Goal: Task Accomplishment & Management: Complete application form

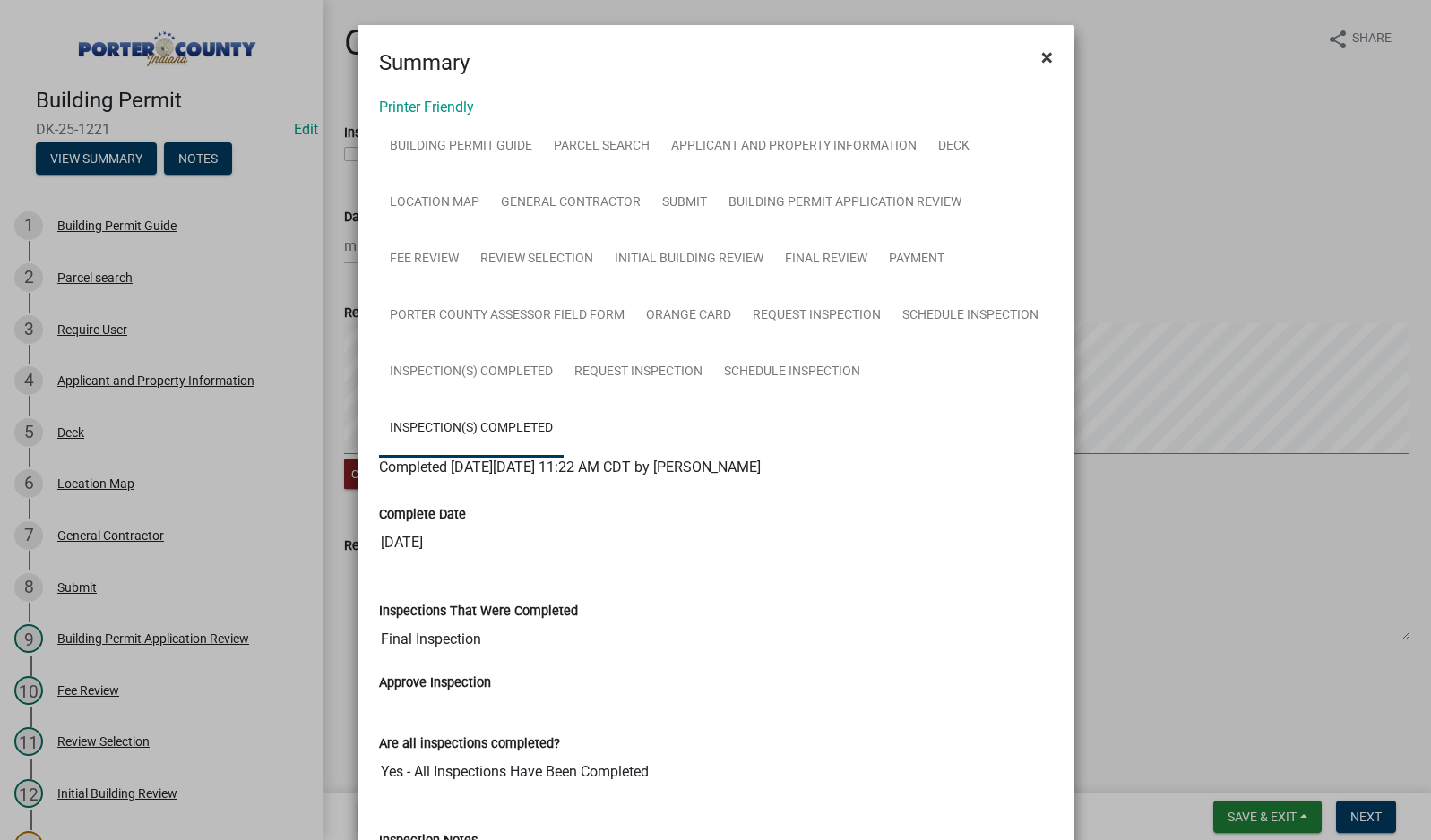
click at [1041, 61] on span "×" at bounding box center [1047, 57] width 12 height 25
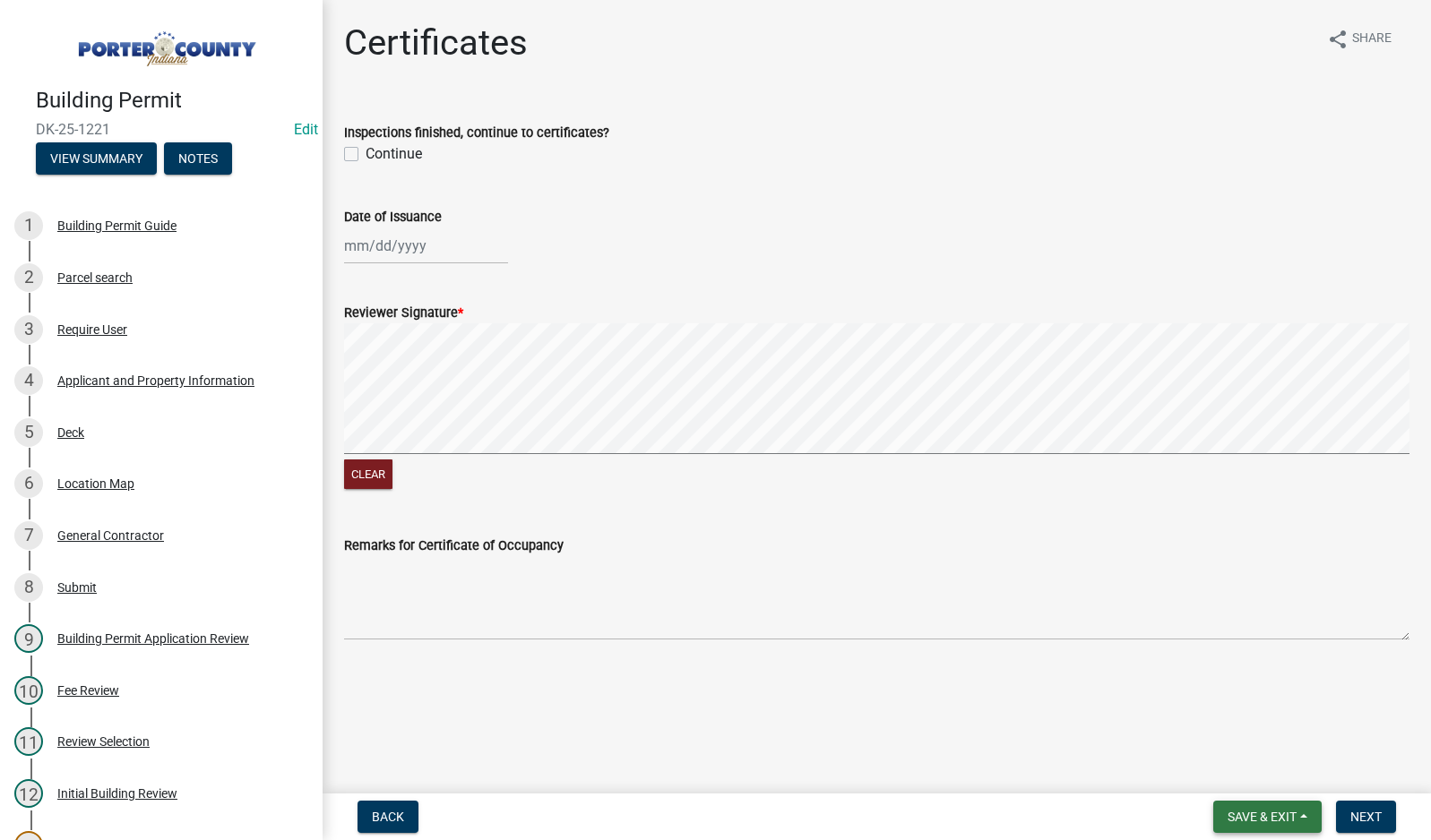
click at [1283, 821] on span "Save & Exit" at bounding box center [1261, 817] width 69 height 15
click at [1250, 771] on button "Save & Exit" at bounding box center [1249, 770] width 143 height 43
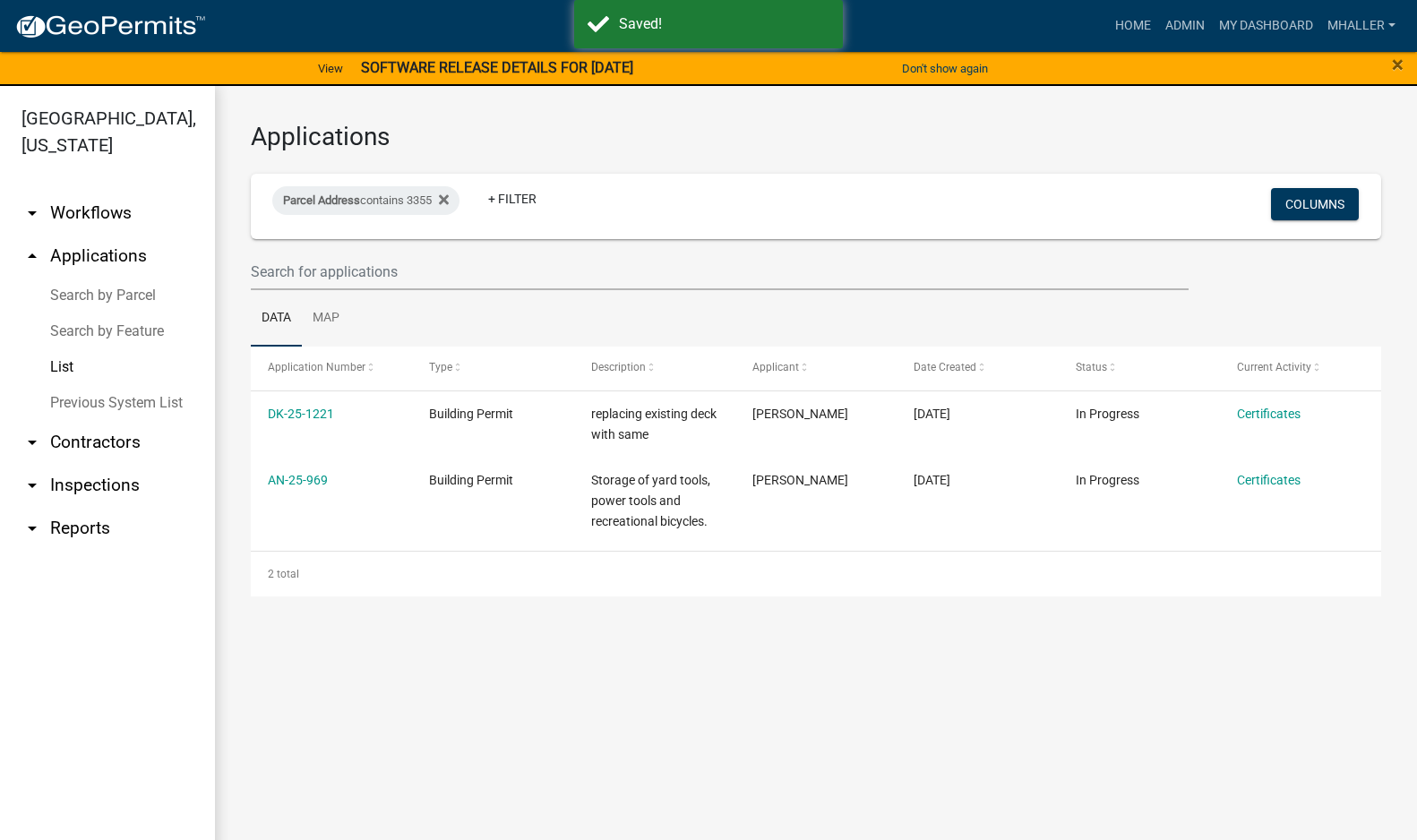
click at [76, 464] on link "arrow_drop_down Inspections" at bounding box center [107, 485] width 215 height 43
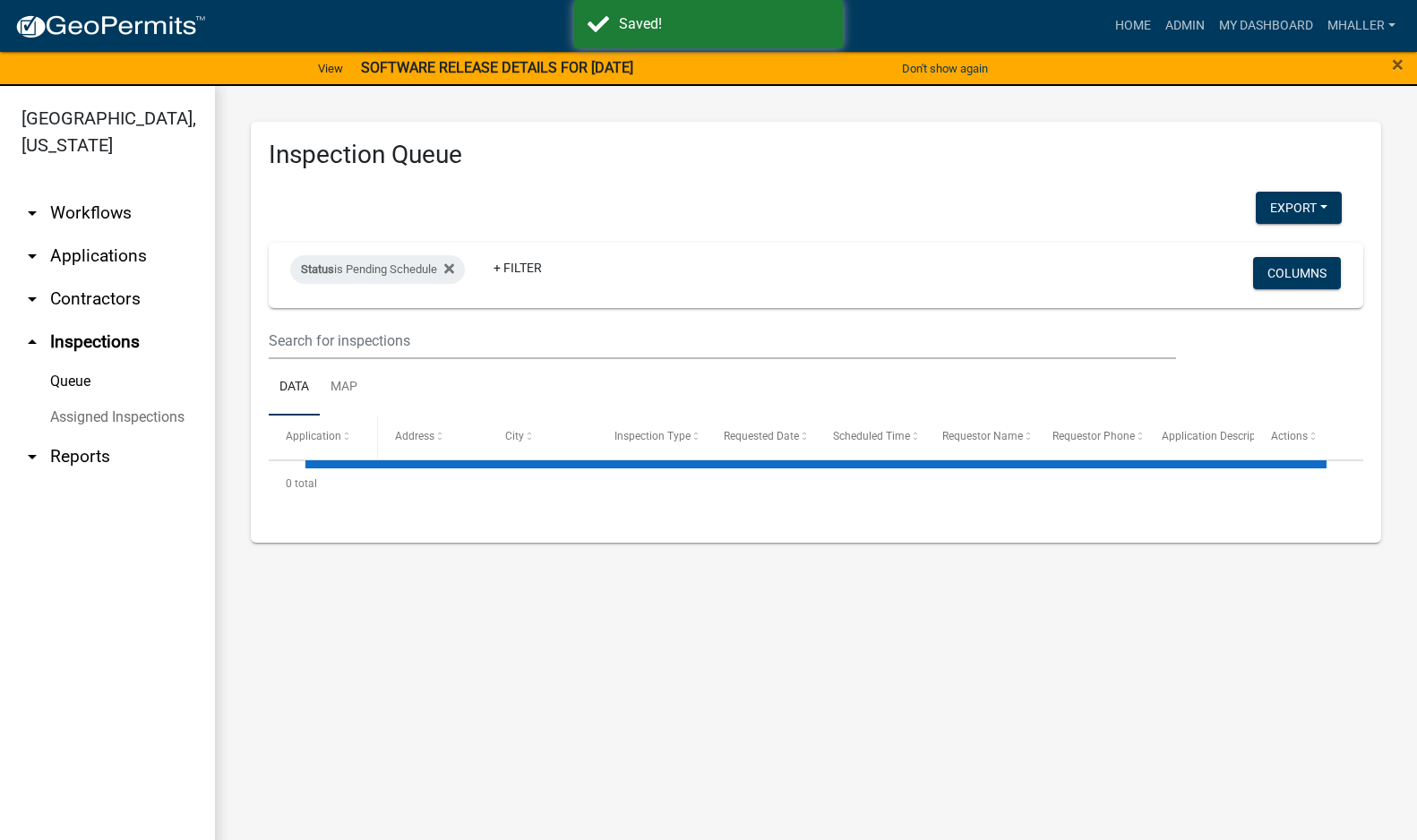
select select "1: 25"
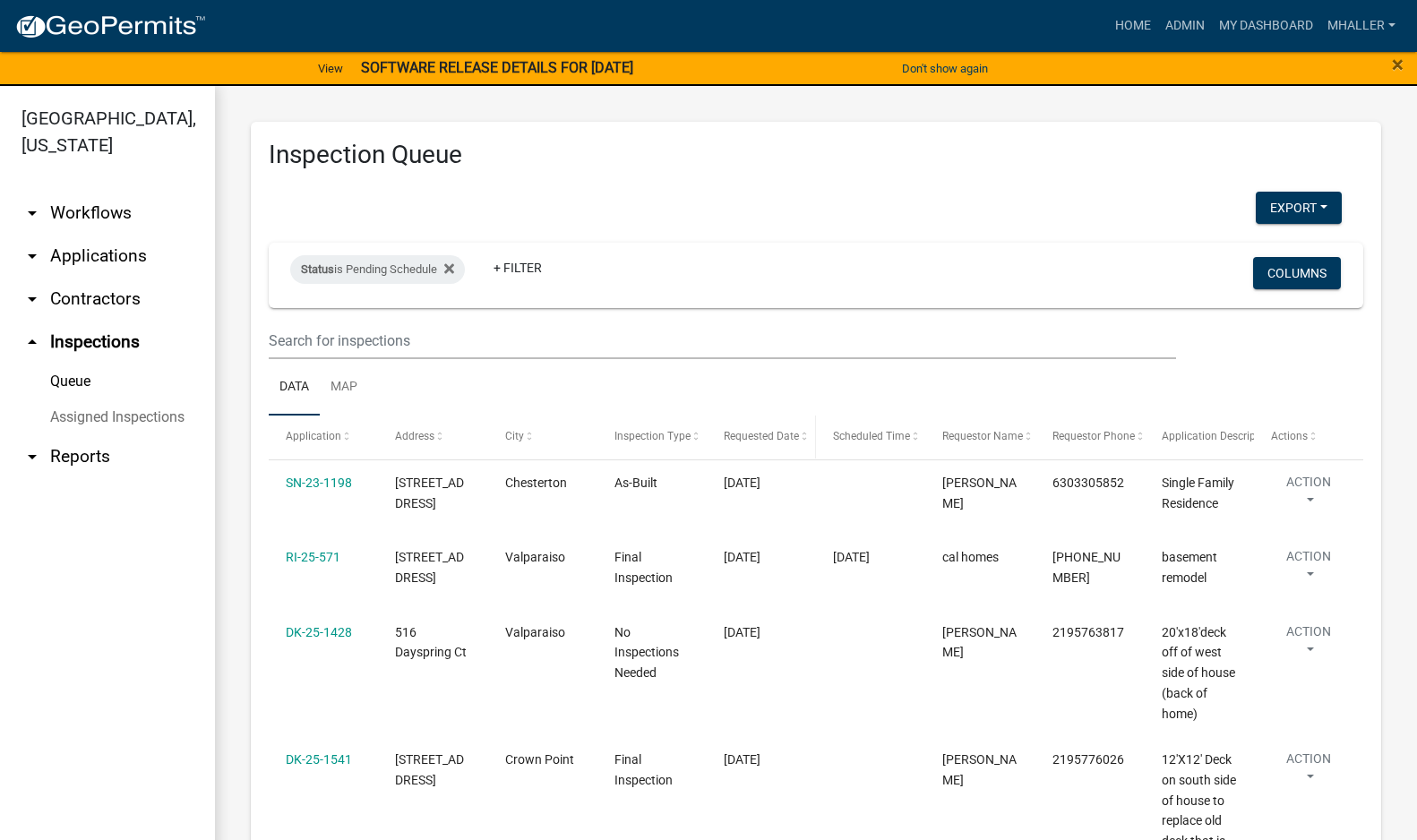
click at [765, 440] on span "Requested Date" at bounding box center [761, 437] width 75 height 13
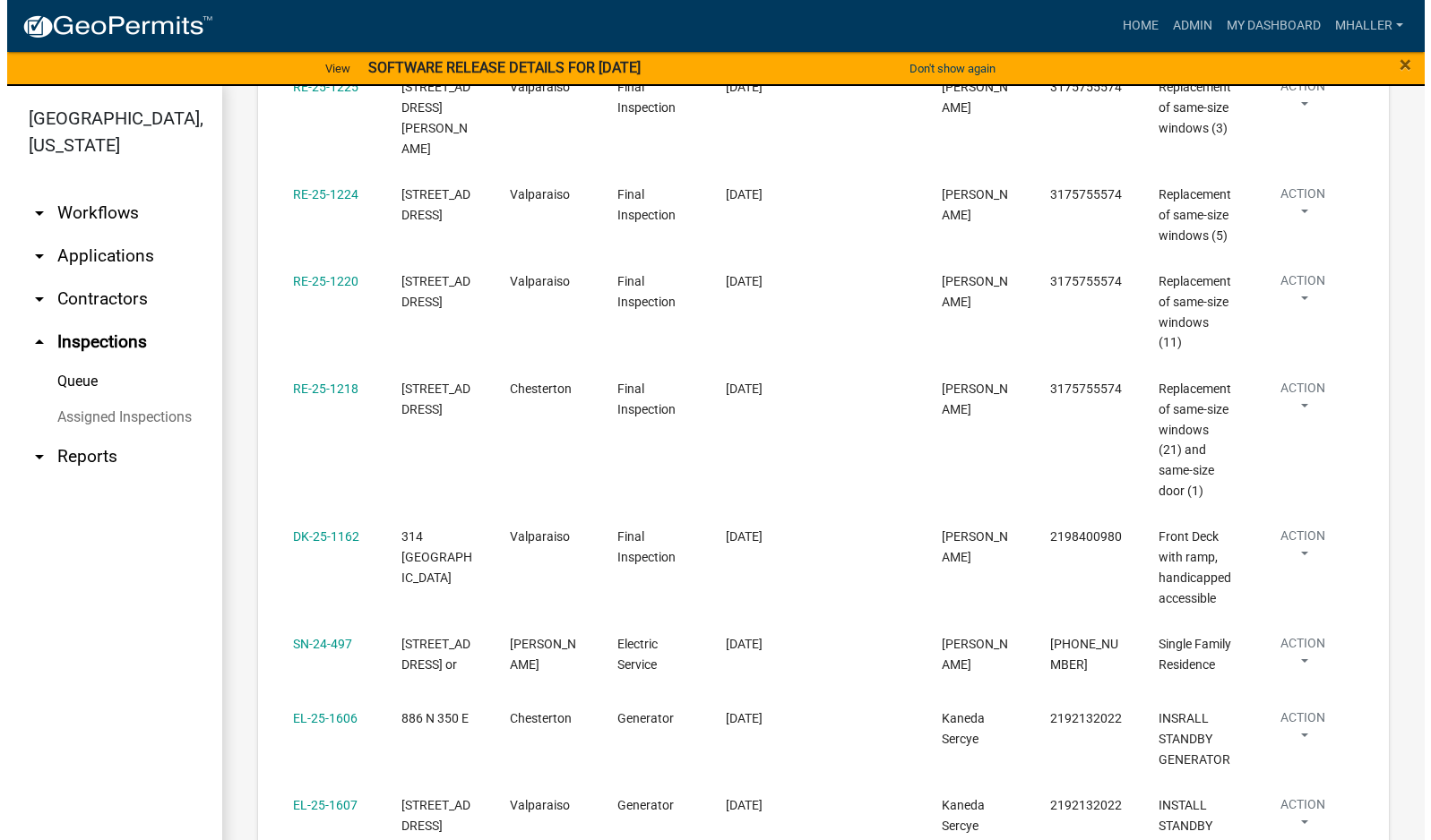
scroll to position [985, 0]
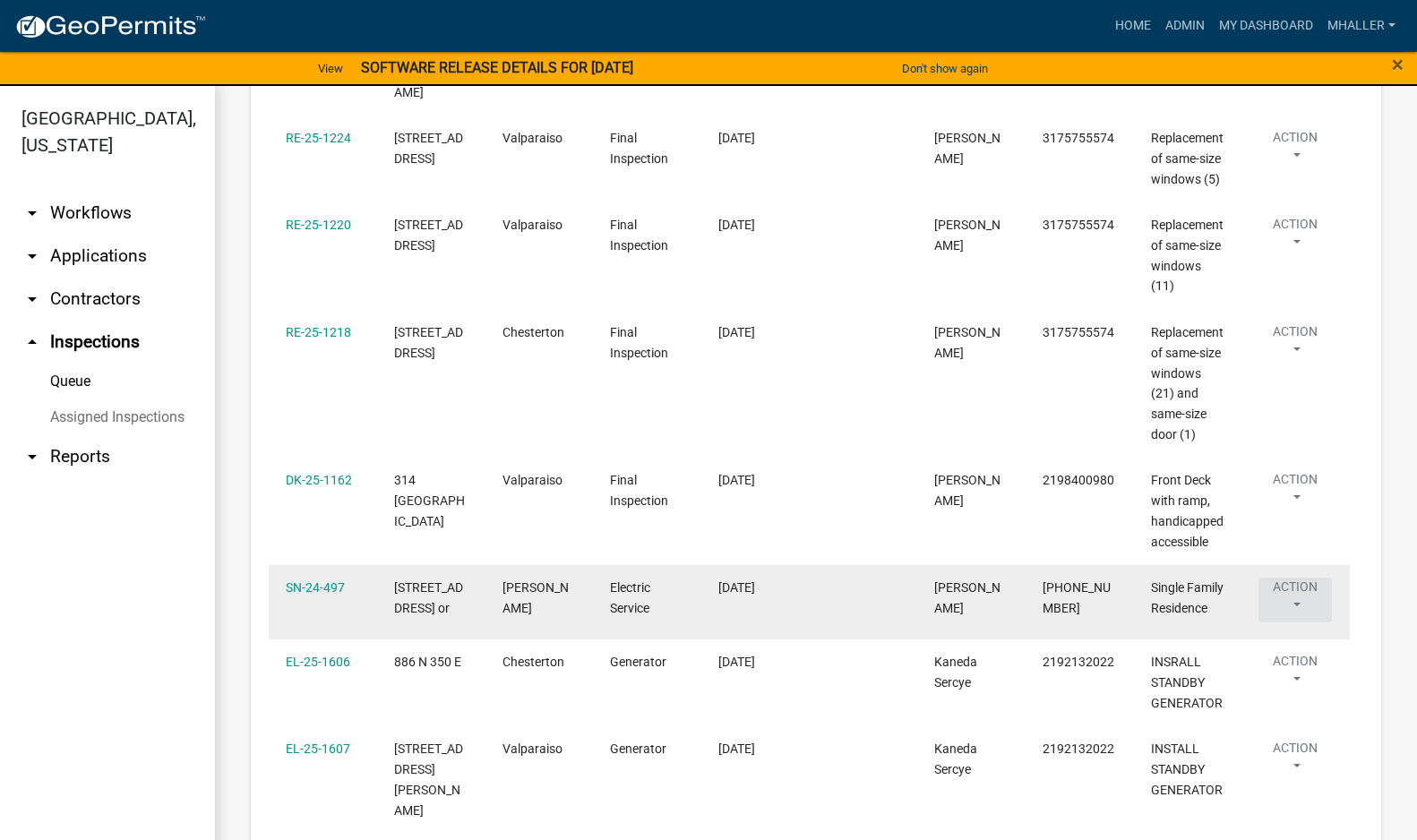
click at [1289, 623] on button "Action" at bounding box center [1295, 600] width 73 height 45
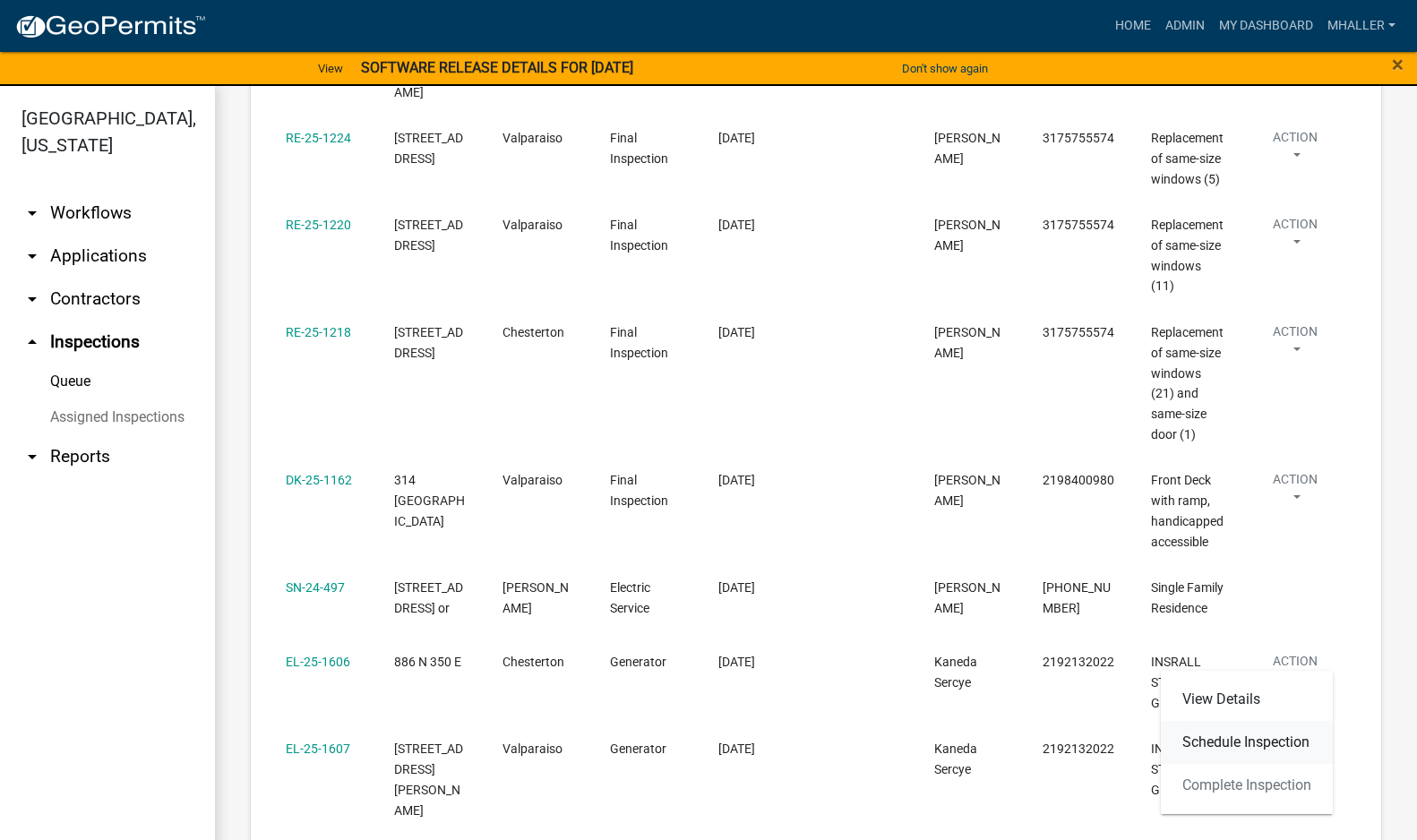
click at [1274, 738] on link "Schedule Inspection" at bounding box center [1247, 742] width 172 height 43
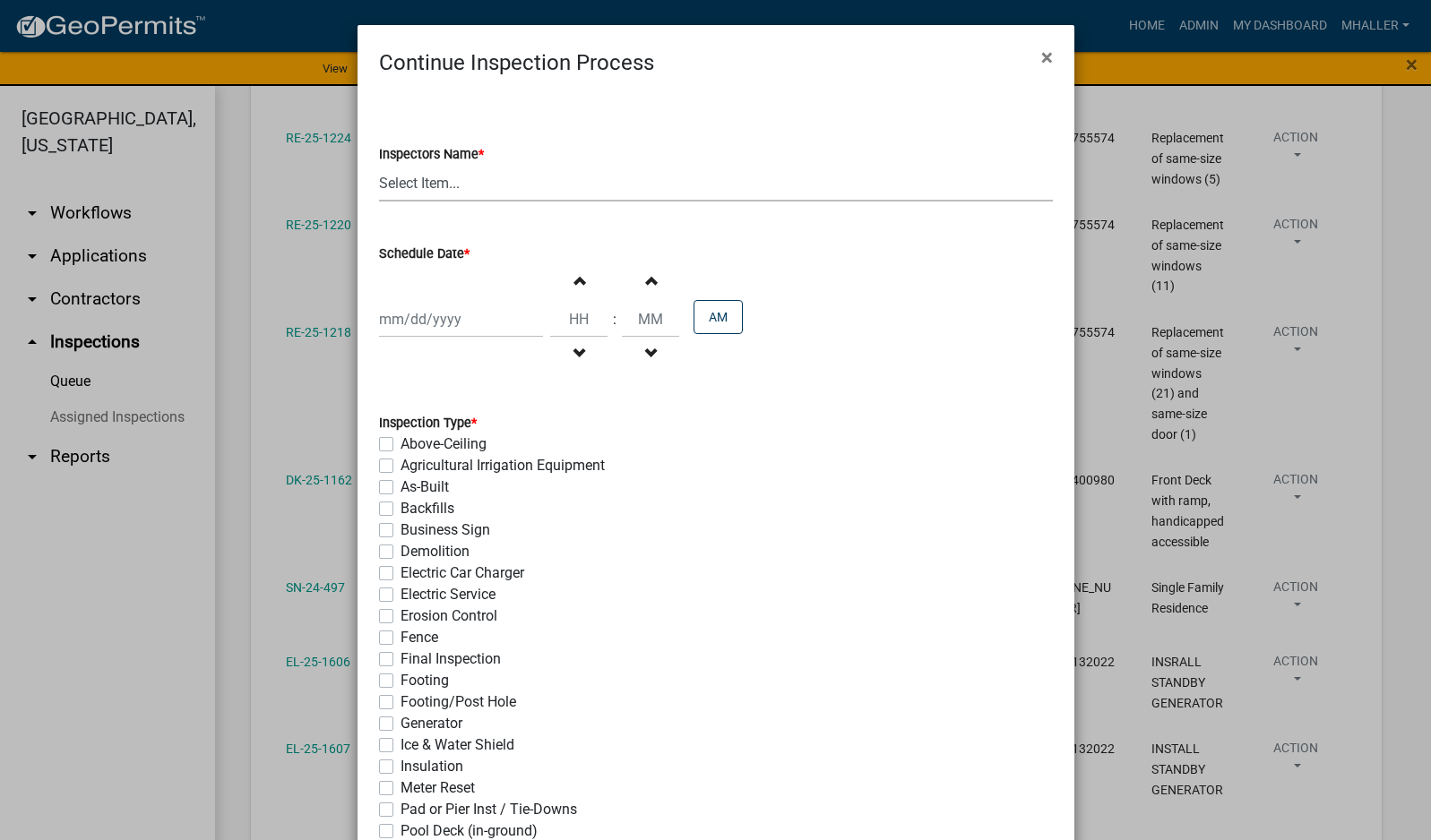
drag, startPoint x: 441, startPoint y: 183, endPoint x: 438, endPoint y: 196, distance: 13.3
click at [441, 183] on select "Select Item... mhaller ([PERSON_NAME])" at bounding box center [716, 183] width 674 height 37
select select "ca350da2-795e-4cf8-941d-46ff53e354ae"
click at [379, 165] on select "Select Item... mhaller ([PERSON_NAME])" at bounding box center [716, 183] width 674 height 37
click at [405, 312] on div at bounding box center [460, 319] width 164 height 37
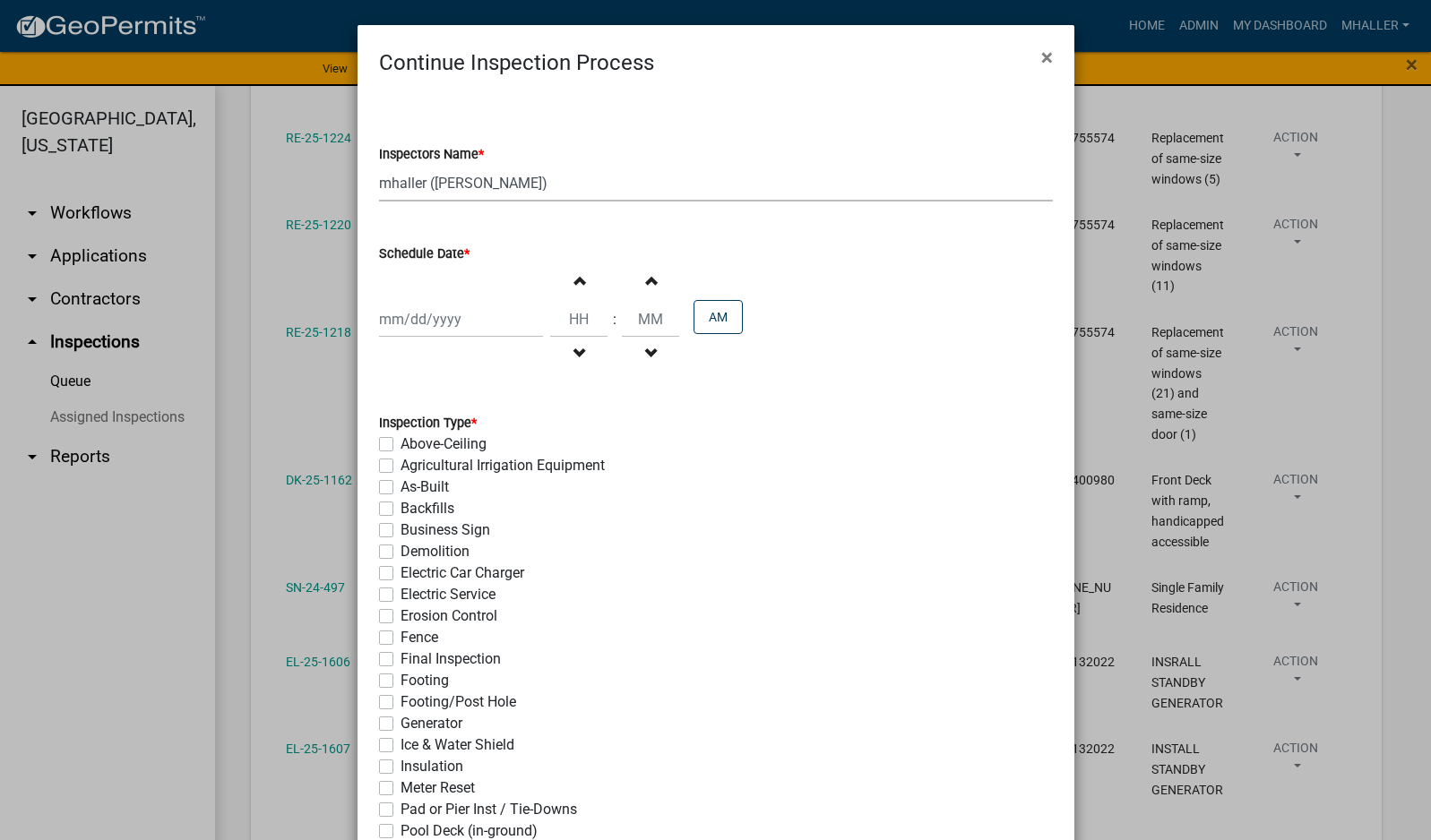
select select "9"
select select "2025"
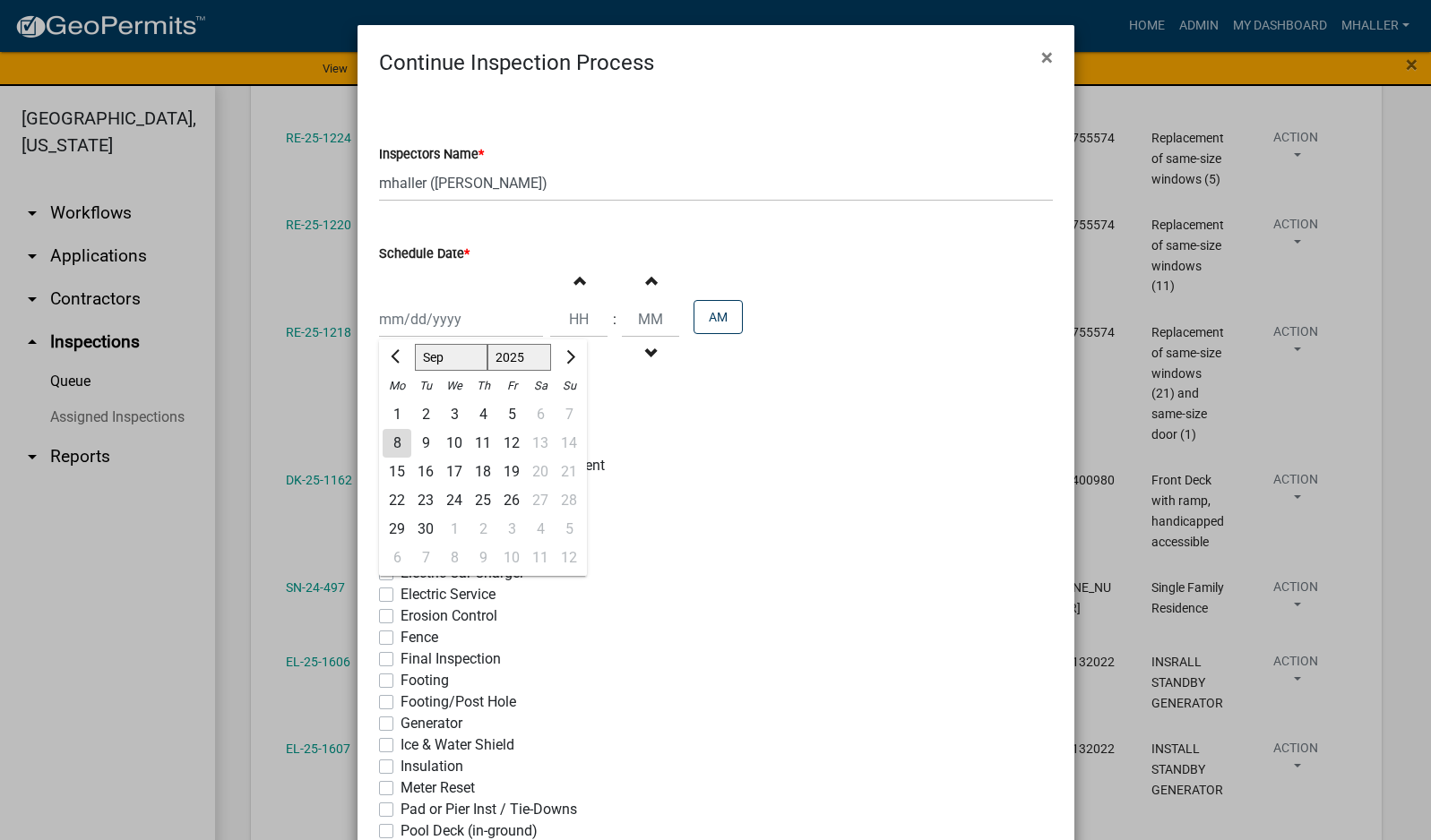
click at [391, 441] on div "8" at bounding box center [396, 443] width 28 height 28
type input "[DATE]"
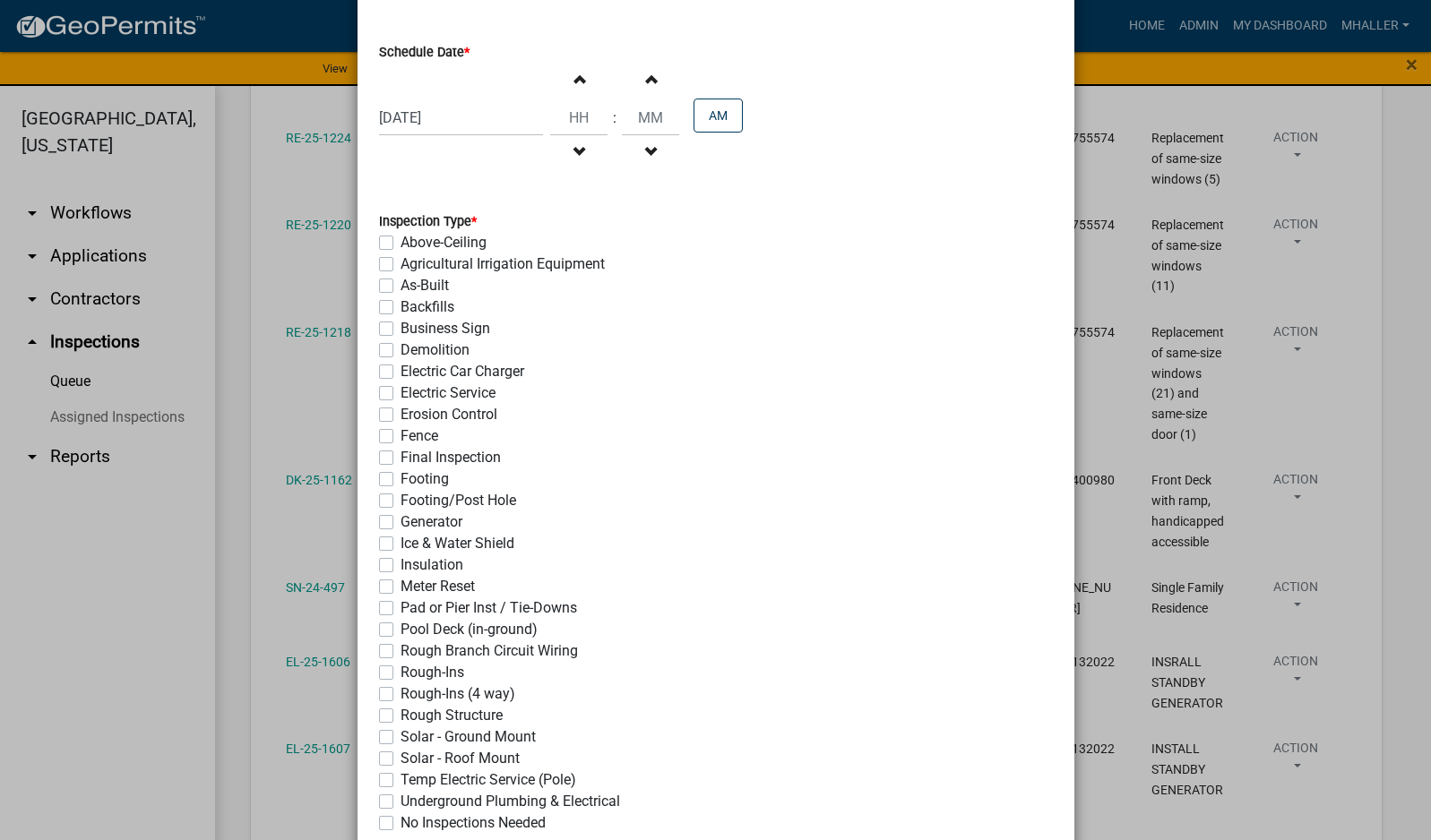
scroll to position [0, 0]
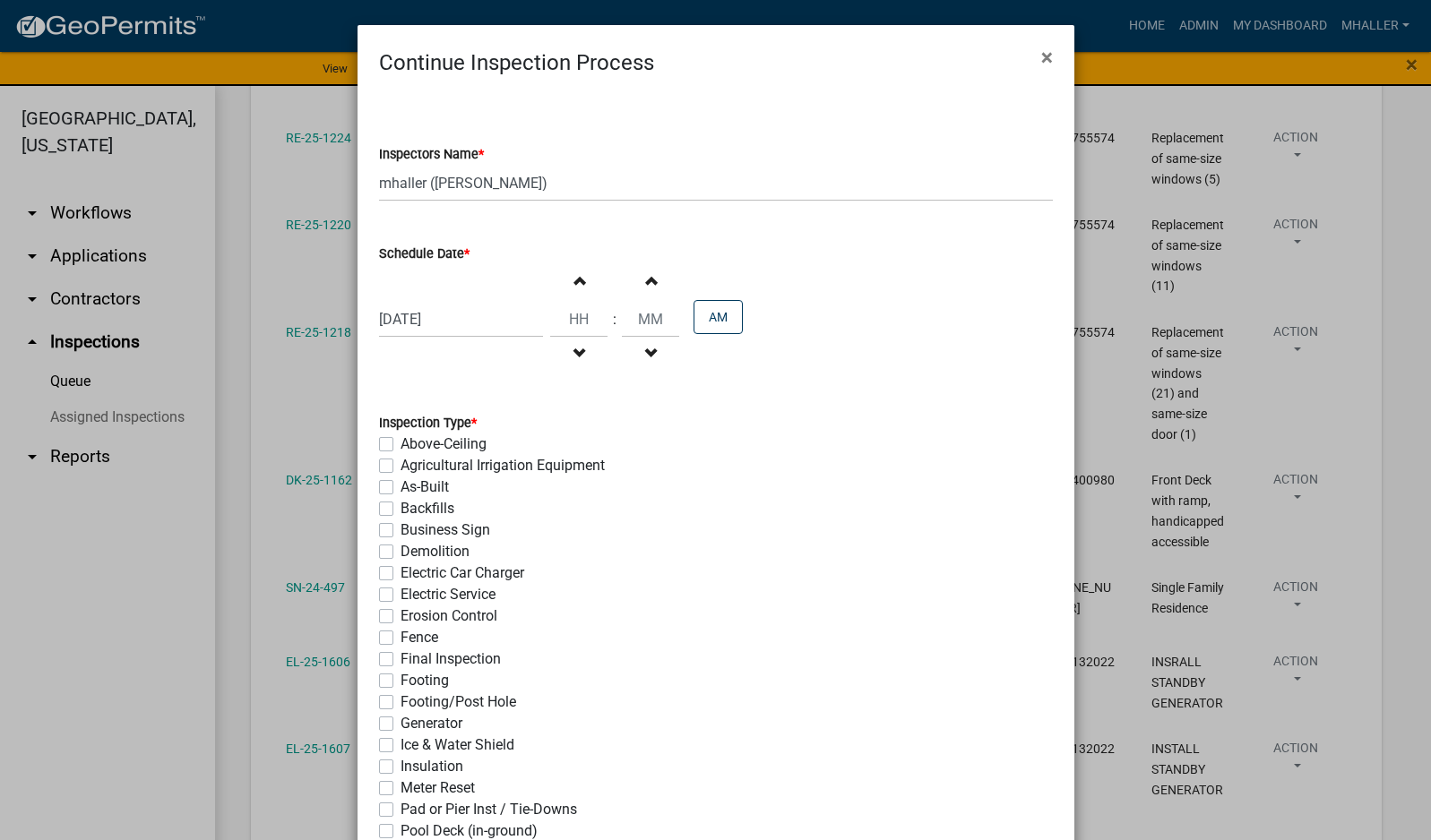
select select "9"
select select "2025"
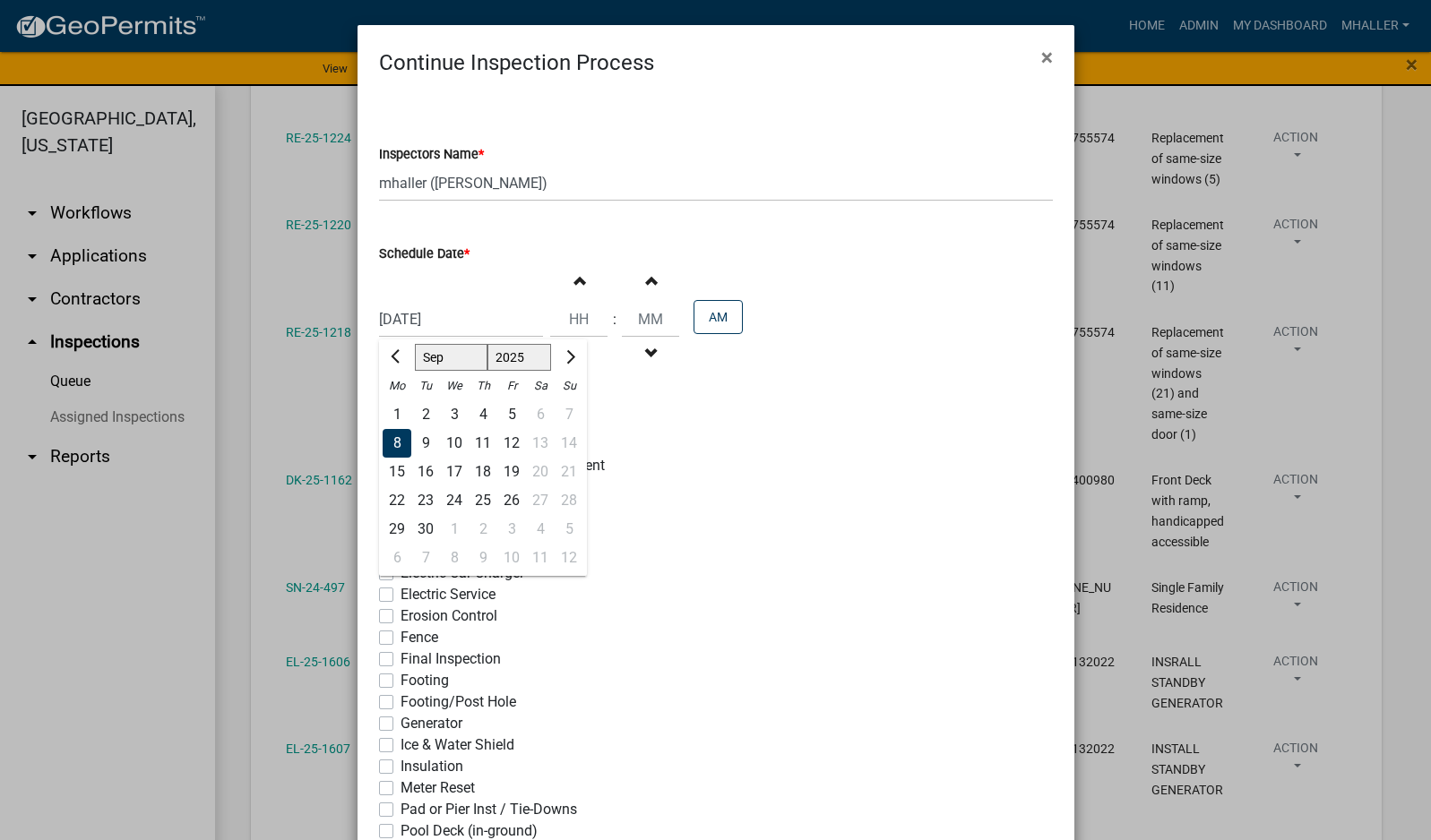
click at [424, 326] on div "[DATE] [PERSON_NAME] Apr May Jun [DATE] Aug Sep Oct Nov [DATE] 1526 1527 1528 1…" at bounding box center [460, 319] width 164 height 37
click at [418, 446] on div "9" at bounding box center [425, 443] width 28 height 28
type input "[DATE]"
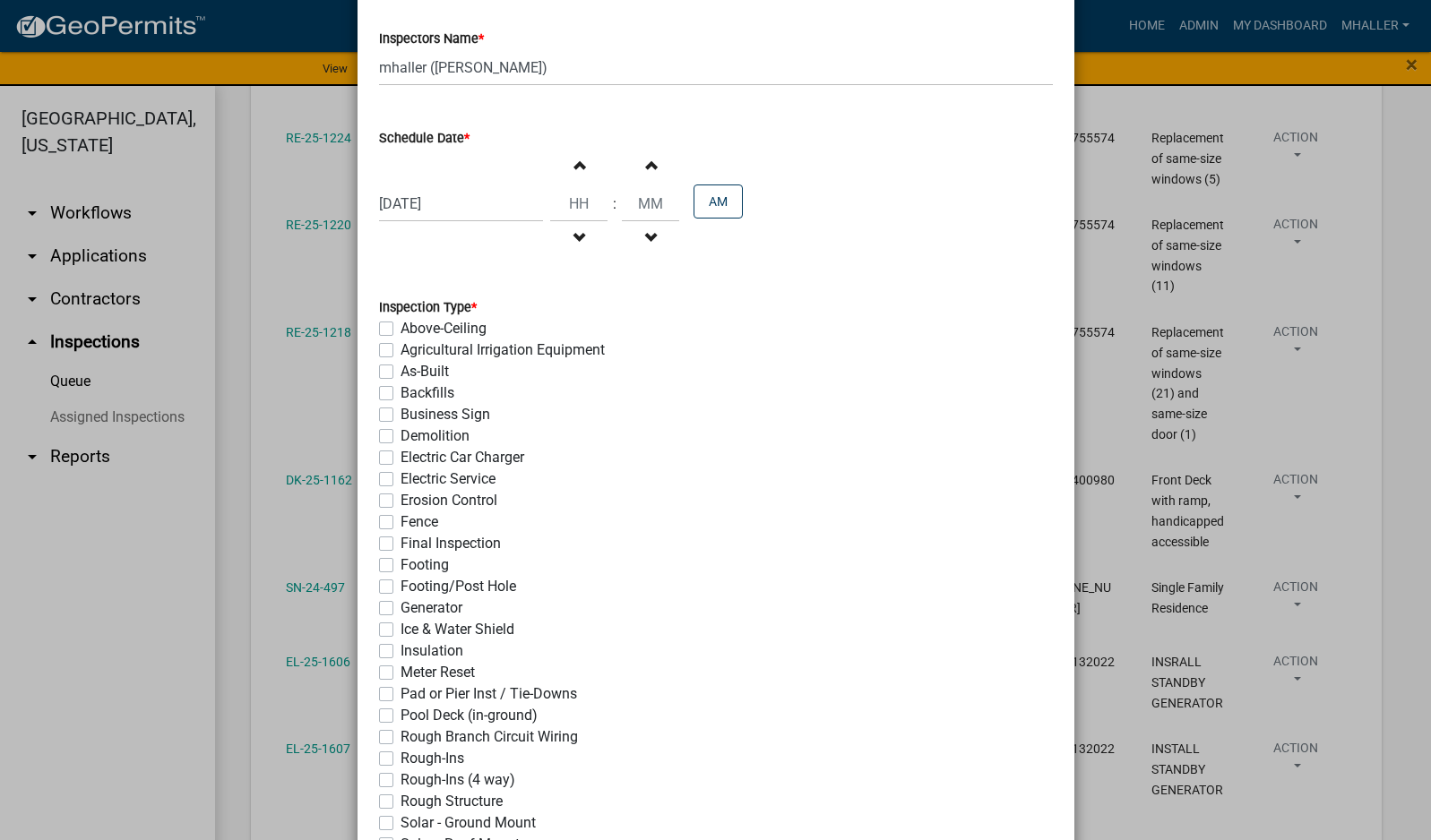
scroll to position [325, 0]
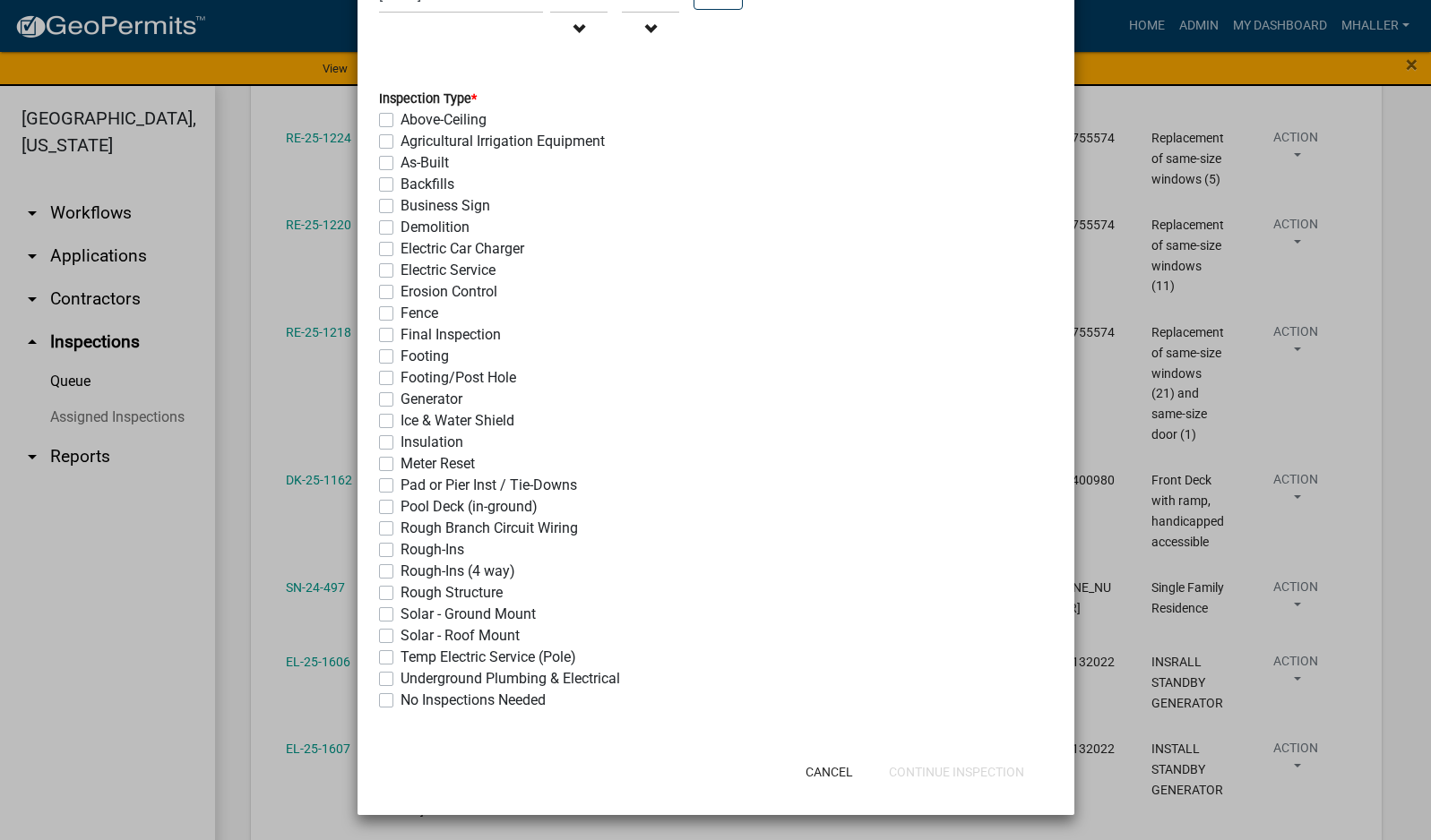
click at [401, 272] on label "Electric Service" at bounding box center [449, 270] width 95 height 21
click at [401, 271] on input "Electric Service" at bounding box center [406, 265] width 12 height 12
checkbox input "true"
checkbox input "false"
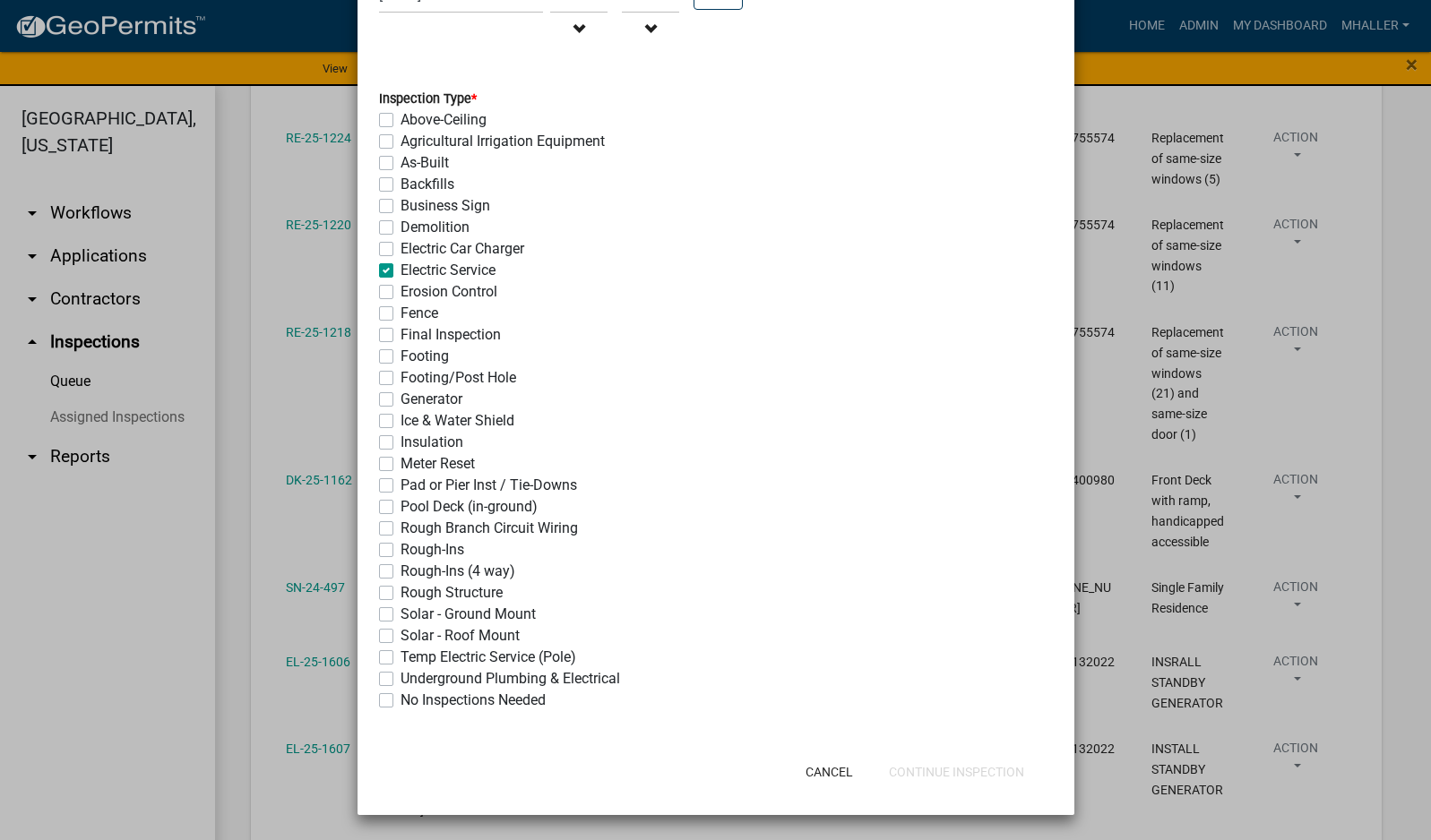
checkbox input "false"
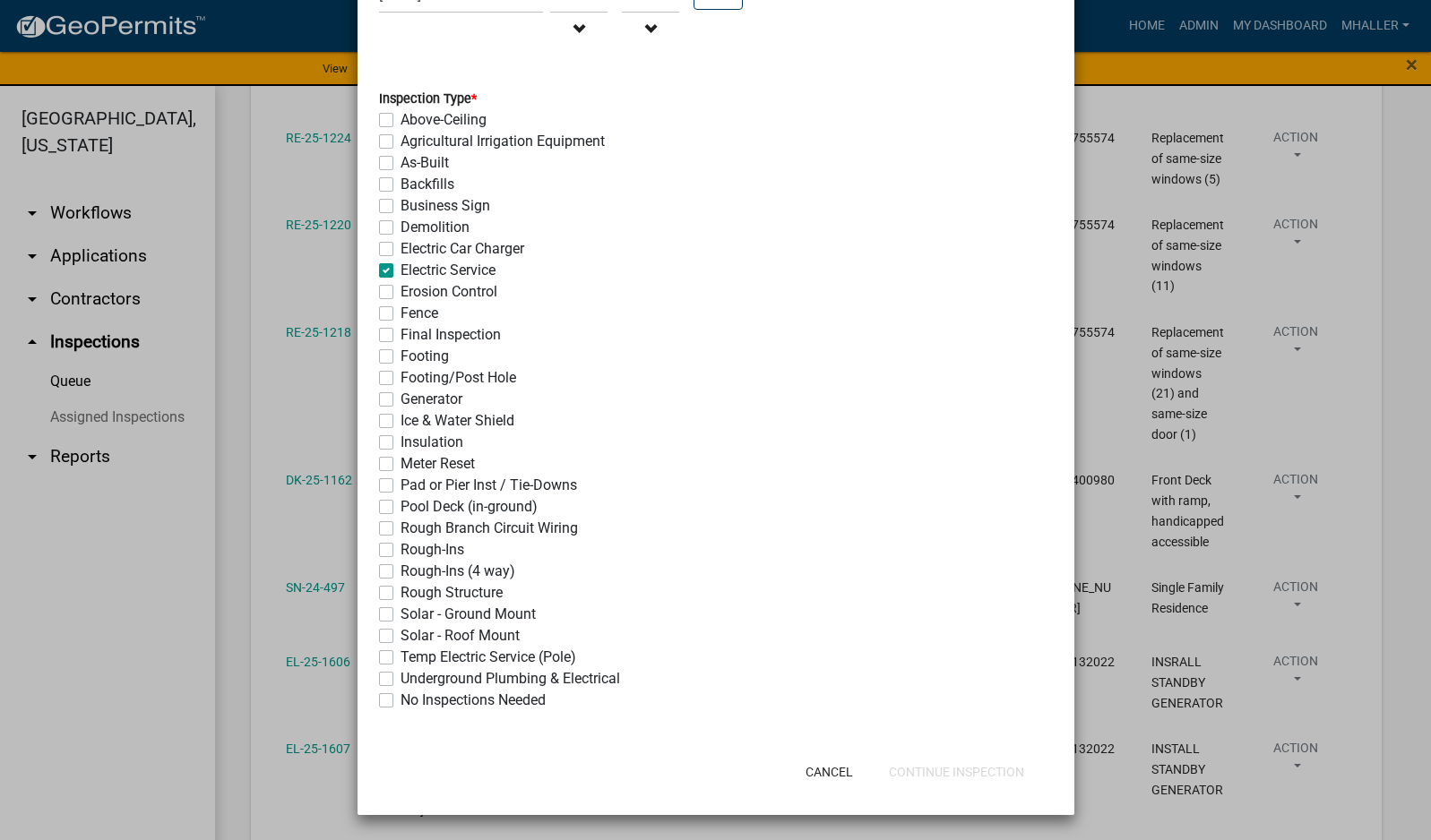
checkbox input "true"
checkbox input "false"
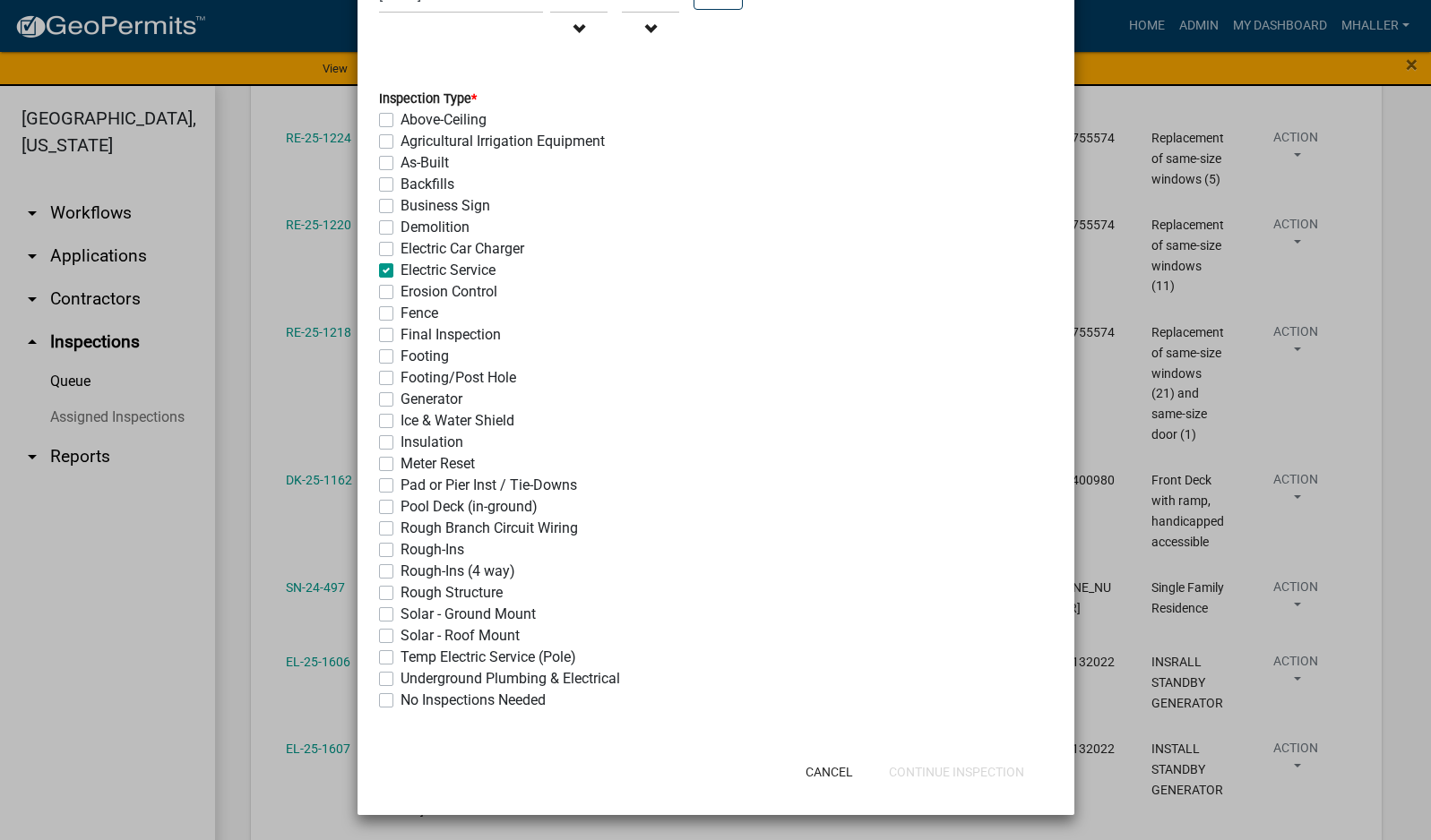
checkbox input "false"
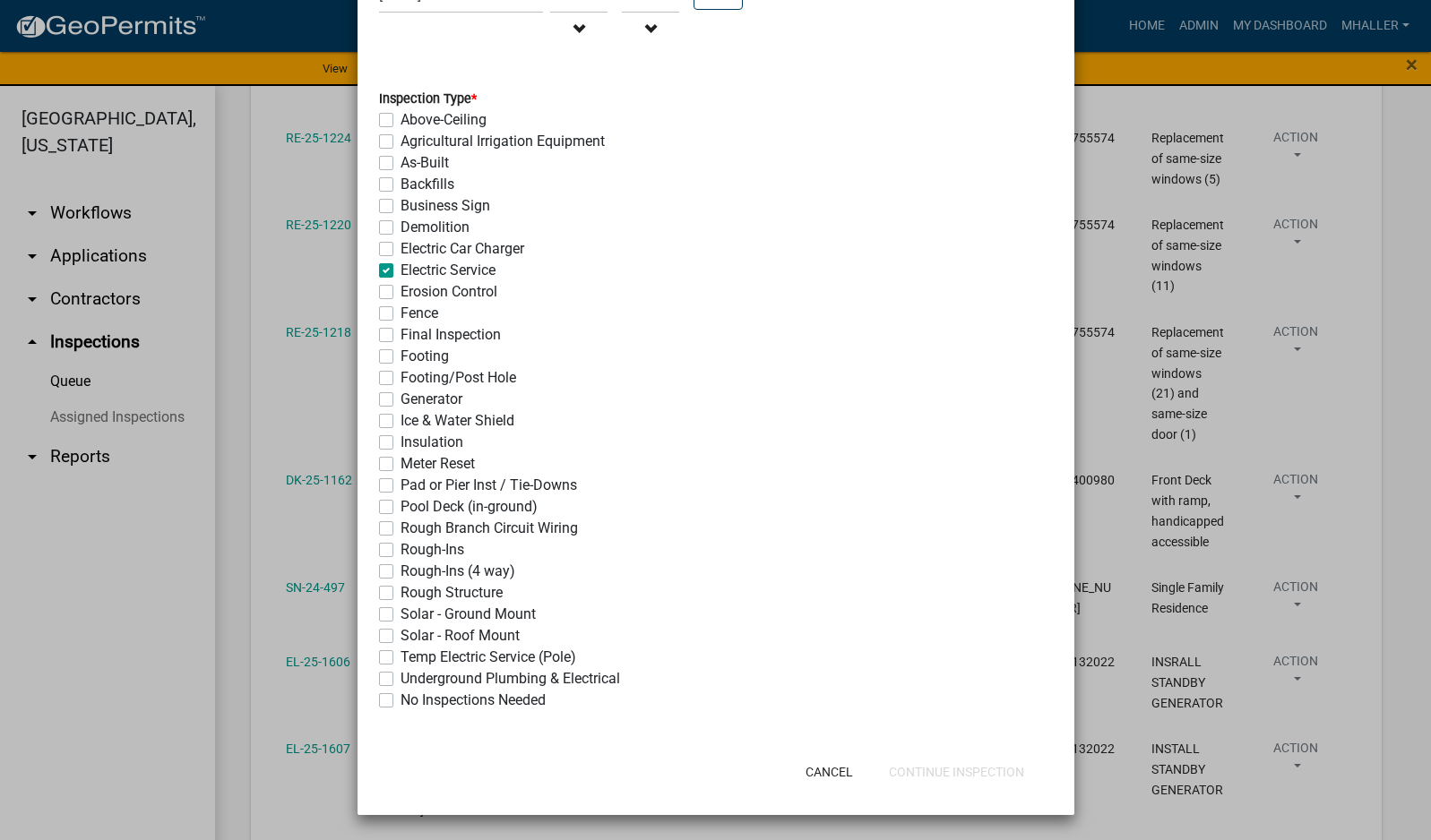
checkbox input "false"
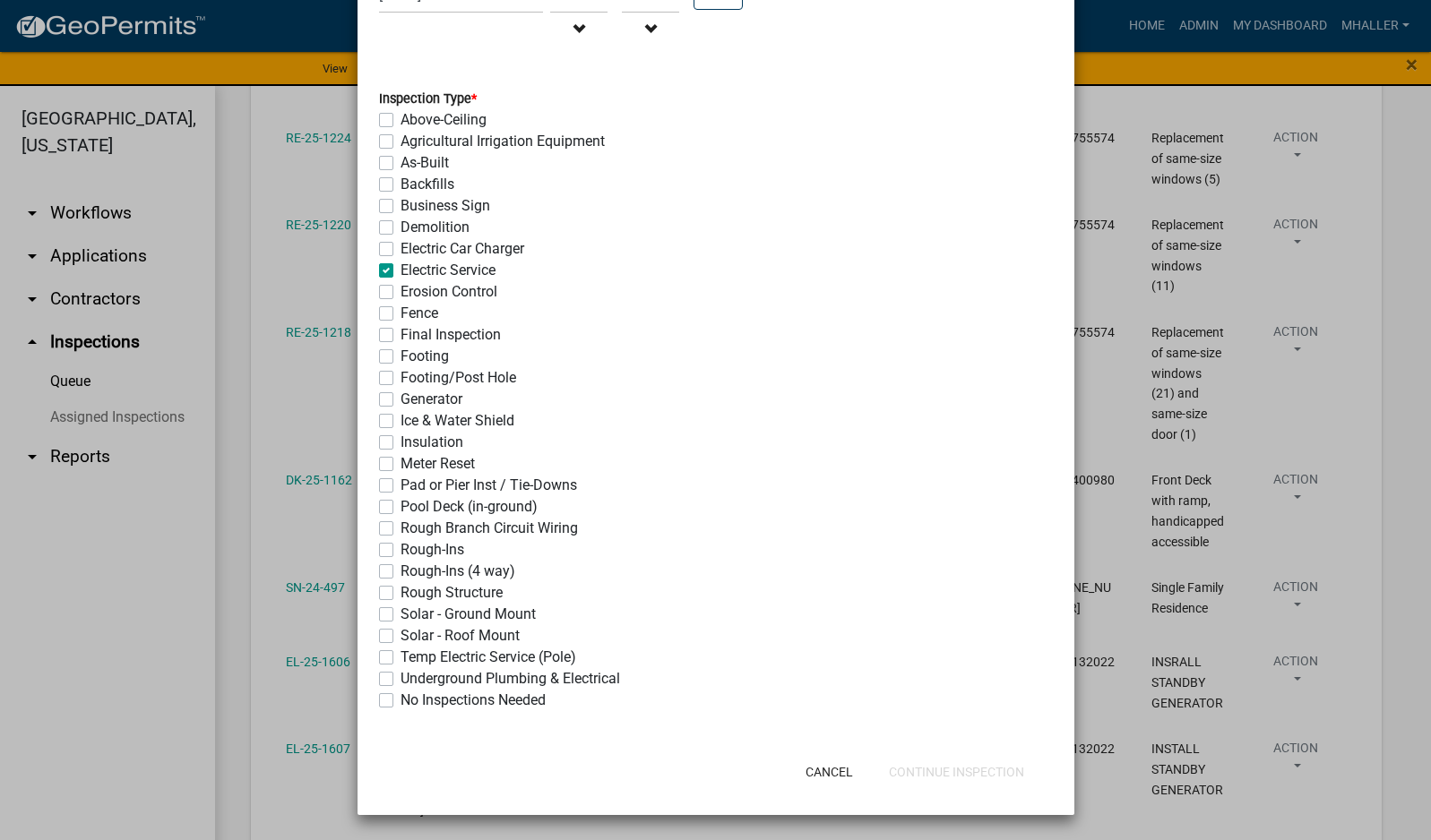
checkbox input "false"
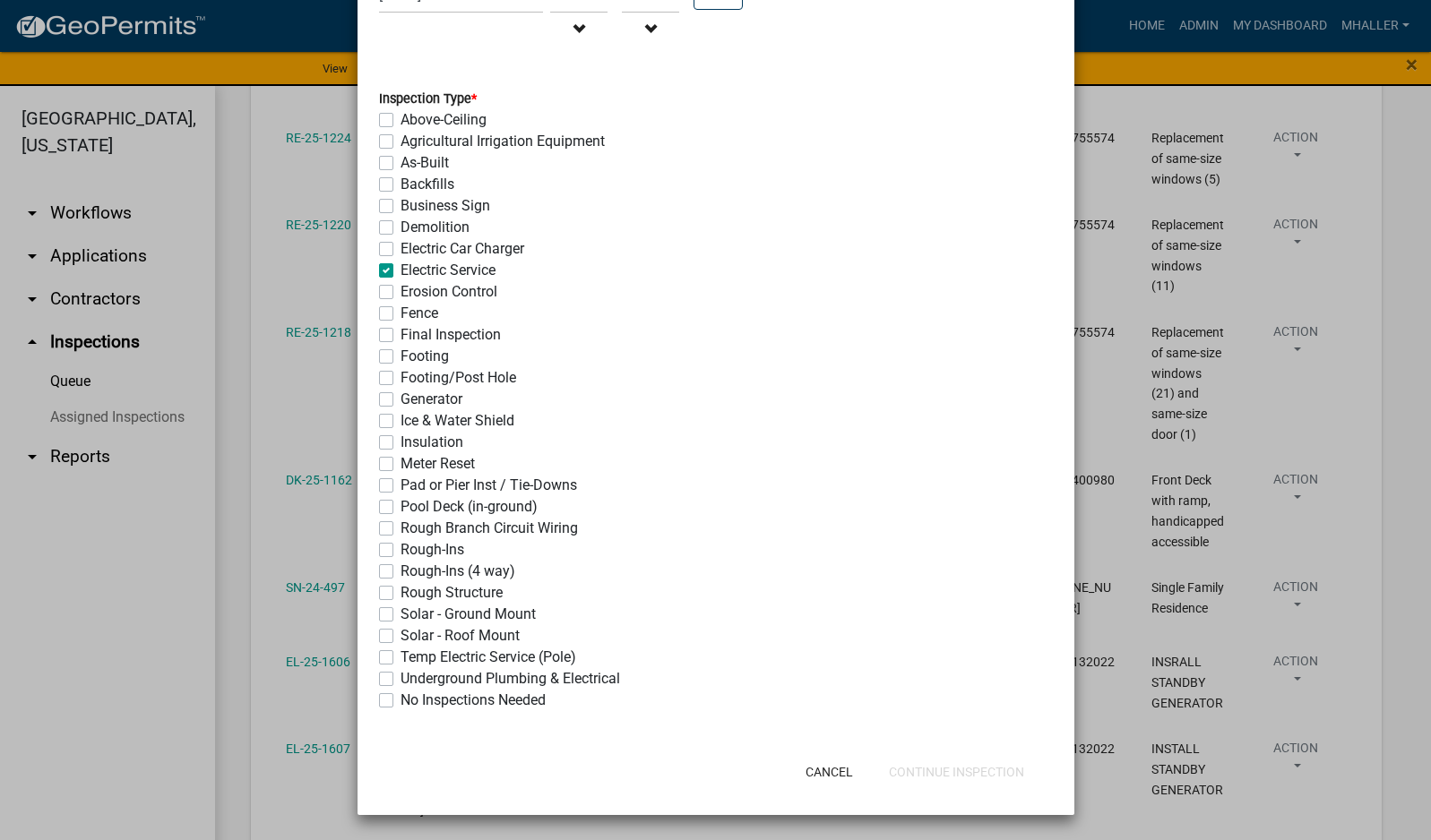
checkbox input "false"
click at [967, 769] on button "Continue Inspection" at bounding box center [956, 771] width 164 height 32
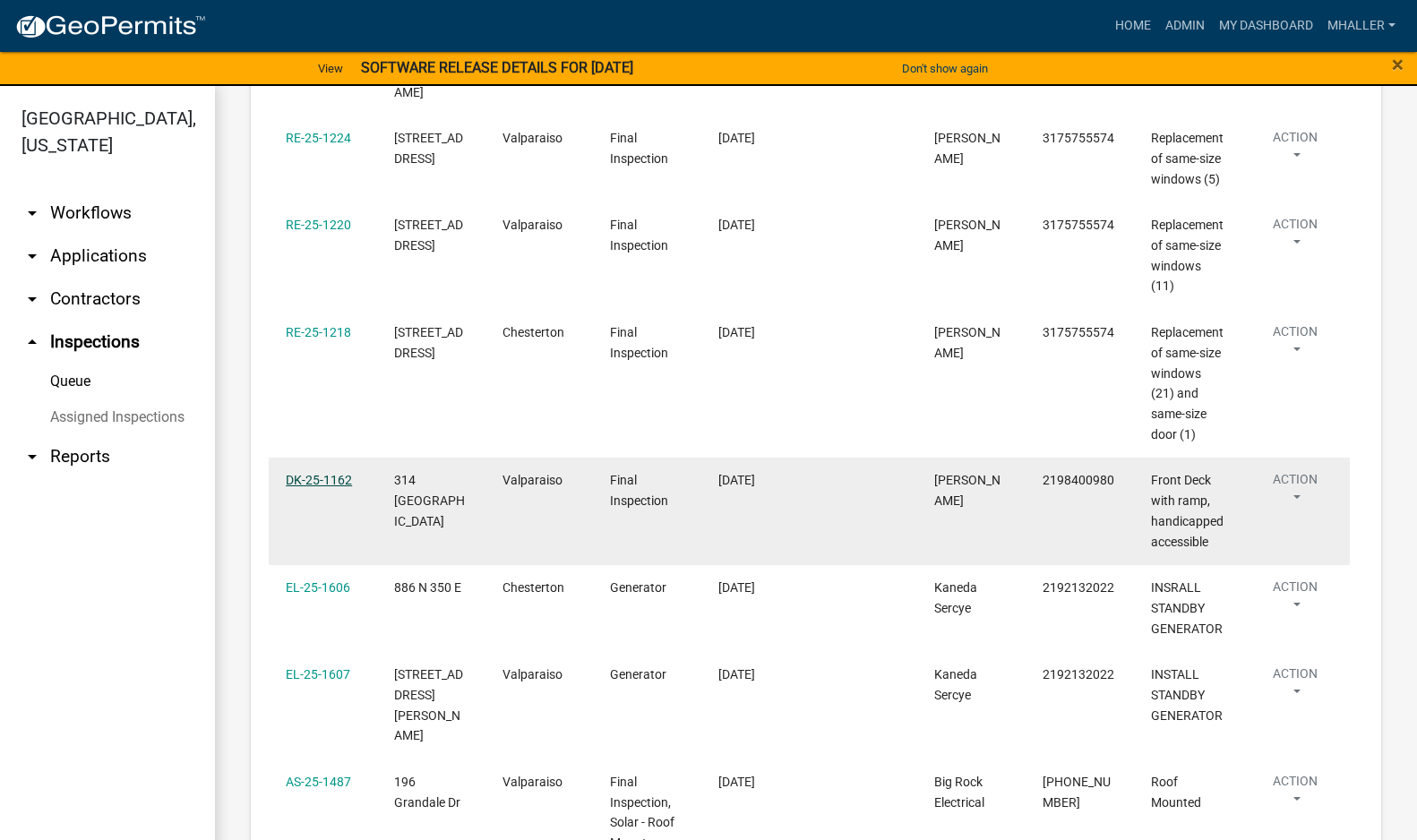
click at [295, 487] on link "DK-25-1162" at bounding box center [319, 481] width 66 height 15
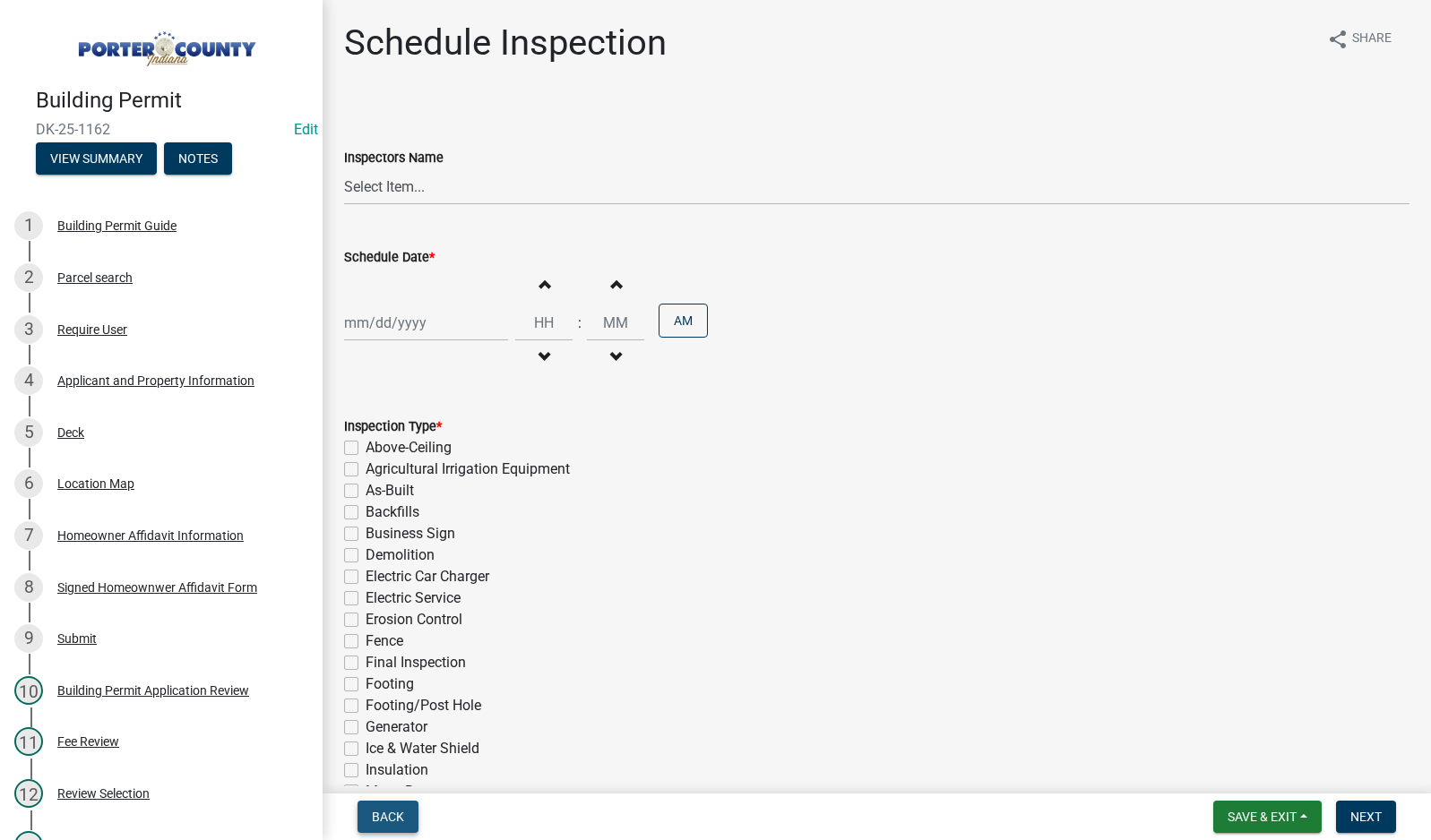
click at [383, 824] on span "Back" at bounding box center [387, 817] width 32 height 15
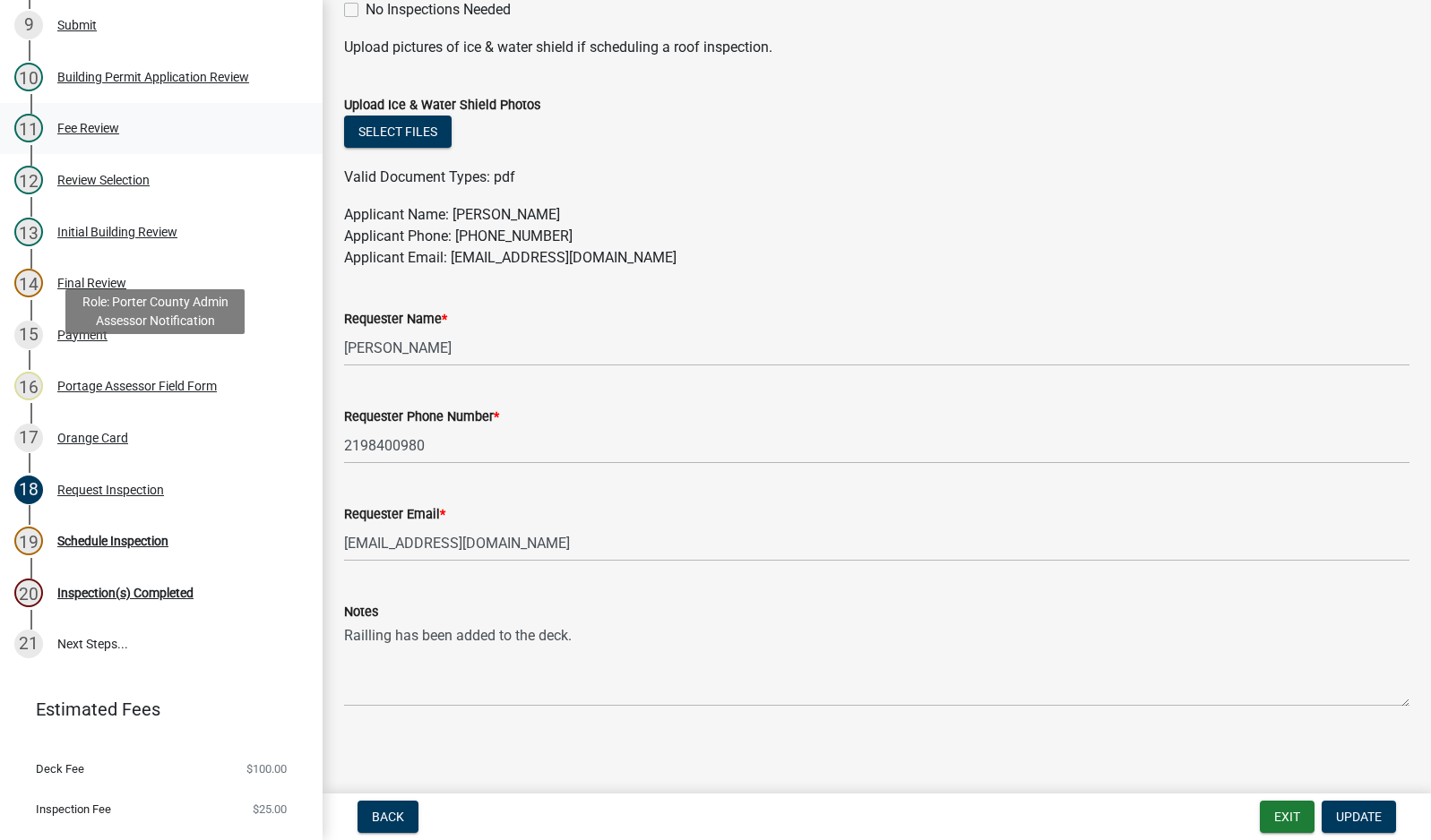
scroll to position [627, 0]
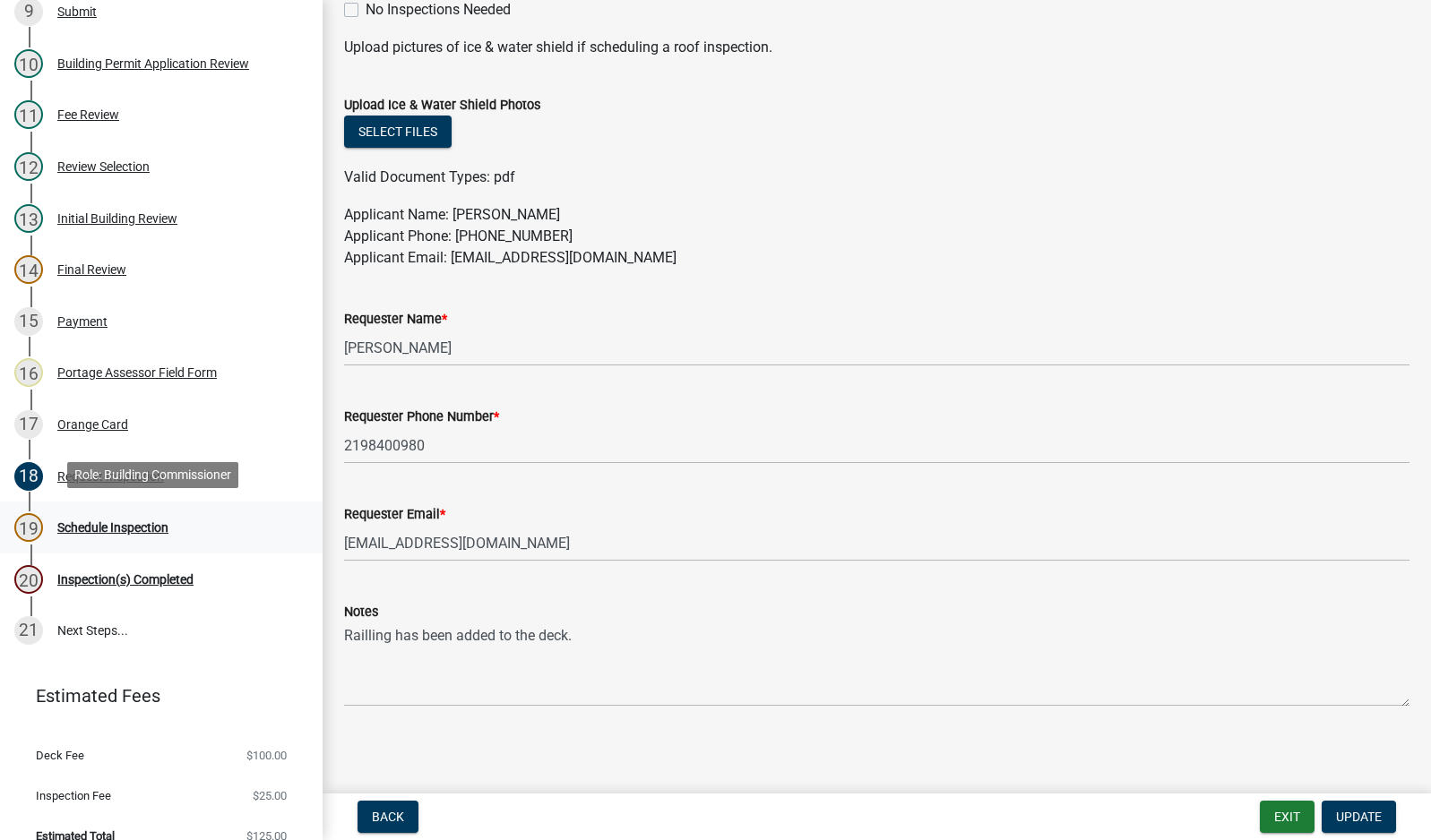
click at [100, 524] on div "Schedule Inspection" at bounding box center [113, 527] width 111 height 13
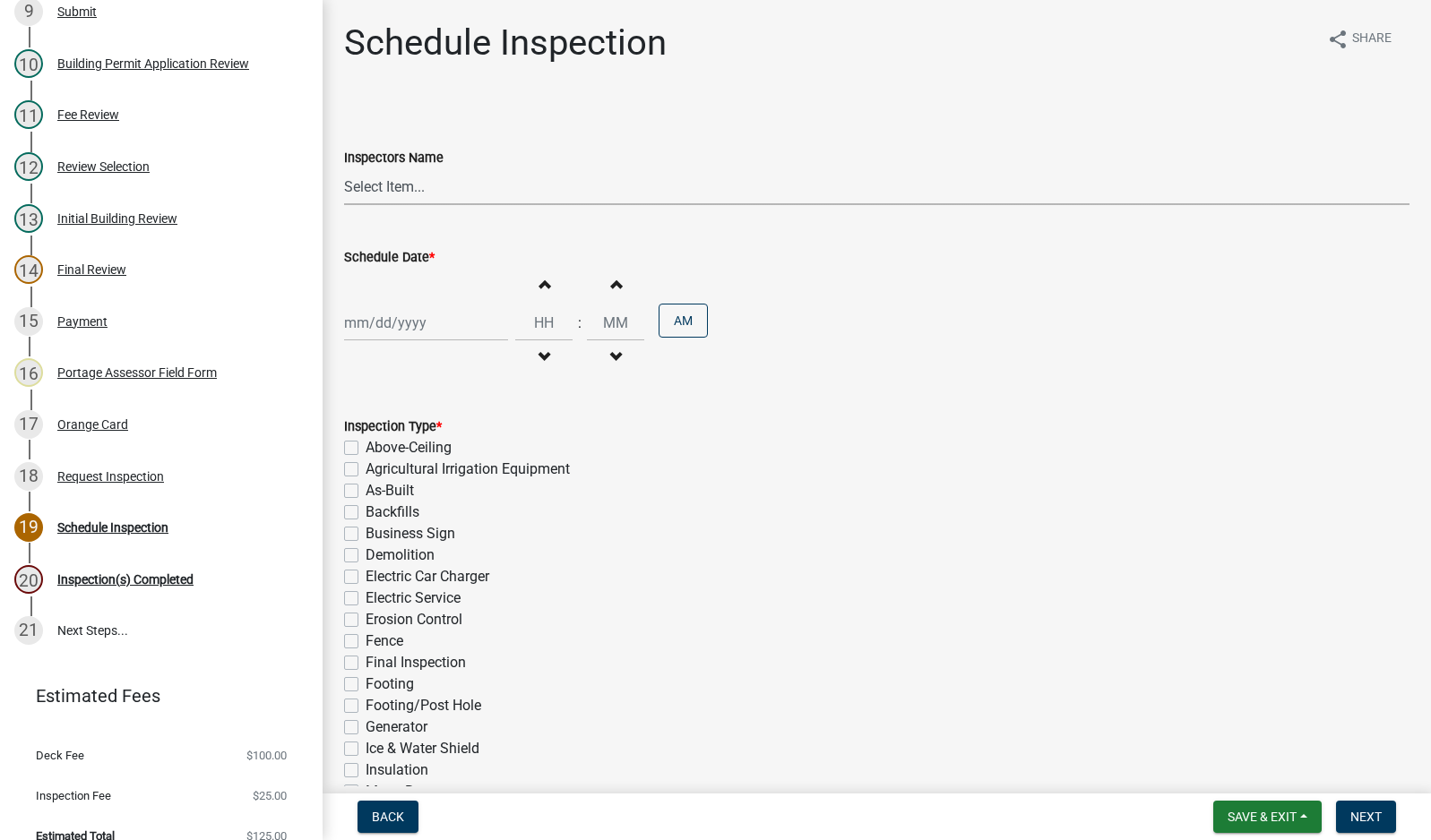
click at [381, 180] on select "Select Item... mhaller ([PERSON_NAME])" at bounding box center [876, 187] width 1065 height 37
select select "ca350da2-795e-4cf8-941d-46ff53e354ae"
click at [344, 169] on select "Select Item... mhaller ([PERSON_NAME])" at bounding box center [876, 187] width 1065 height 37
click at [387, 330] on div at bounding box center [426, 323] width 164 height 37
select select "9"
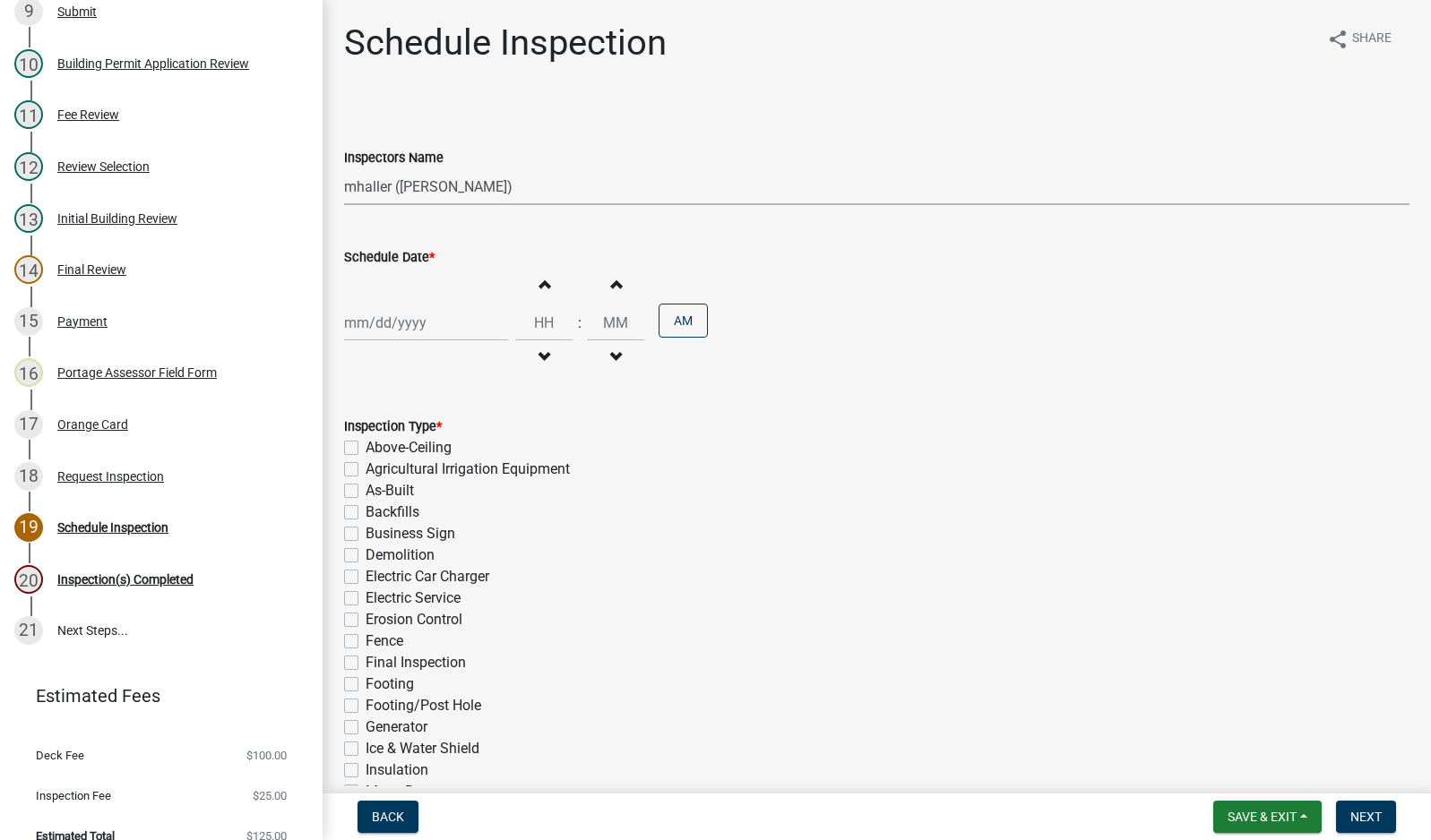
select select "2025"
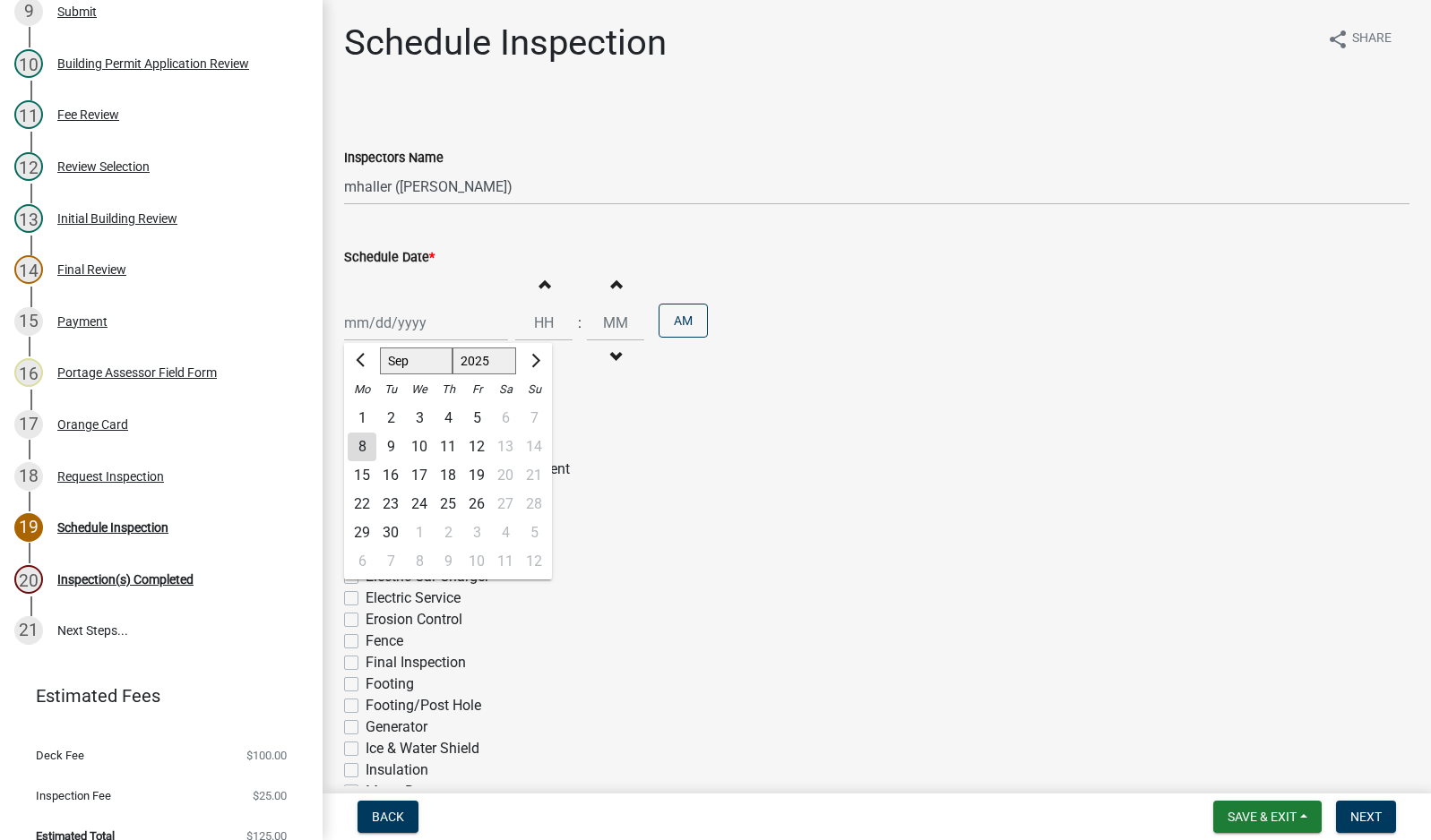
click at [363, 448] on div "8" at bounding box center [361, 447] width 28 height 28
type input "[DATE]"
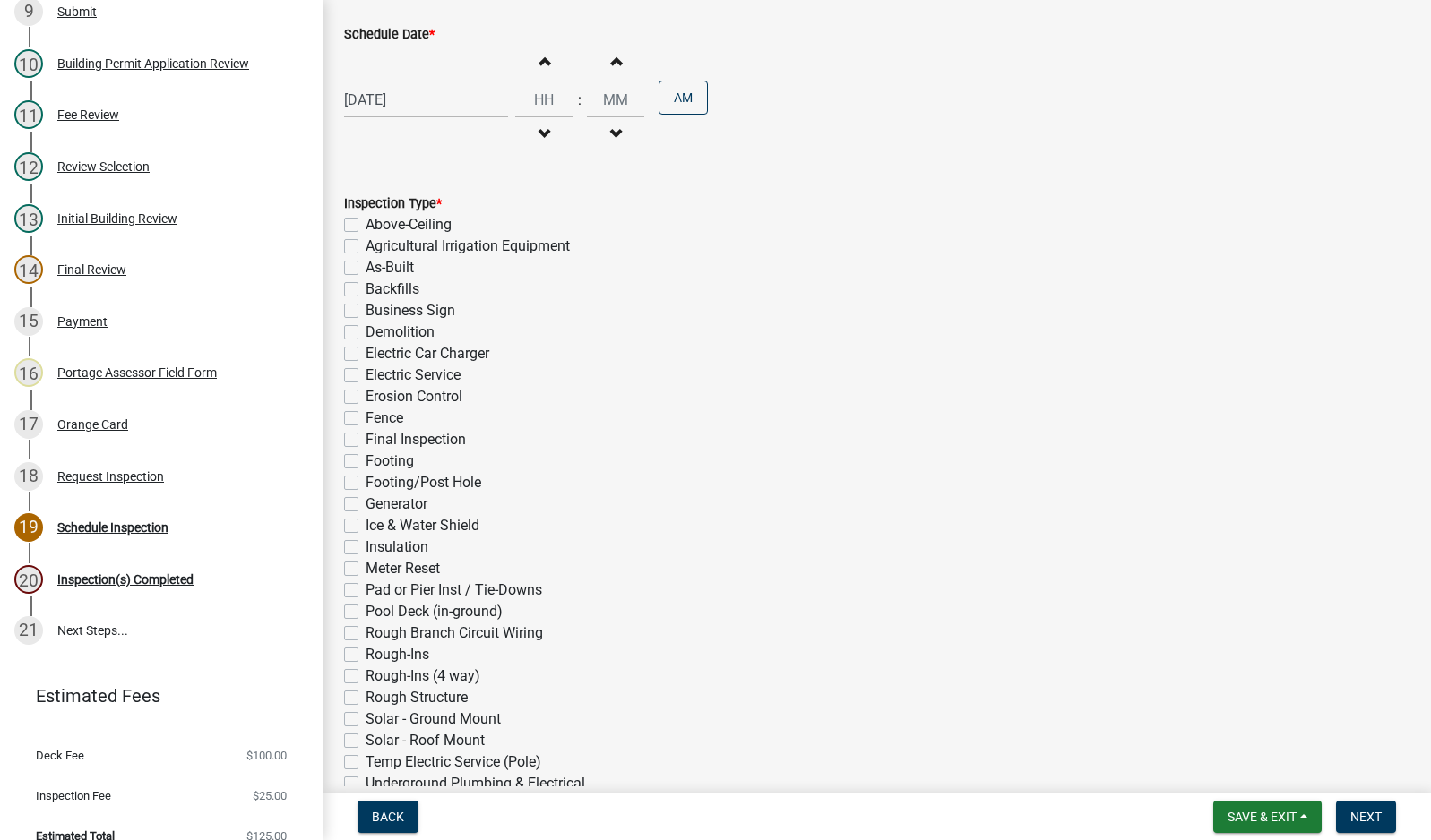
scroll to position [338, 0]
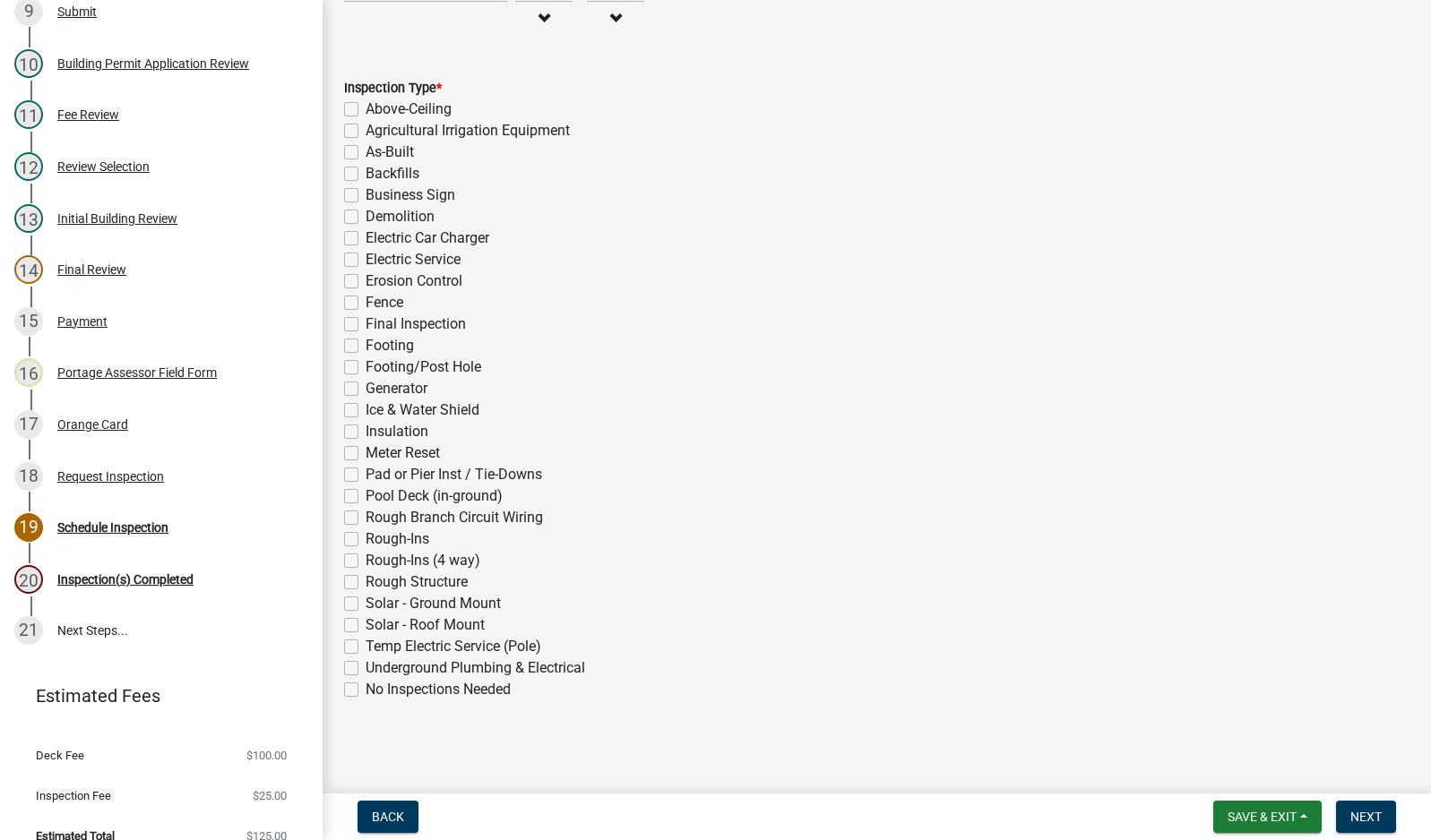
click at [366, 326] on label "Final Inspection" at bounding box center [416, 324] width 100 height 21
click at [366, 326] on input "Final Inspection" at bounding box center [372, 319] width 12 height 12
checkbox input "true"
checkbox input "false"
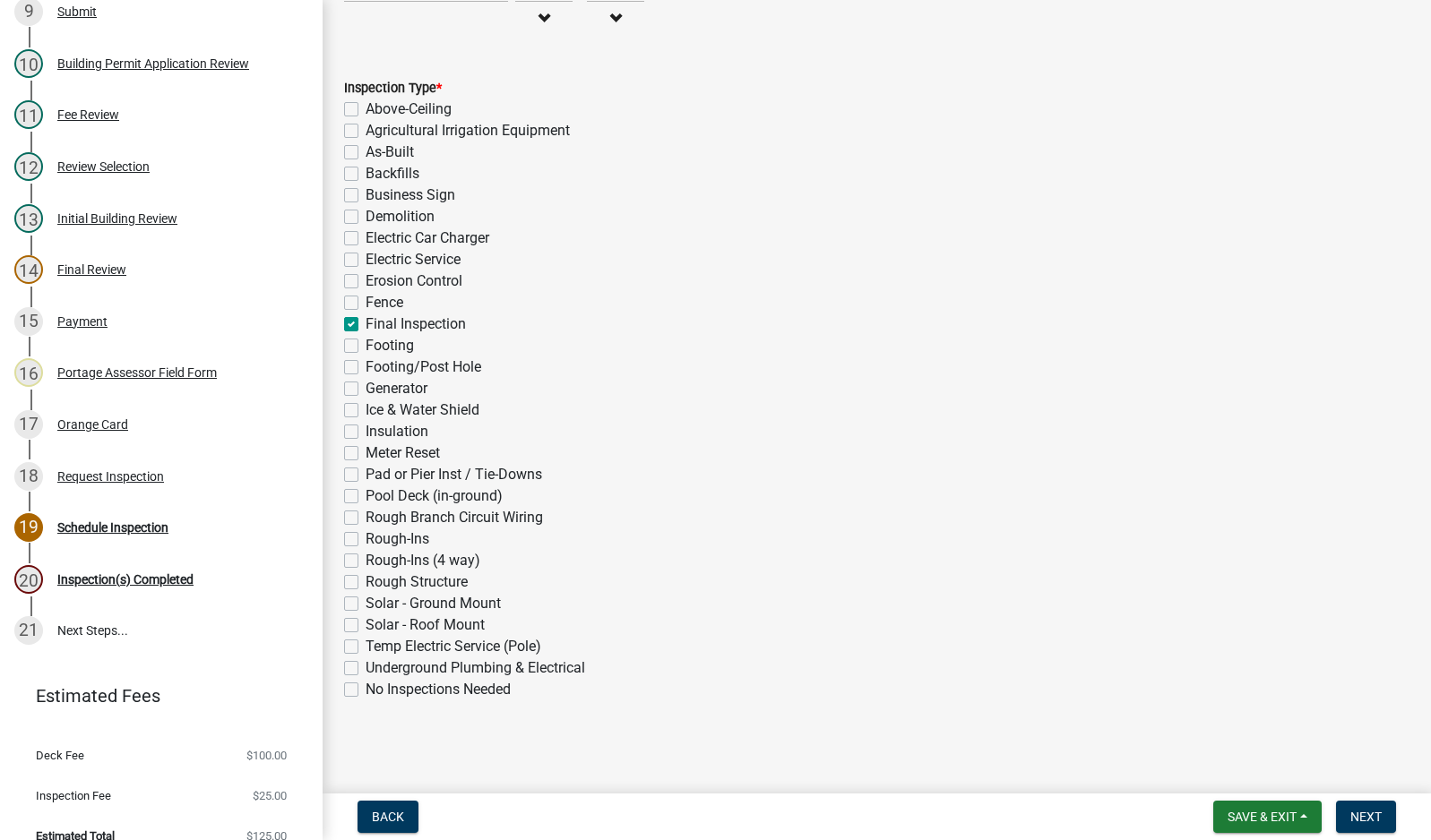
checkbox input "false"
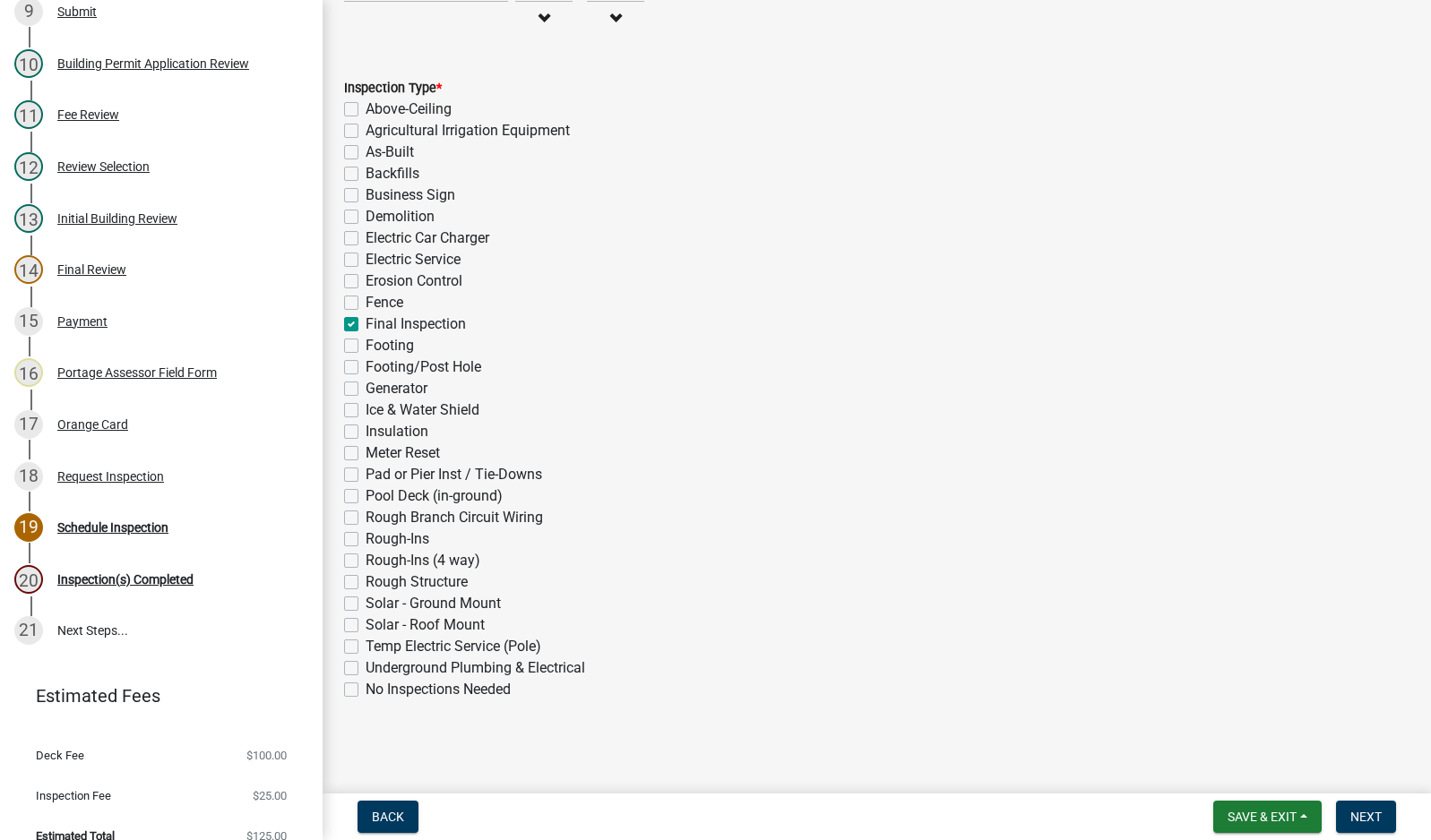
checkbox input "false"
checkbox input "true"
checkbox input "false"
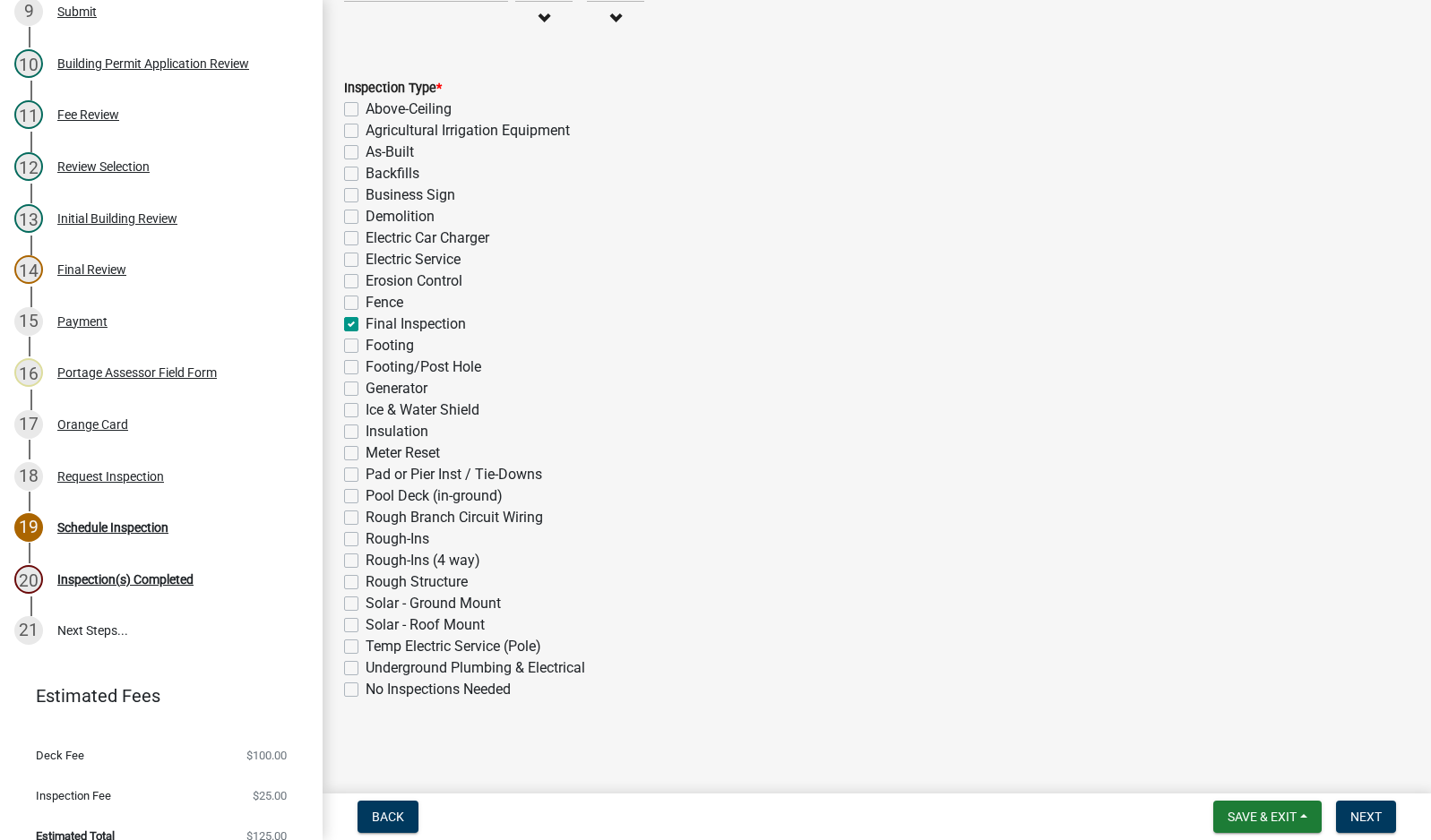
checkbox input "false"
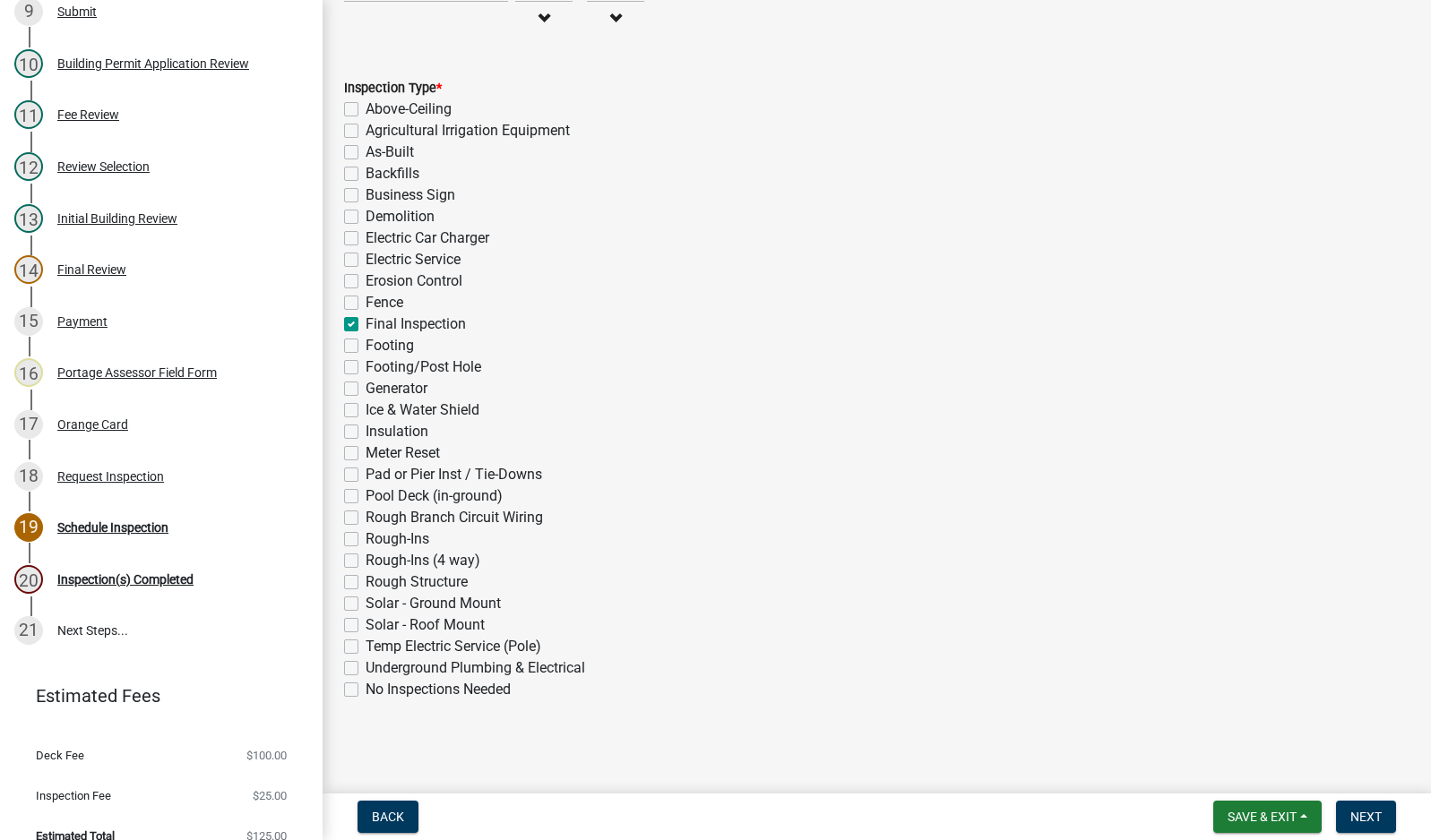
checkbox input "false"
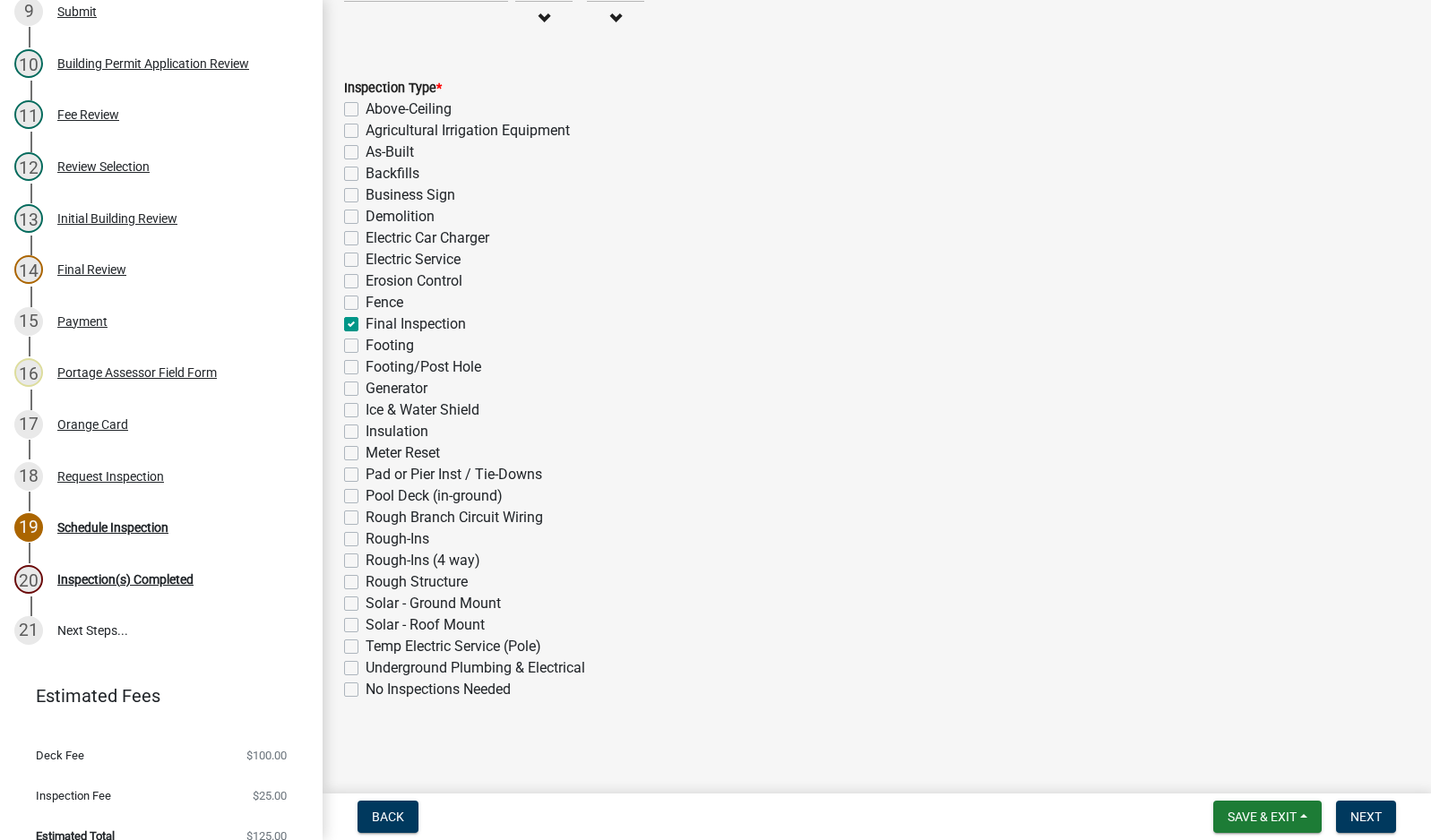
checkbox input "false"
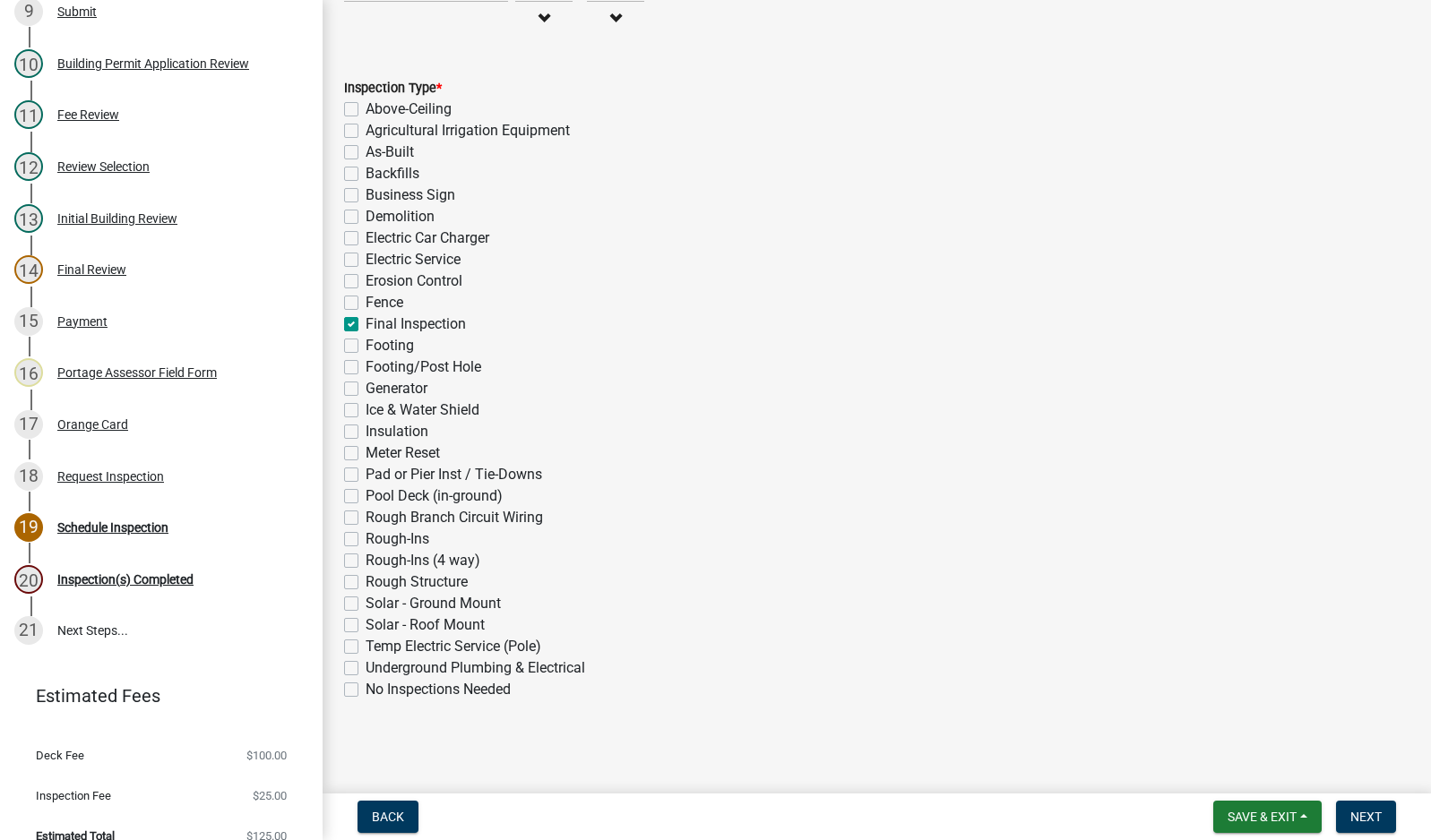
checkbox input "false"
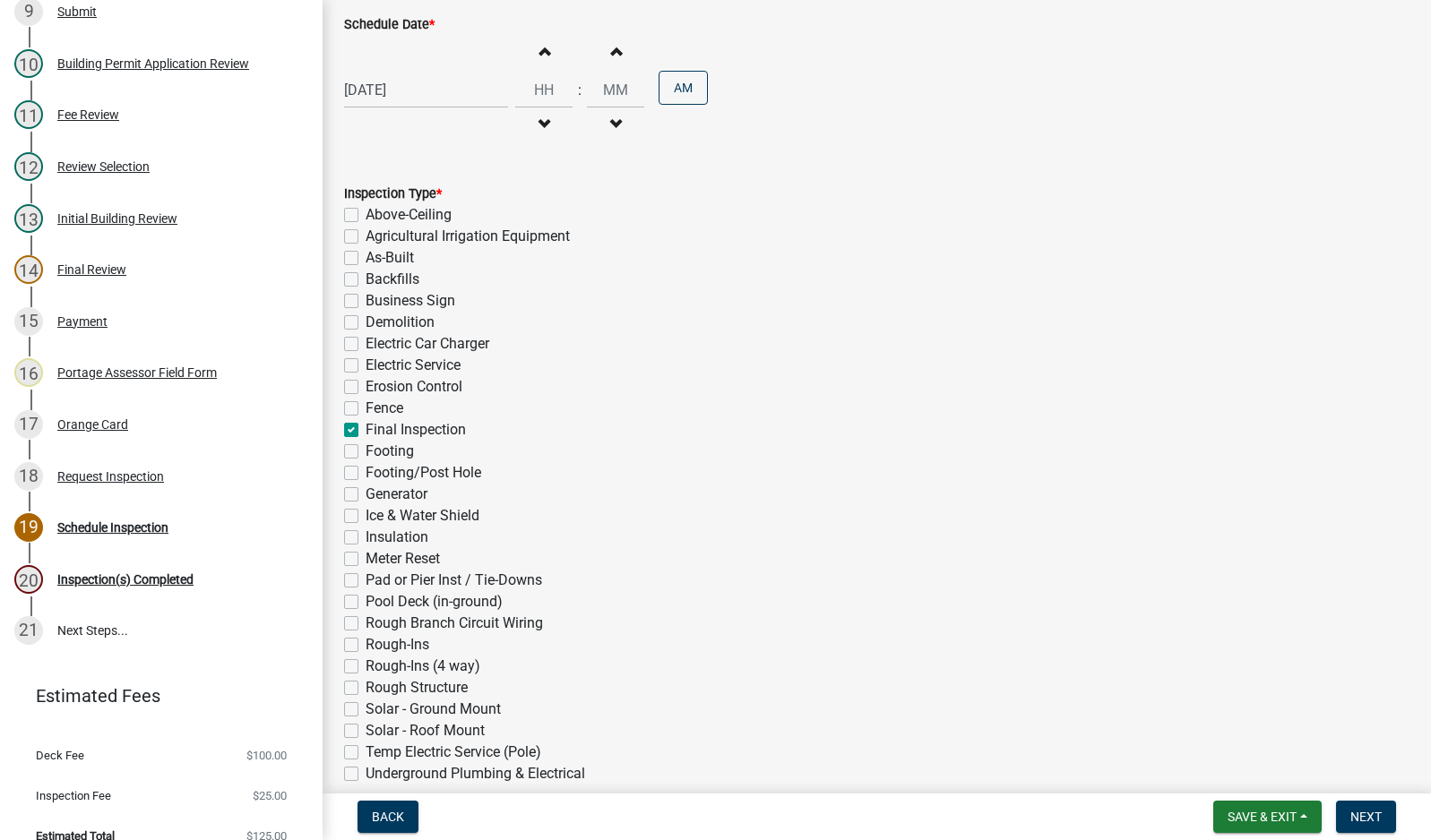
scroll to position [0, 0]
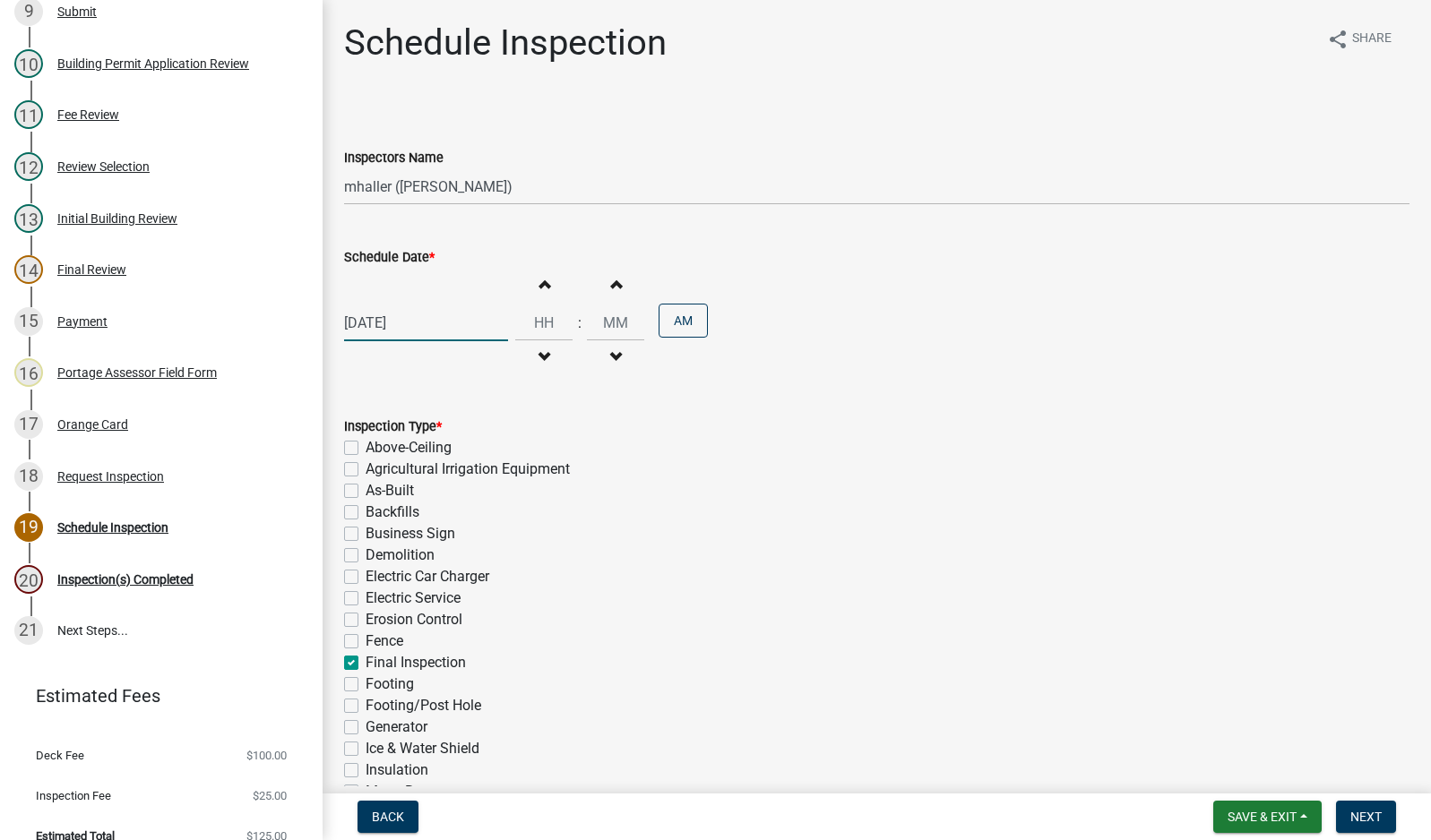
click at [413, 326] on div "[DATE]" at bounding box center [426, 323] width 164 height 37
select select "9"
select select "2025"
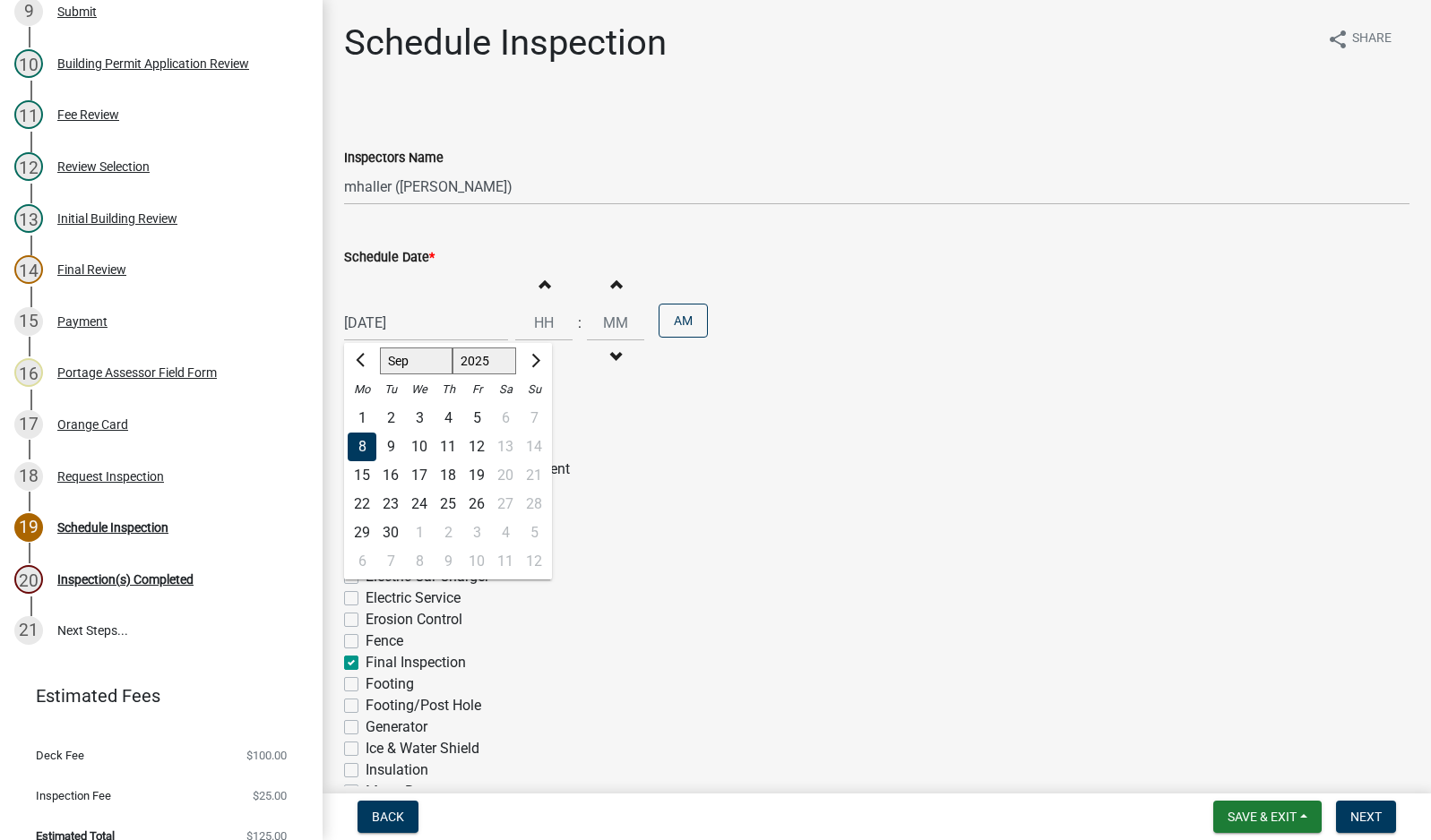
click at [393, 444] on div "9" at bounding box center [390, 447] width 28 height 28
type input "[DATE]"
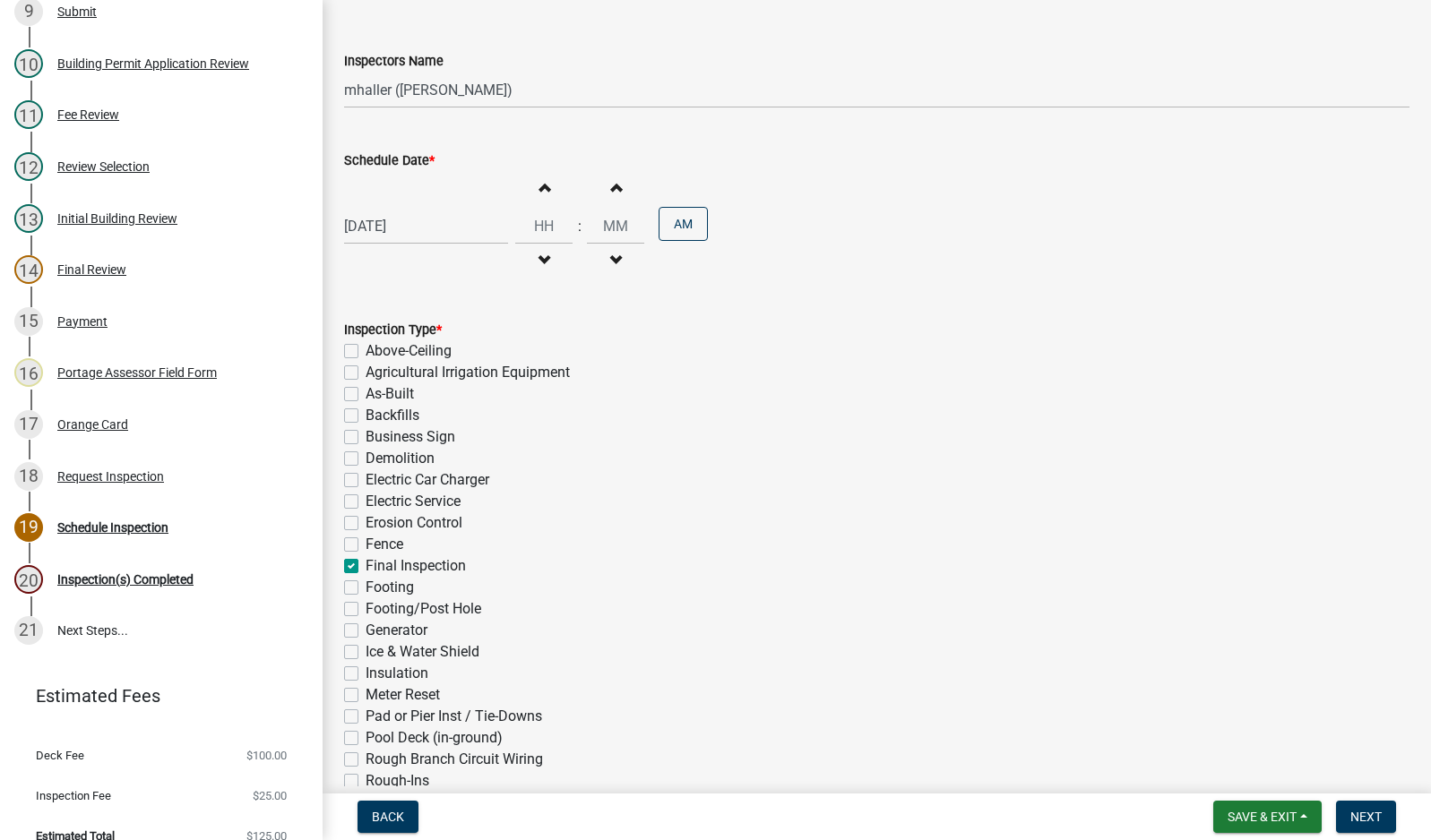
scroll to position [338, 0]
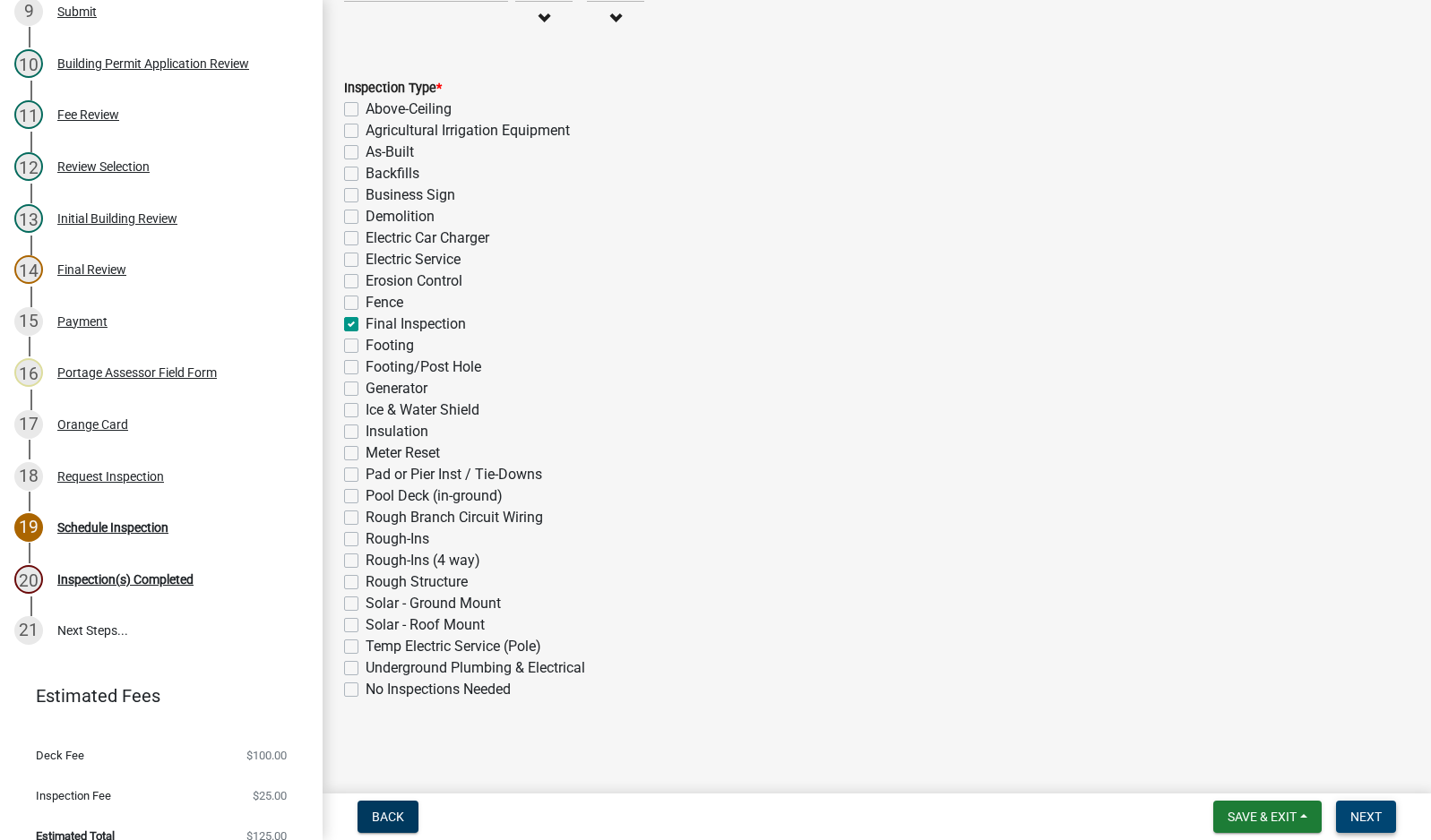
click at [1376, 823] on span "Next" at bounding box center [1366, 817] width 31 height 15
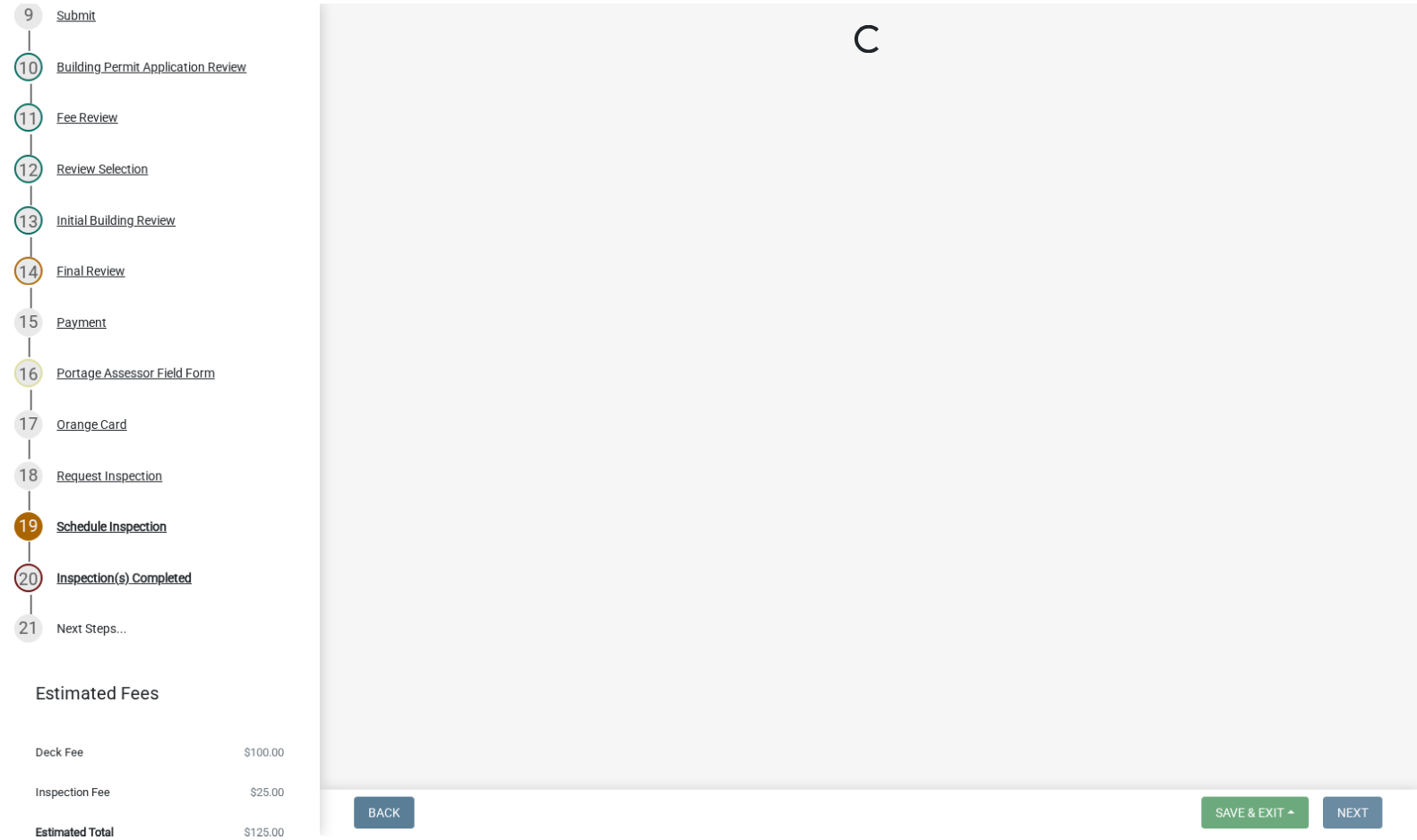
scroll to position [0, 0]
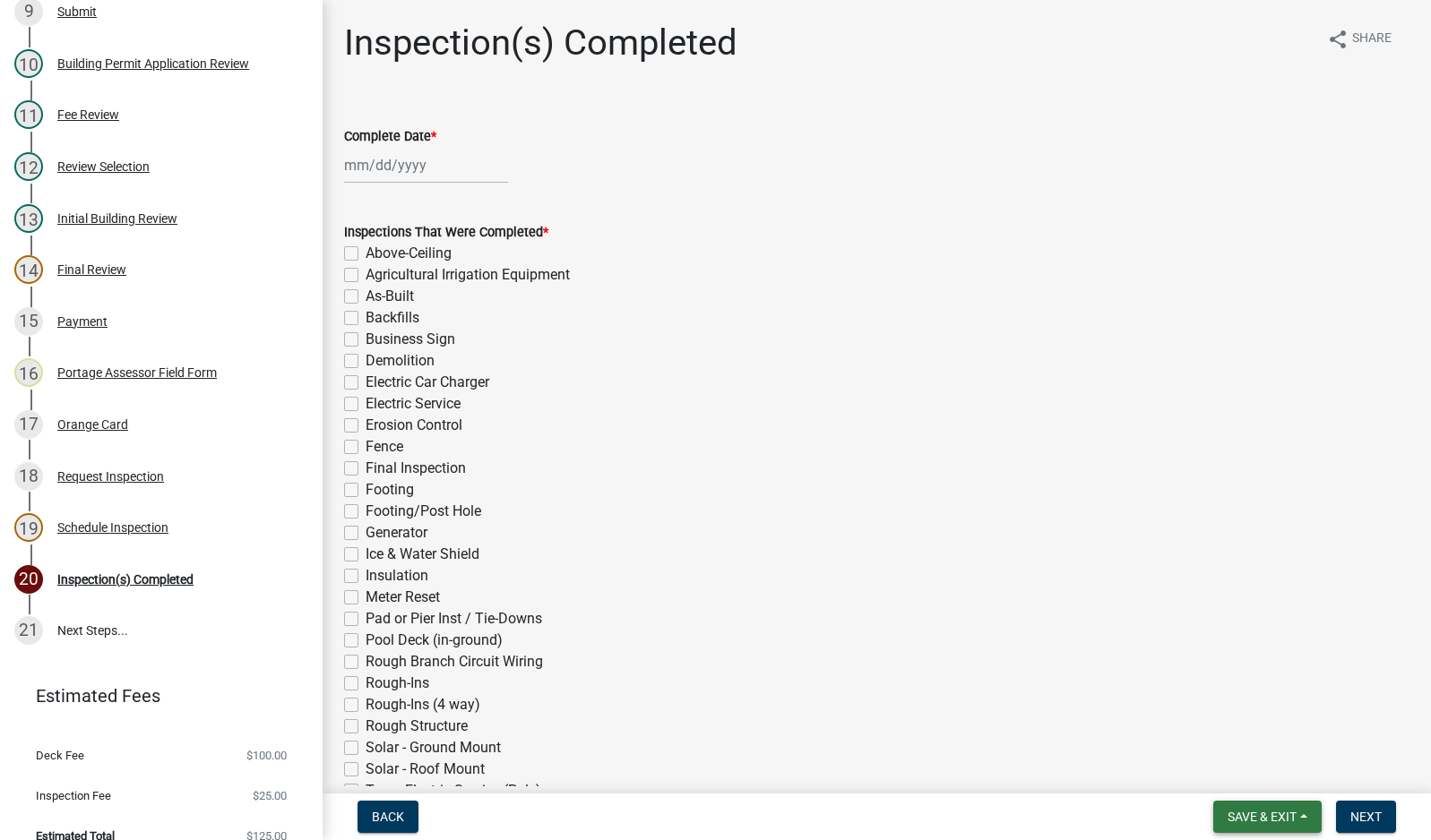
click at [1252, 810] on span "Save & Exit" at bounding box center [1261, 817] width 69 height 15
click at [1237, 769] on button "Save & Exit" at bounding box center [1249, 770] width 143 height 43
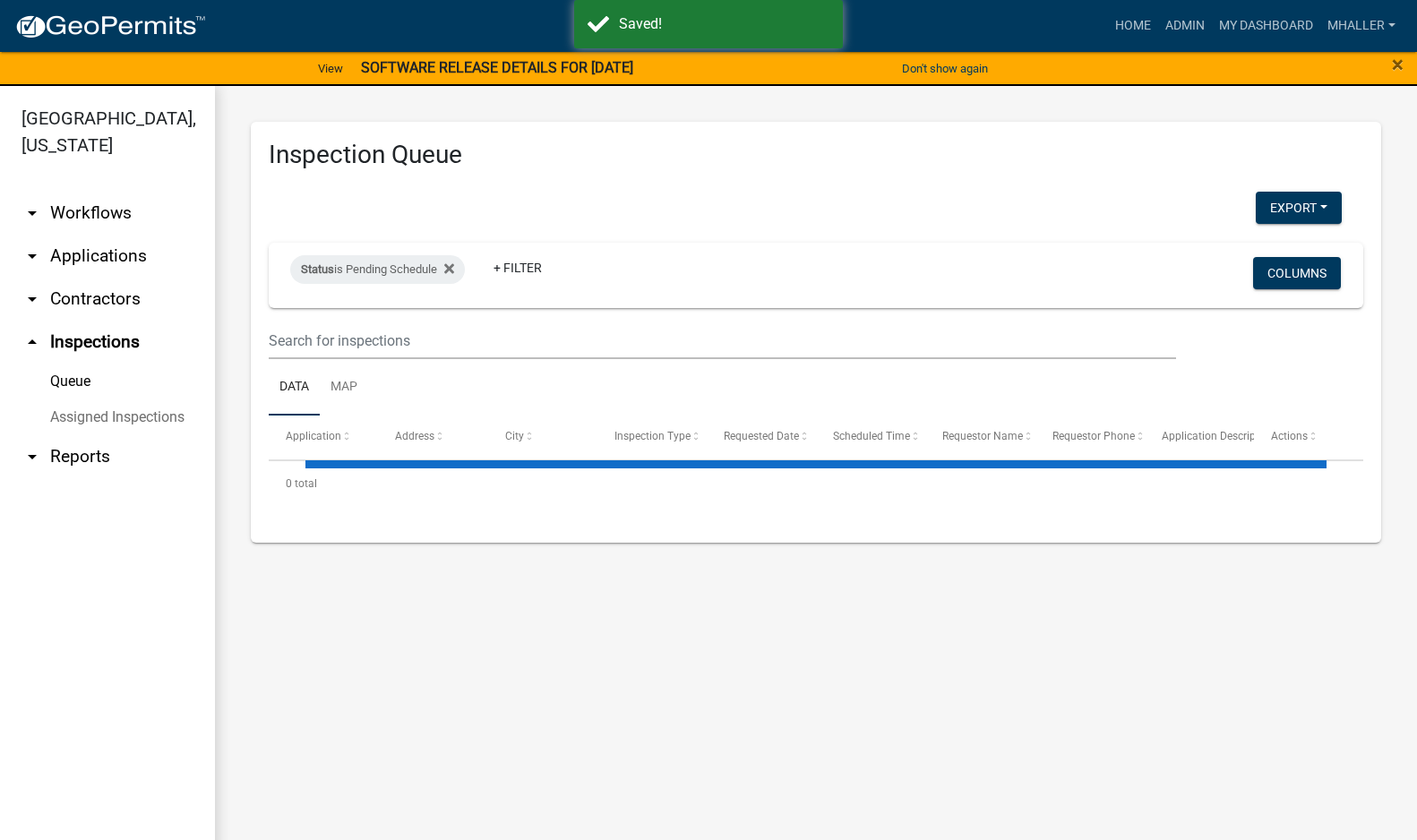
select select "1: 25"
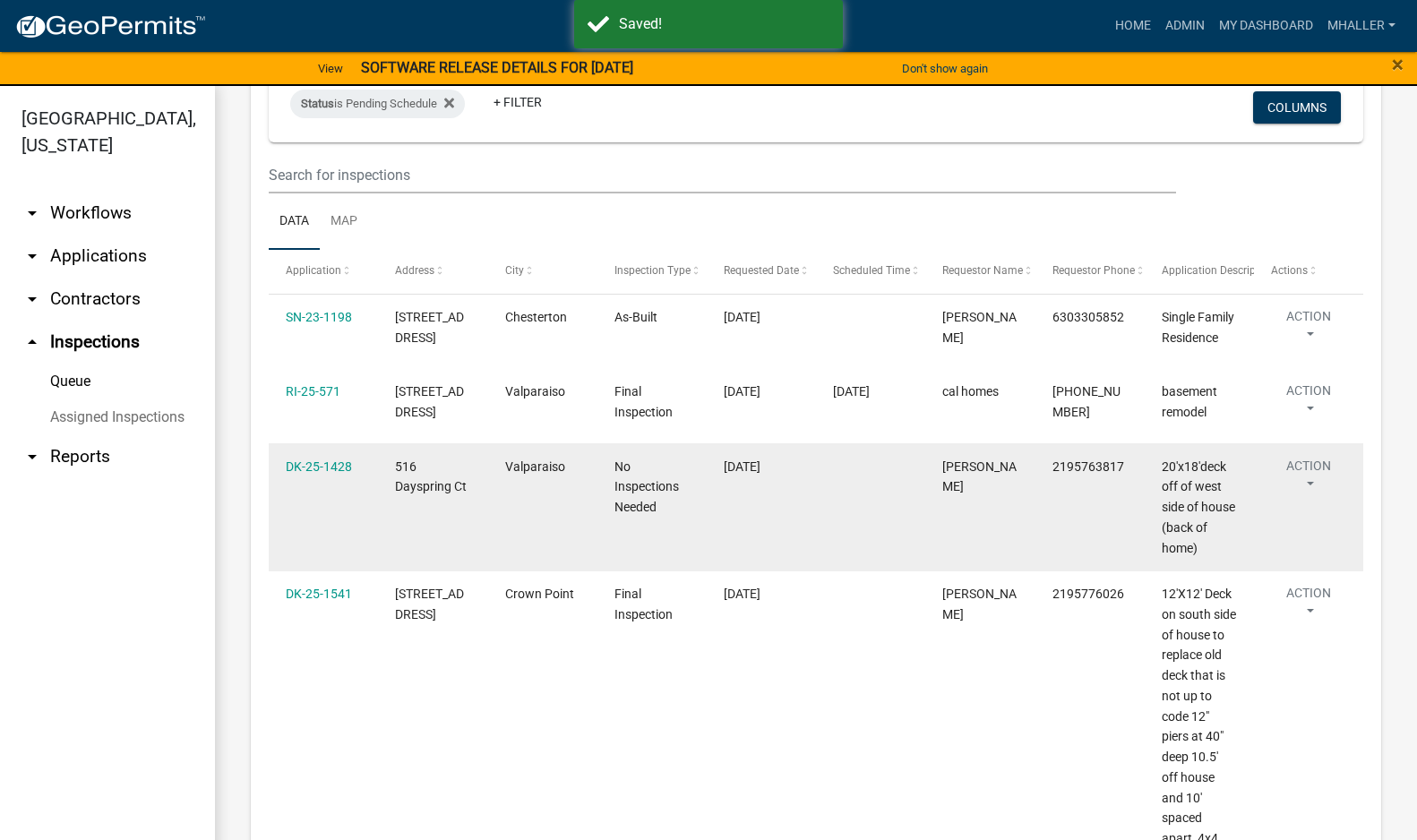
scroll to position [179, 0]
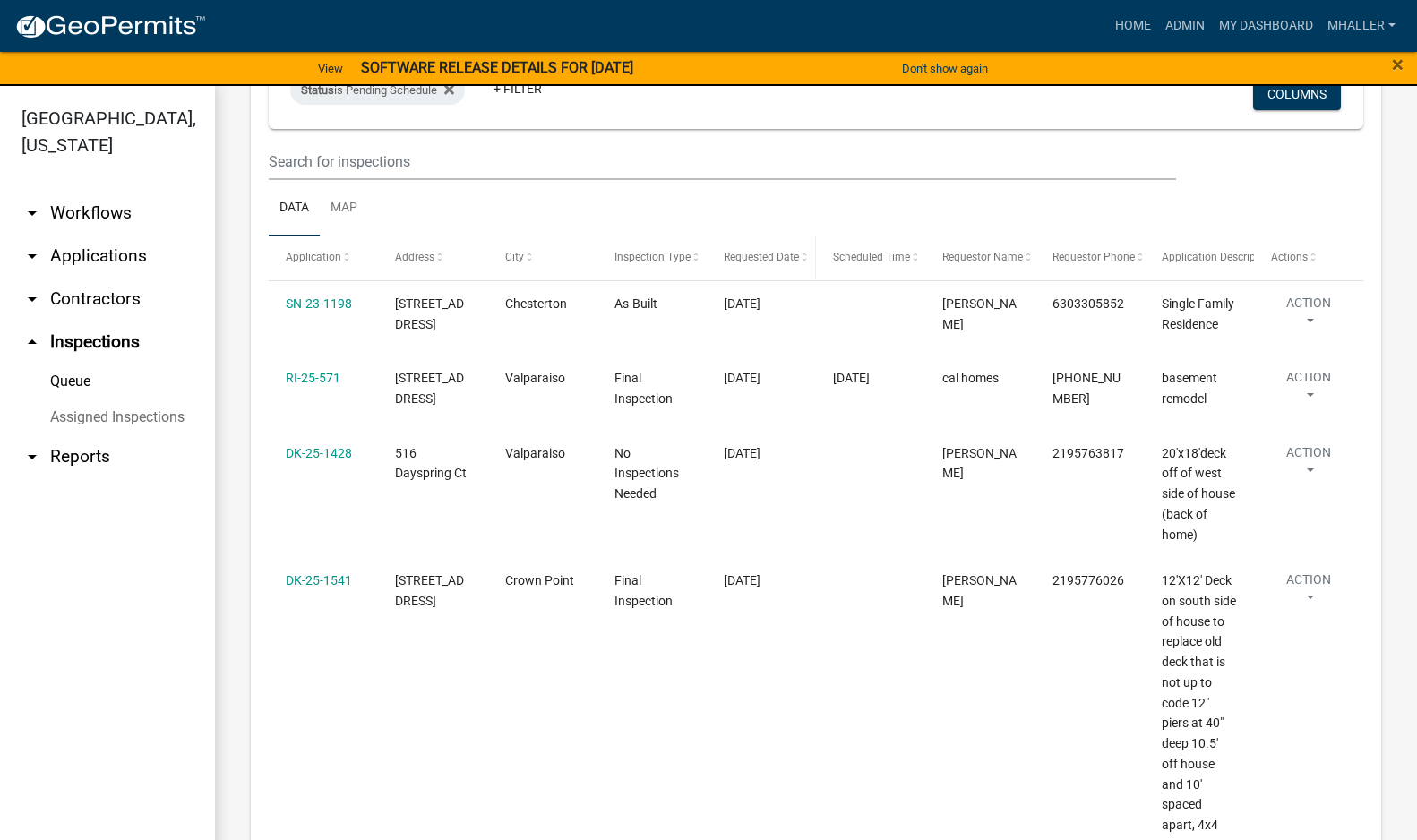
click at [742, 256] on span "Requested Date" at bounding box center [761, 257] width 75 height 13
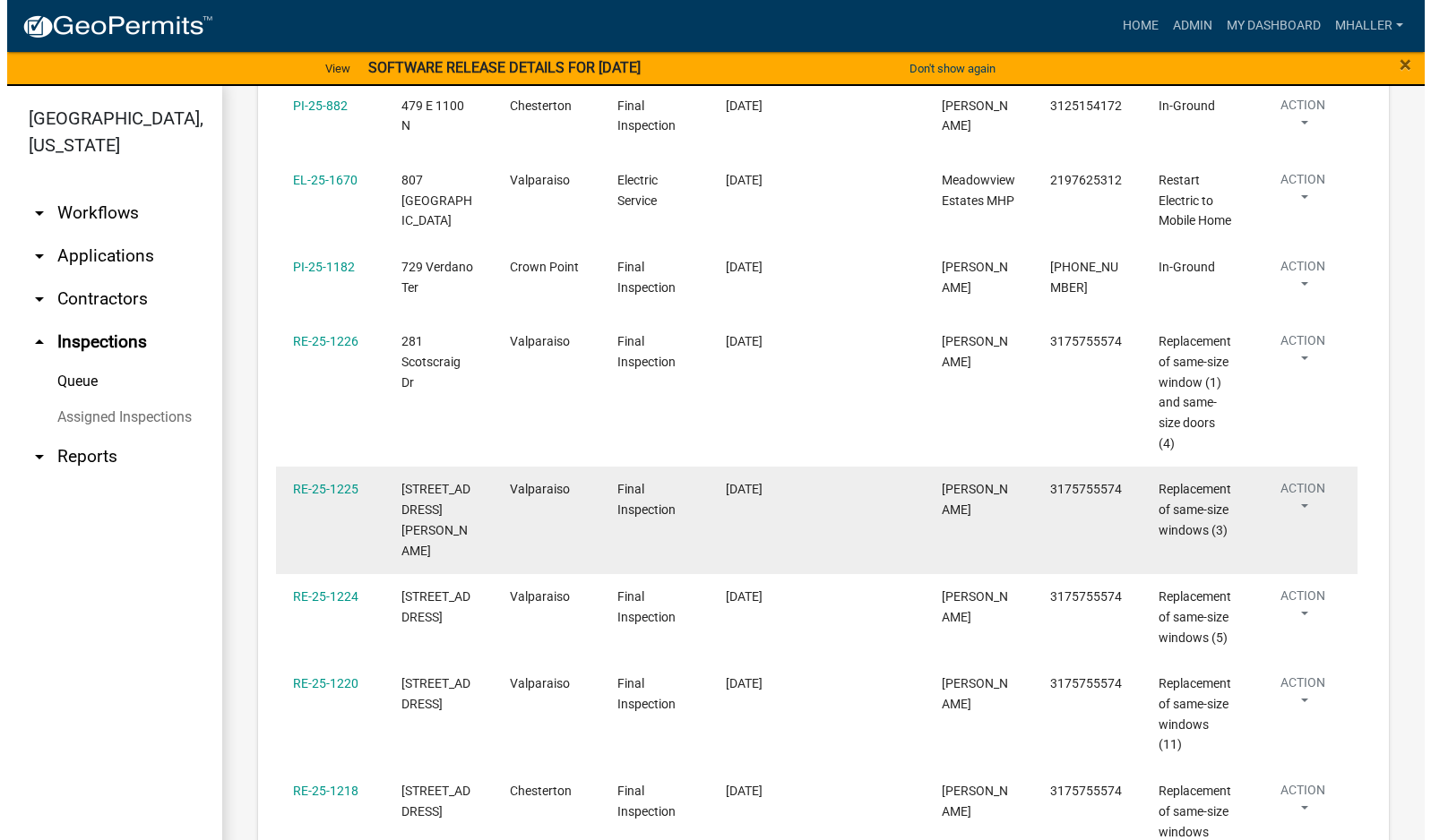
scroll to position [537, 0]
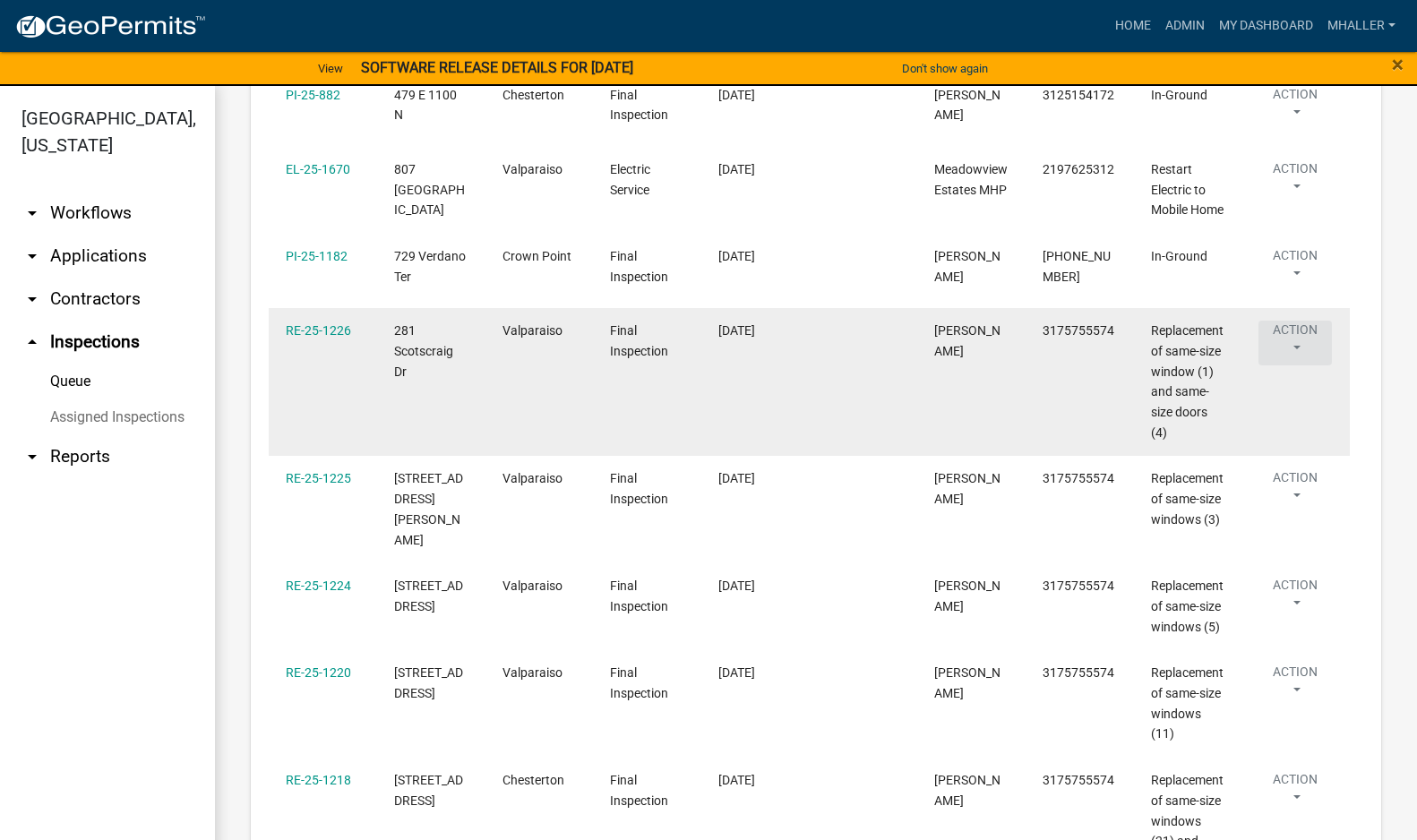
click at [1291, 366] on button "Action" at bounding box center [1295, 343] width 73 height 45
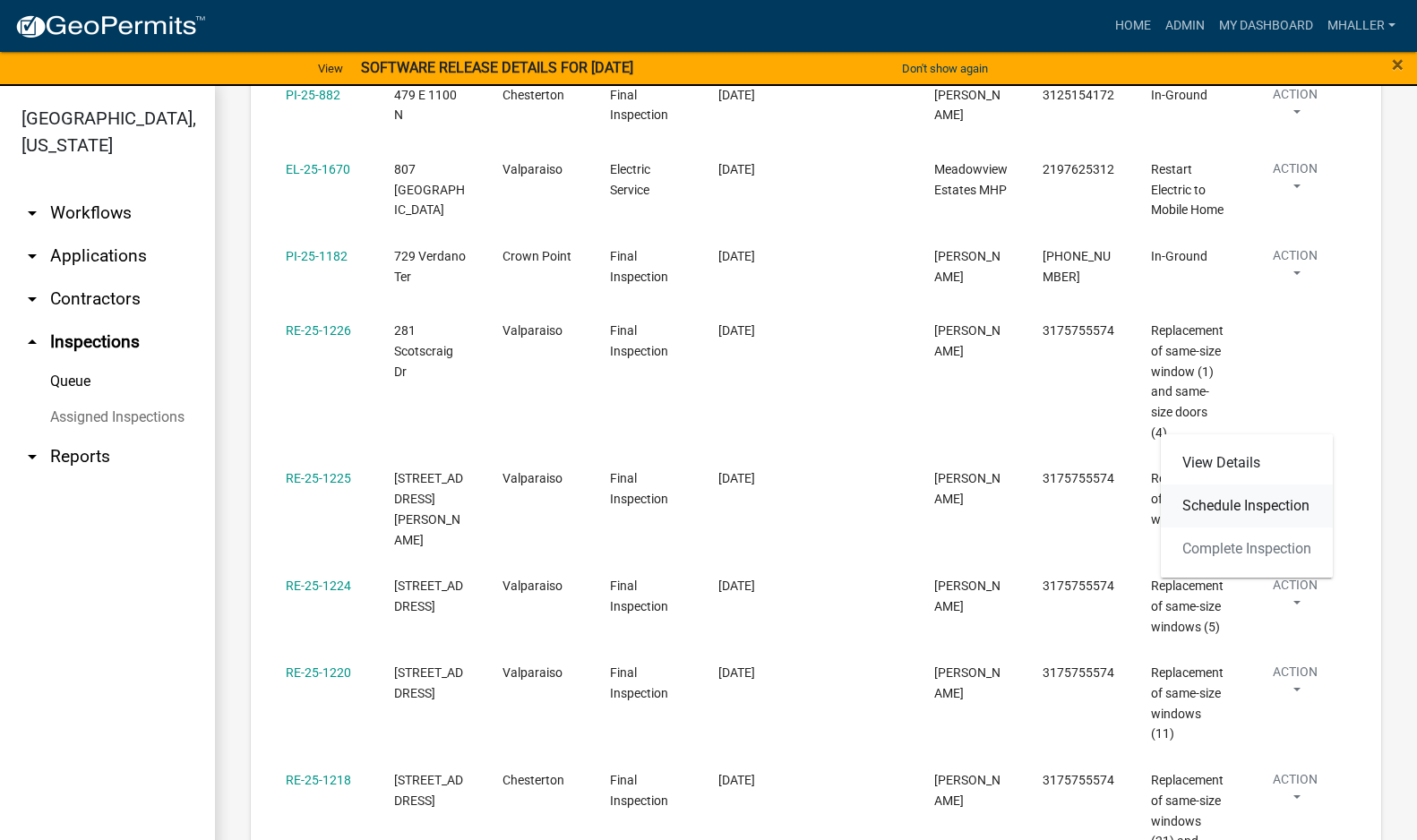
click at [1271, 503] on link "Schedule Inspection" at bounding box center [1247, 505] width 172 height 43
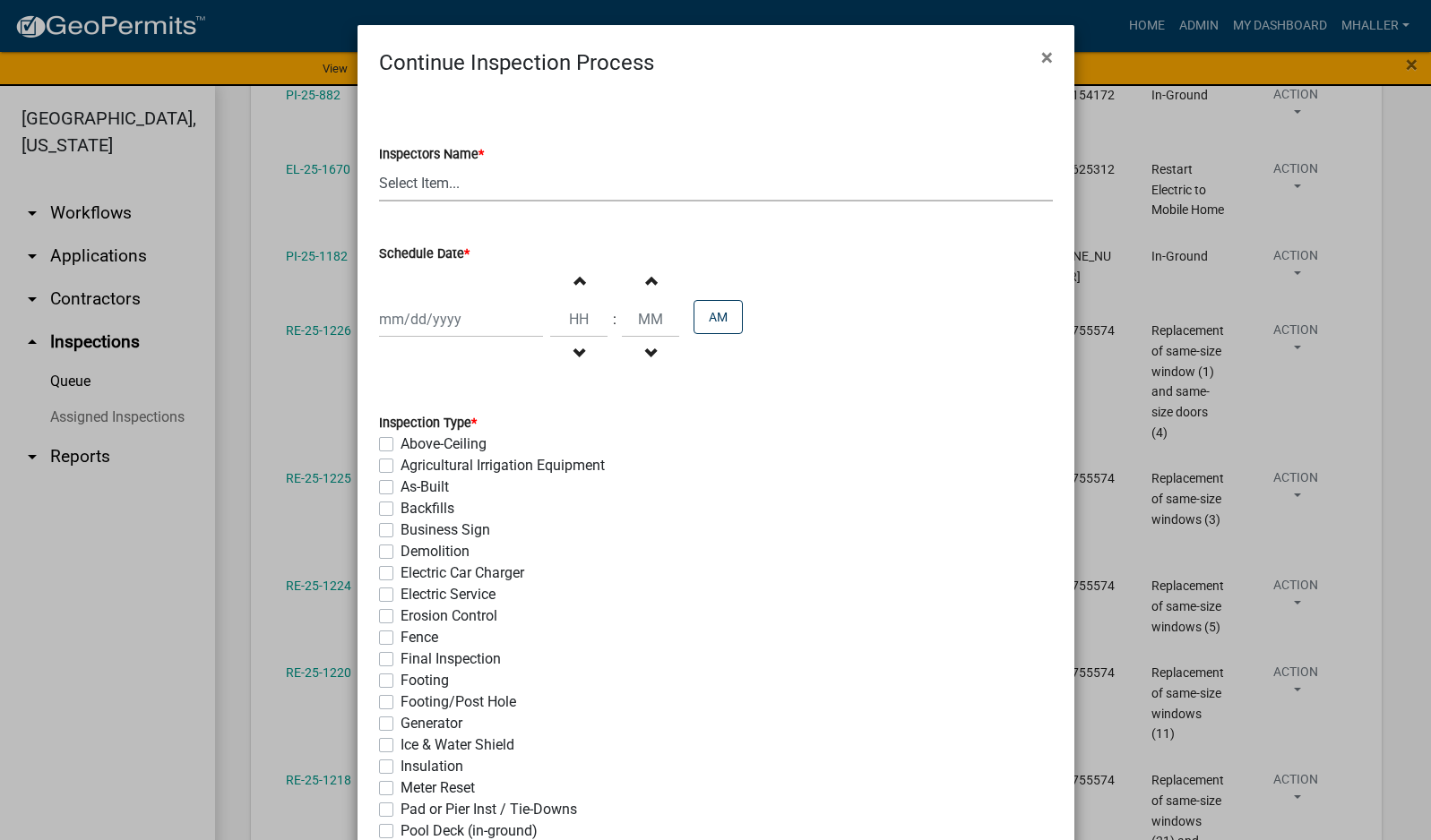
click at [425, 189] on select "Select Item... mhaller ([PERSON_NAME])" at bounding box center [716, 183] width 674 height 37
select select "ca350da2-795e-4cf8-941d-46ff53e354ae"
click at [379, 165] on select "Select Item... mhaller ([PERSON_NAME])" at bounding box center [716, 183] width 674 height 37
click at [423, 310] on div at bounding box center [460, 319] width 164 height 37
select select "9"
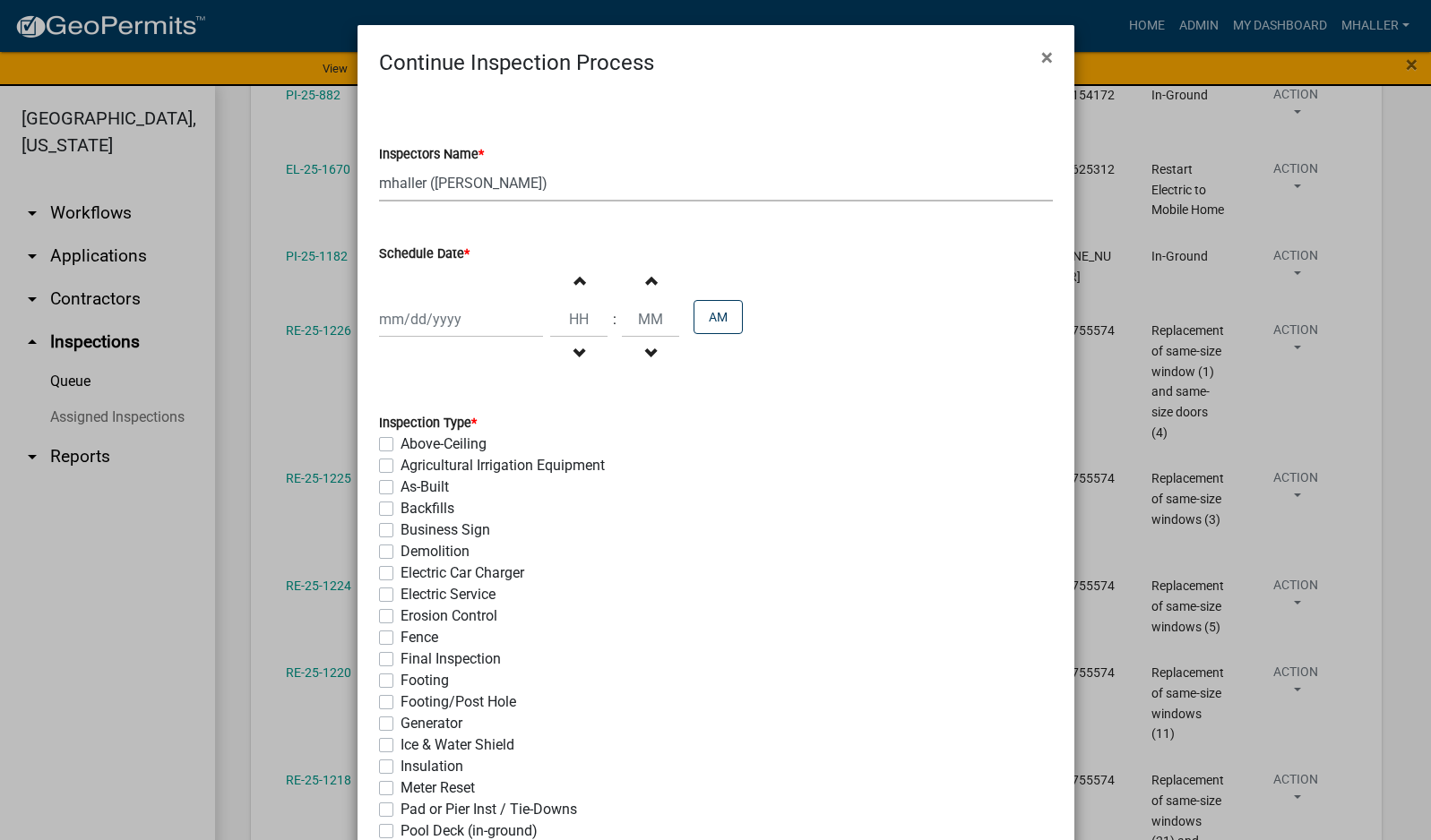
select select "2025"
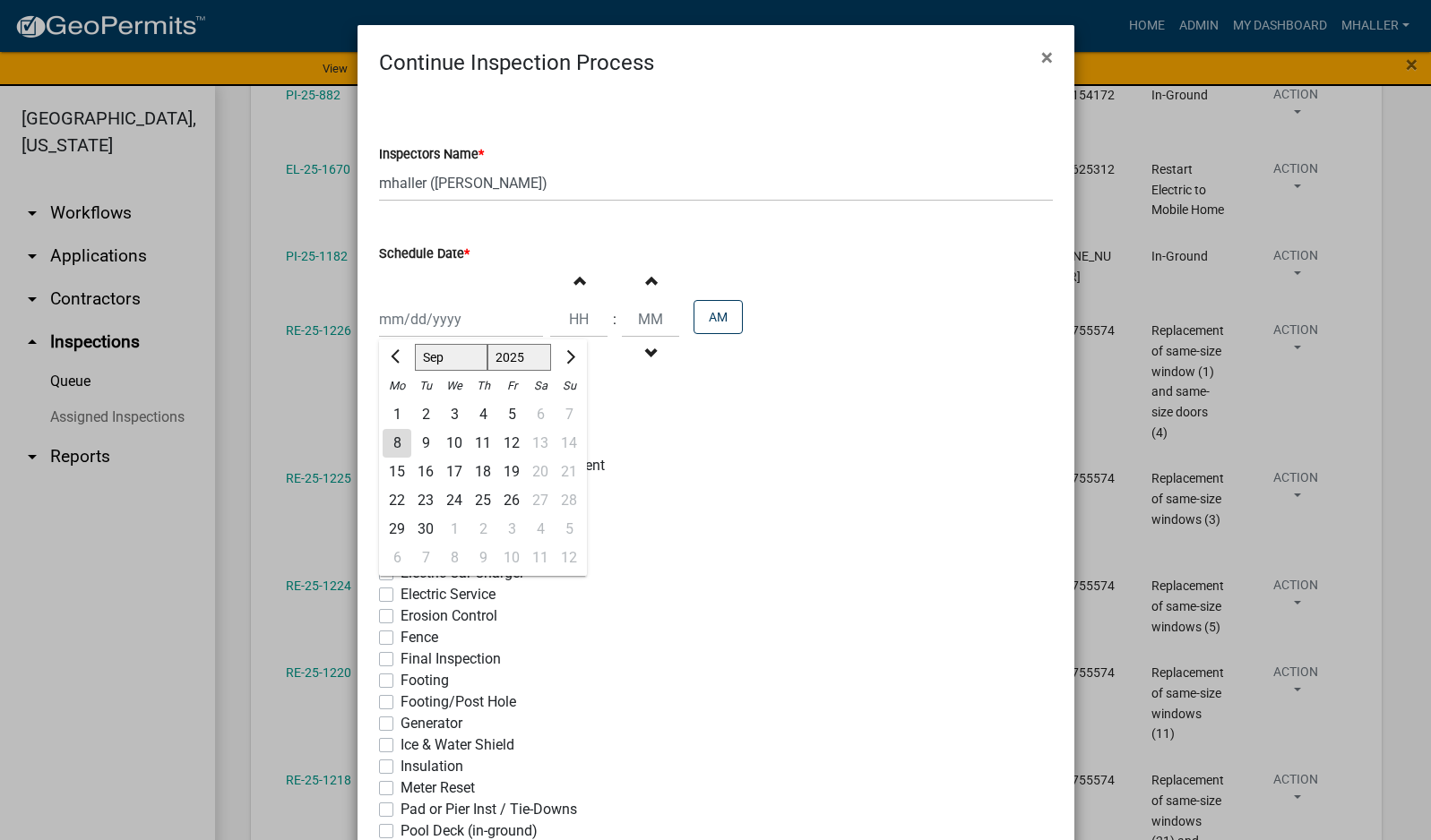
click at [391, 440] on div "8" at bounding box center [396, 443] width 28 height 28
type input "[DATE]"
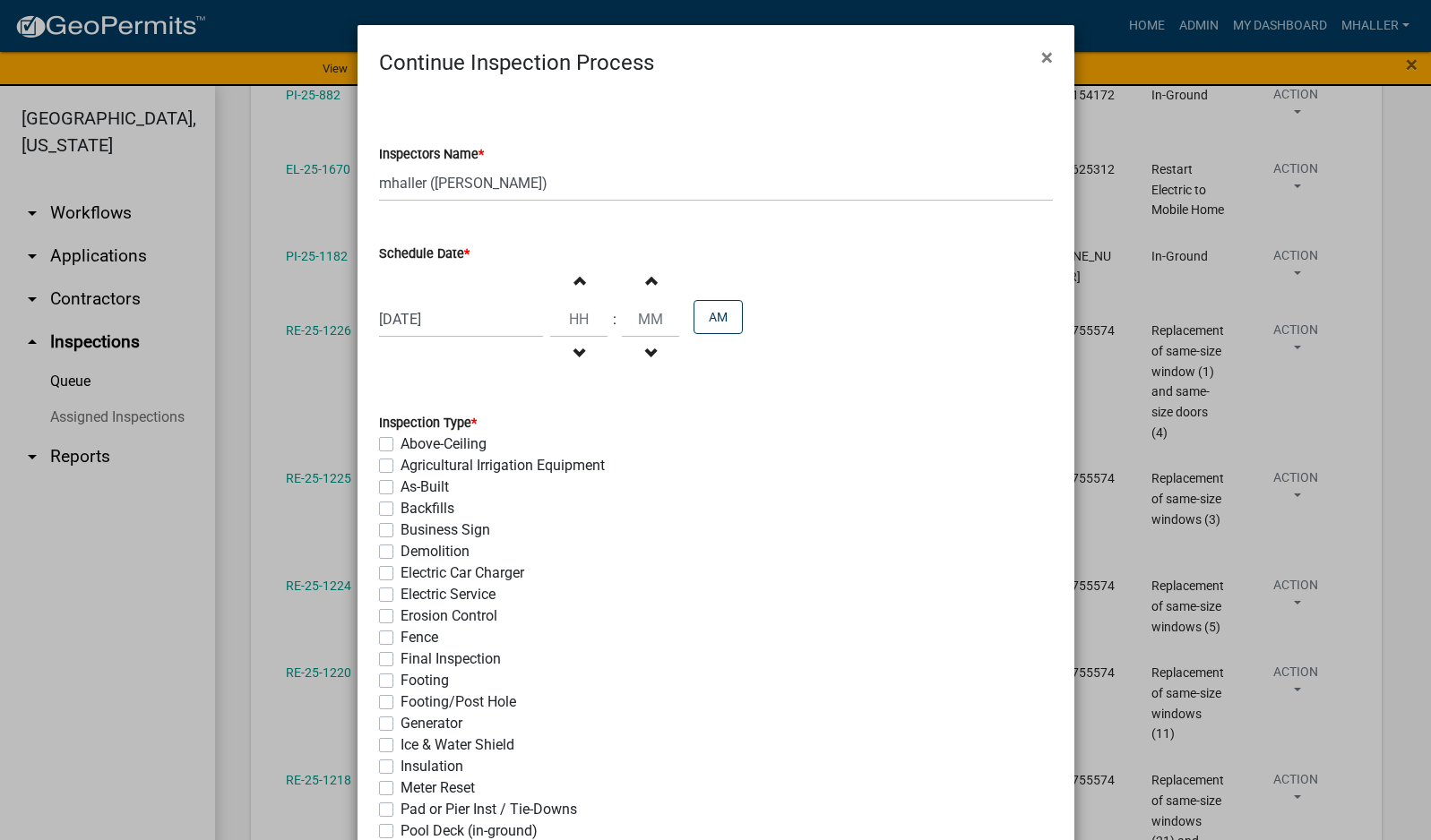
scroll to position [325, 0]
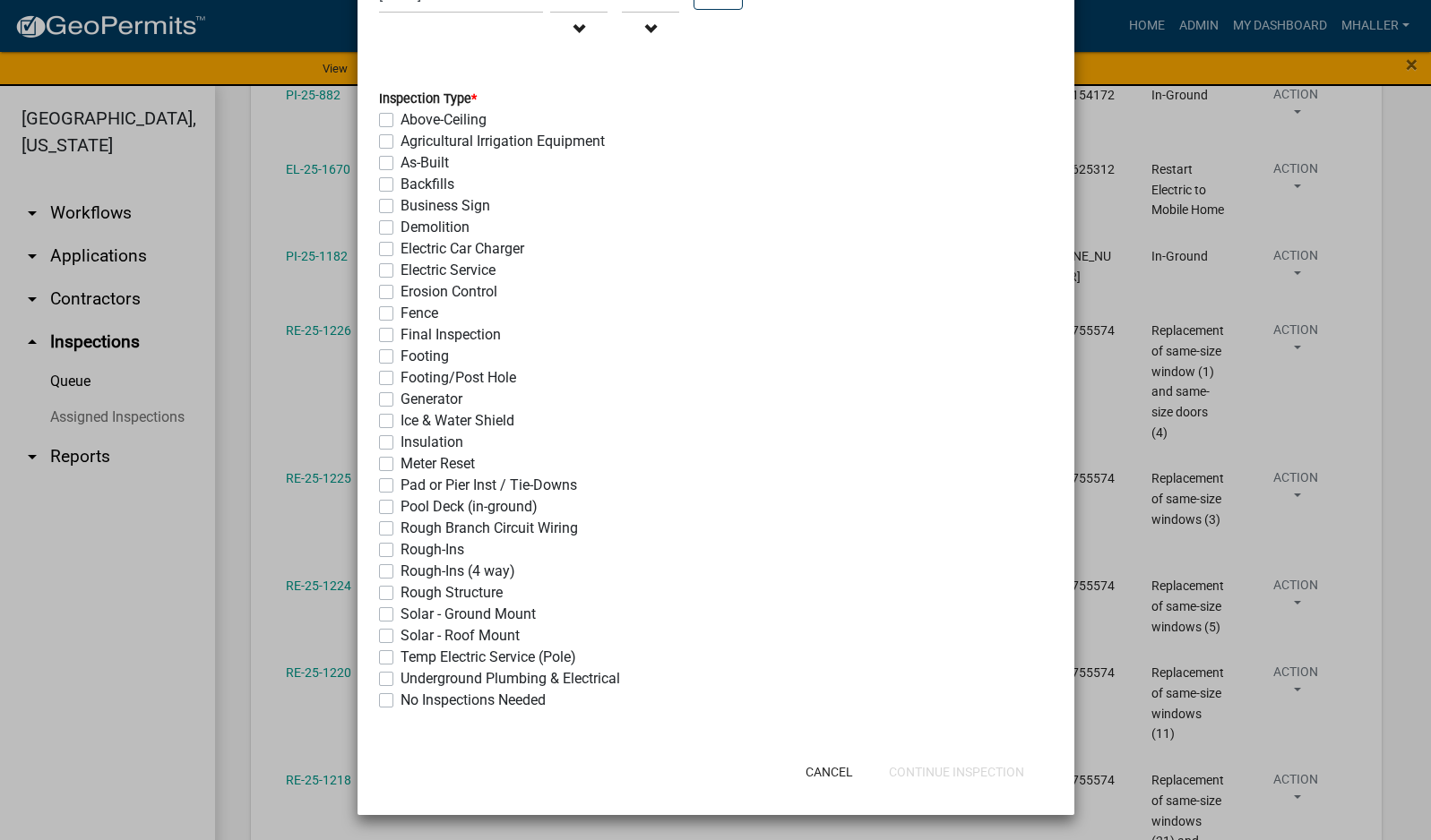
click at [401, 339] on label "Final Inspection" at bounding box center [450, 335] width 100 height 21
click at [401, 336] on input "Final Inspection" at bounding box center [406, 330] width 12 height 12
checkbox input "true"
checkbox input "false"
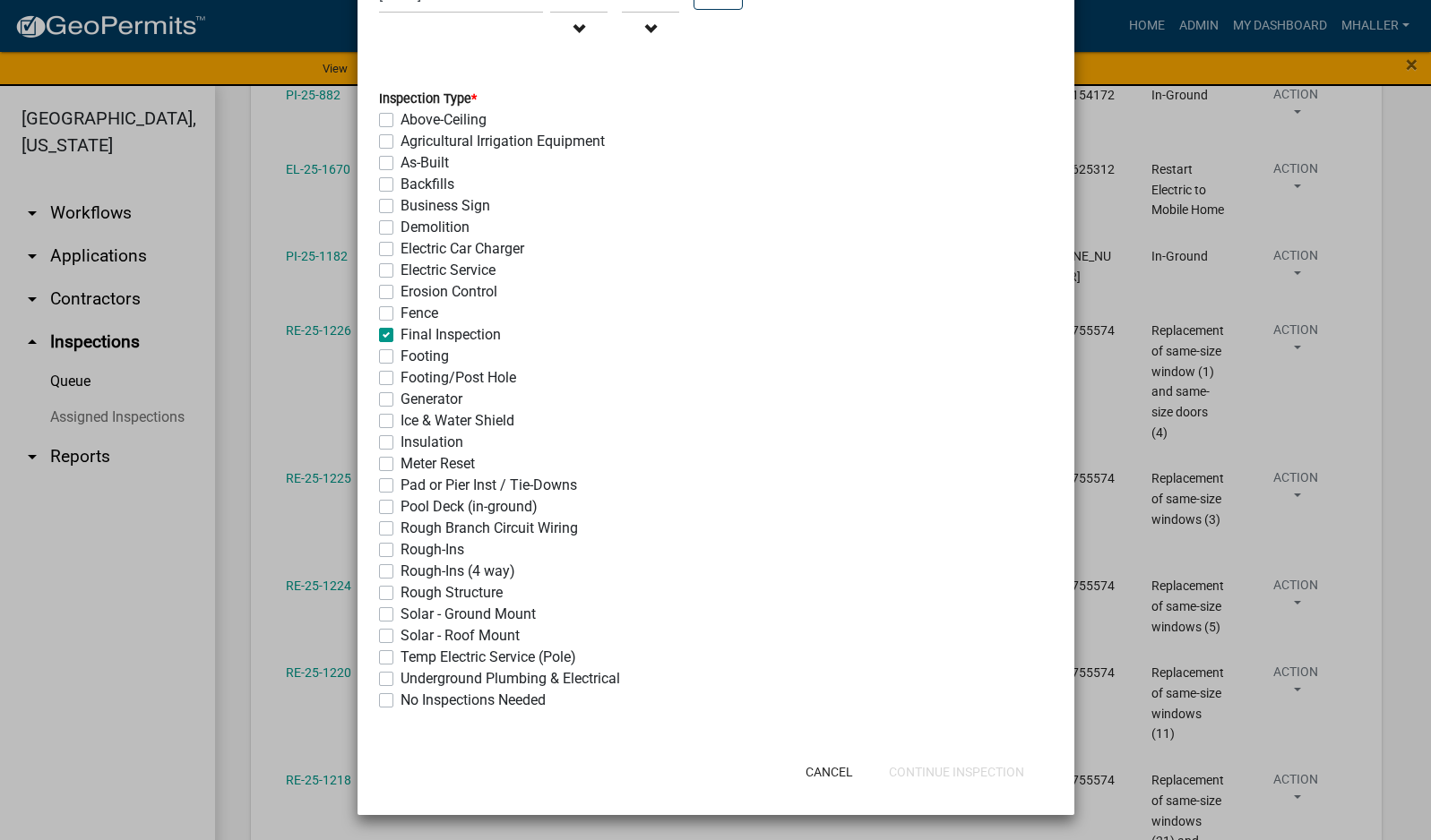
checkbox input "false"
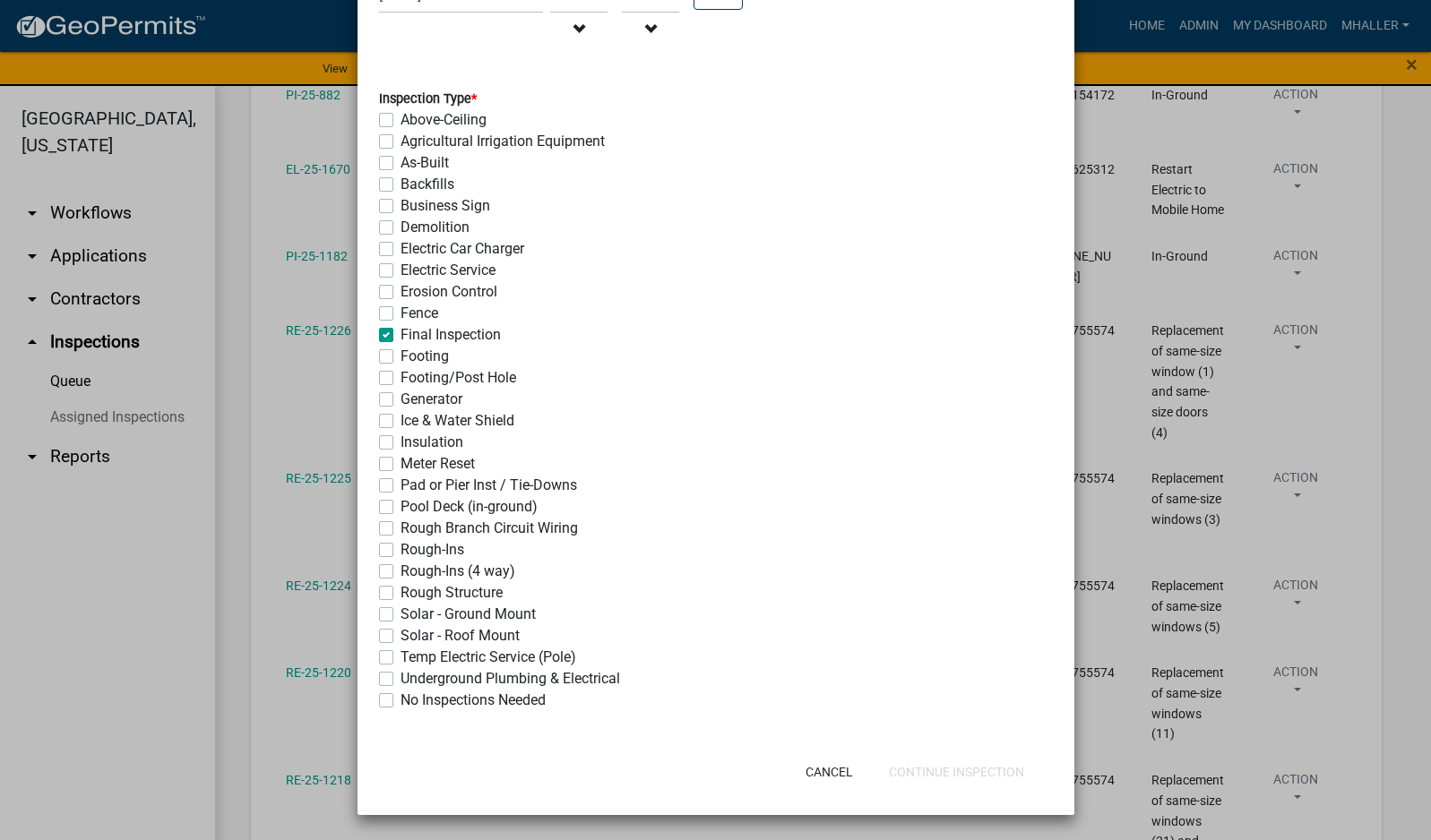
checkbox input "false"
checkbox input "true"
checkbox input "false"
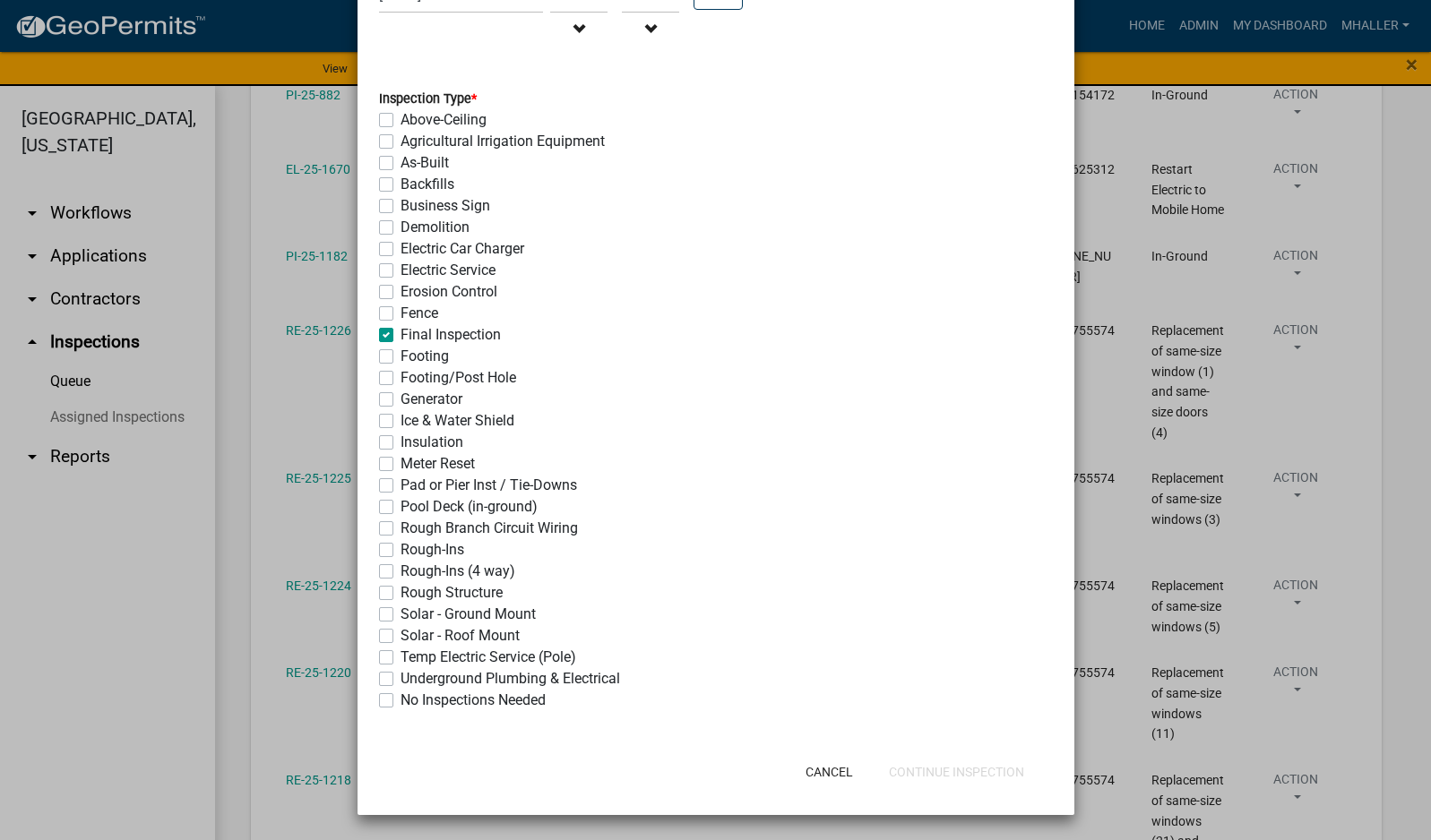
checkbox input "false"
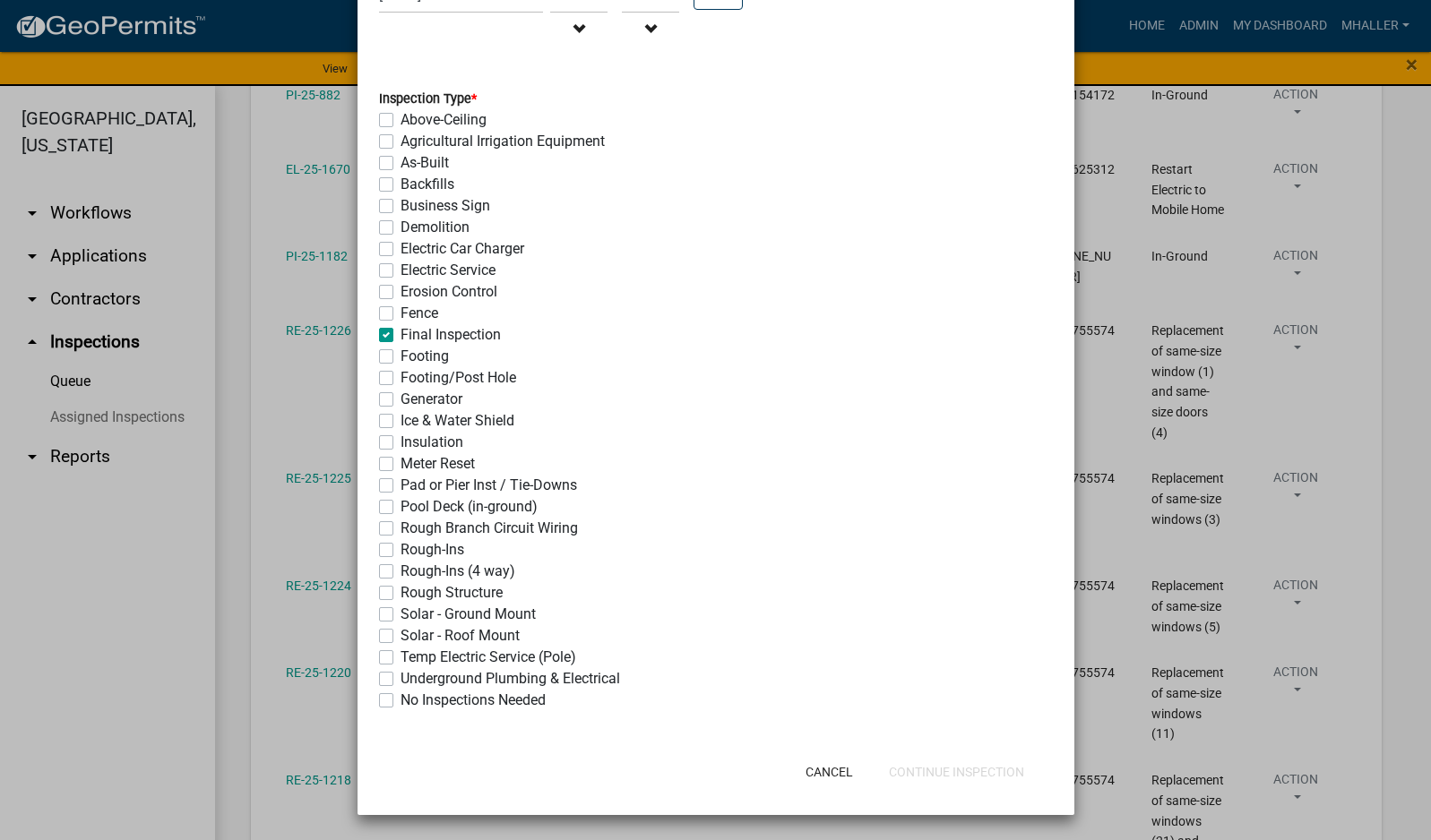
checkbox input "false"
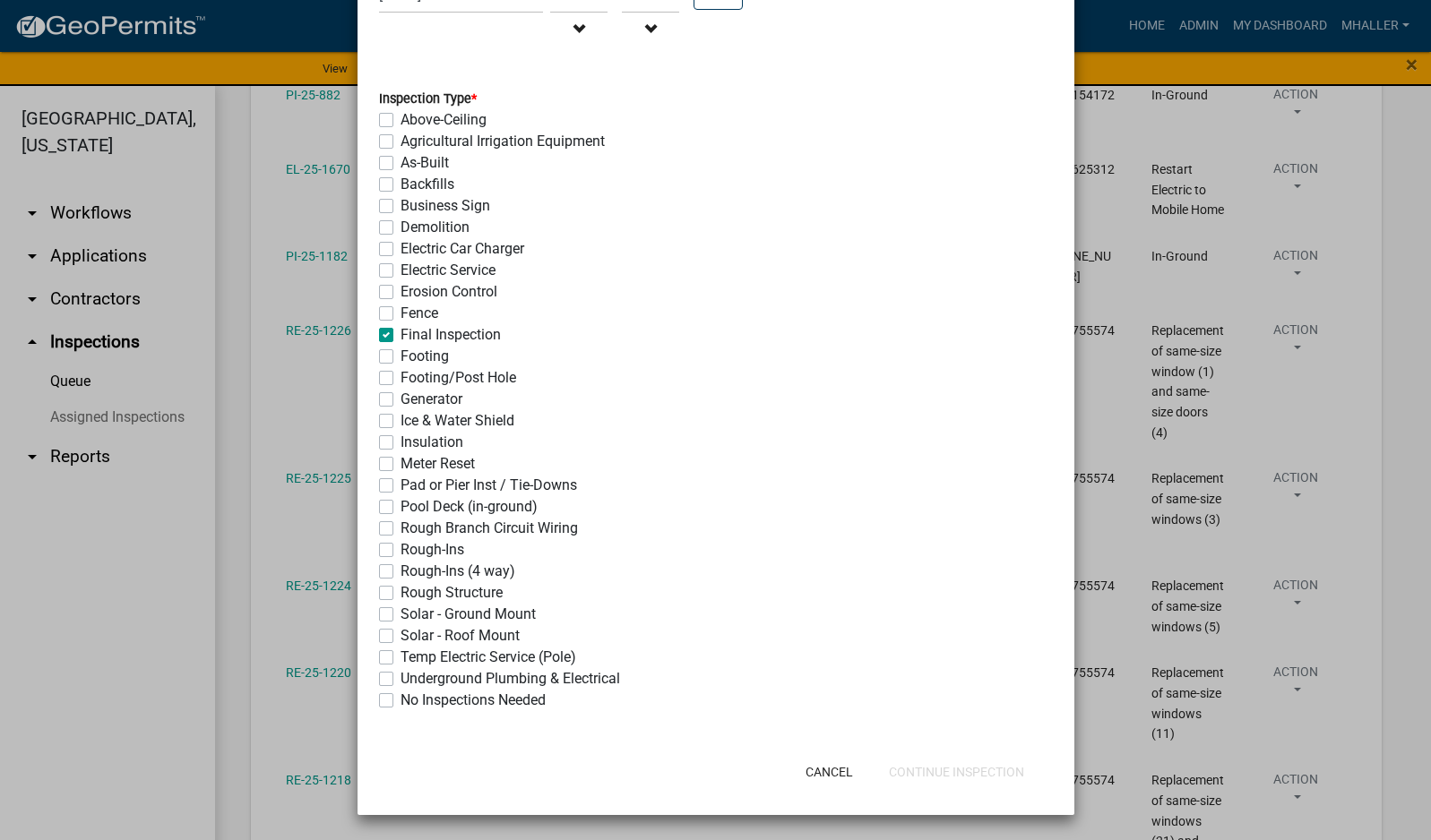
checkbox input "false"
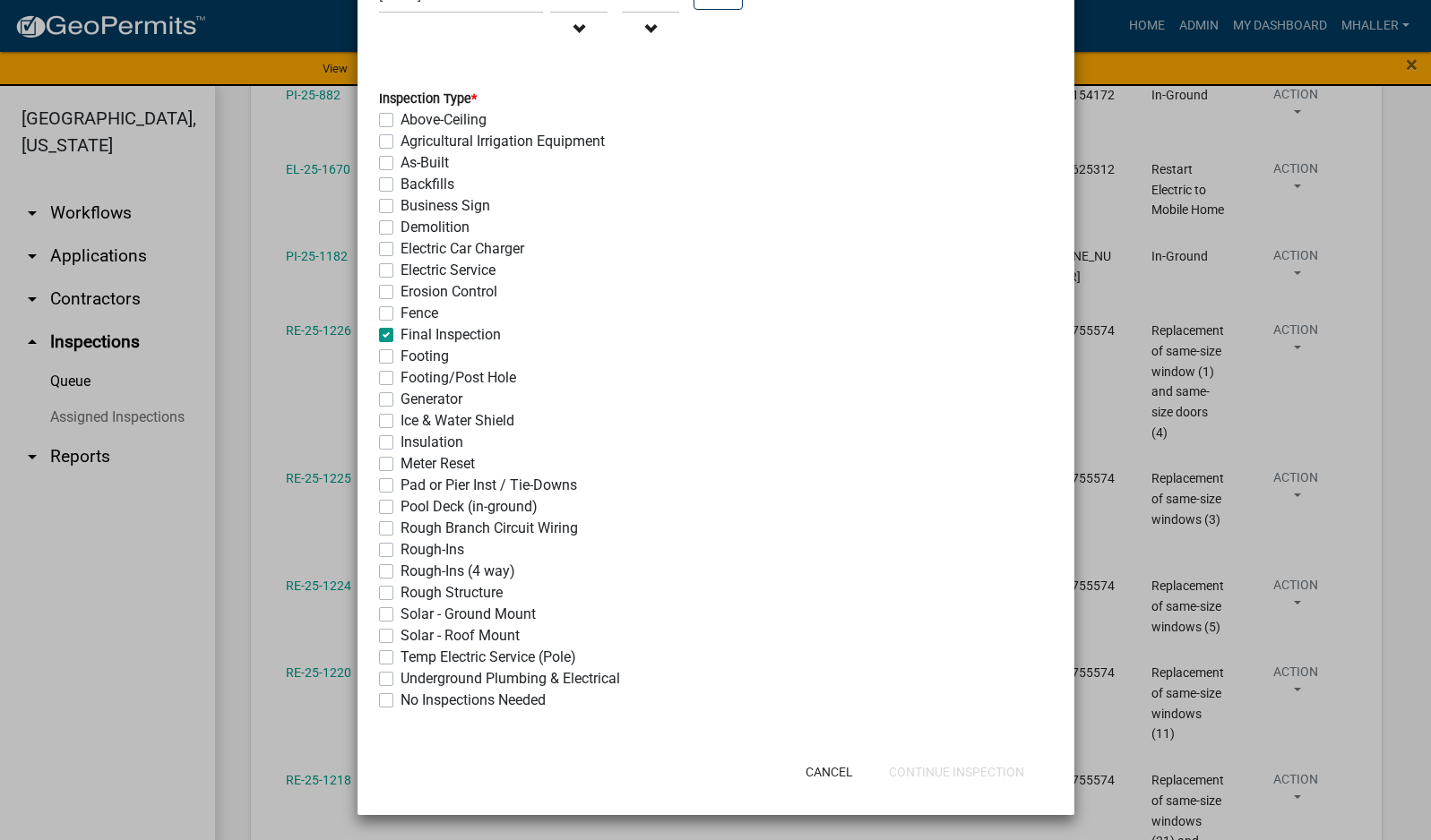
checkbox input "false"
click at [932, 776] on button "Continue Inspection" at bounding box center [956, 771] width 164 height 32
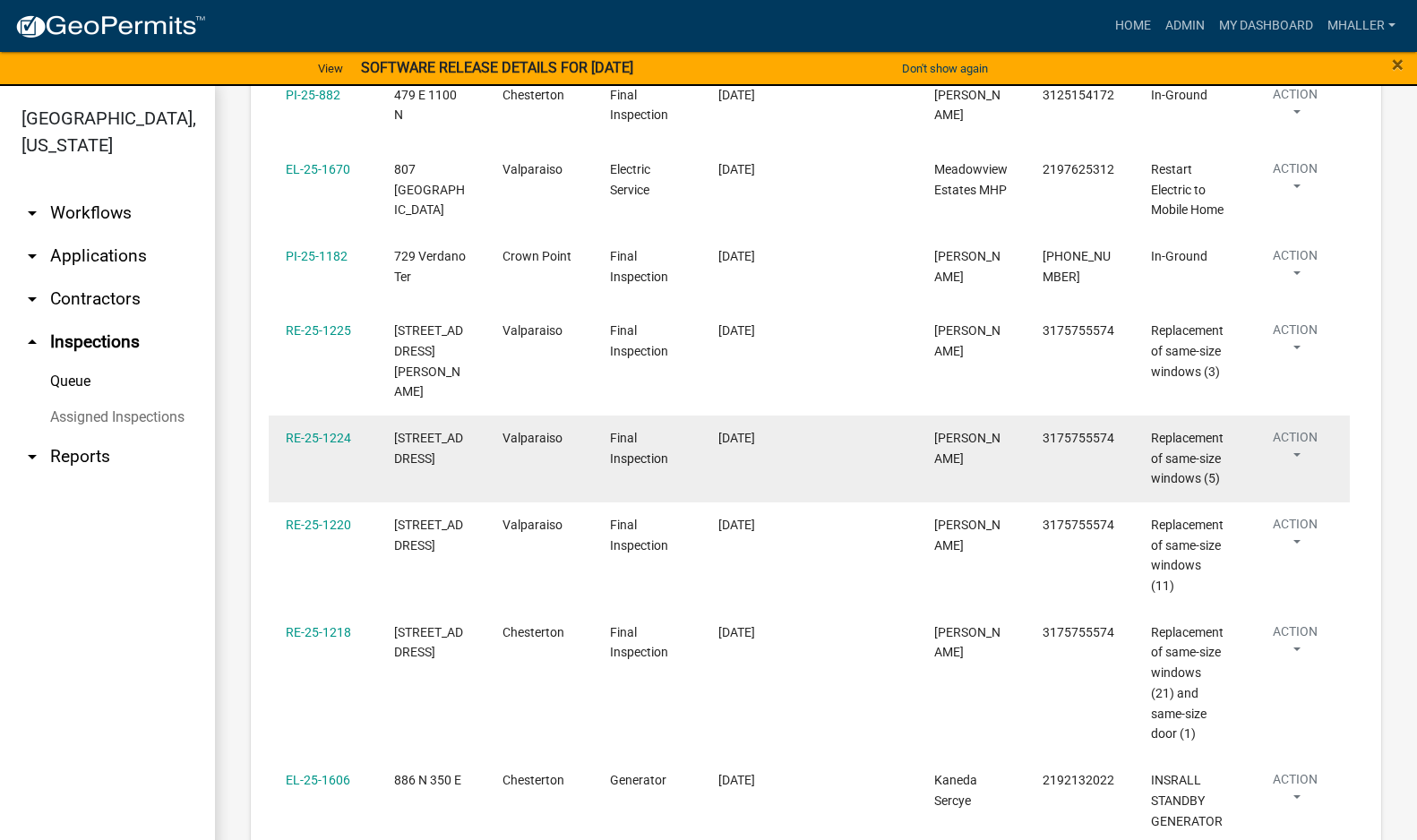
click at [1294, 473] on button "Action" at bounding box center [1295, 450] width 73 height 45
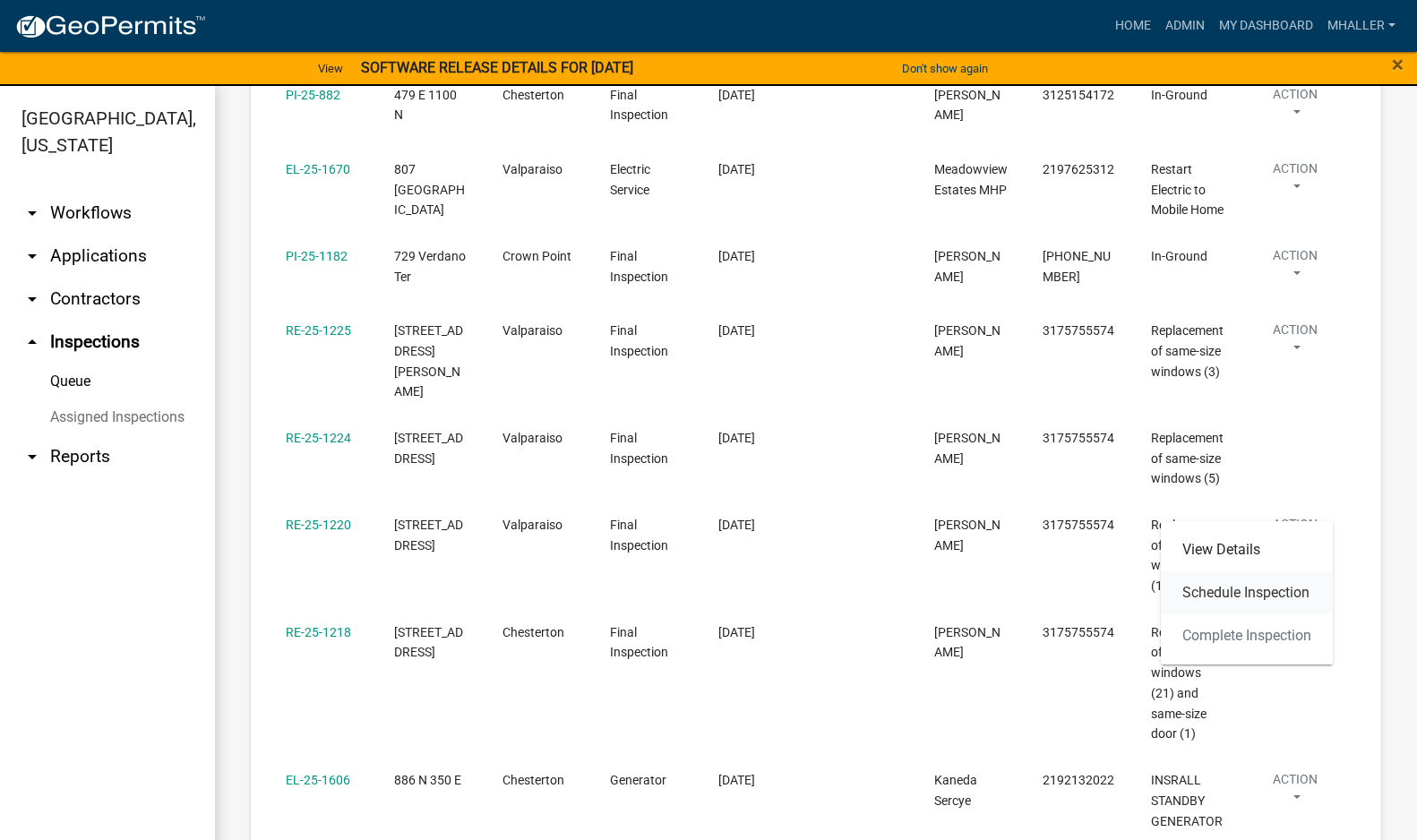
click at [1249, 593] on link "Schedule Inspection" at bounding box center [1247, 592] width 172 height 43
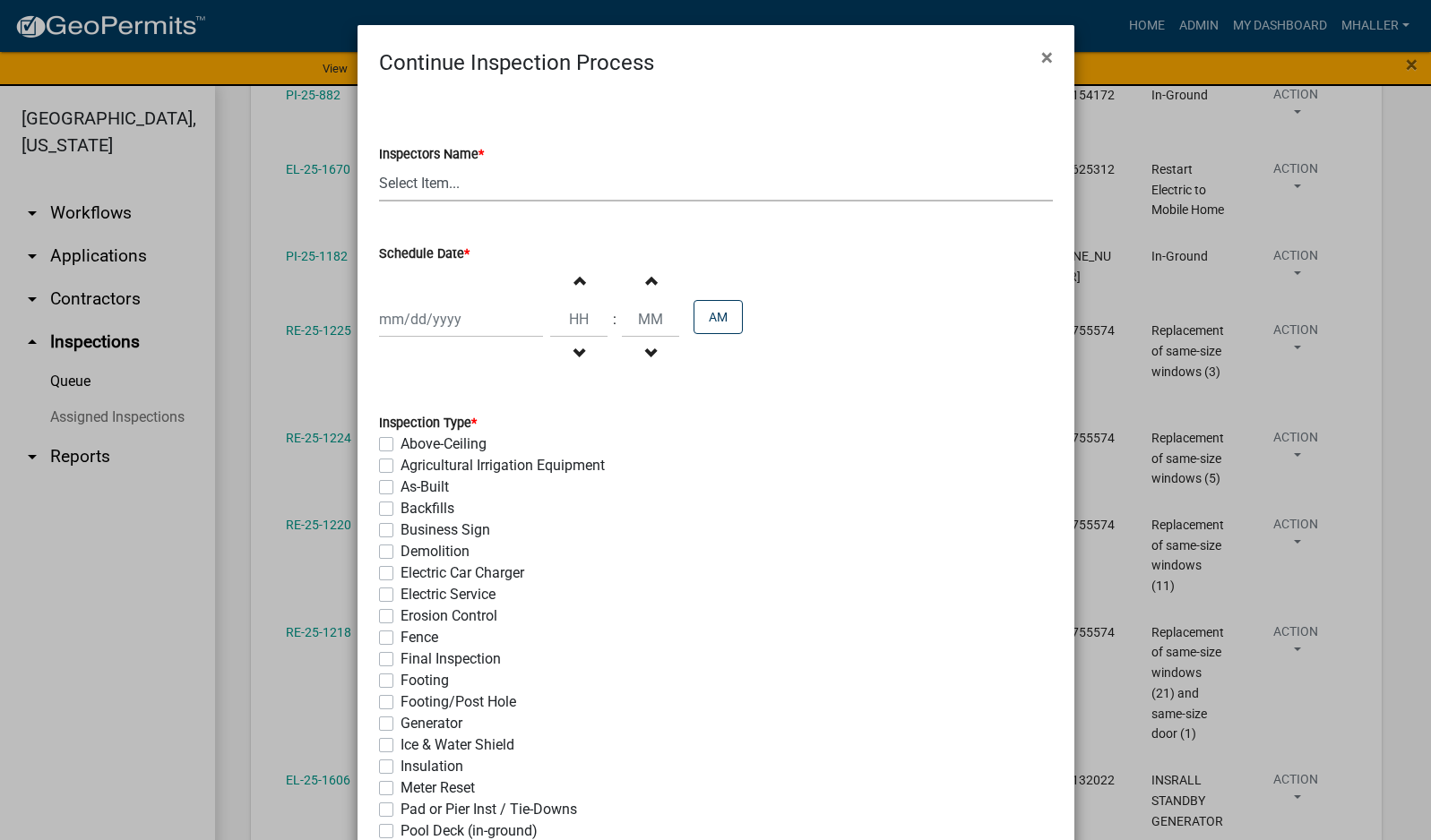
click at [427, 181] on select "Select Item... mhaller ([PERSON_NAME])" at bounding box center [716, 183] width 674 height 37
select select "ca350da2-795e-4cf8-941d-46ff53e354ae"
click at [379, 165] on select "Select Item... mhaller ([PERSON_NAME])" at bounding box center [716, 183] width 674 height 37
select select "9"
select select "2025"
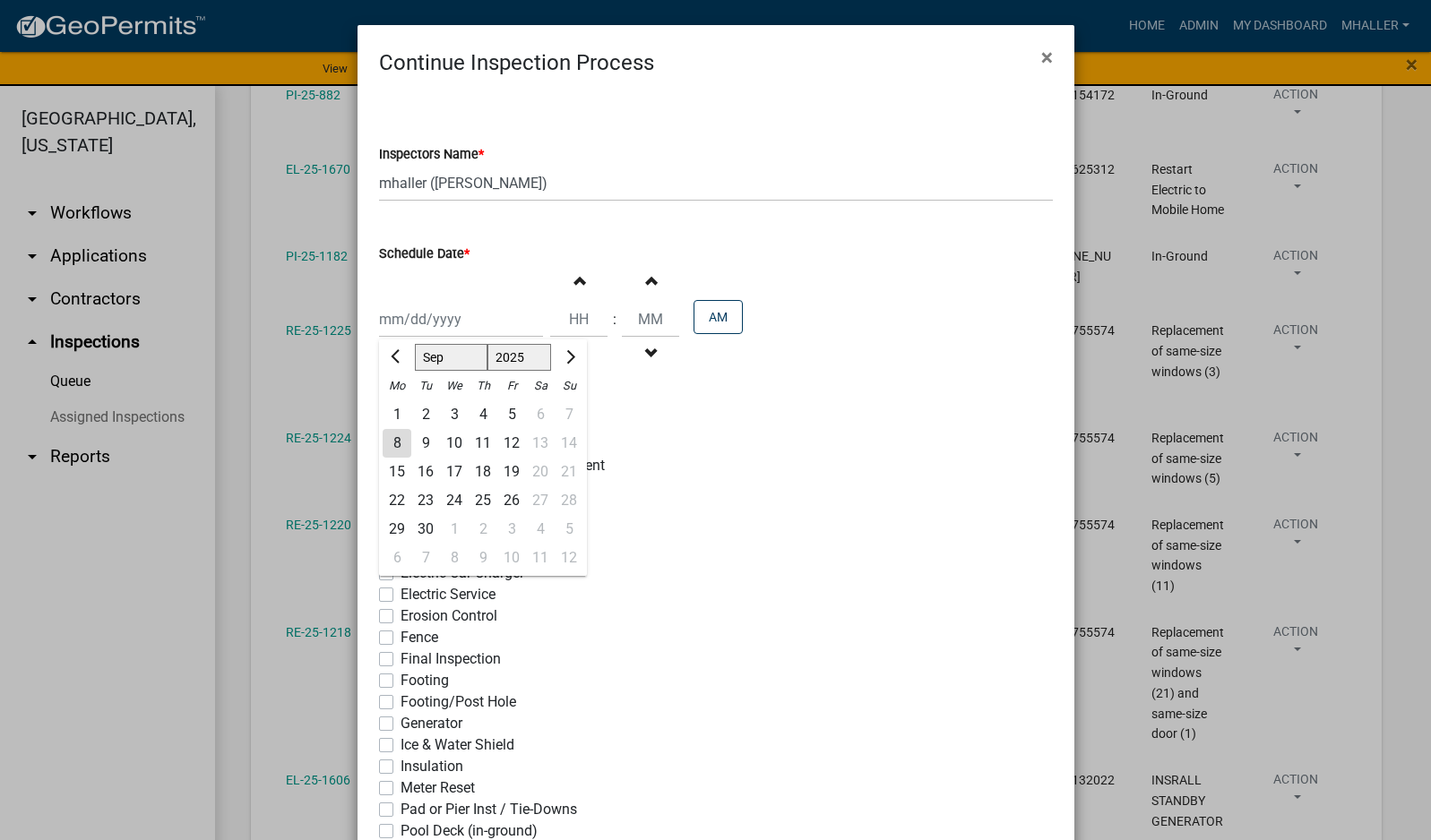
click at [434, 327] on div "[PERSON_NAME] Feb Mar Apr [PERSON_NAME][DATE] Oct Nov [DATE] 1526 1527 1528 152…" at bounding box center [460, 319] width 164 height 37
click at [445, 442] on div "10" at bounding box center [454, 443] width 28 height 28
type input "[DATE]"
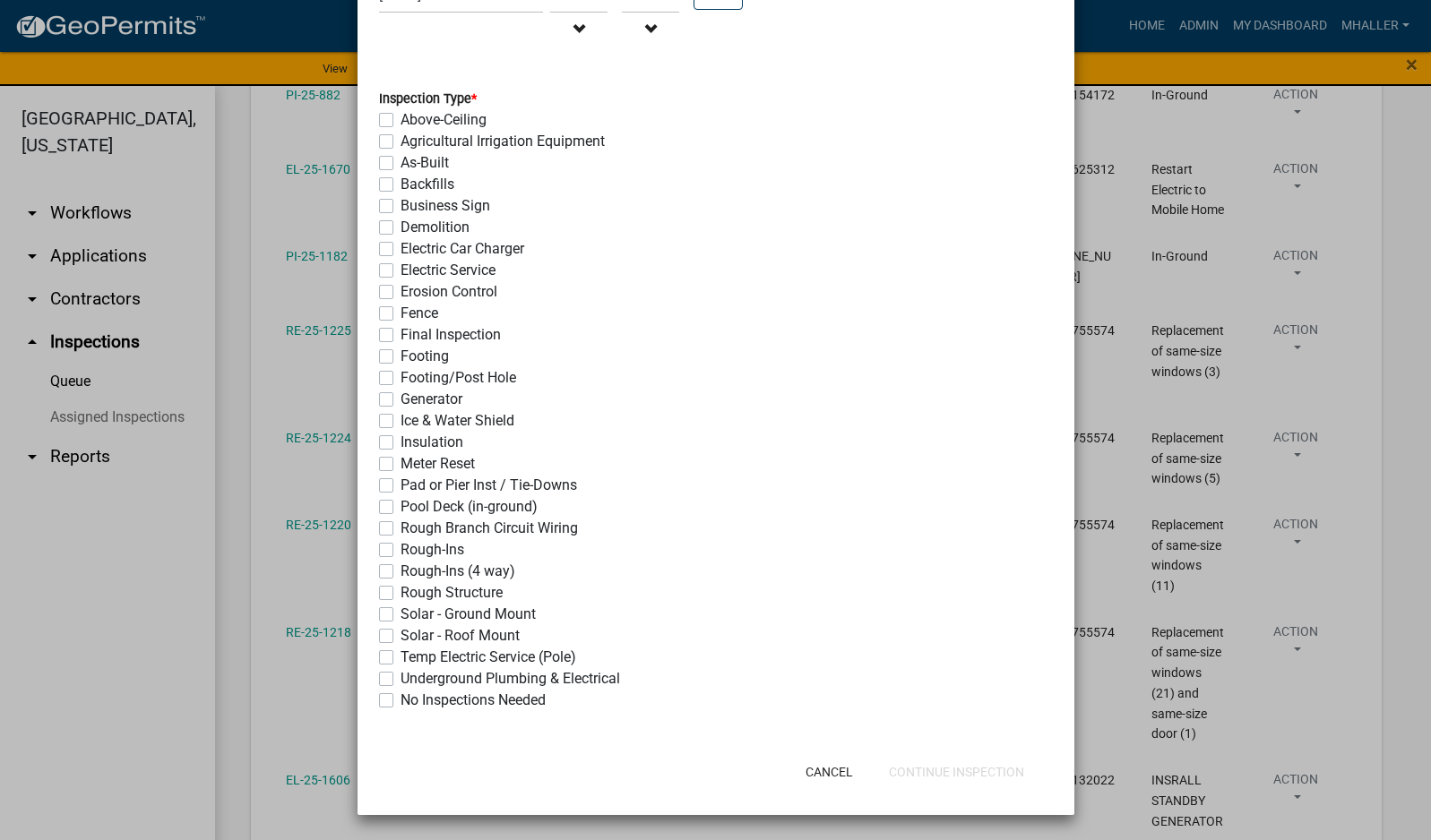
click at [401, 335] on label "Final Inspection" at bounding box center [450, 335] width 100 height 21
click at [401, 335] on input "Final Inspection" at bounding box center [406, 330] width 12 height 12
checkbox input "true"
checkbox input "false"
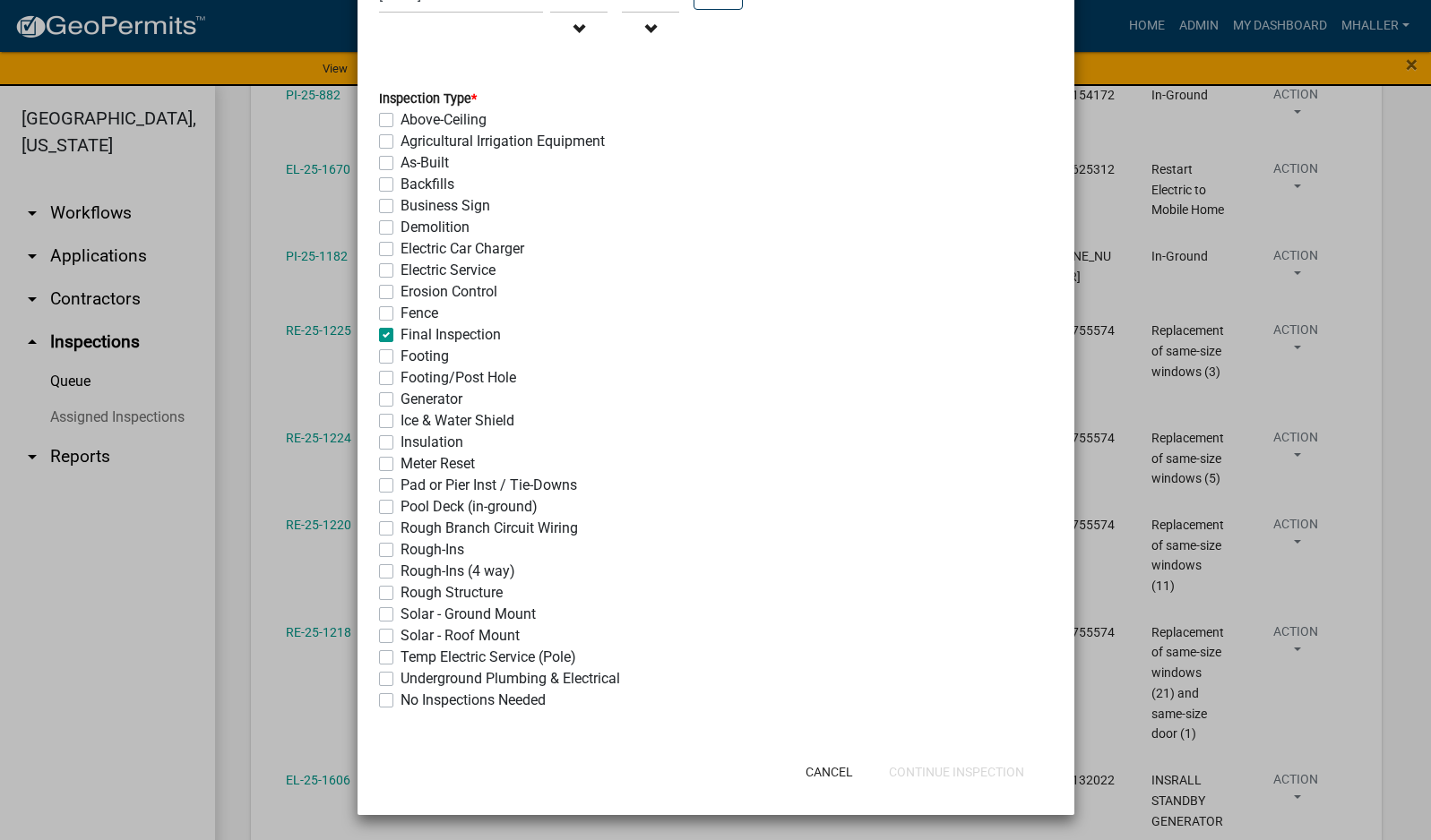
checkbox input "false"
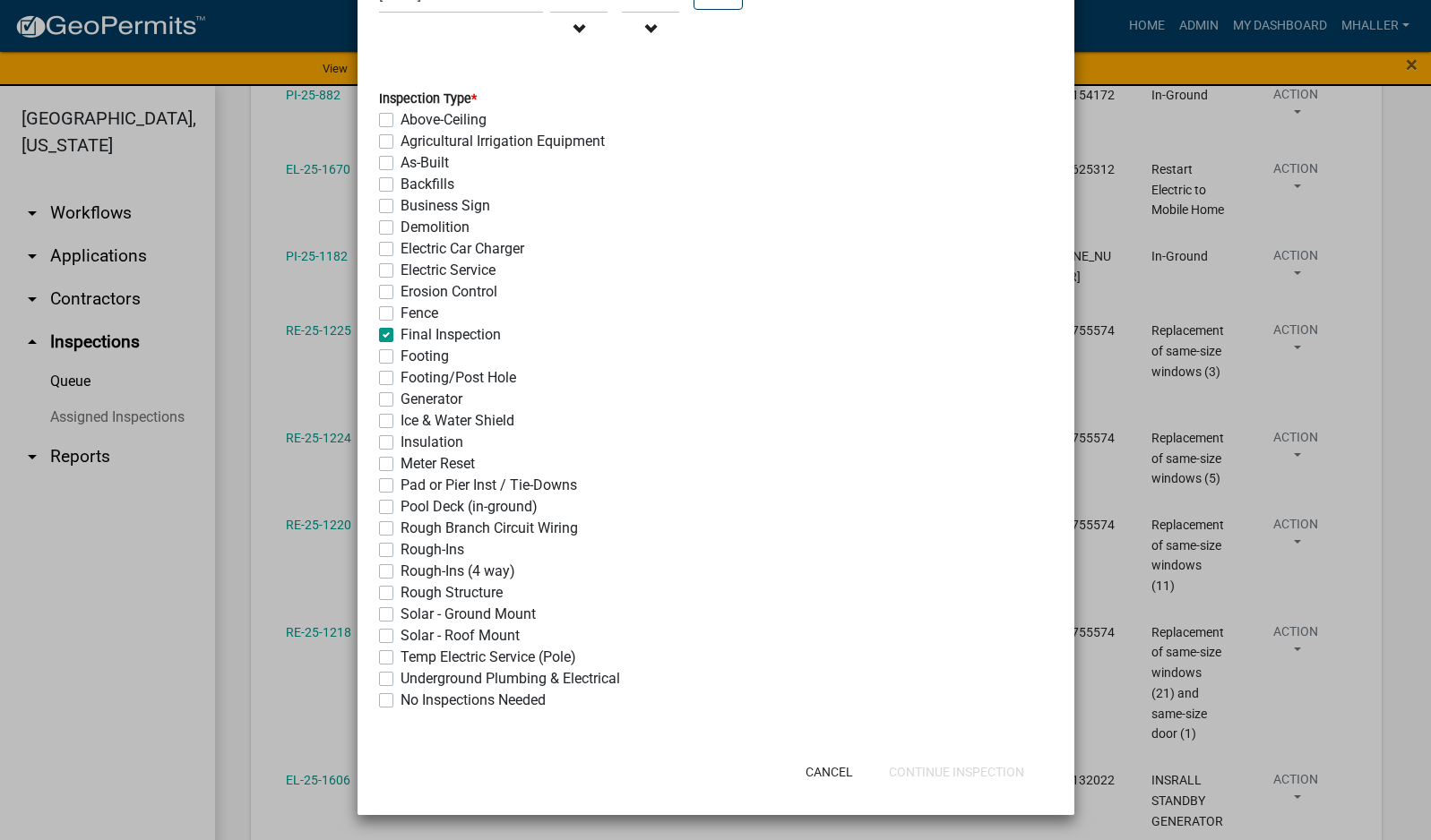
checkbox input "false"
checkbox input "true"
checkbox input "false"
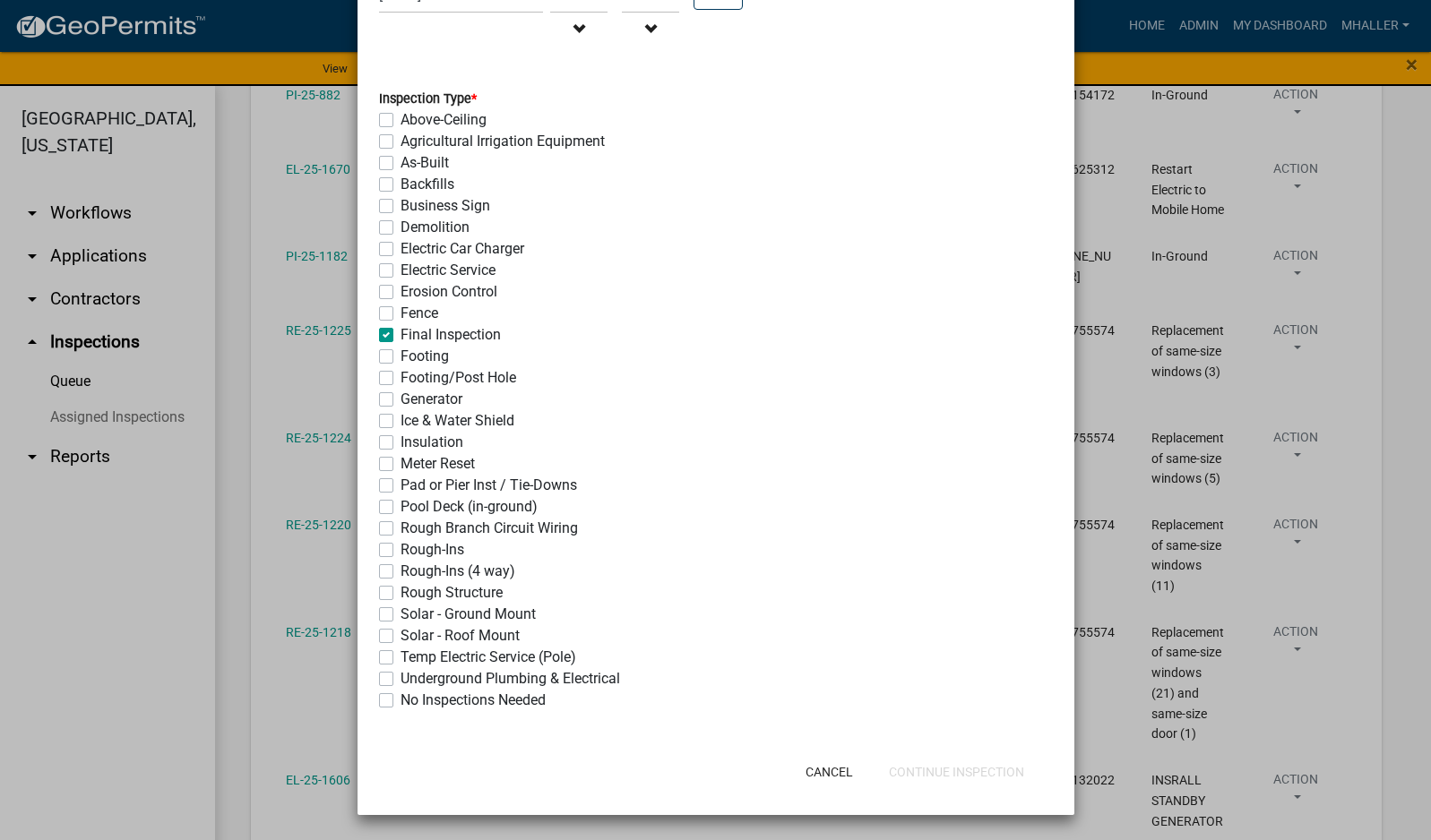
checkbox input "false"
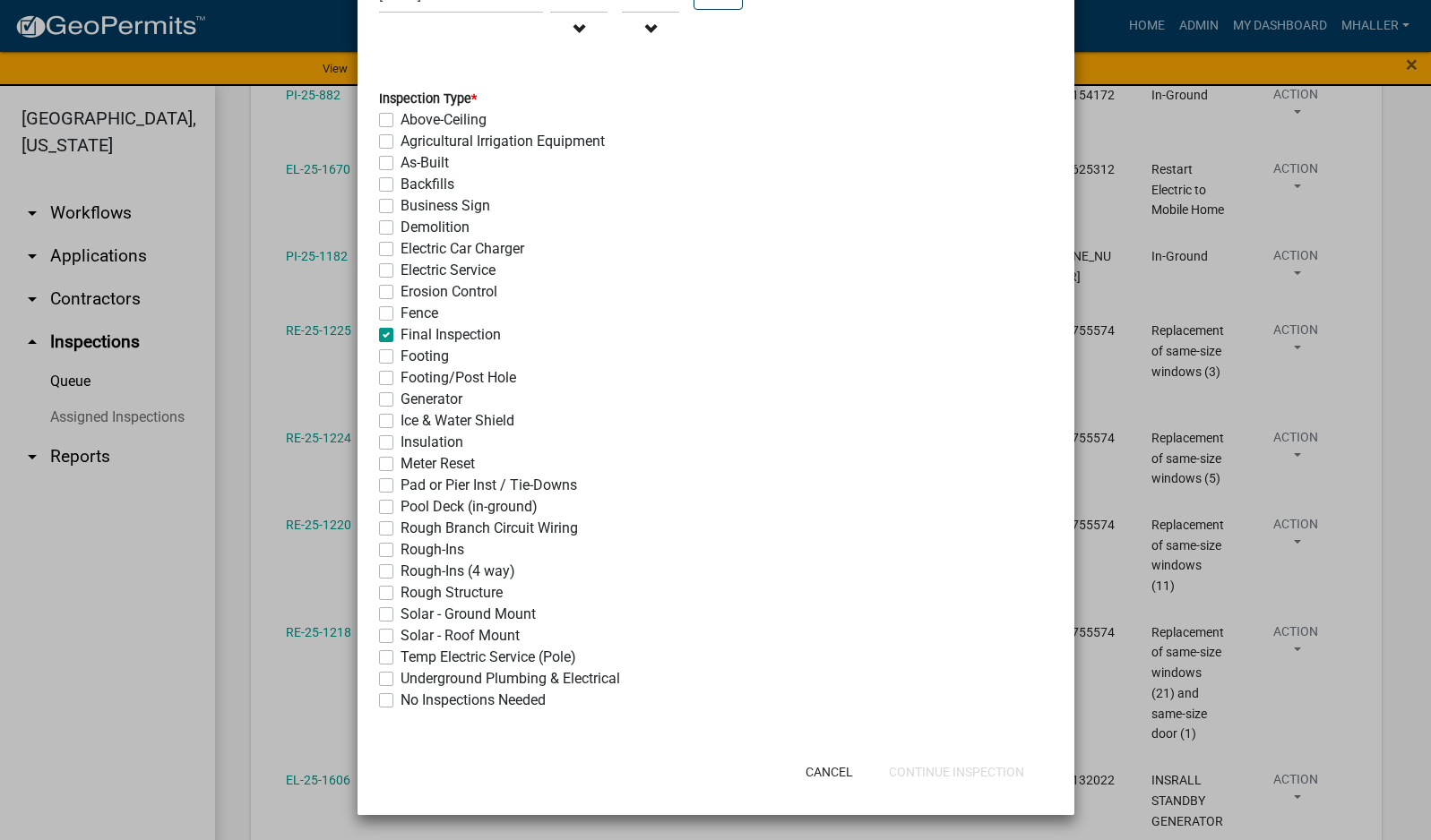
checkbox input "false"
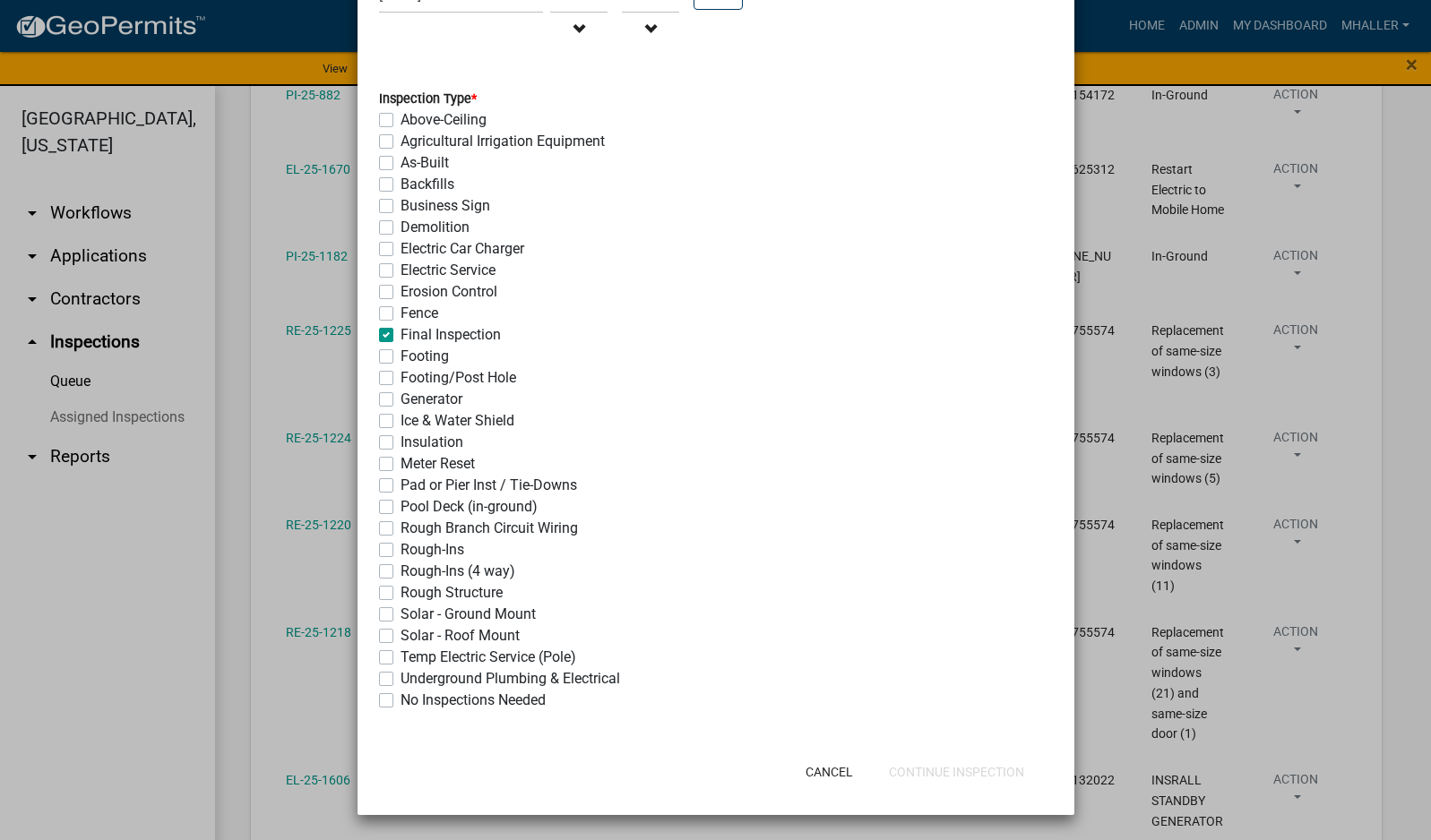
checkbox input "false"
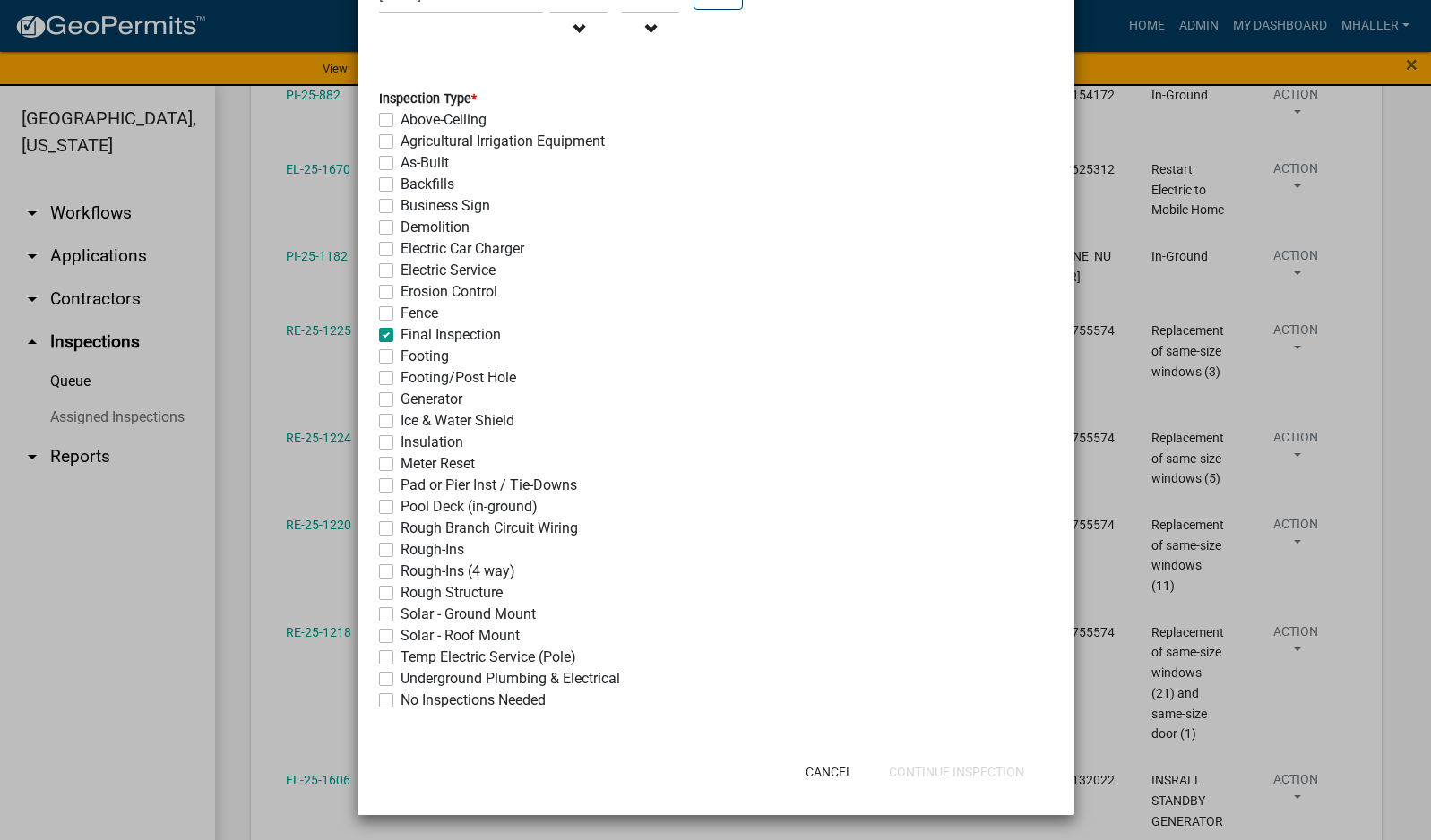
checkbox input "false"
click at [926, 779] on button "Continue Inspection" at bounding box center [956, 771] width 164 height 32
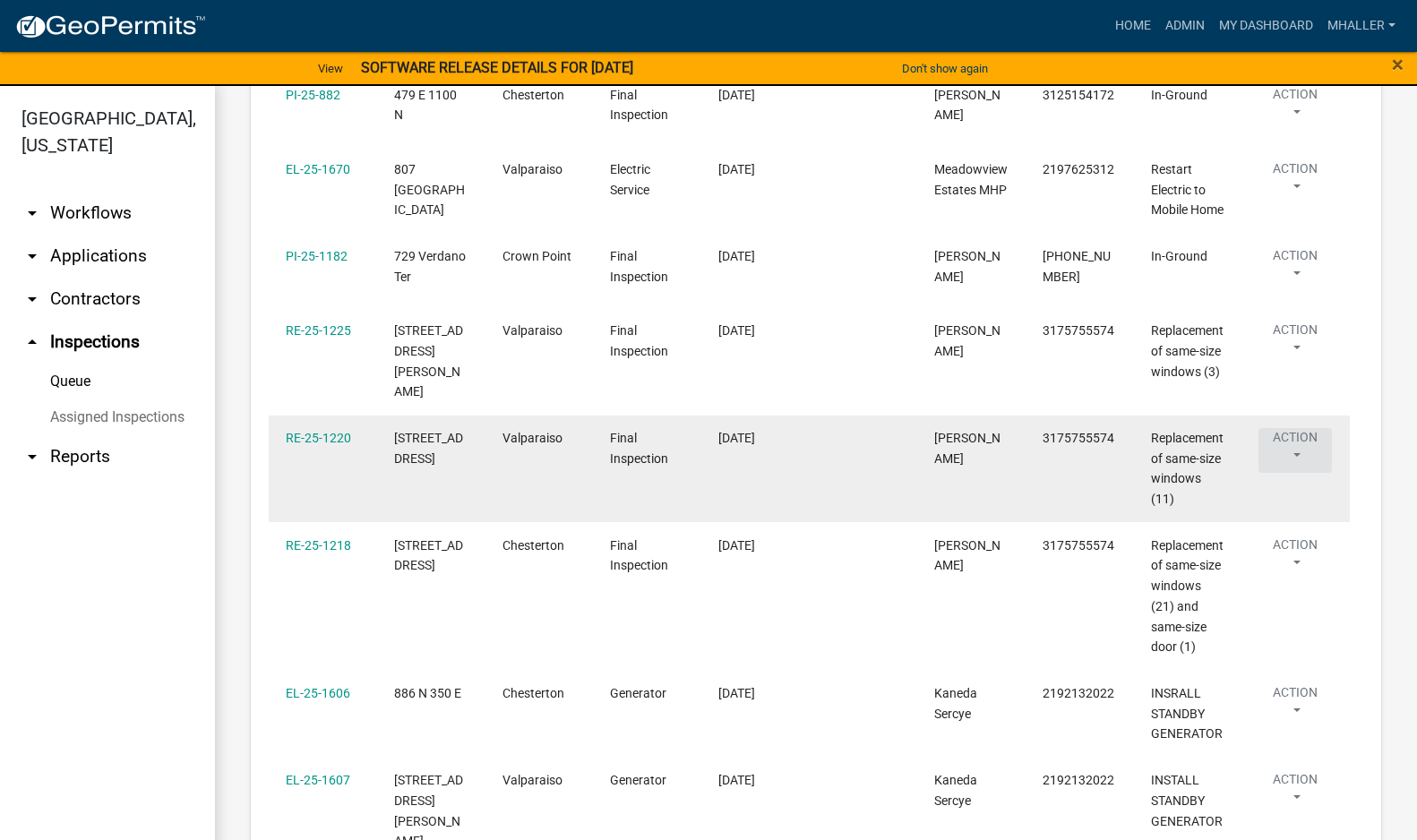
click at [1297, 473] on button "Action" at bounding box center [1295, 450] width 73 height 45
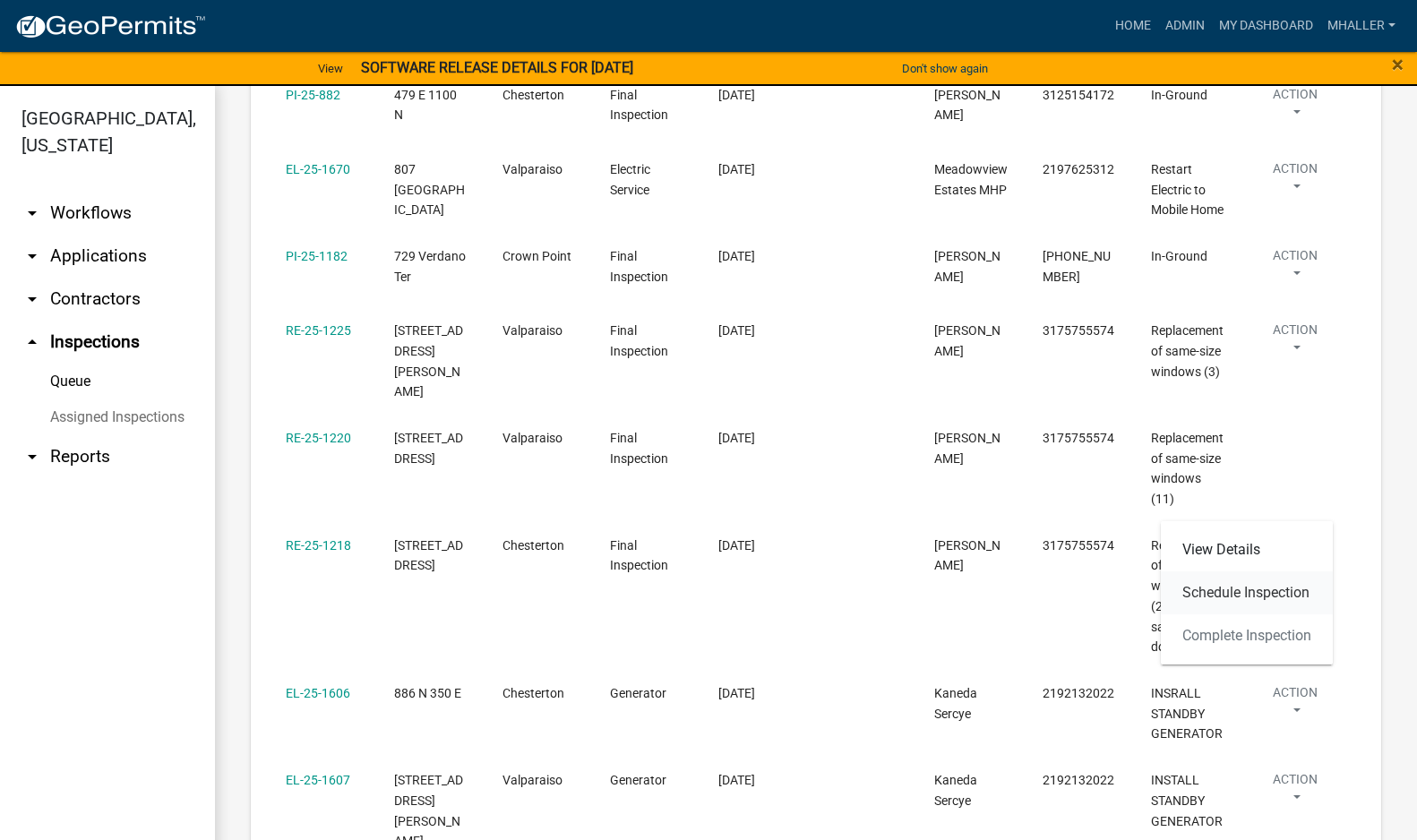
click at [1245, 595] on link "Schedule Inspection" at bounding box center [1247, 592] width 172 height 43
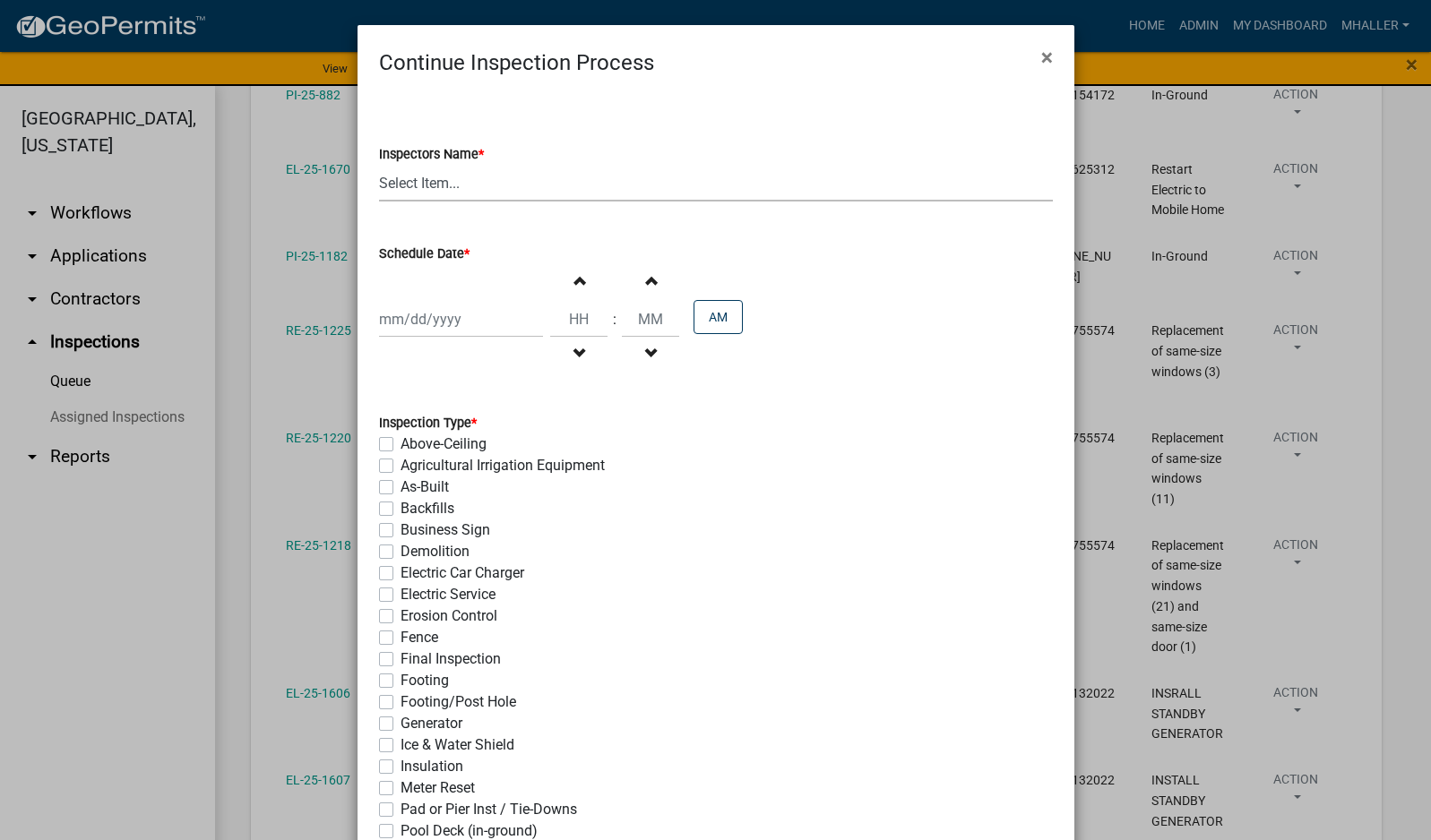
click at [402, 180] on select "Select Item... mhaller ([PERSON_NAME])" at bounding box center [716, 183] width 674 height 37
select select "ca350da2-795e-4cf8-941d-46ff53e354ae"
click at [379, 165] on select "Select Item... mhaller ([PERSON_NAME])" at bounding box center [716, 183] width 674 height 37
select select "9"
select select "2025"
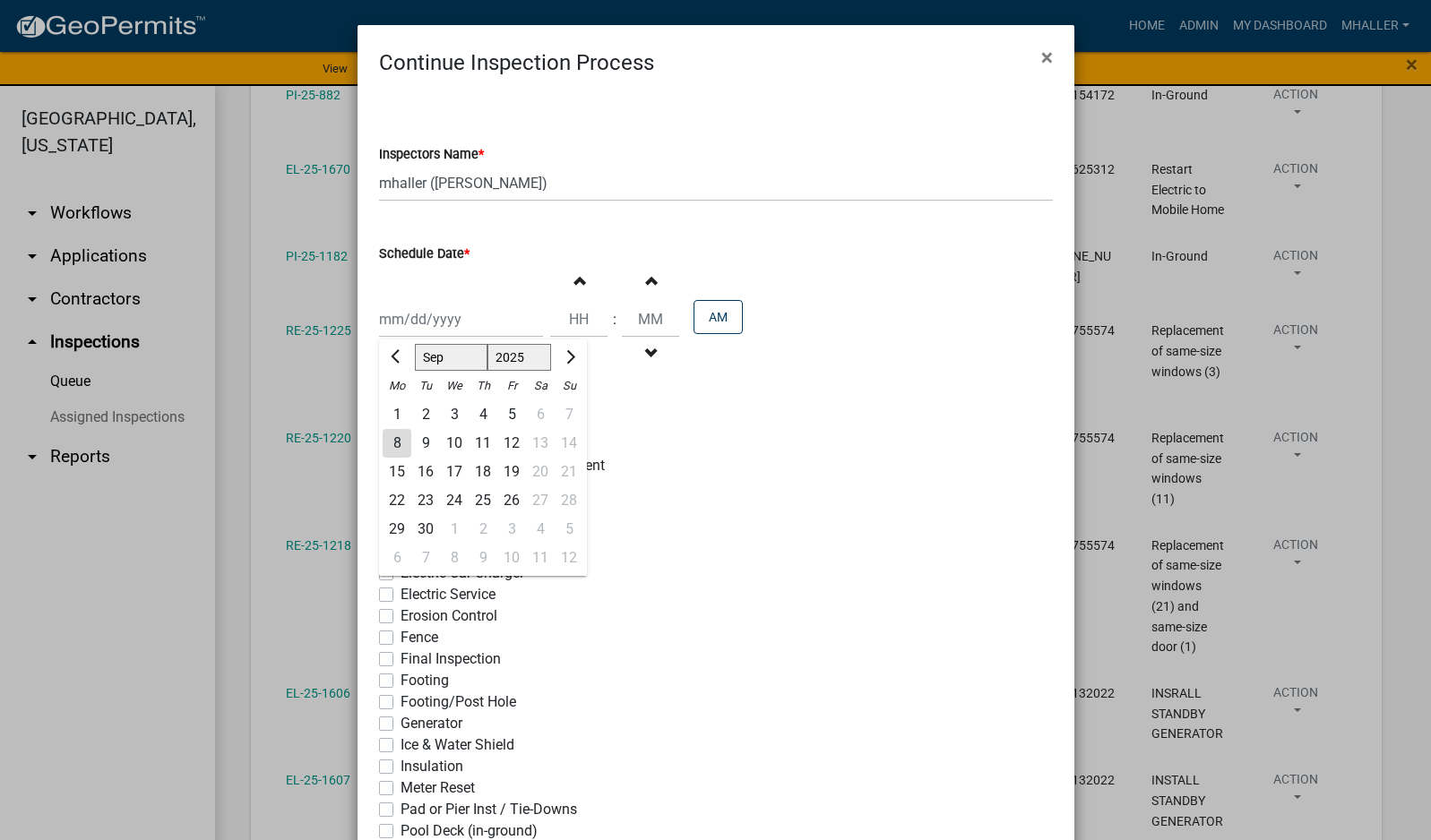
drag, startPoint x: 427, startPoint y: 307, endPoint x: 427, endPoint y: 365, distance: 58.0
click at [427, 308] on div "[PERSON_NAME] Feb Mar Apr [PERSON_NAME][DATE] Oct Nov [DATE] 1526 1527 1528 152…" at bounding box center [460, 319] width 164 height 37
click at [389, 444] on div "8" at bounding box center [396, 443] width 28 height 28
type input "[DATE]"
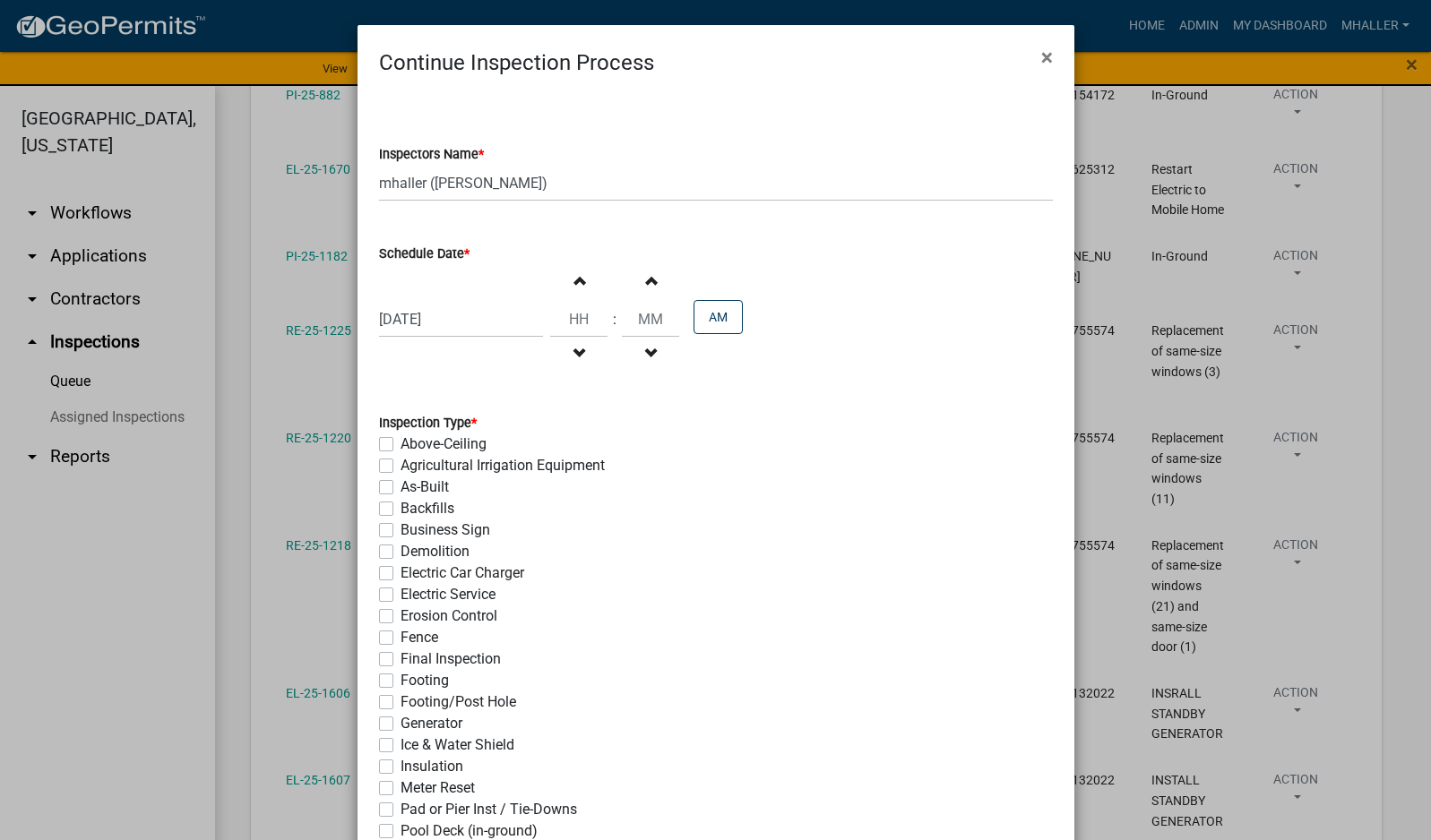
click at [401, 662] on label "Final Inspection" at bounding box center [450, 658] width 100 height 21
click at [401, 660] on input "Final Inspection" at bounding box center [406, 654] width 12 height 12
checkbox input "true"
checkbox input "false"
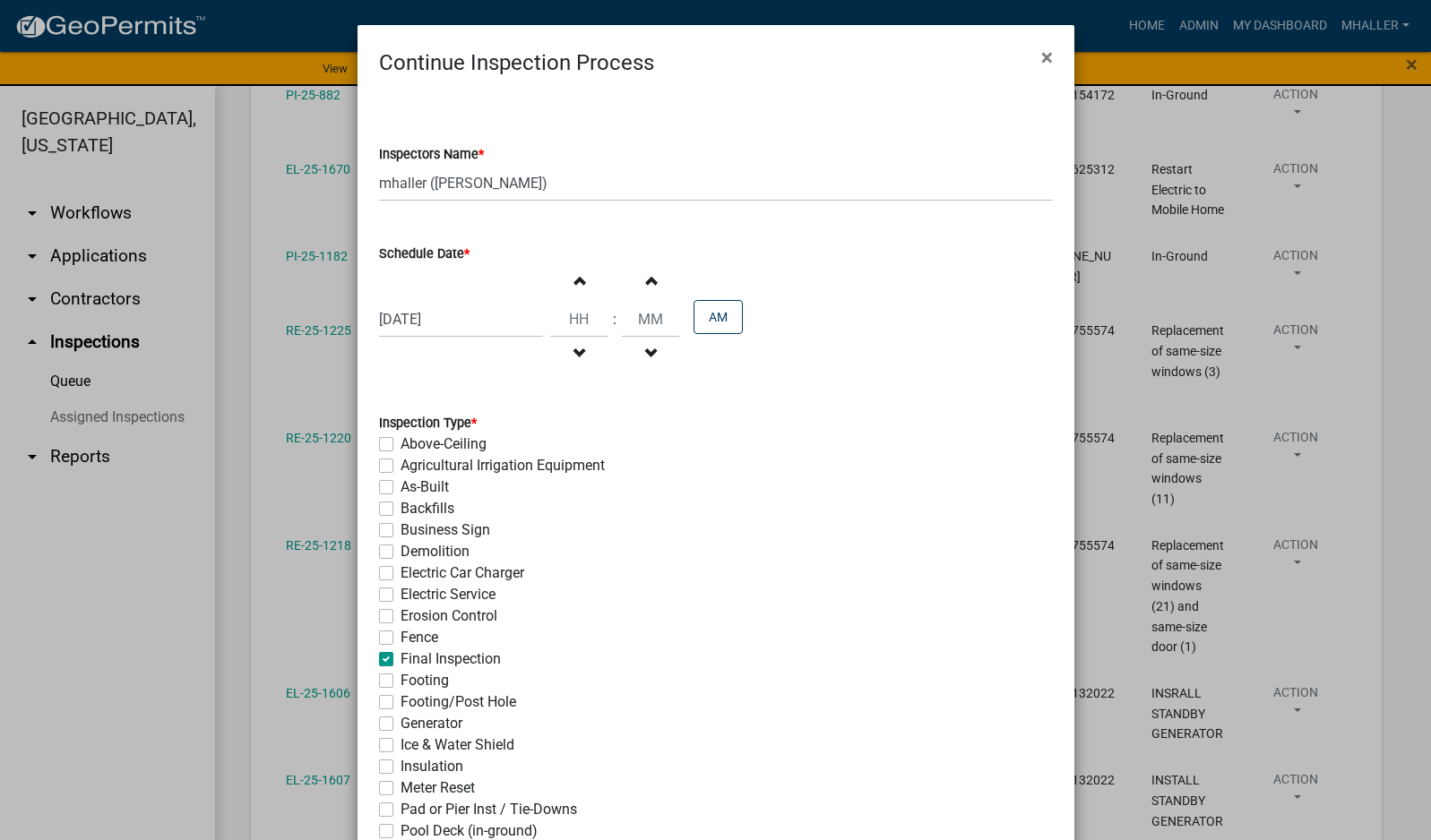
checkbox input "false"
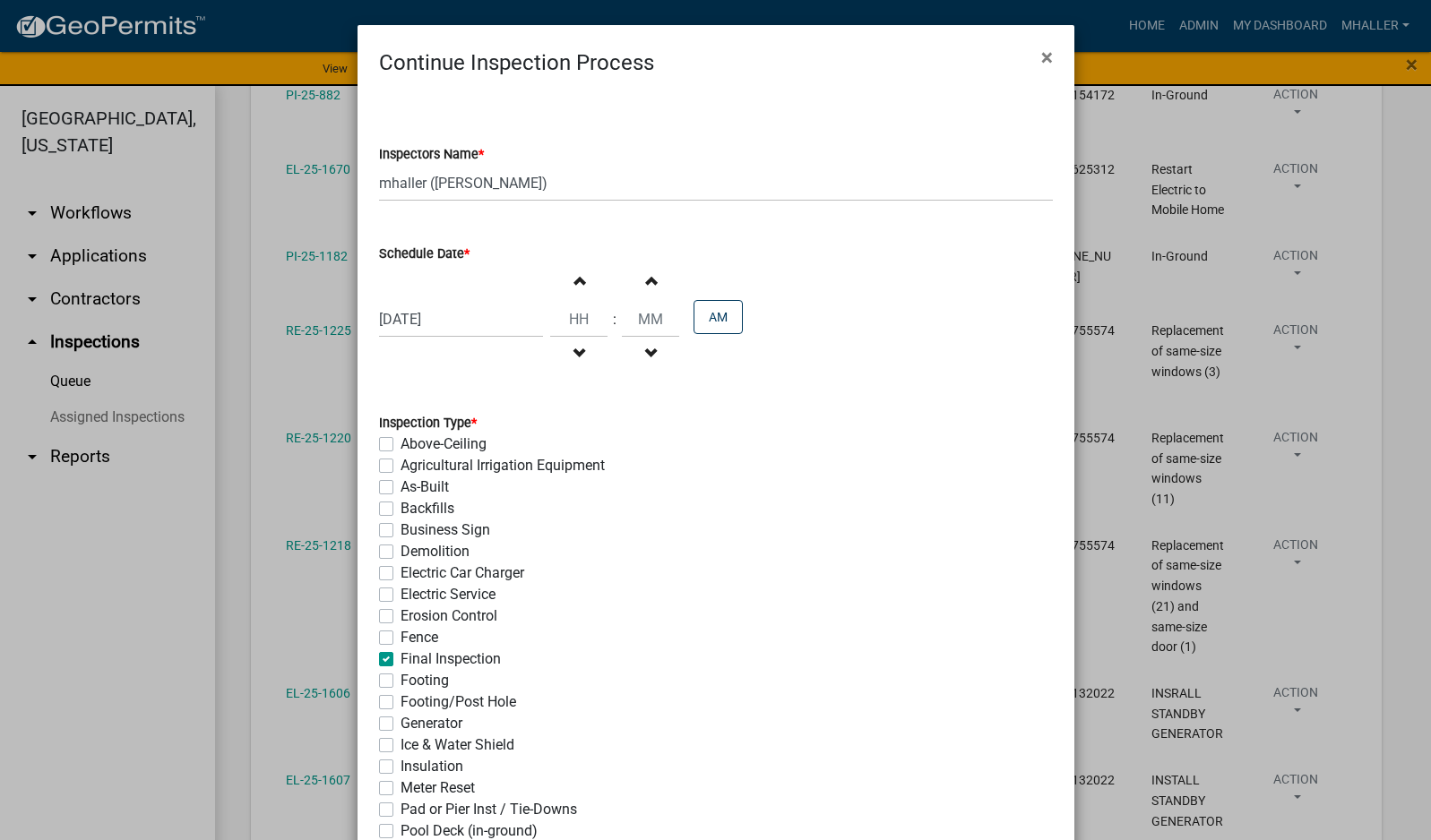
checkbox input "false"
checkbox input "true"
checkbox input "false"
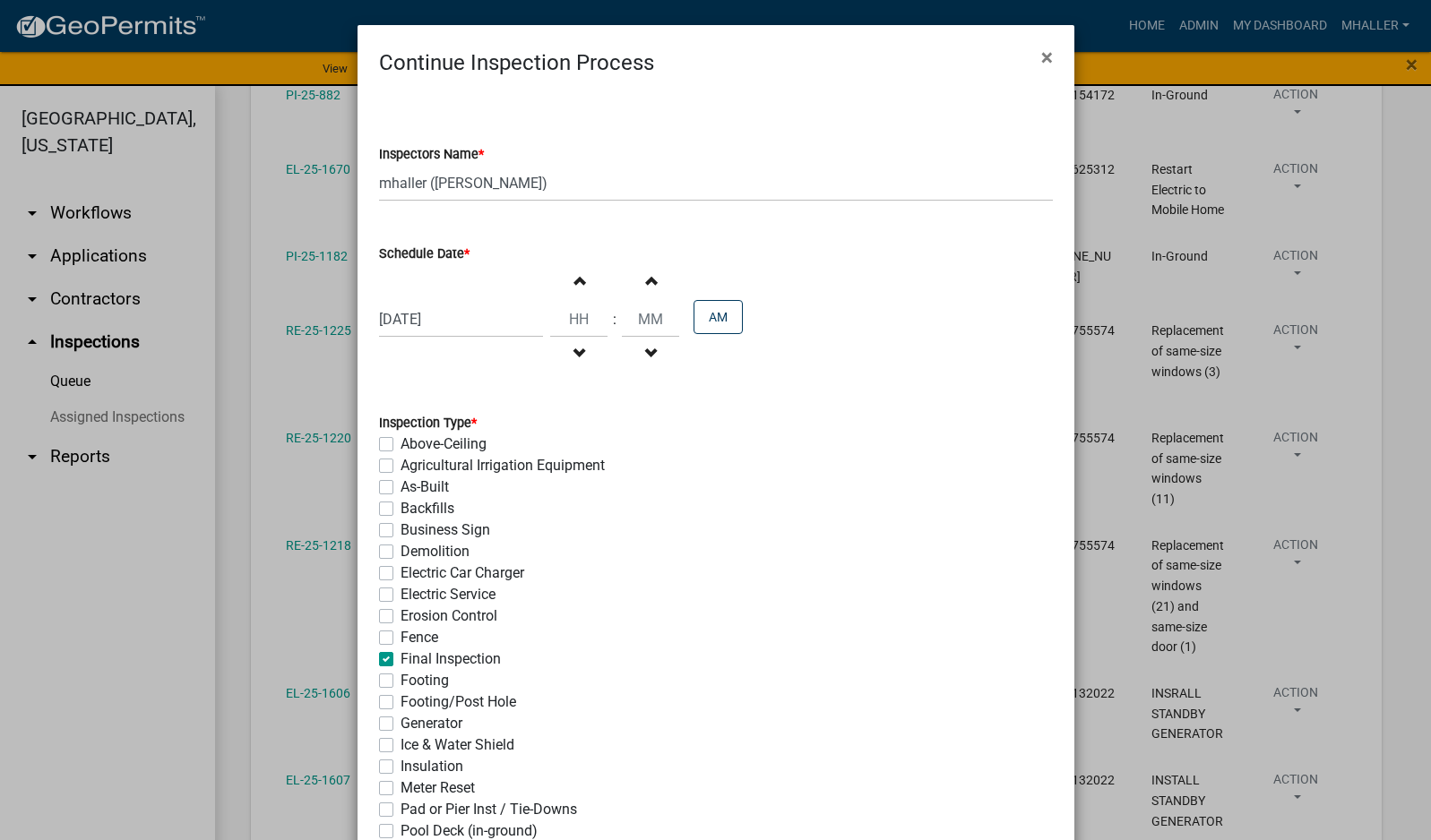
checkbox input "false"
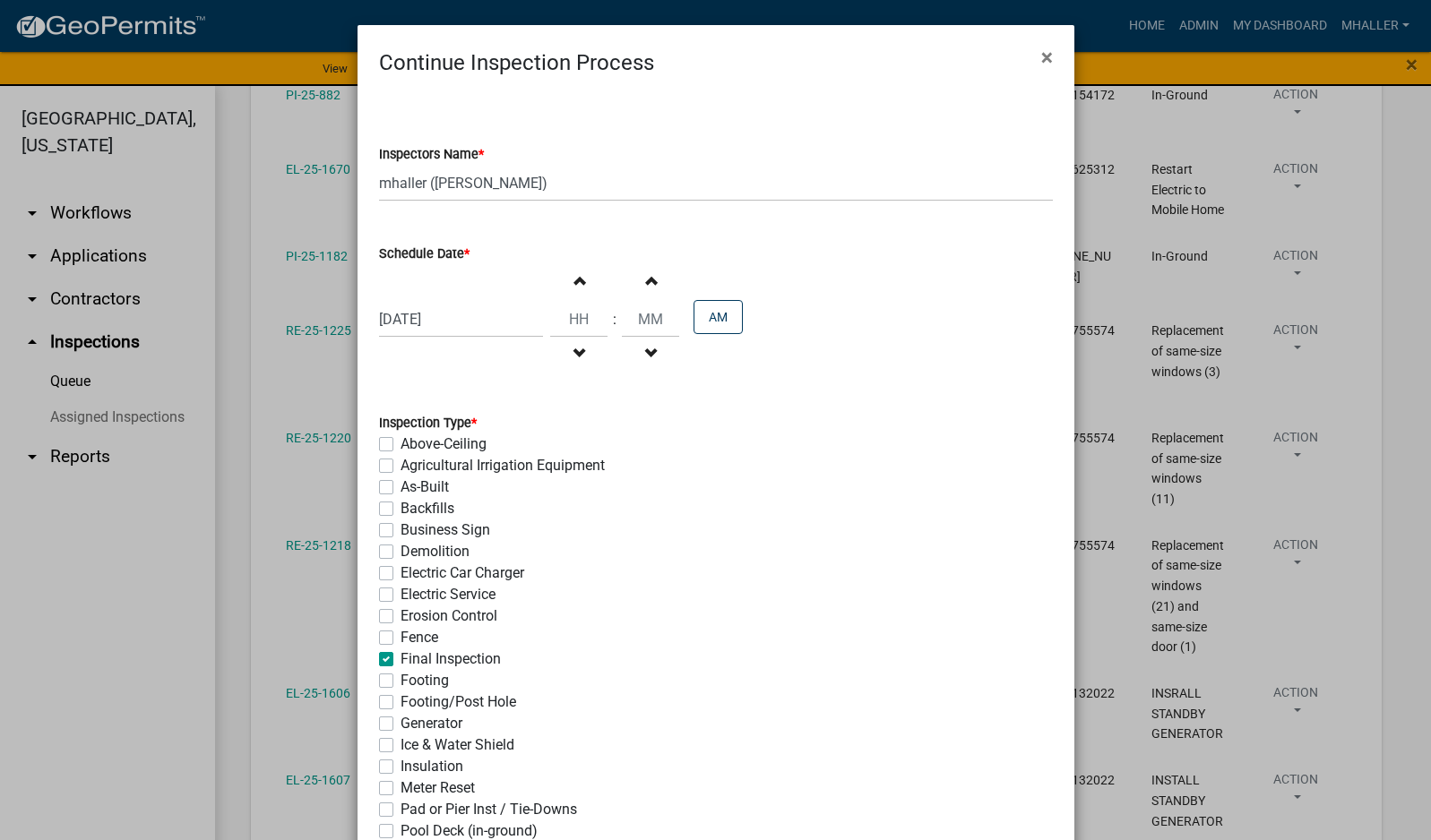
checkbox input "false"
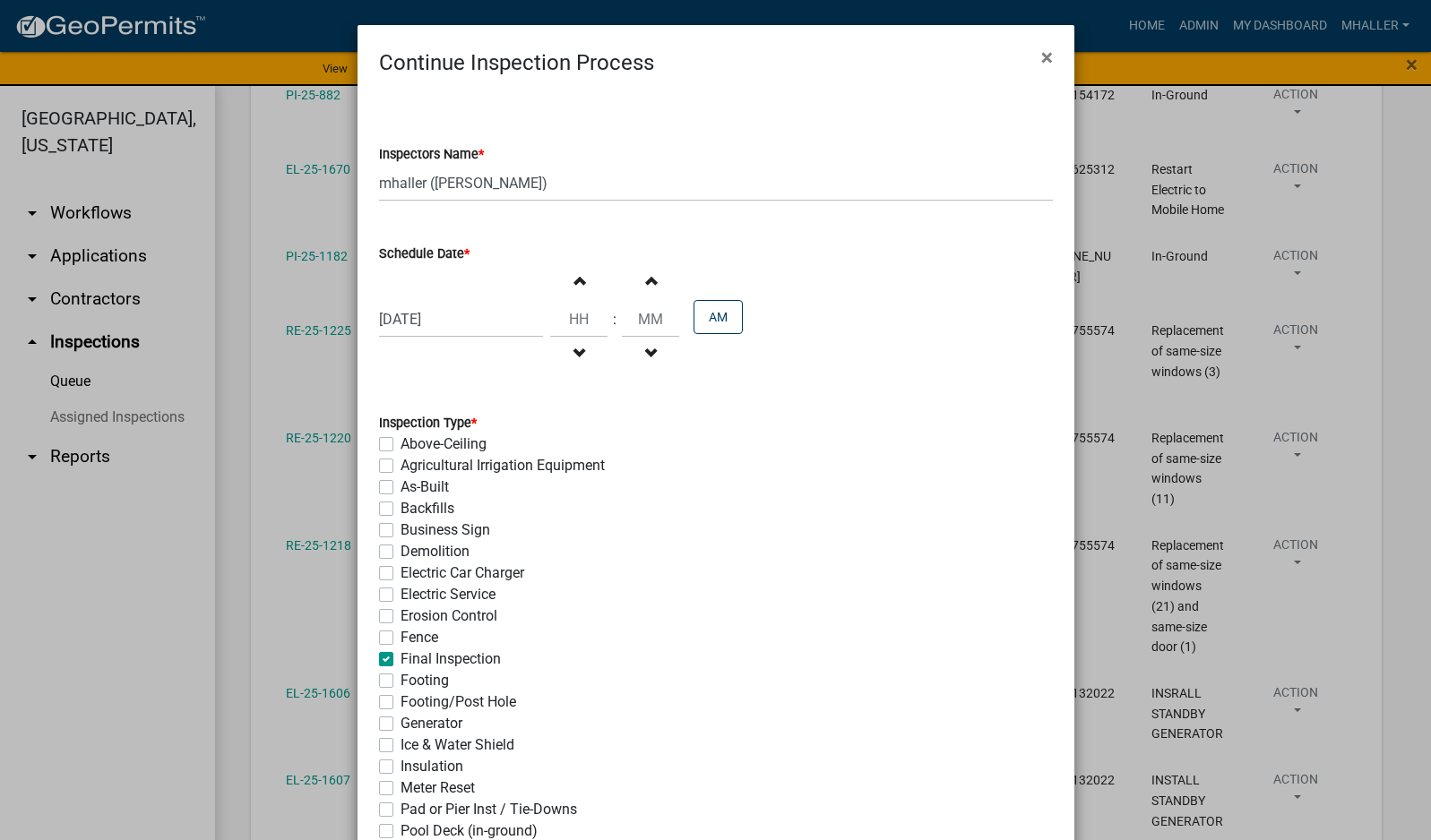
checkbox input "false"
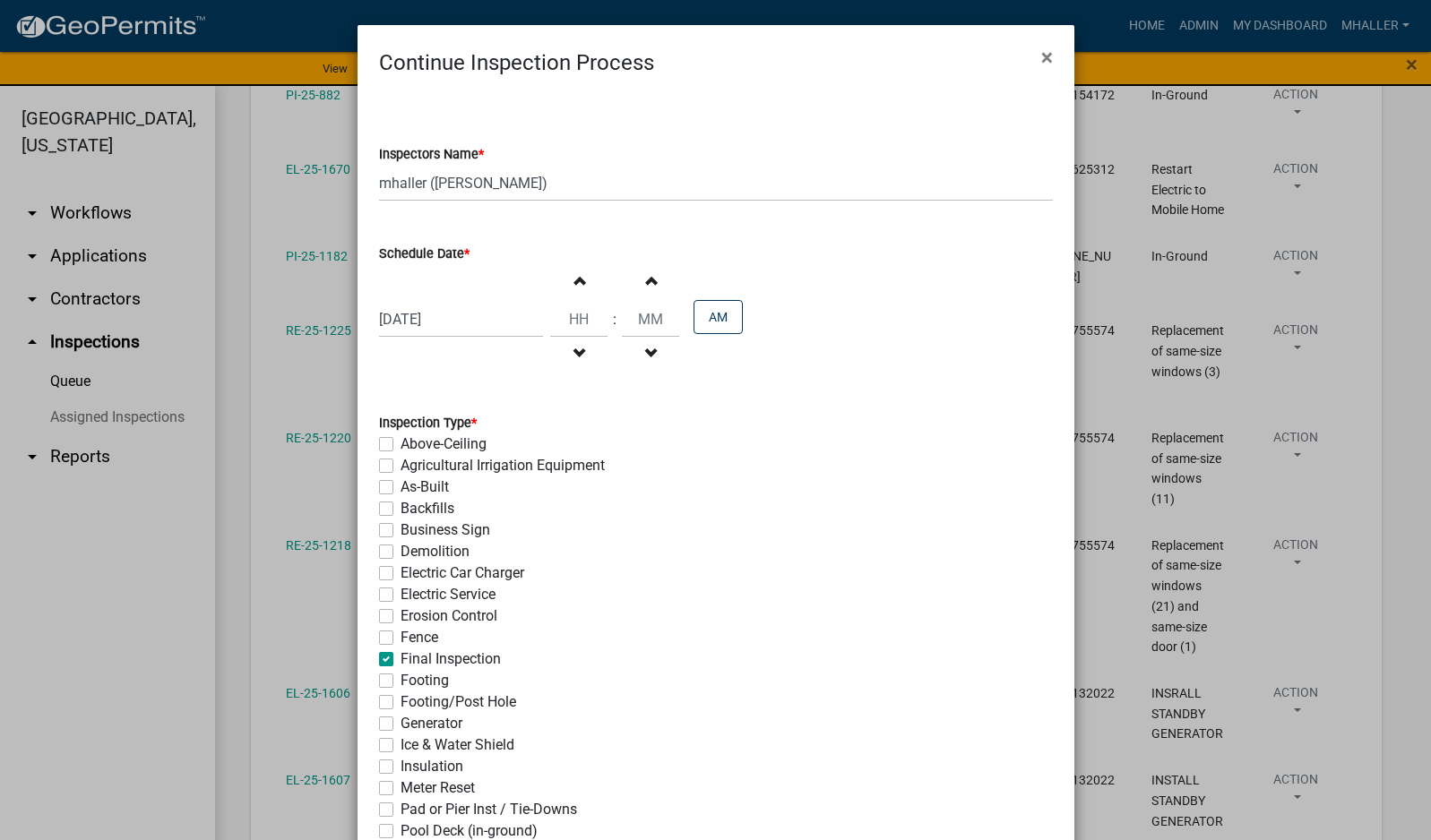
checkbox input "false"
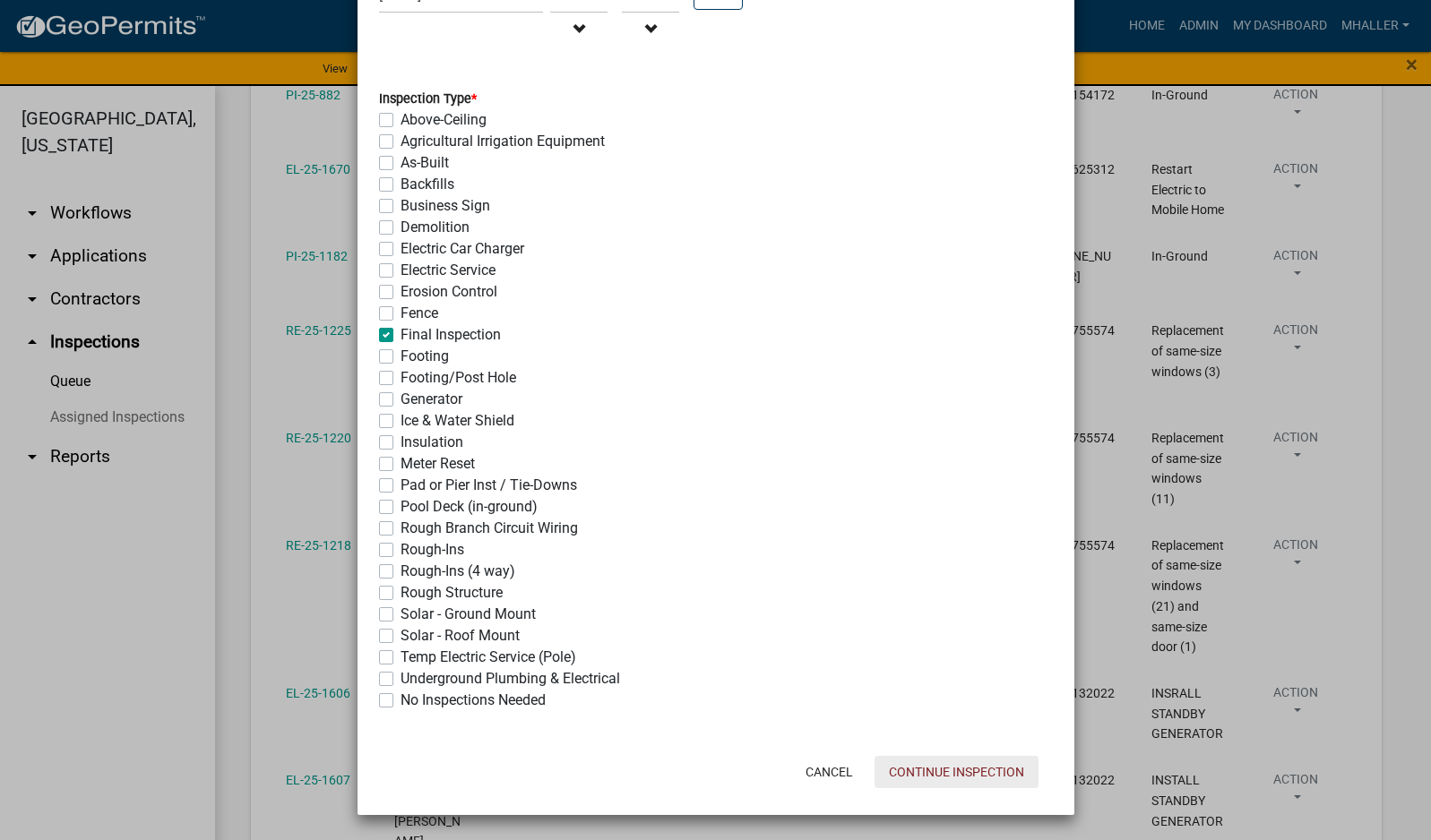
click at [940, 779] on button "Continue Inspection" at bounding box center [956, 771] width 164 height 32
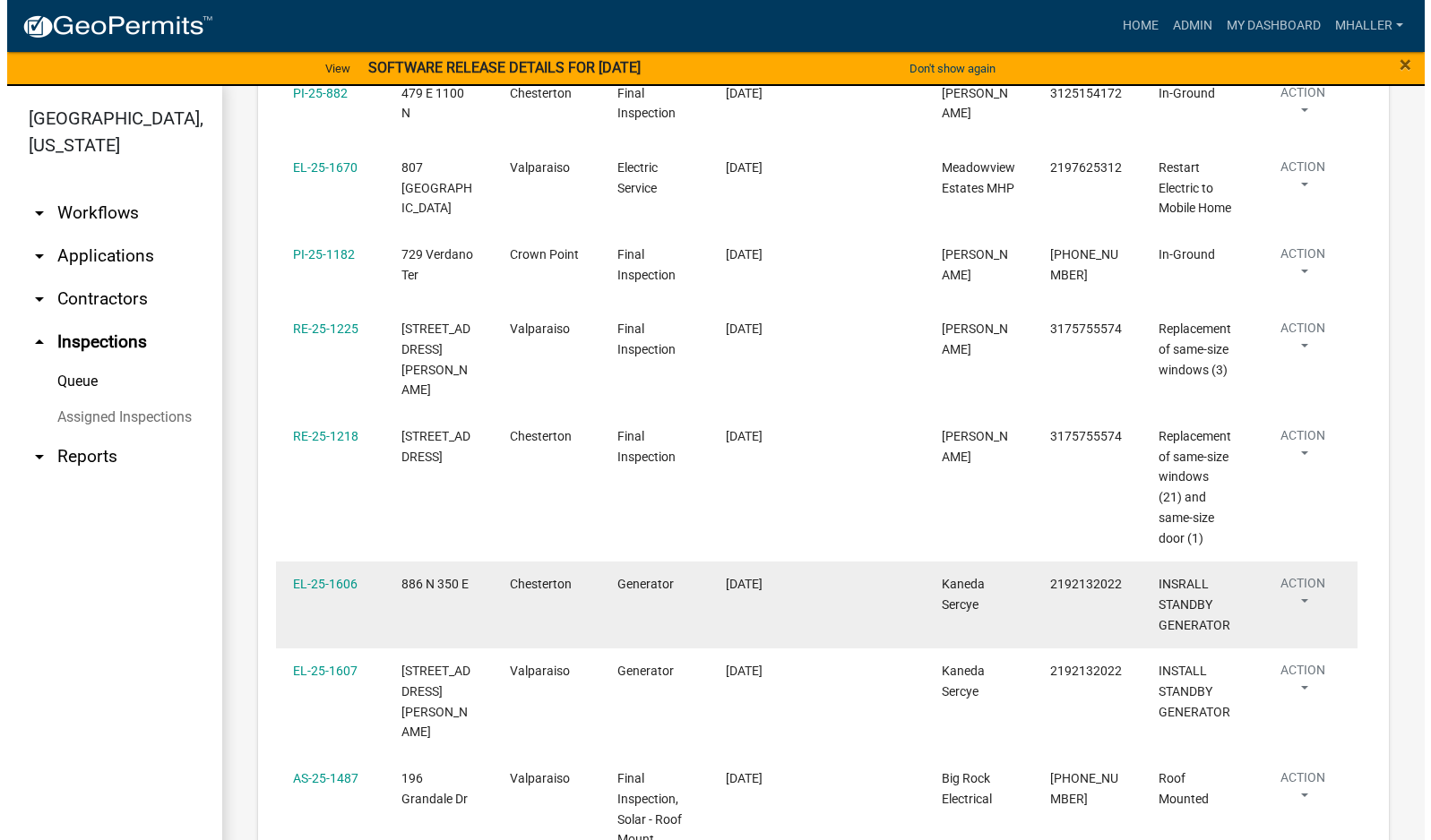
scroll to position [537, 0]
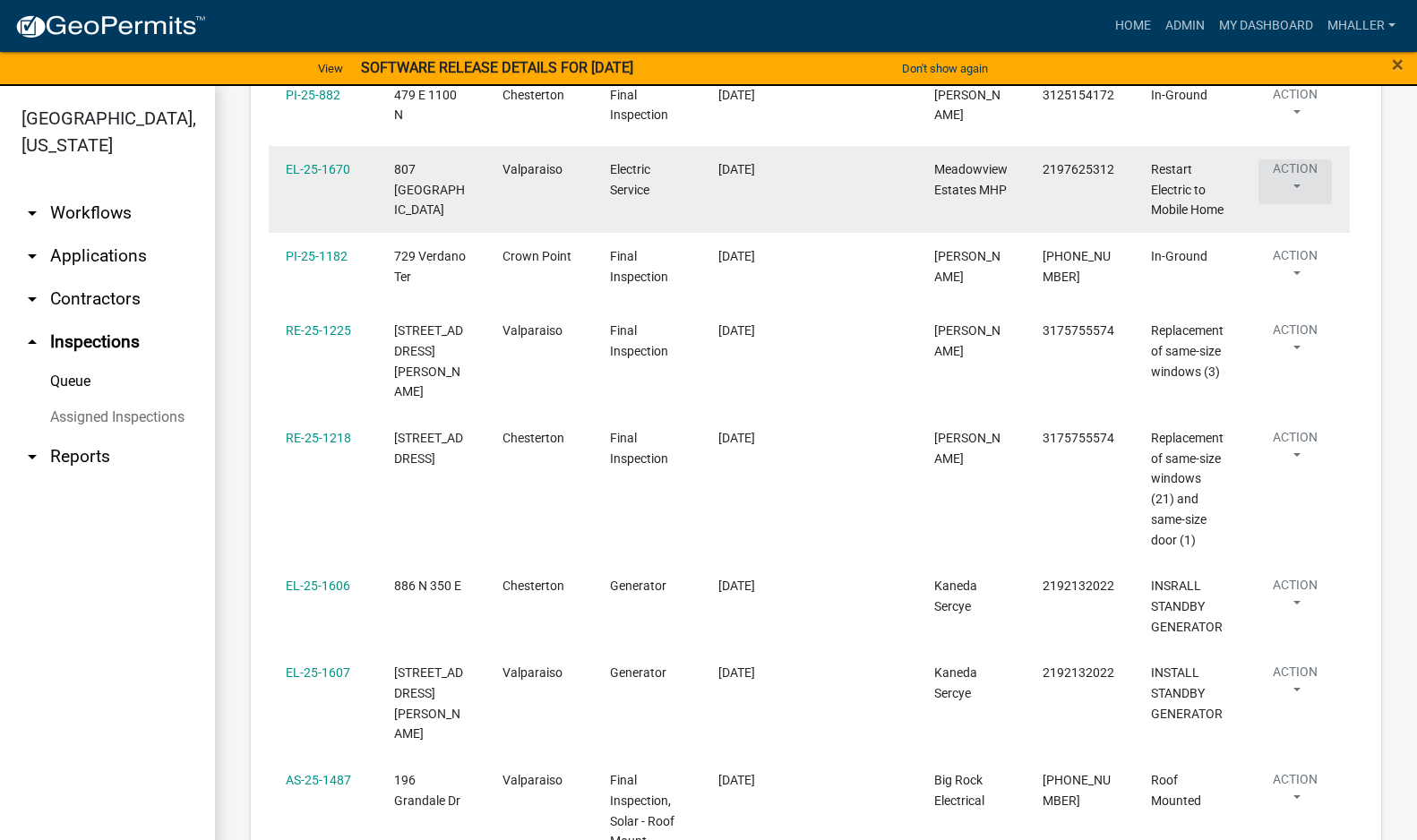
click at [1297, 204] on button "Action" at bounding box center [1295, 182] width 73 height 45
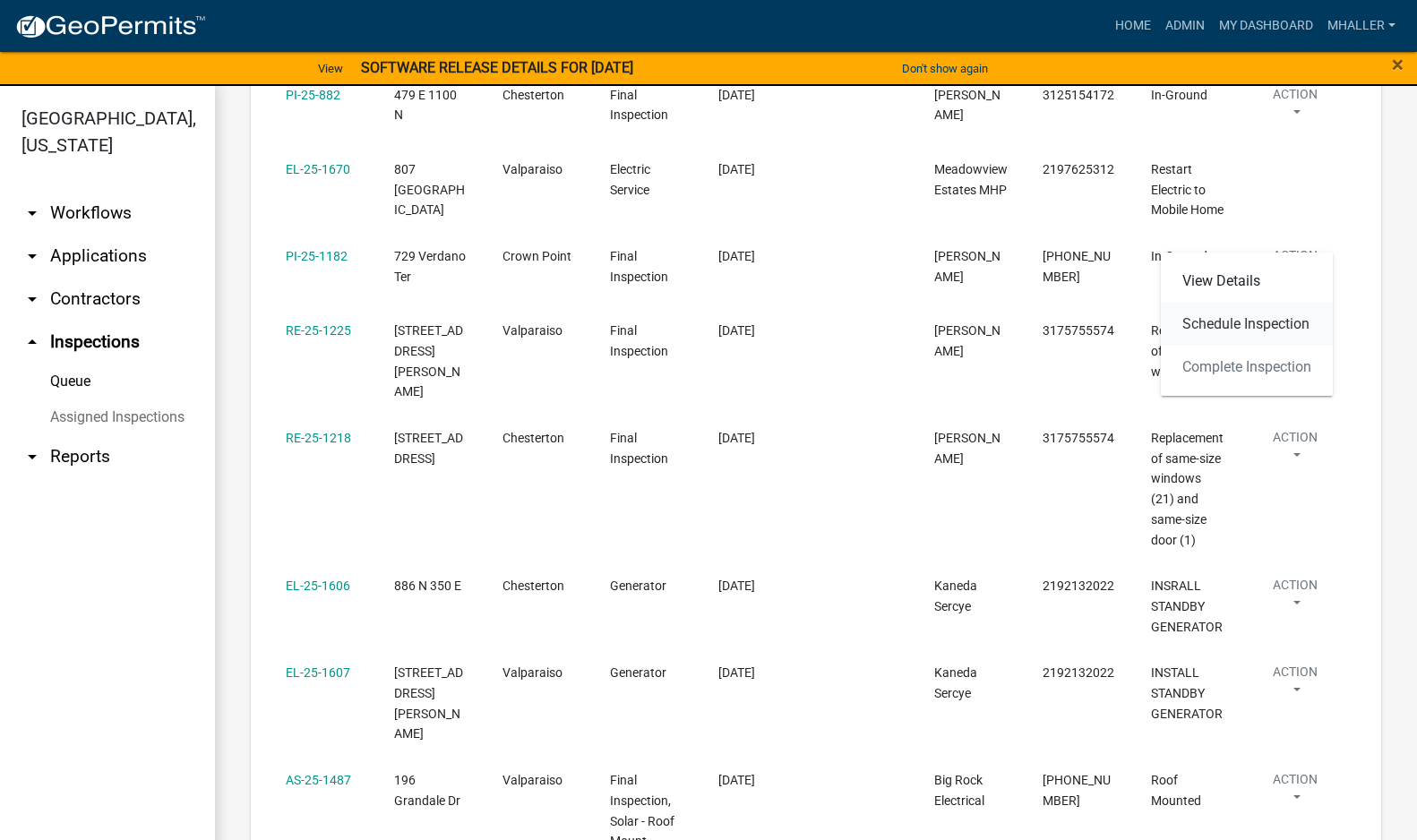
click at [1255, 322] on link "Schedule Inspection" at bounding box center [1247, 324] width 172 height 43
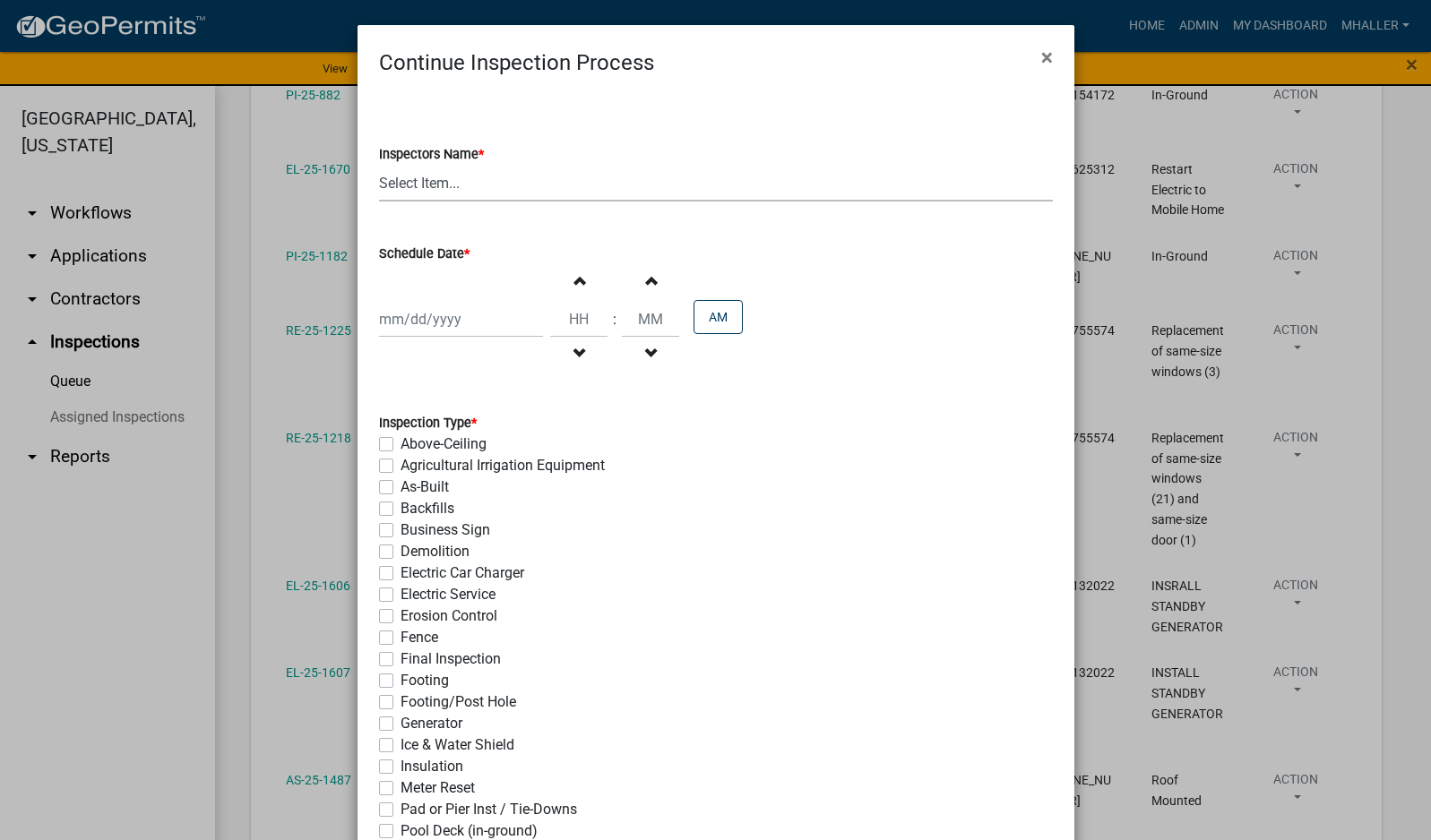
click at [437, 184] on select "Select Item... mhaller ([PERSON_NAME])" at bounding box center [716, 183] width 674 height 37
select select "ca350da2-795e-4cf8-941d-46ff53e354ae"
click at [379, 165] on select "Select Item... mhaller ([PERSON_NAME])" at bounding box center [716, 183] width 674 height 37
click at [444, 314] on div at bounding box center [460, 319] width 164 height 37
select select "9"
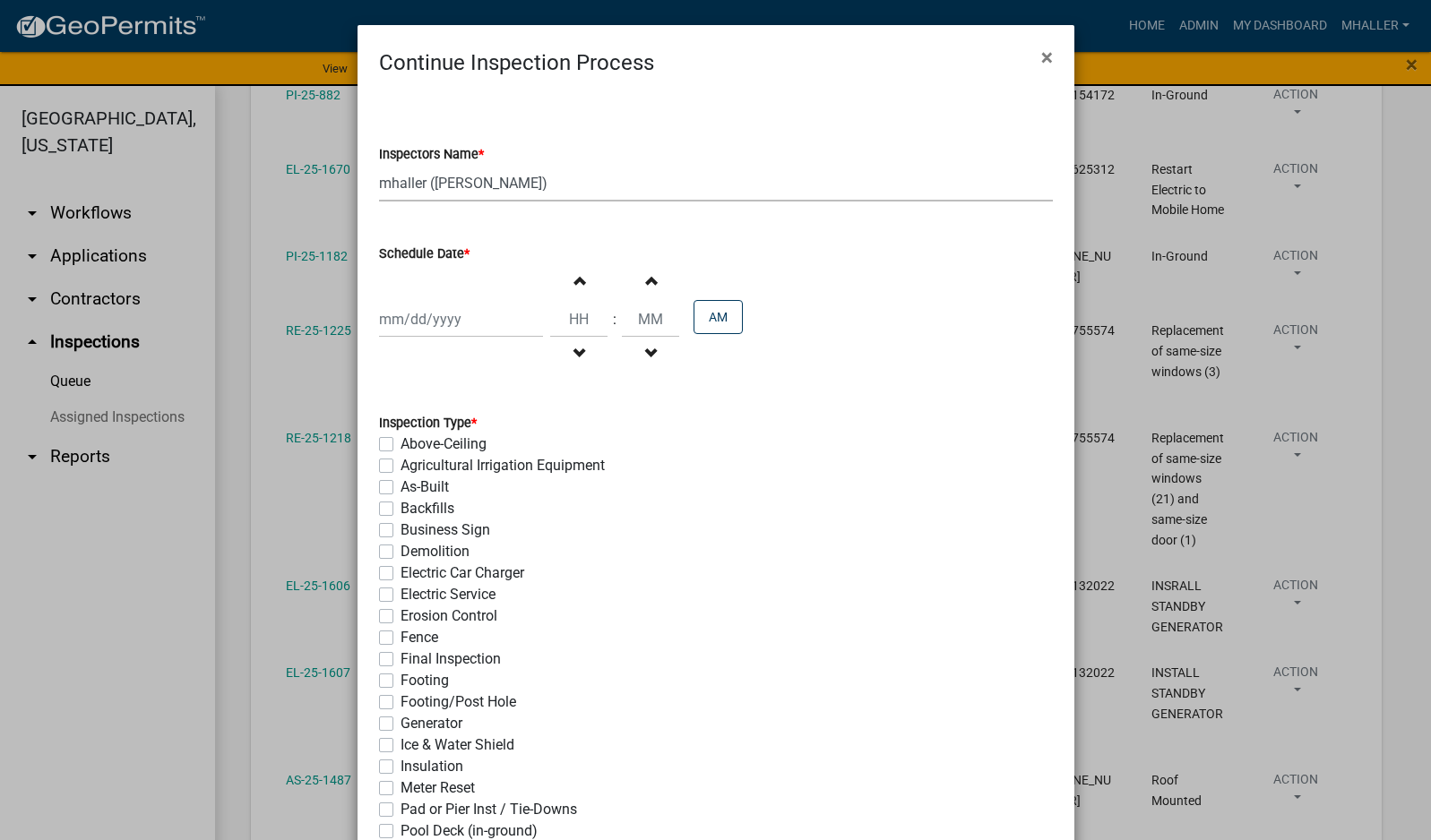
select select "2025"
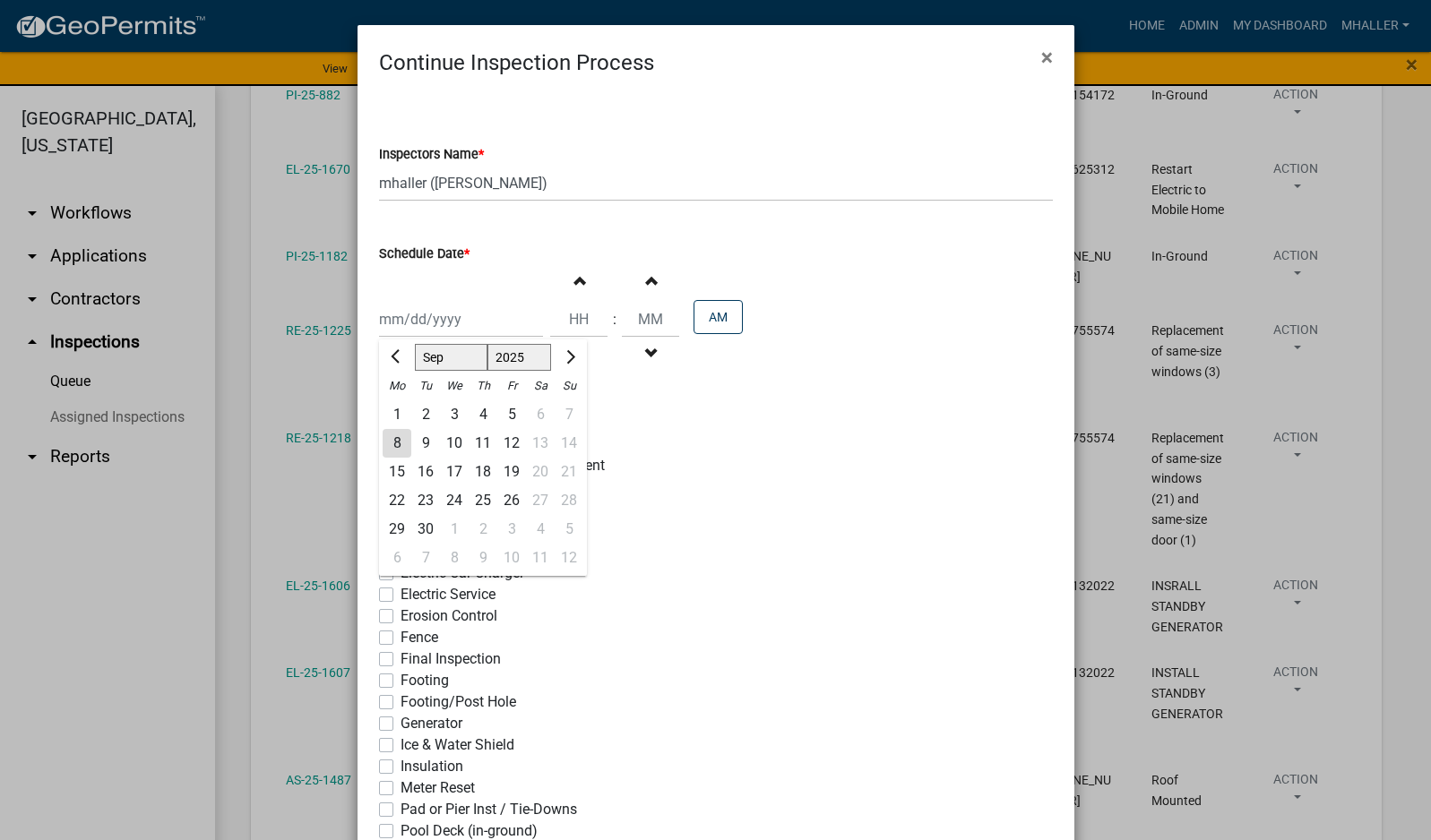
click at [447, 446] on div "10" at bounding box center [454, 443] width 28 height 28
type input "[DATE]"
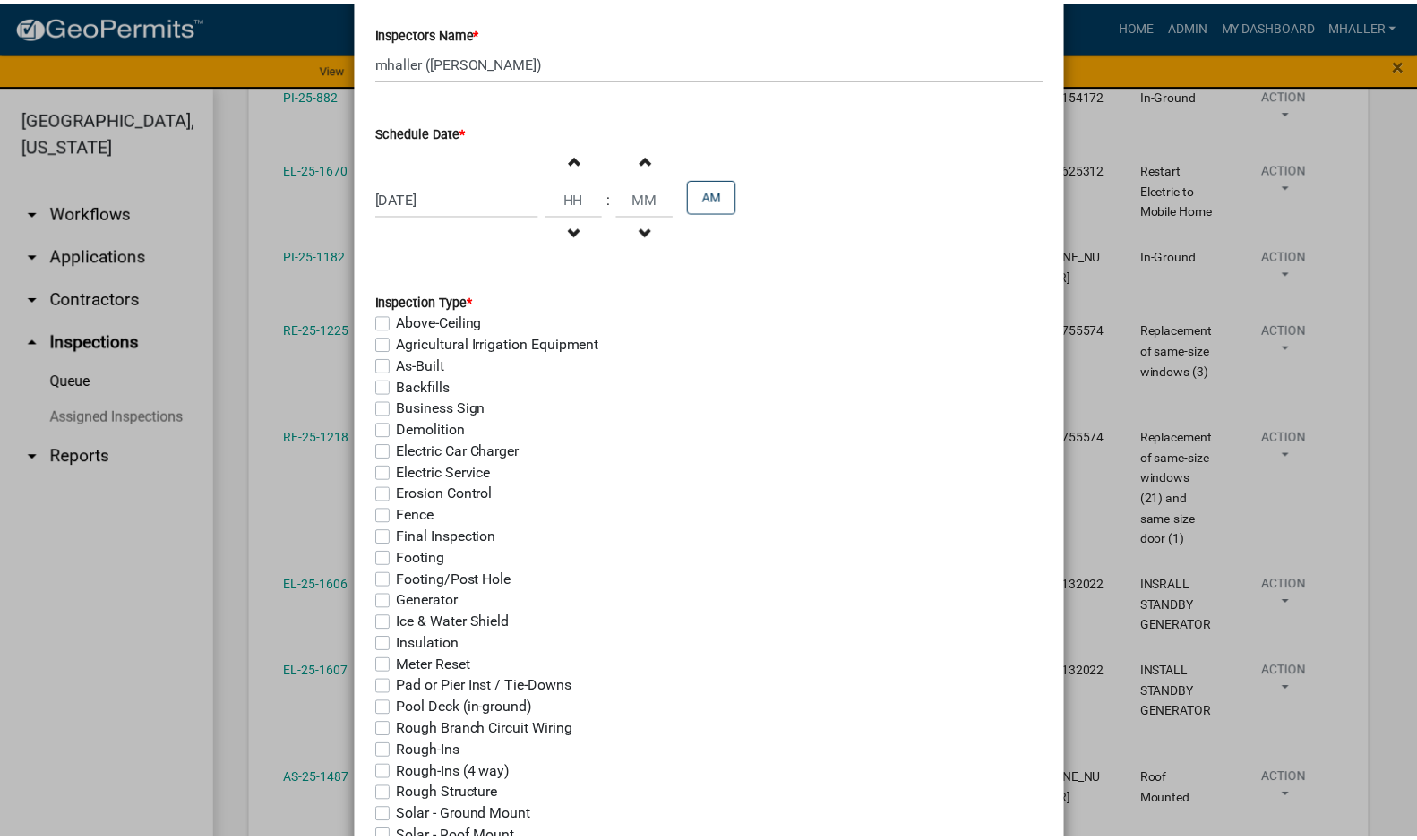
scroll to position [325, 0]
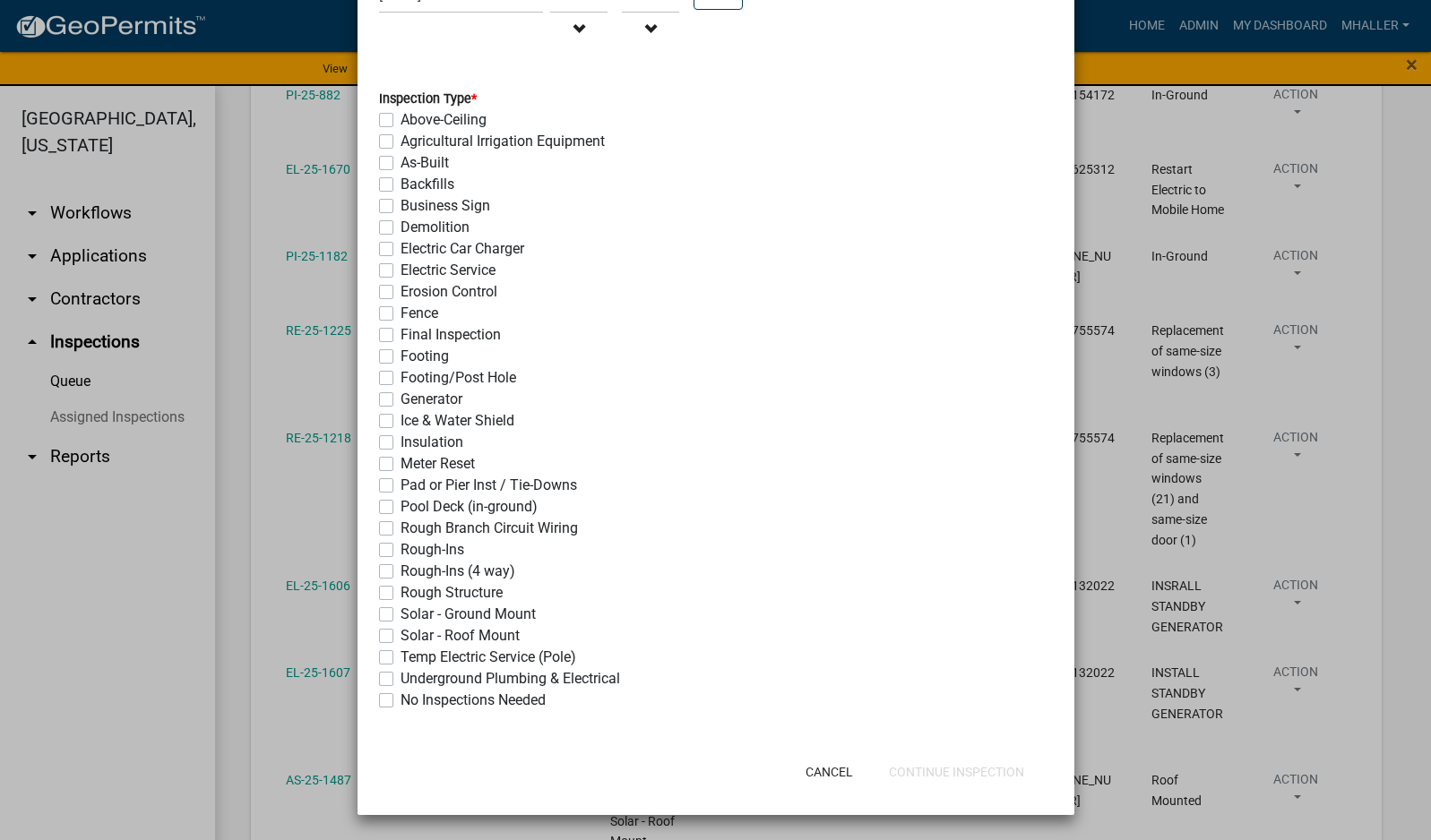
click at [401, 270] on label "Electric Service" at bounding box center [449, 270] width 95 height 21
click at [401, 270] on input "Electric Service" at bounding box center [406, 265] width 12 height 12
checkbox input "true"
checkbox input "false"
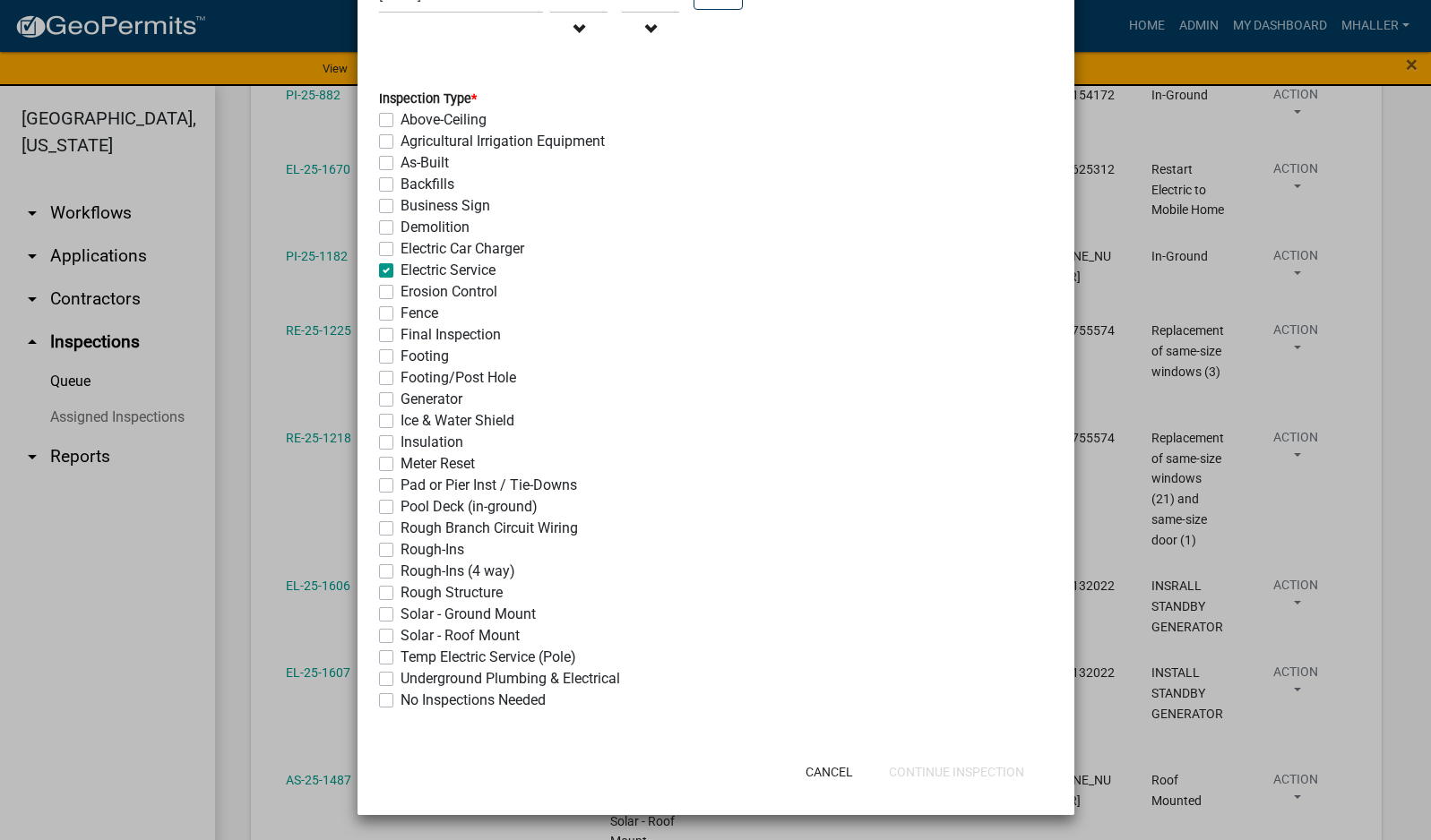
checkbox input "false"
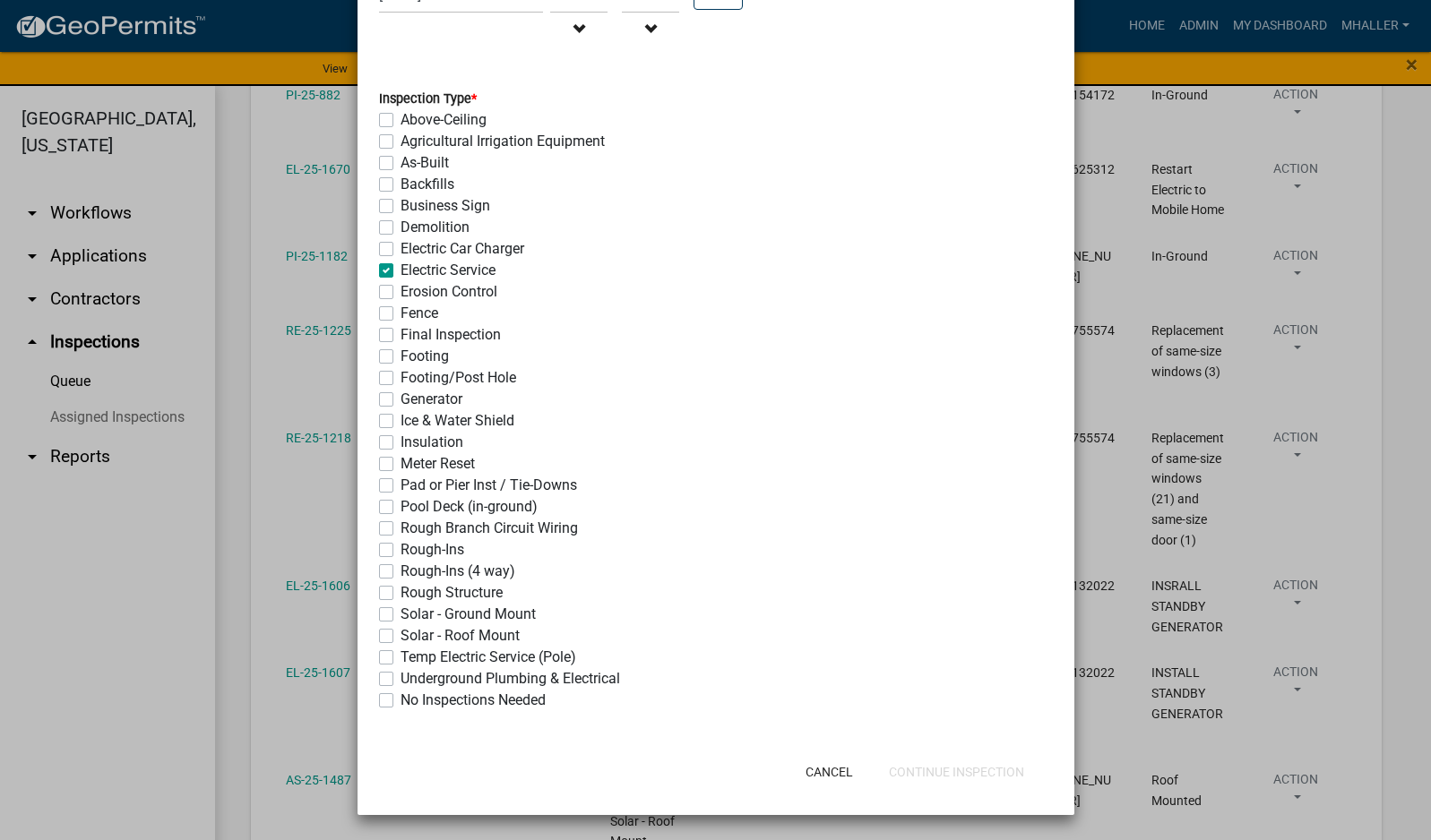
checkbox input "true"
checkbox input "false"
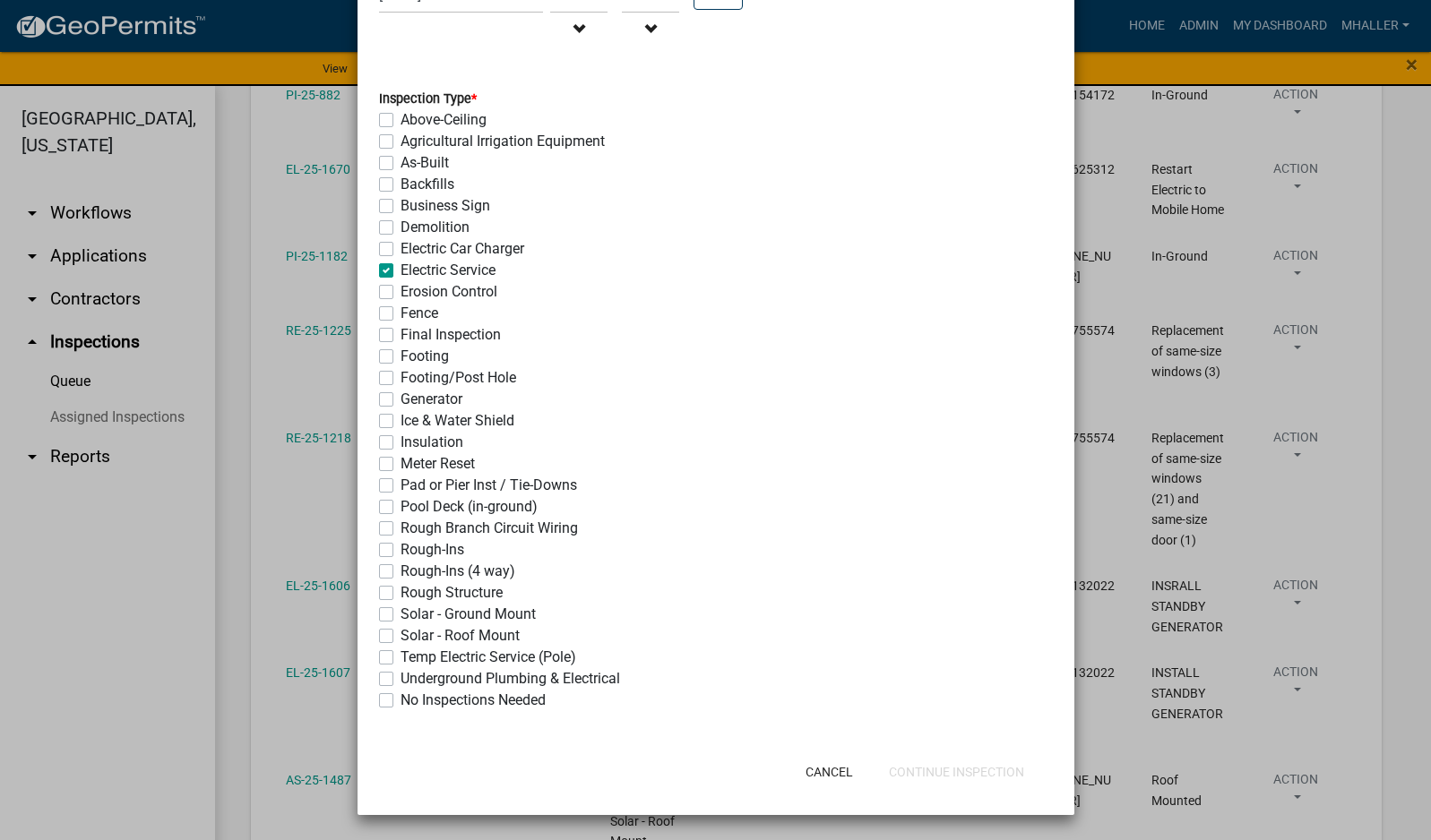
checkbox input "false"
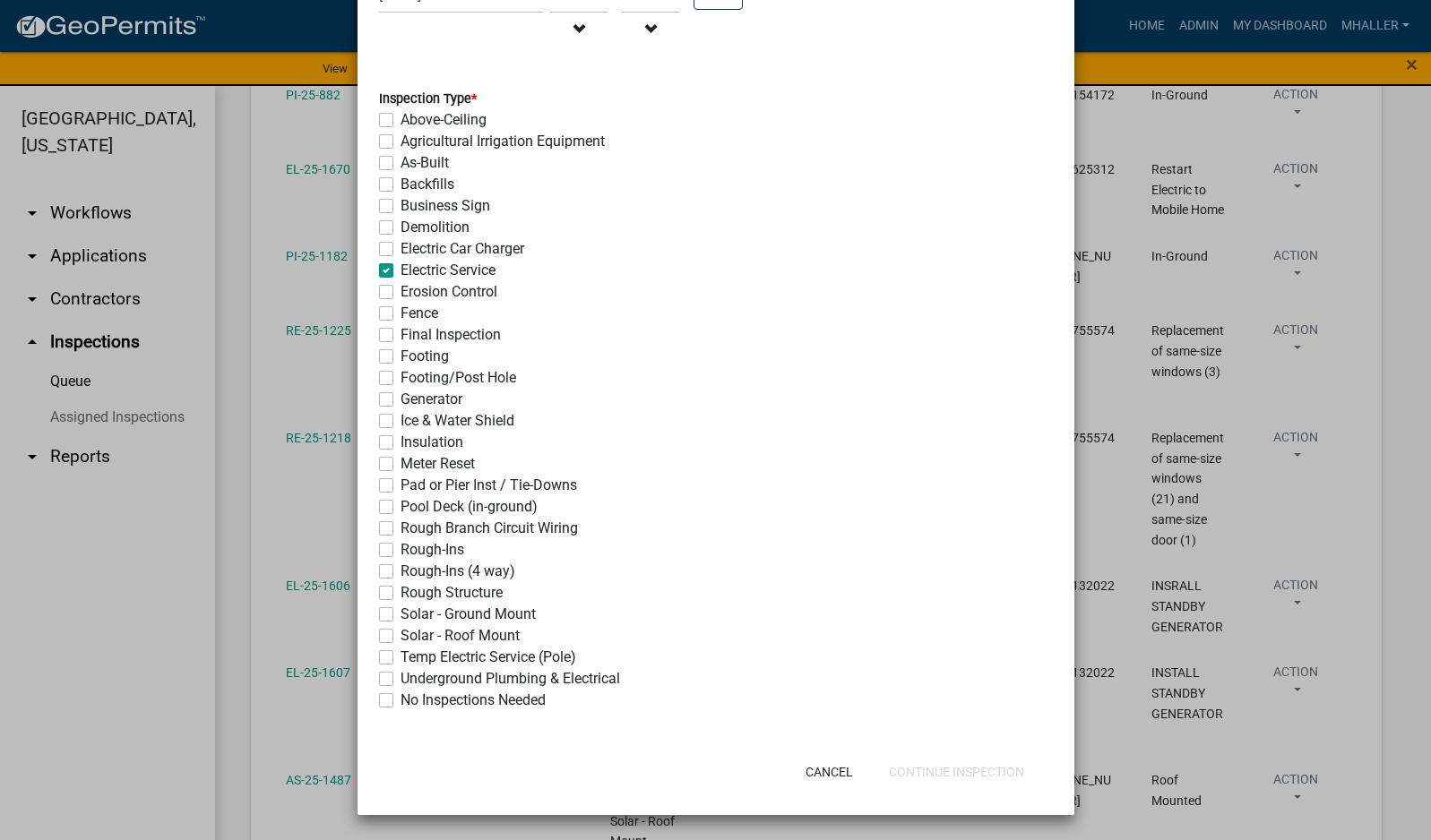
checkbox input "false"
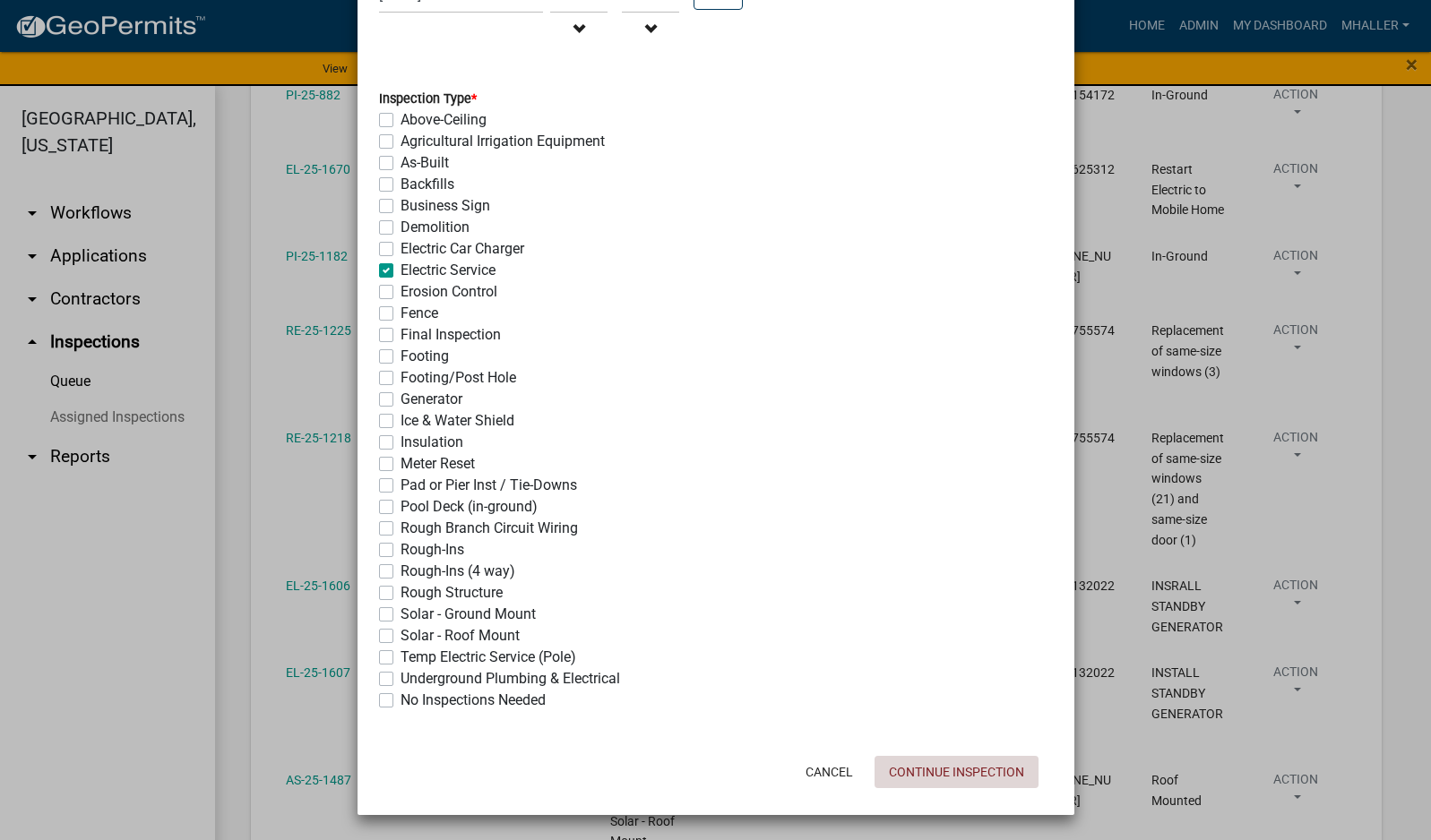
click at [971, 775] on button "Continue Inspection" at bounding box center [956, 771] width 164 height 32
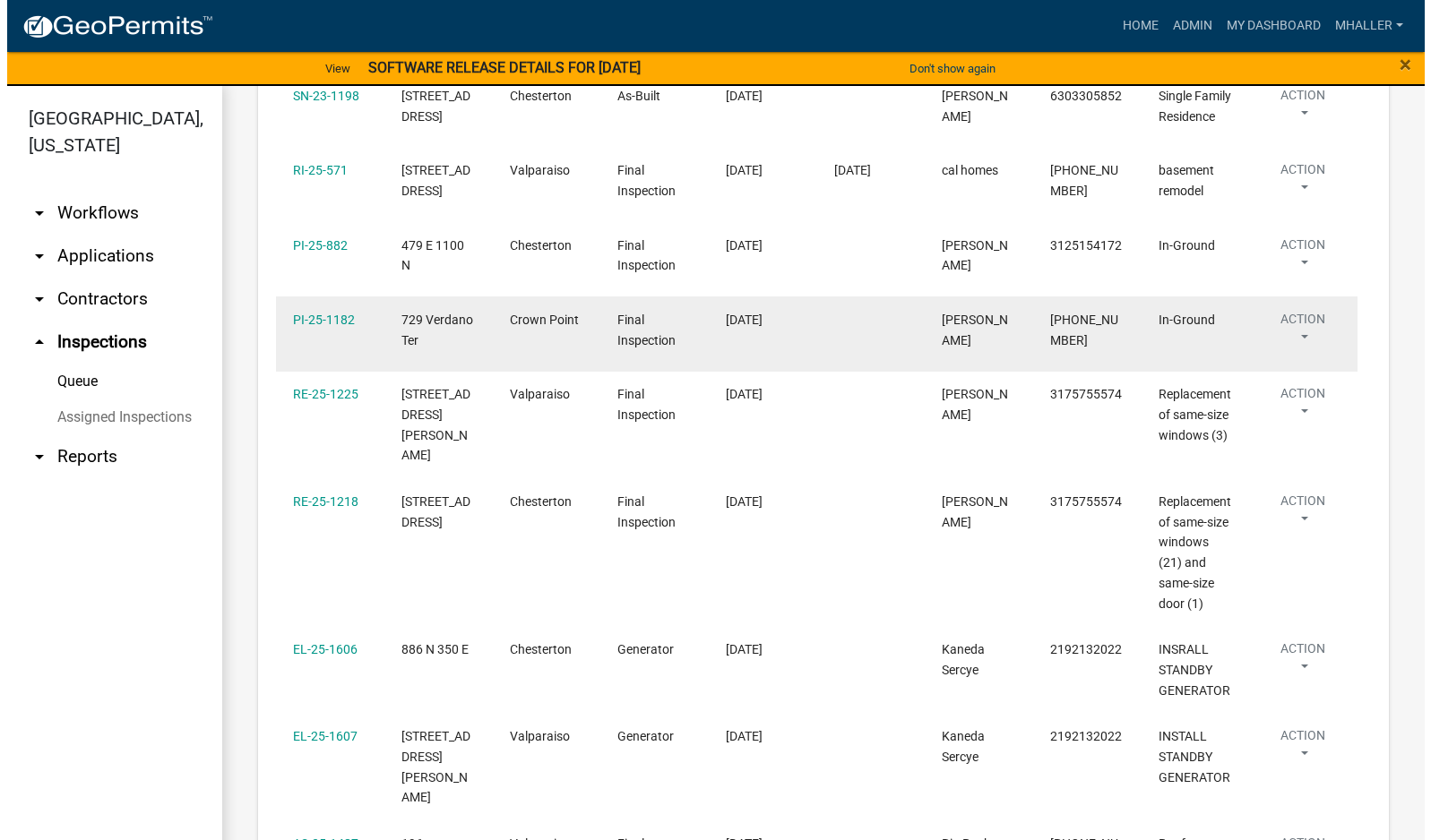
scroll to position [359, 0]
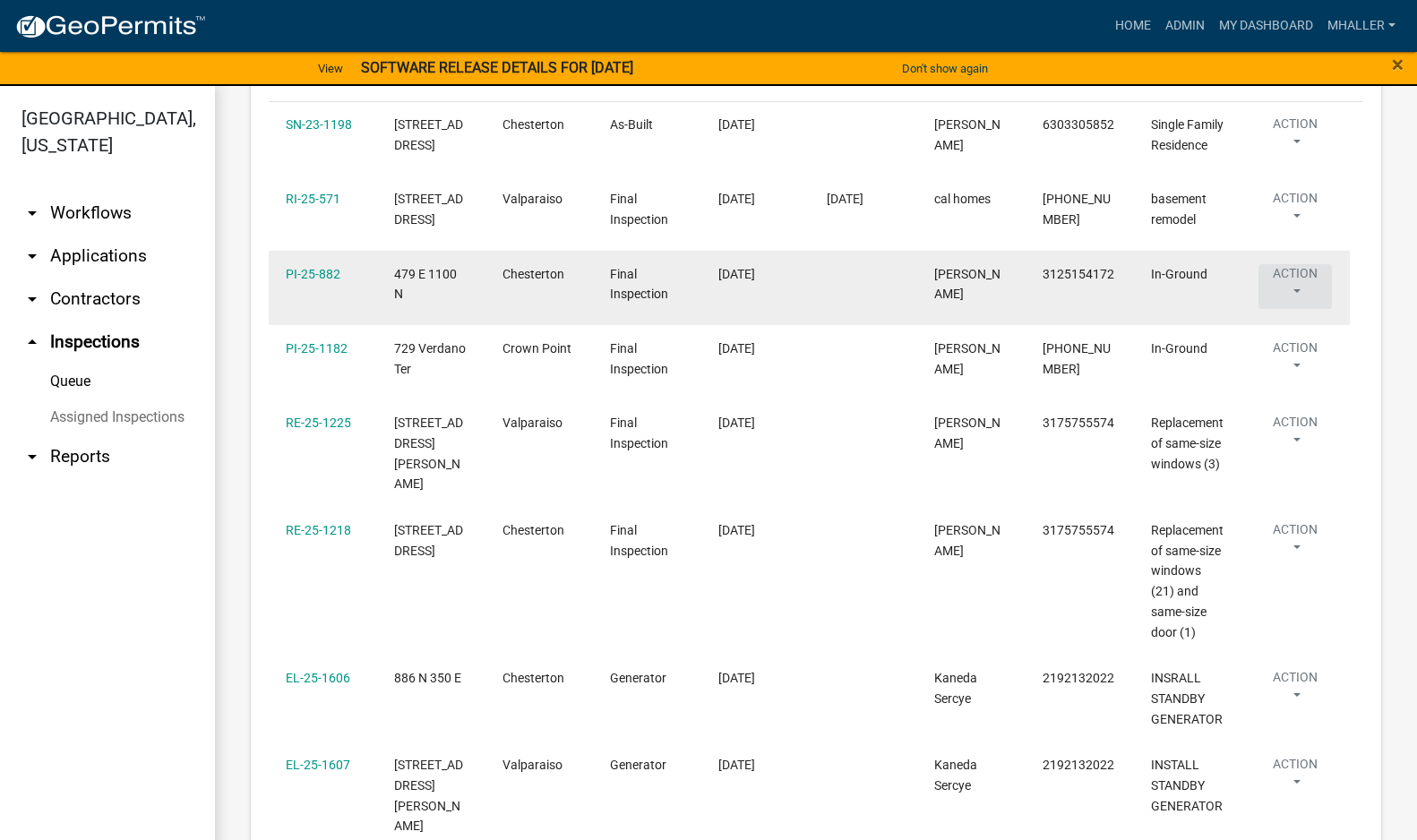
click at [1298, 309] on button "Action" at bounding box center [1295, 286] width 73 height 45
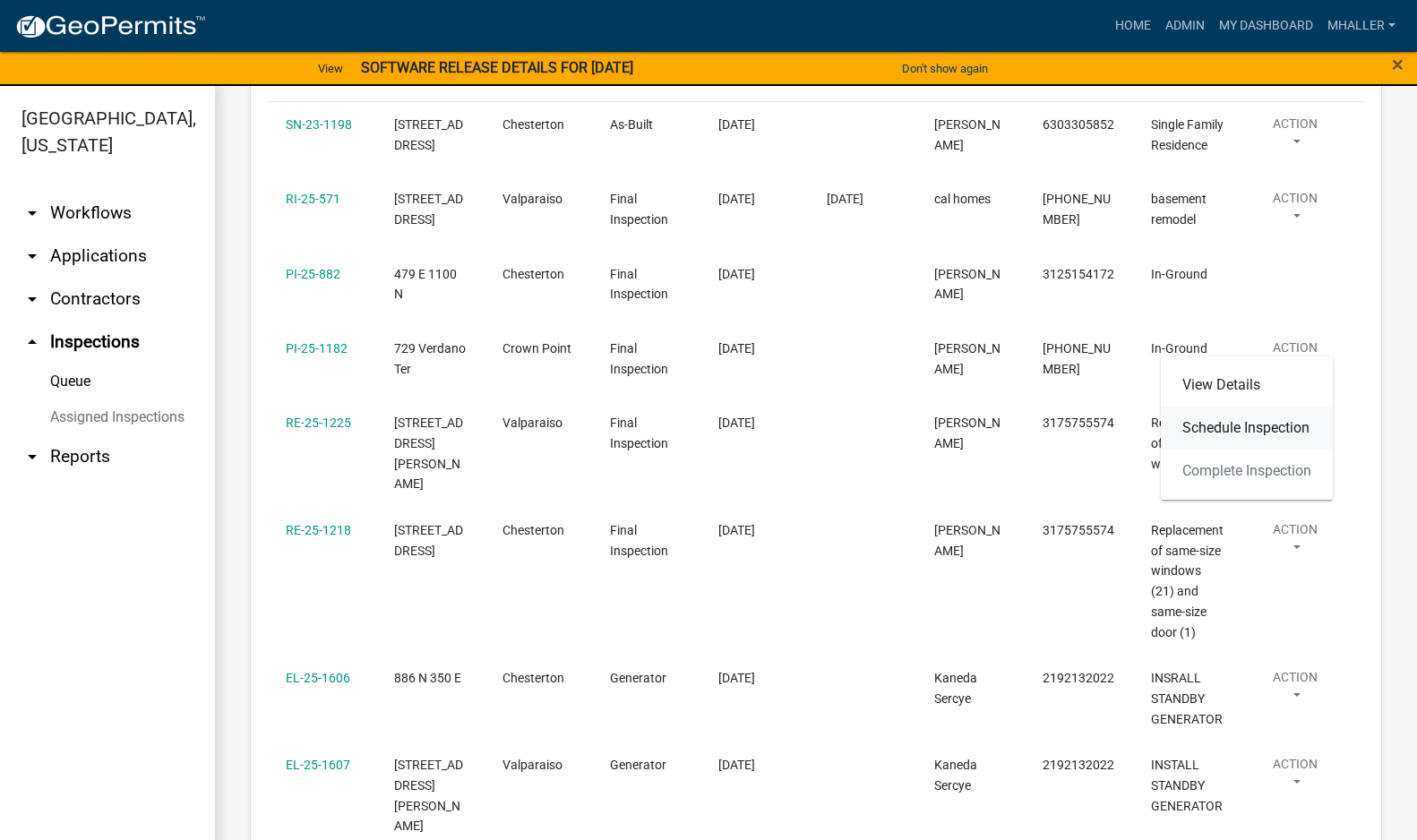
click at [1256, 428] on link "Schedule Inspection" at bounding box center [1247, 427] width 172 height 43
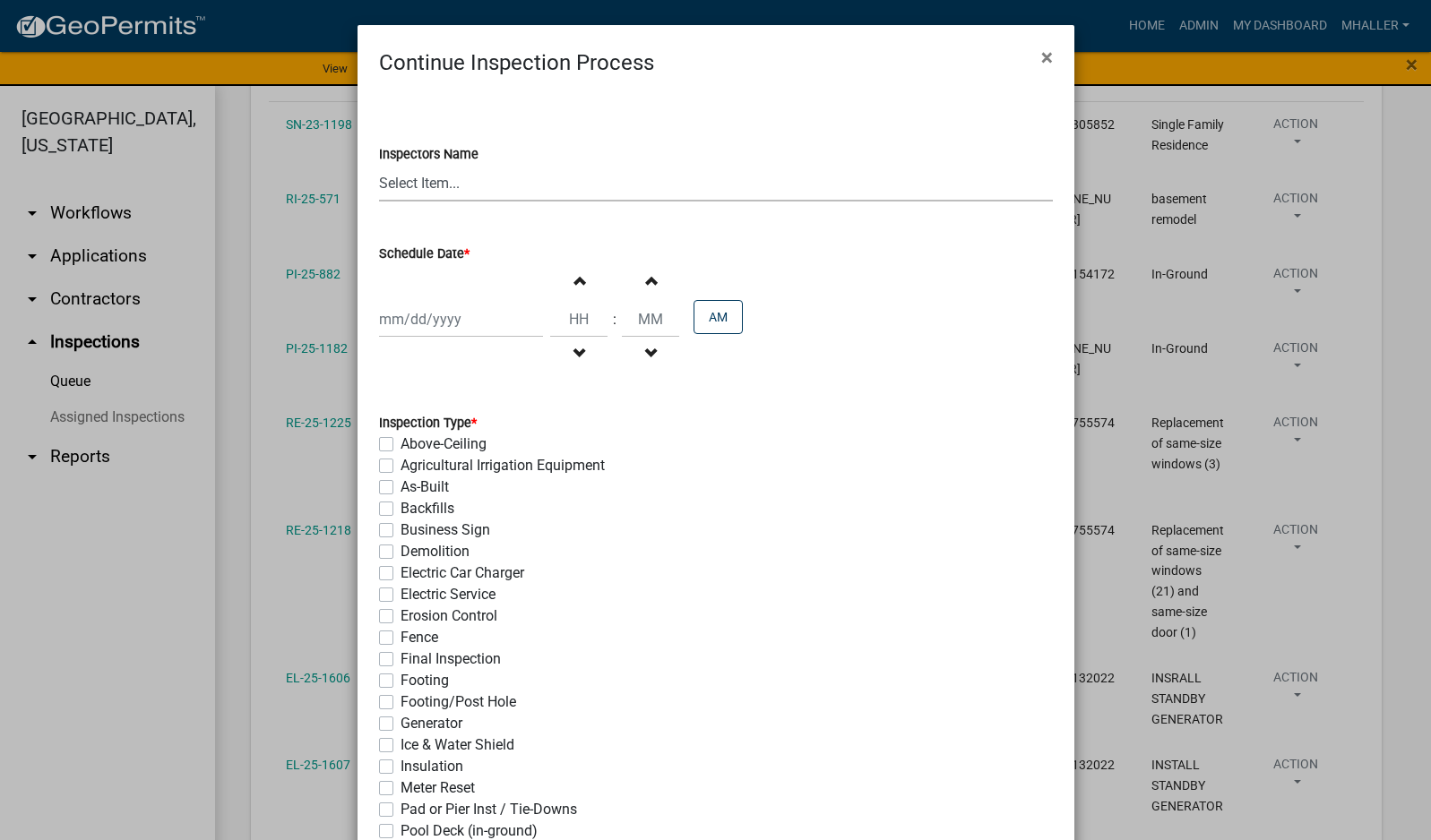
click at [425, 189] on select "Select Item... mhaller ([PERSON_NAME])" at bounding box center [716, 183] width 674 height 37
click at [379, 165] on select "Select Item... mhaller ([PERSON_NAME])" at bounding box center [716, 183] width 674 height 37
click at [432, 321] on div at bounding box center [460, 319] width 164 height 37
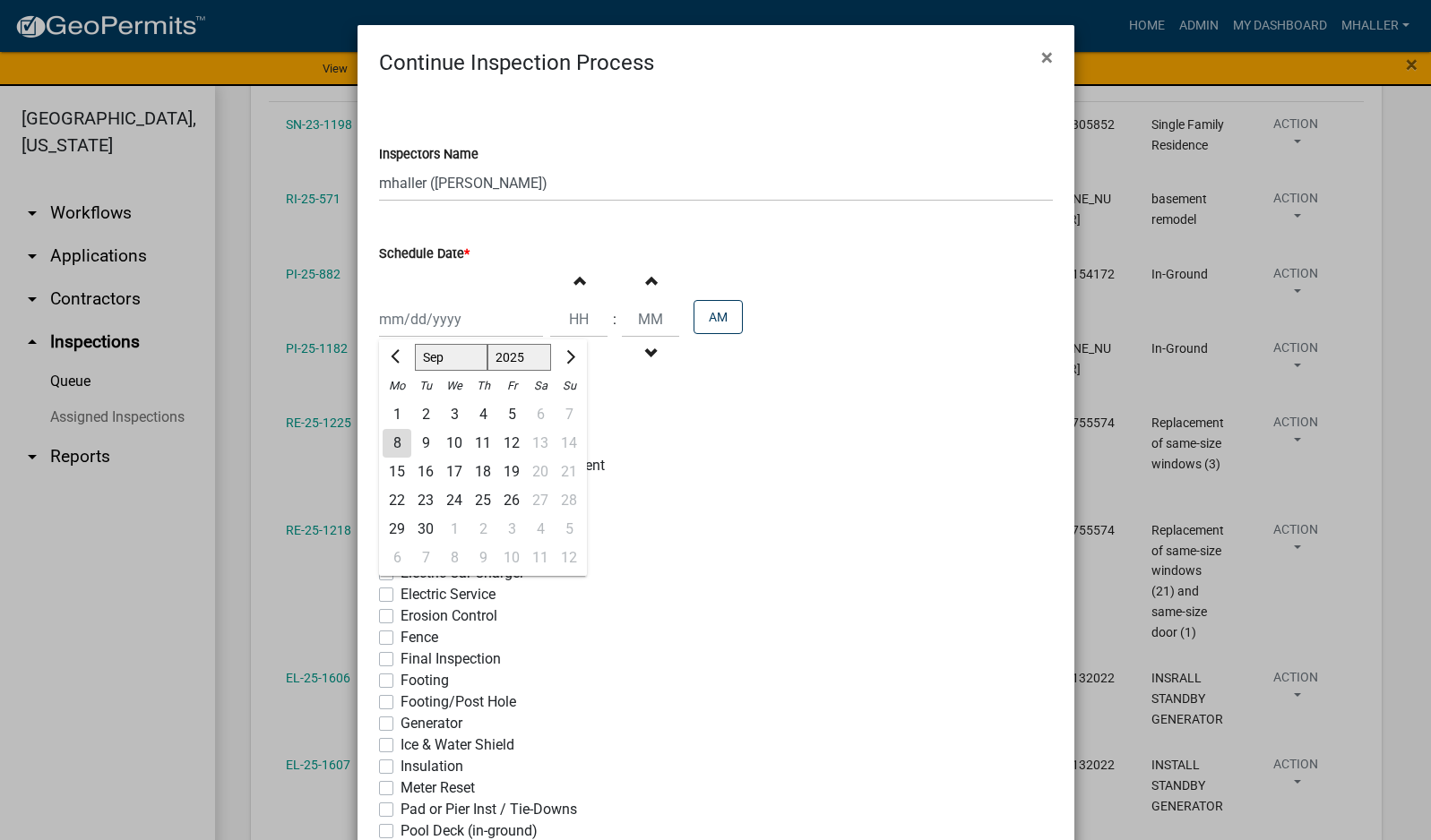
click at [414, 437] on div "9" at bounding box center [425, 443] width 28 height 28
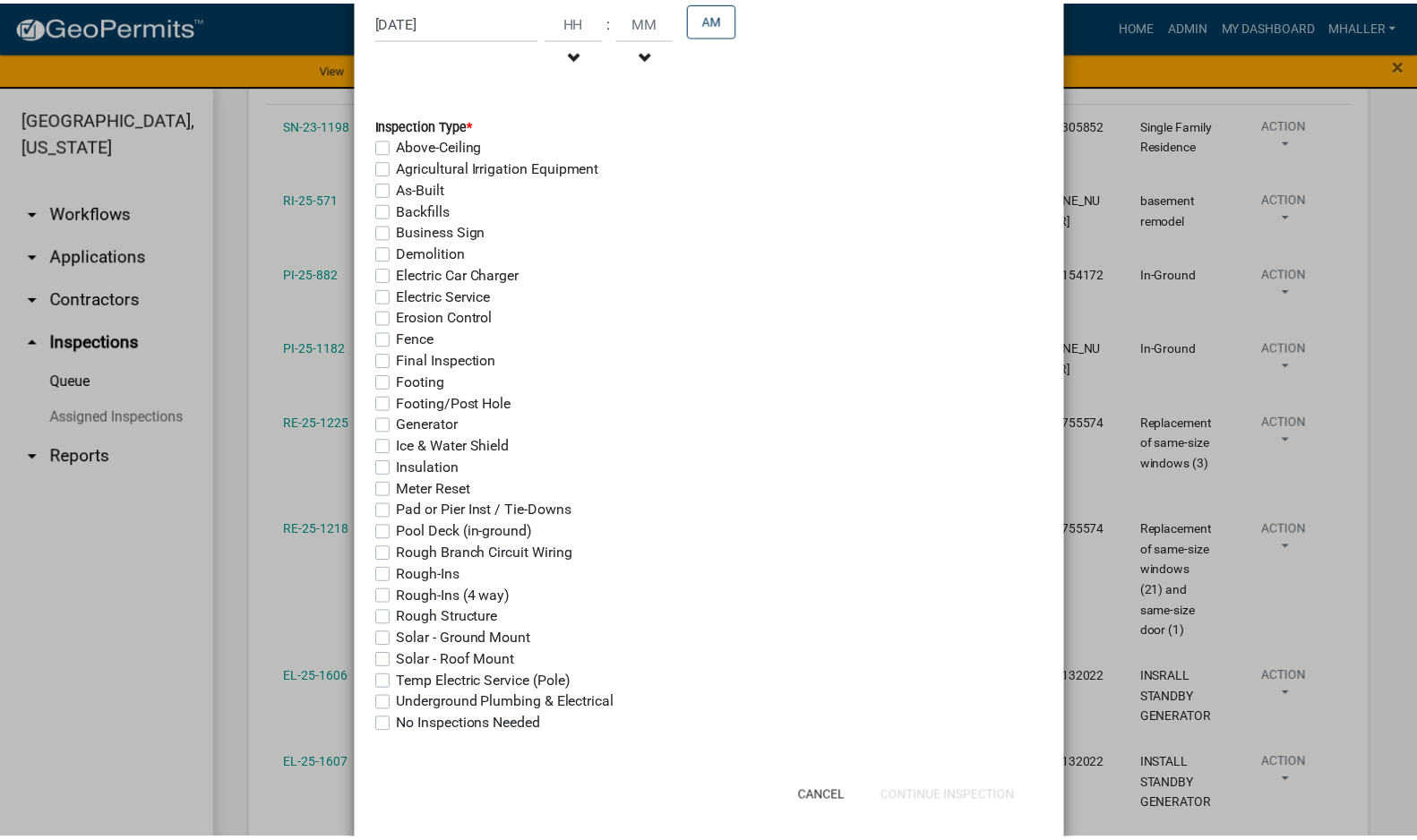
scroll to position [325, 0]
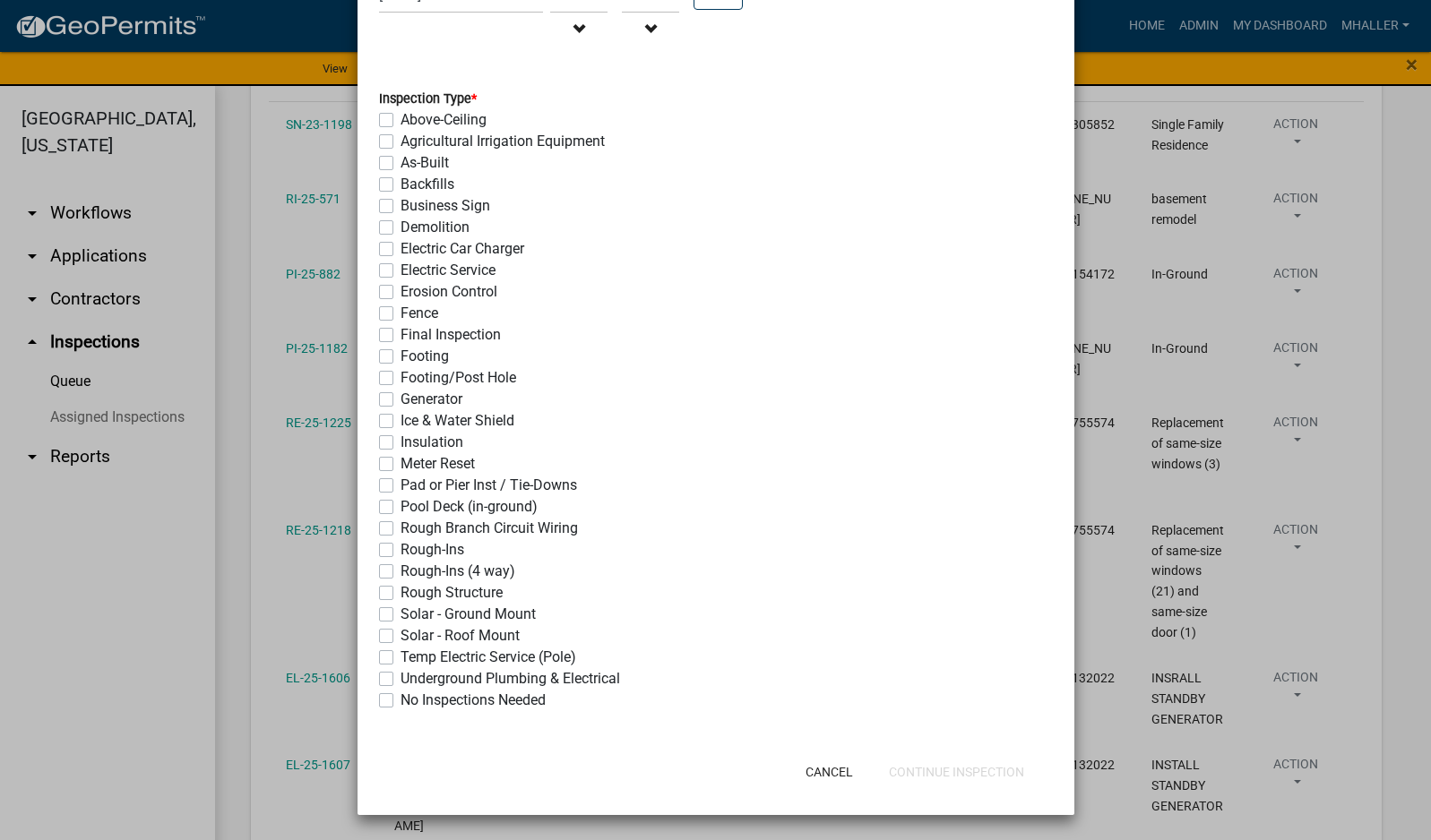
click at [401, 337] on label "Final Inspection" at bounding box center [450, 335] width 100 height 21
click at [401, 336] on input "Final Inspection" at bounding box center [406, 330] width 12 height 12
click at [945, 772] on button "Continue Inspection" at bounding box center [956, 771] width 164 height 32
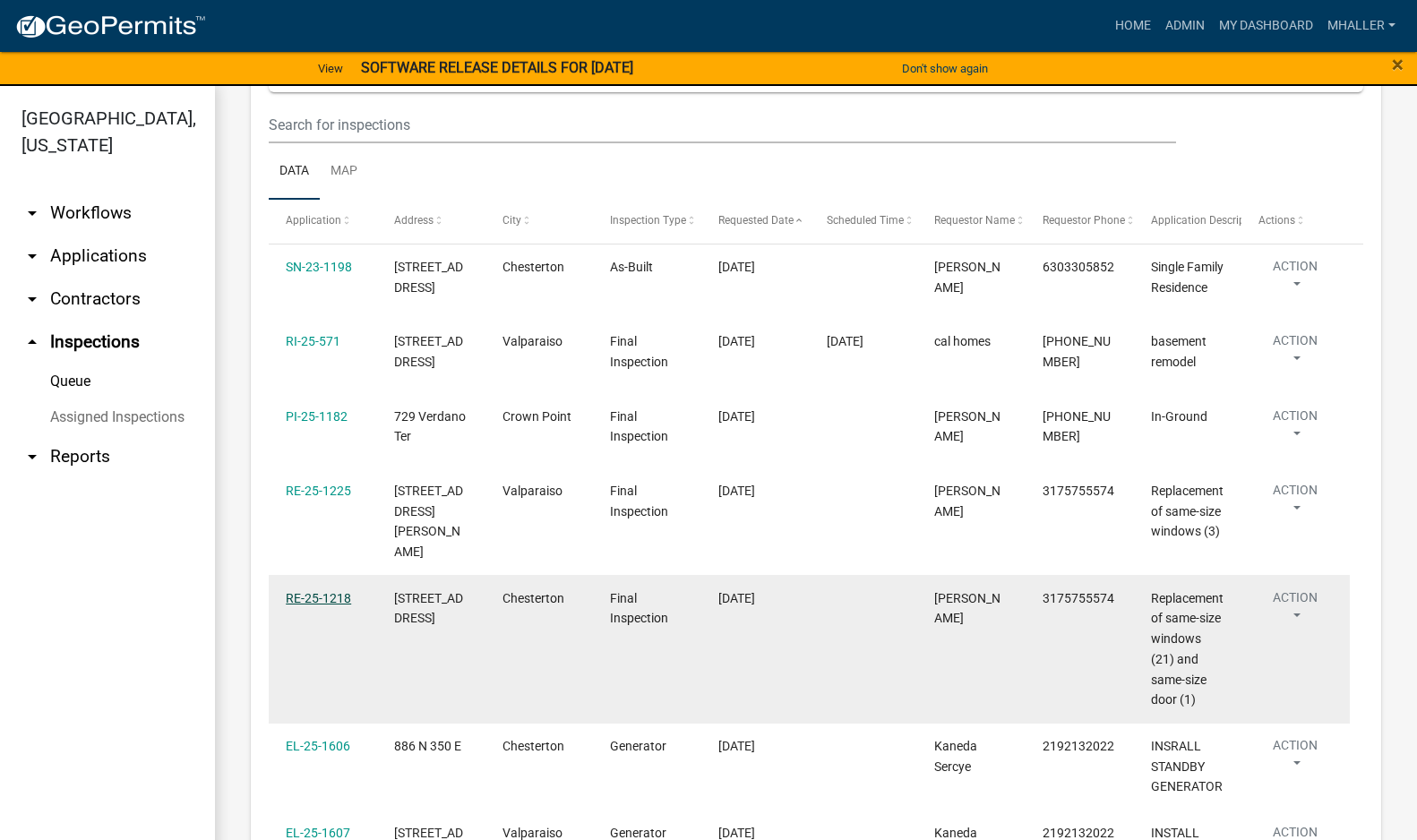
scroll to position [0, 0]
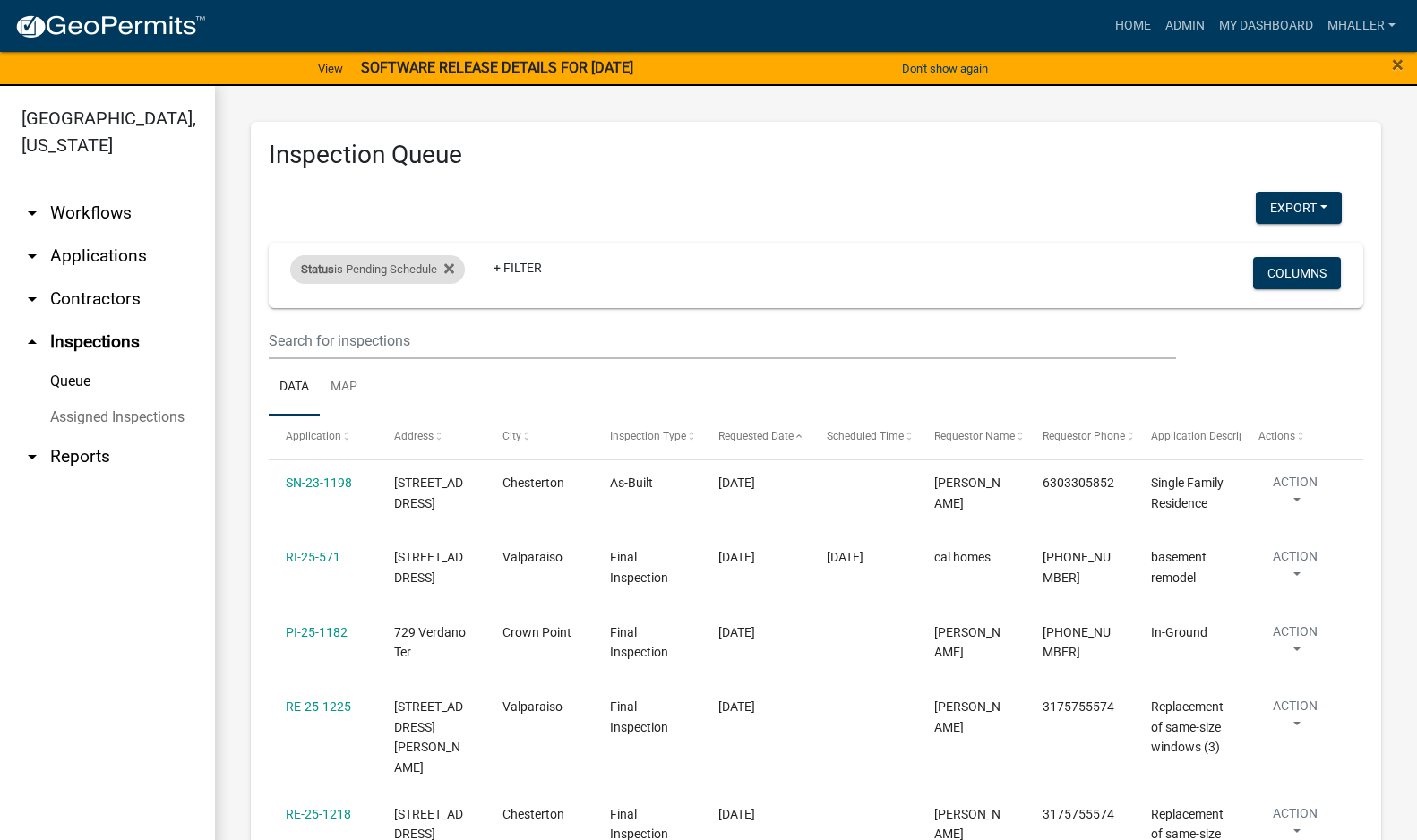
click at [409, 270] on div "Status is Pending Schedule" at bounding box center [377, 269] width 174 height 28
click at [377, 338] on select "Select an option Pending Schedule Pending Inspection Approved Denied Deleted Vo…" at bounding box center [379, 337] width 179 height 37
click at [293, 318] on select "Select an option Pending Schedule Pending Inspection Approved Denied Deleted Vo…" at bounding box center [379, 337] width 179 height 37
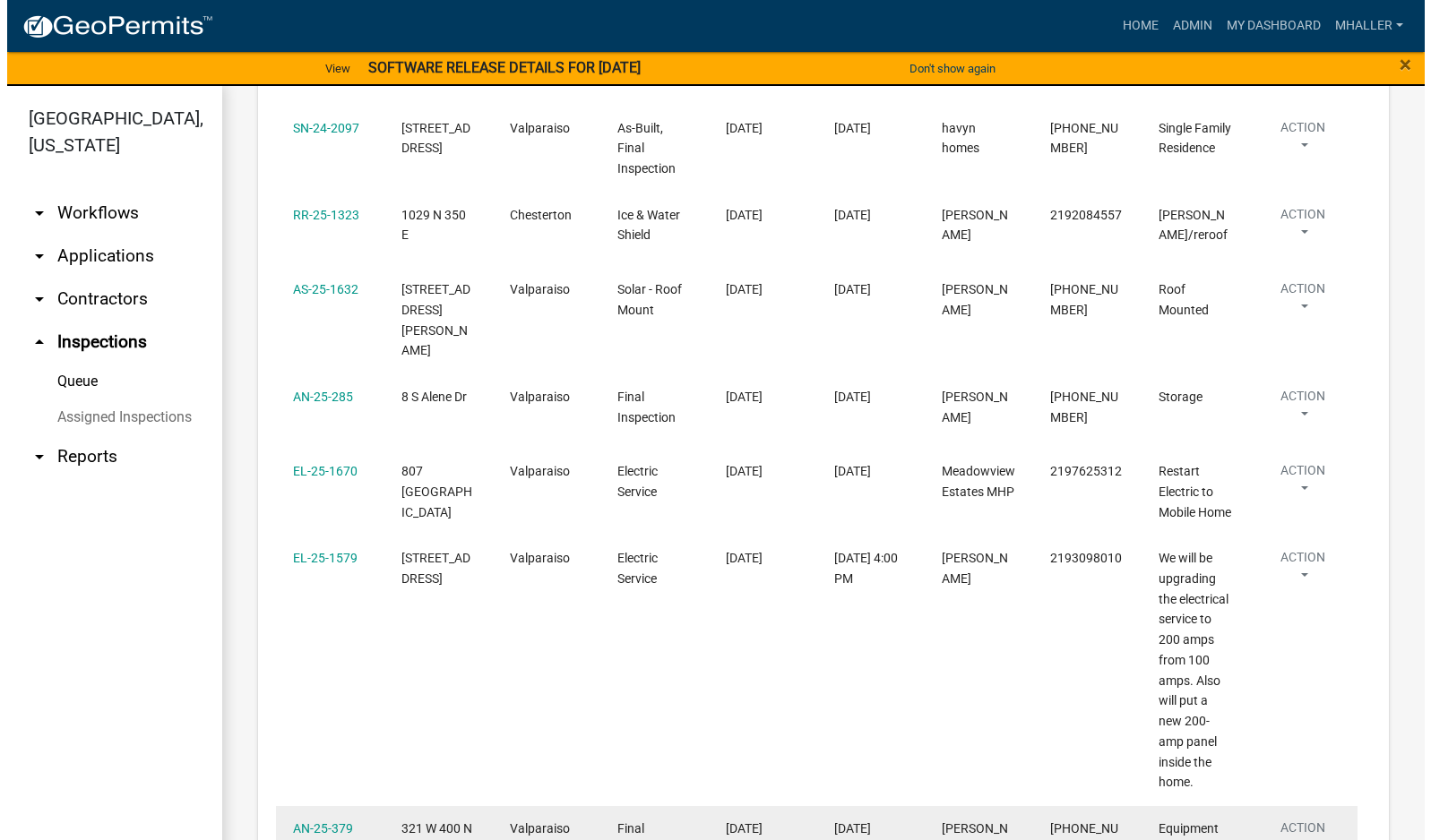
scroll to position [1165, 0]
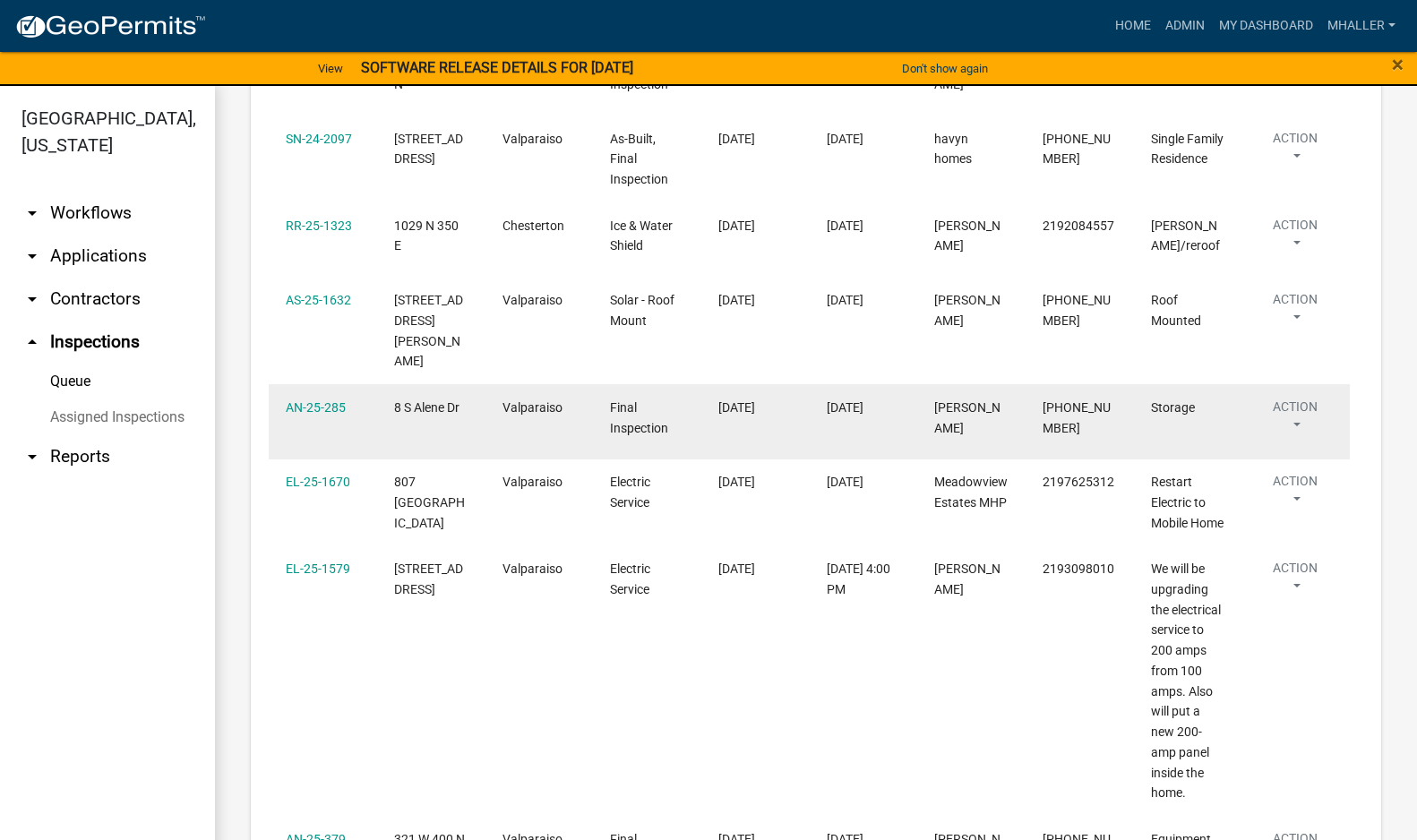
click at [1301, 401] on button "Action" at bounding box center [1295, 420] width 73 height 45
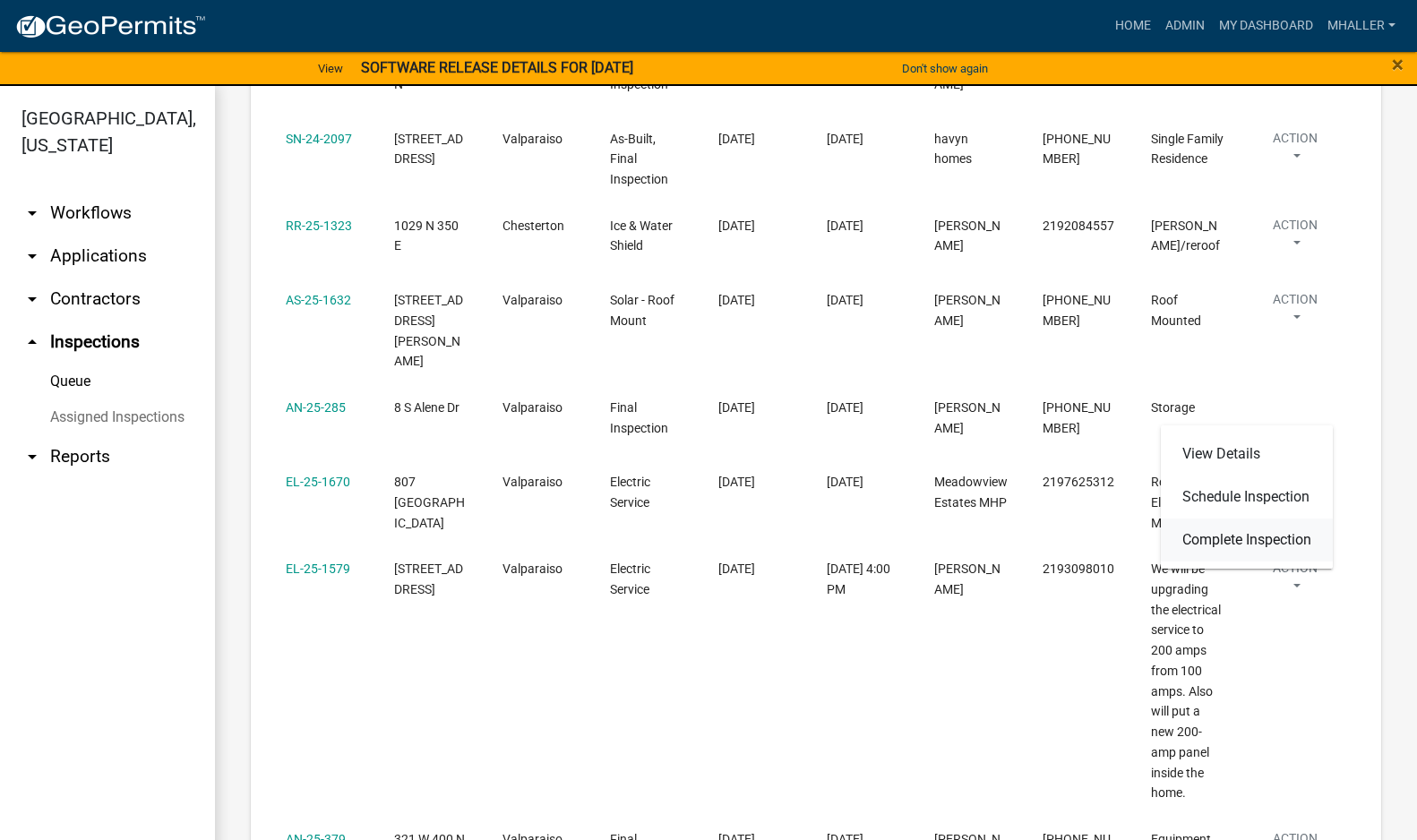
click at [1287, 537] on link "Complete Inspection" at bounding box center [1247, 540] width 172 height 43
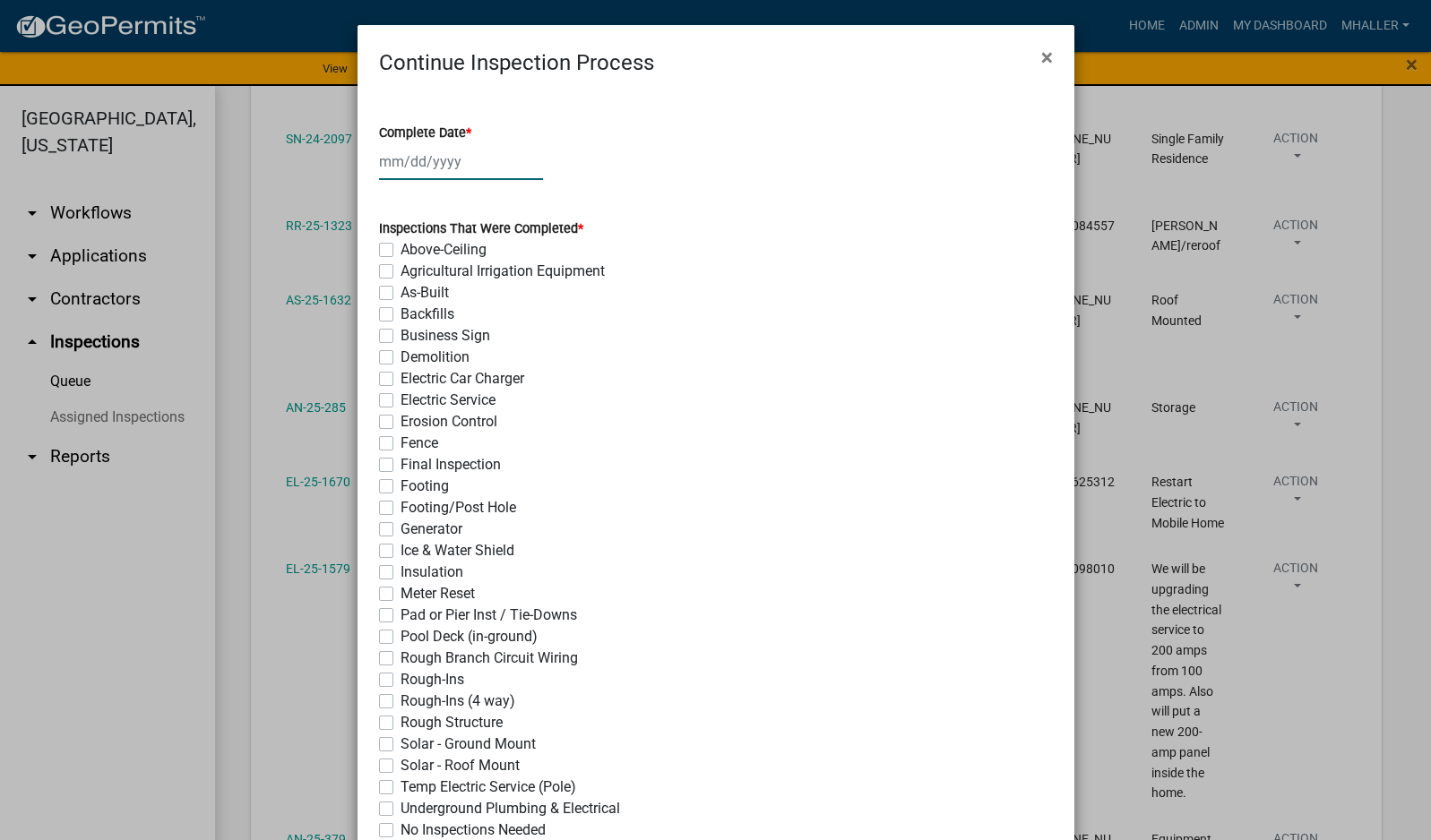
click at [392, 159] on div at bounding box center [460, 161] width 164 height 37
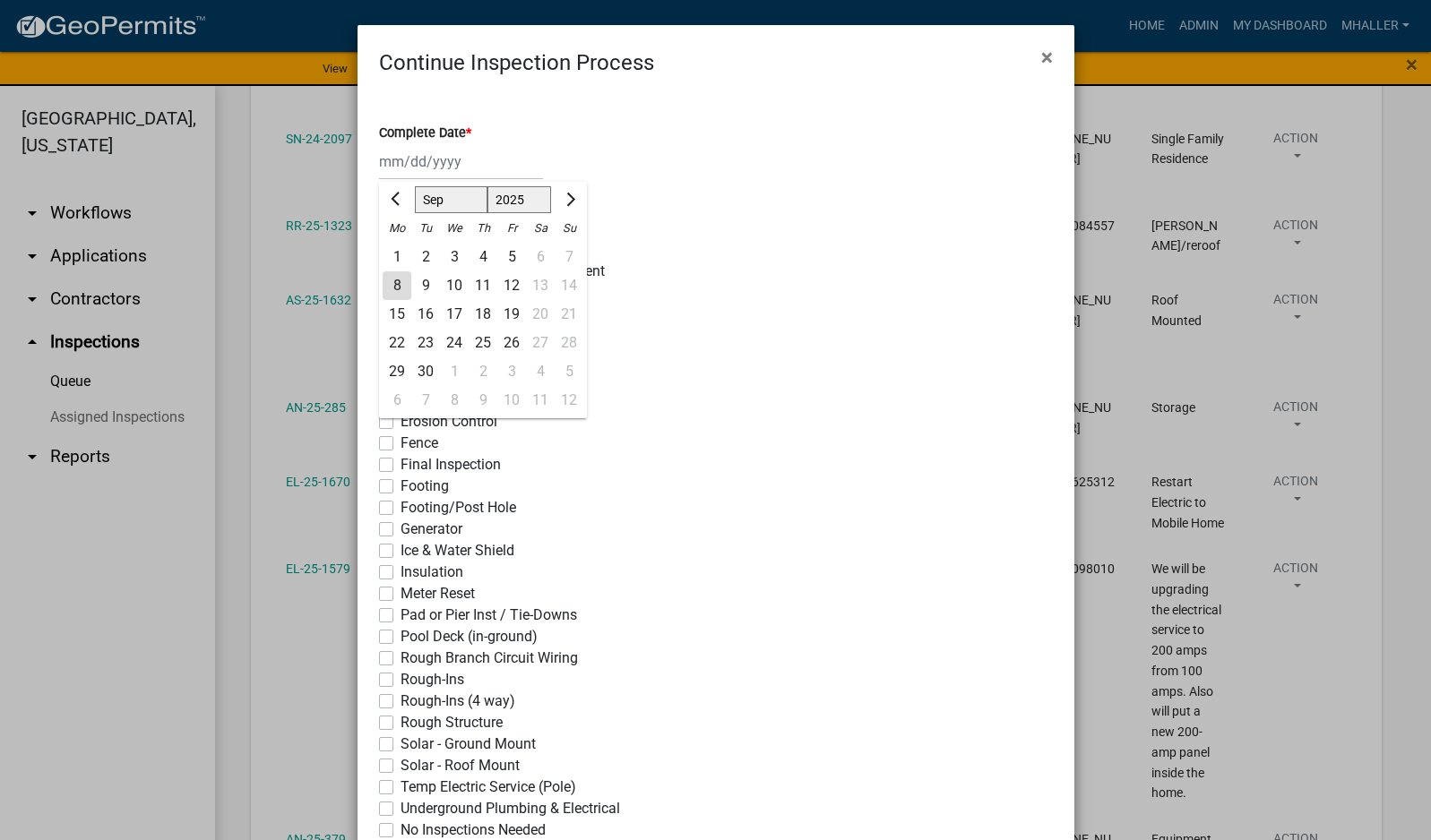
click at [390, 287] on div "8" at bounding box center [396, 285] width 28 height 28
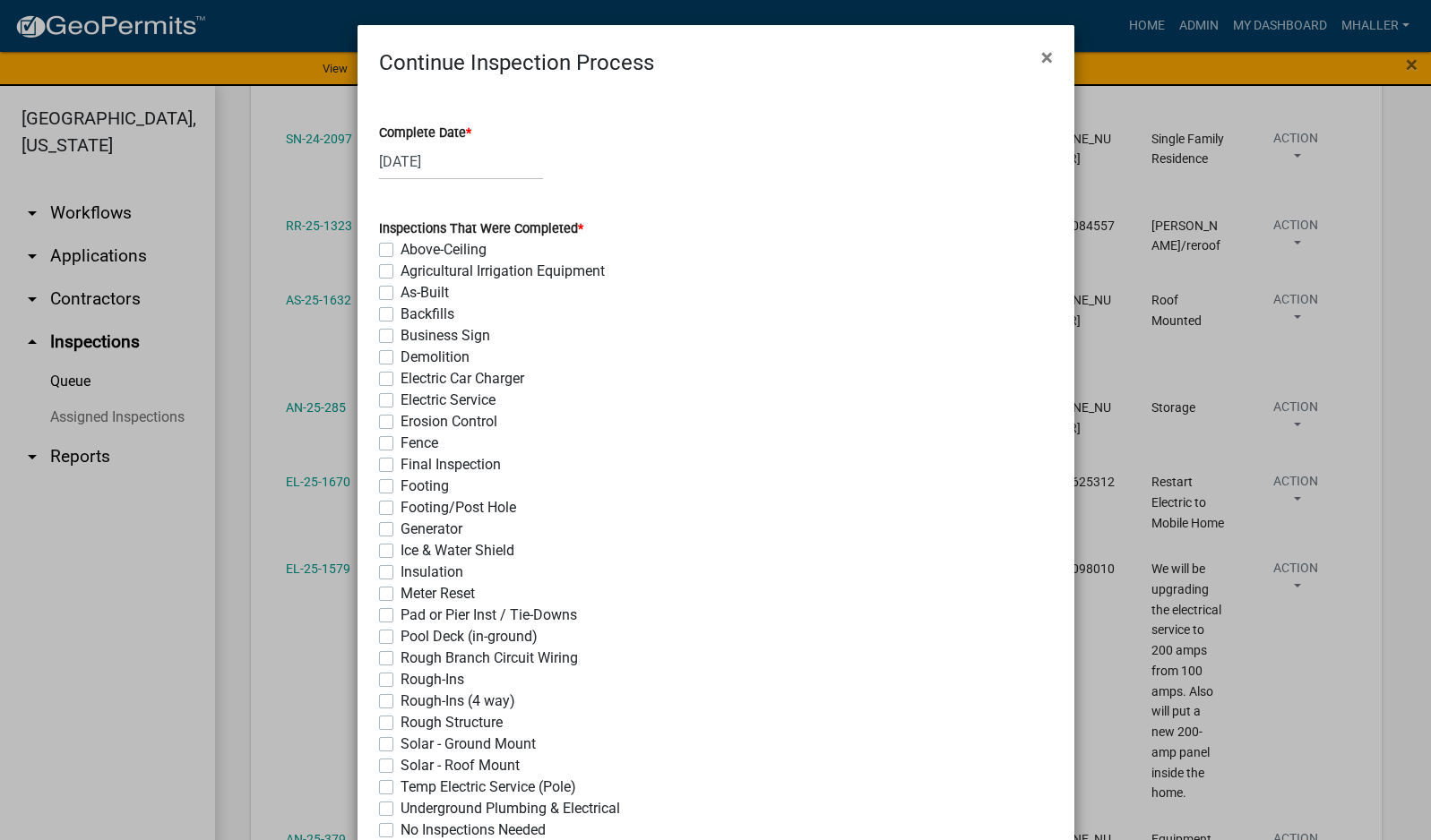
click at [401, 467] on label "Final Inspection" at bounding box center [450, 464] width 100 height 21
click at [401, 466] on input "Final Inspection" at bounding box center [406, 459] width 12 height 12
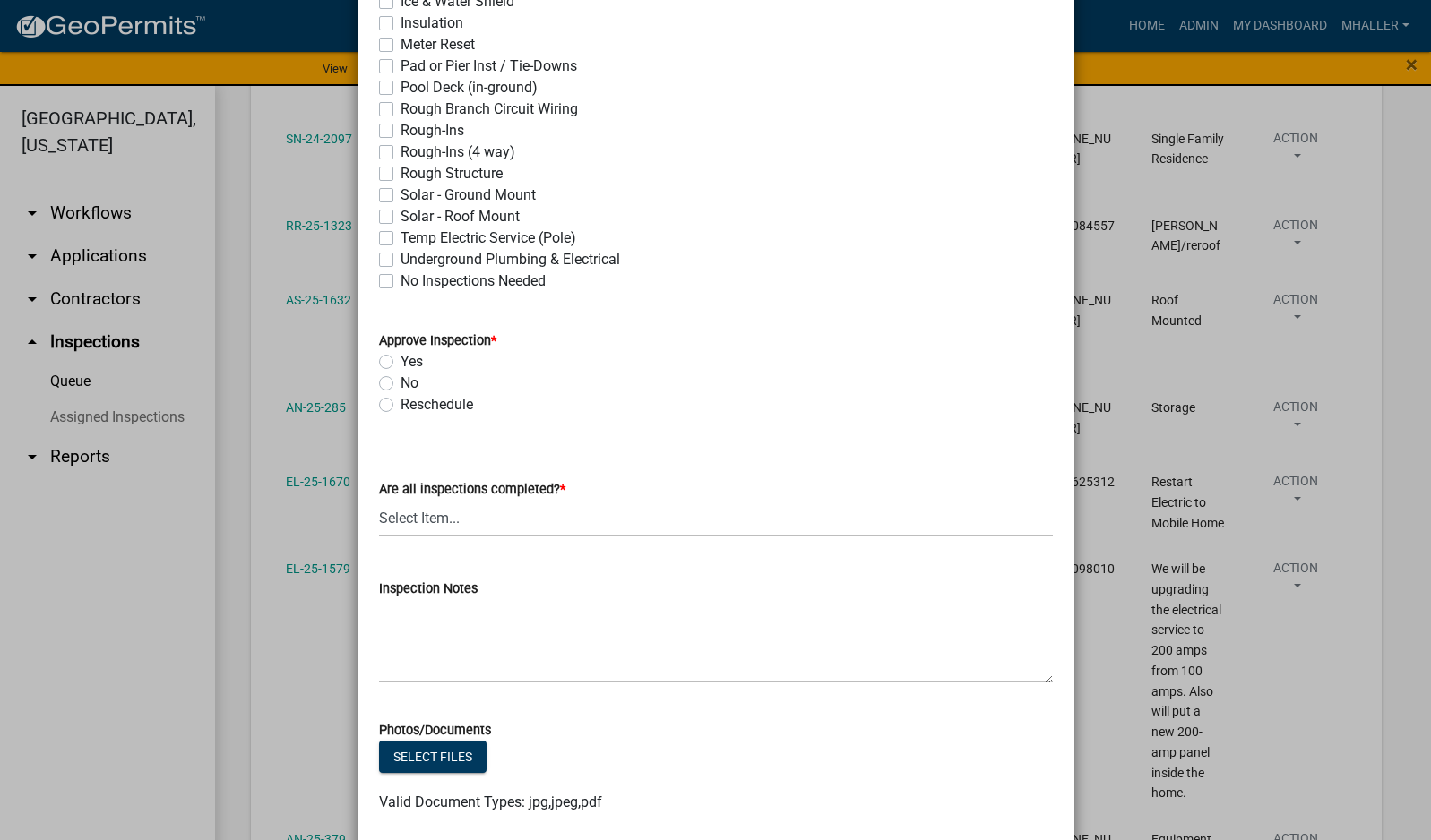
scroll to position [716, 0]
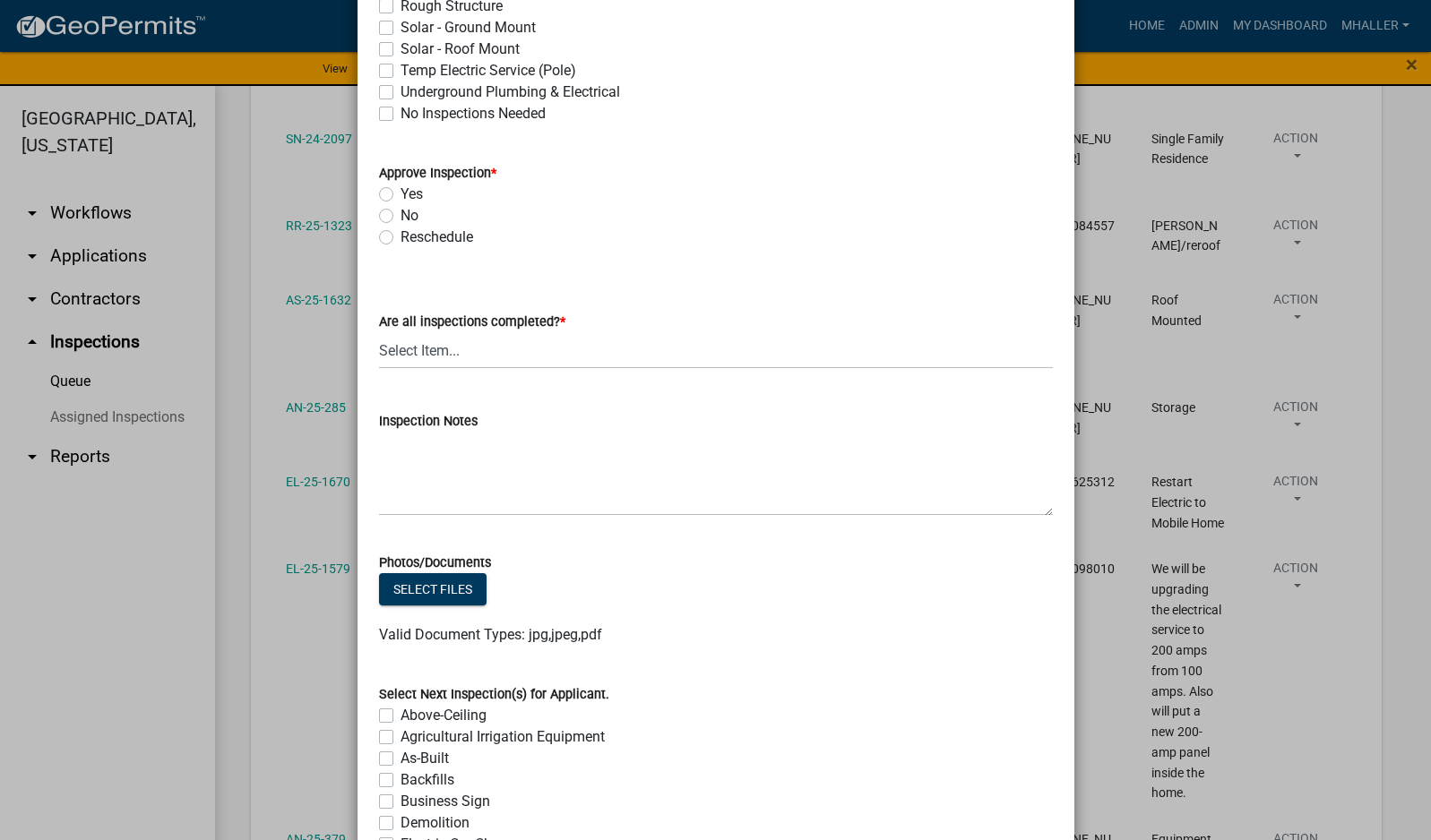
click at [401, 194] on label "Yes" at bounding box center [412, 193] width 22 height 21
click at [401, 194] on input "Yes" at bounding box center [406, 189] width 12 height 12
click at [469, 356] on select "Select Item... Yes - All Inspections Have Been Completed No - More Inspections …" at bounding box center [716, 350] width 674 height 37
click at [379, 332] on select "Select Item... Yes - All Inspections Have Been Completed No - More Inspections …" at bounding box center [716, 350] width 674 height 37
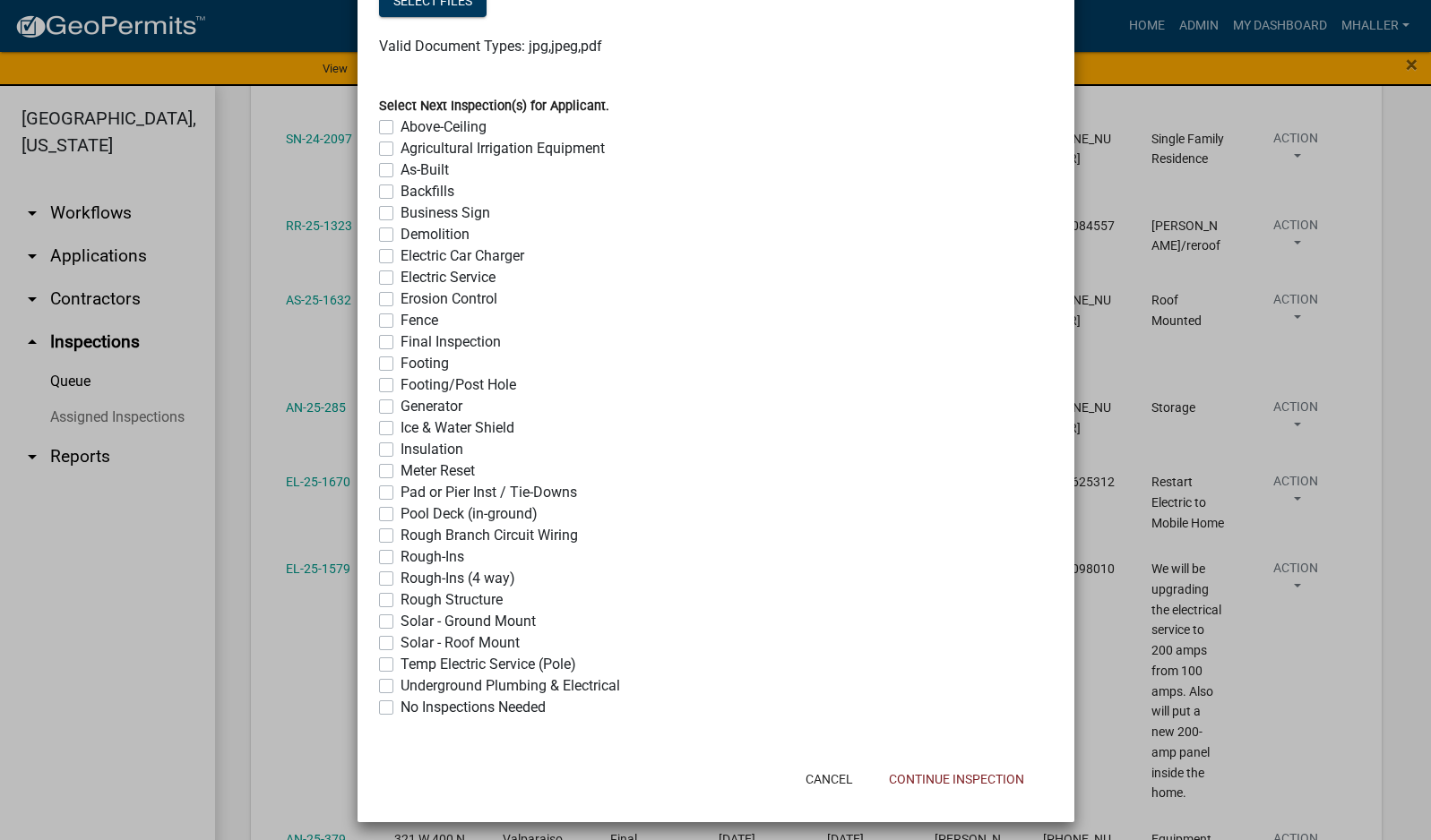
scroll to position [1312, 0]
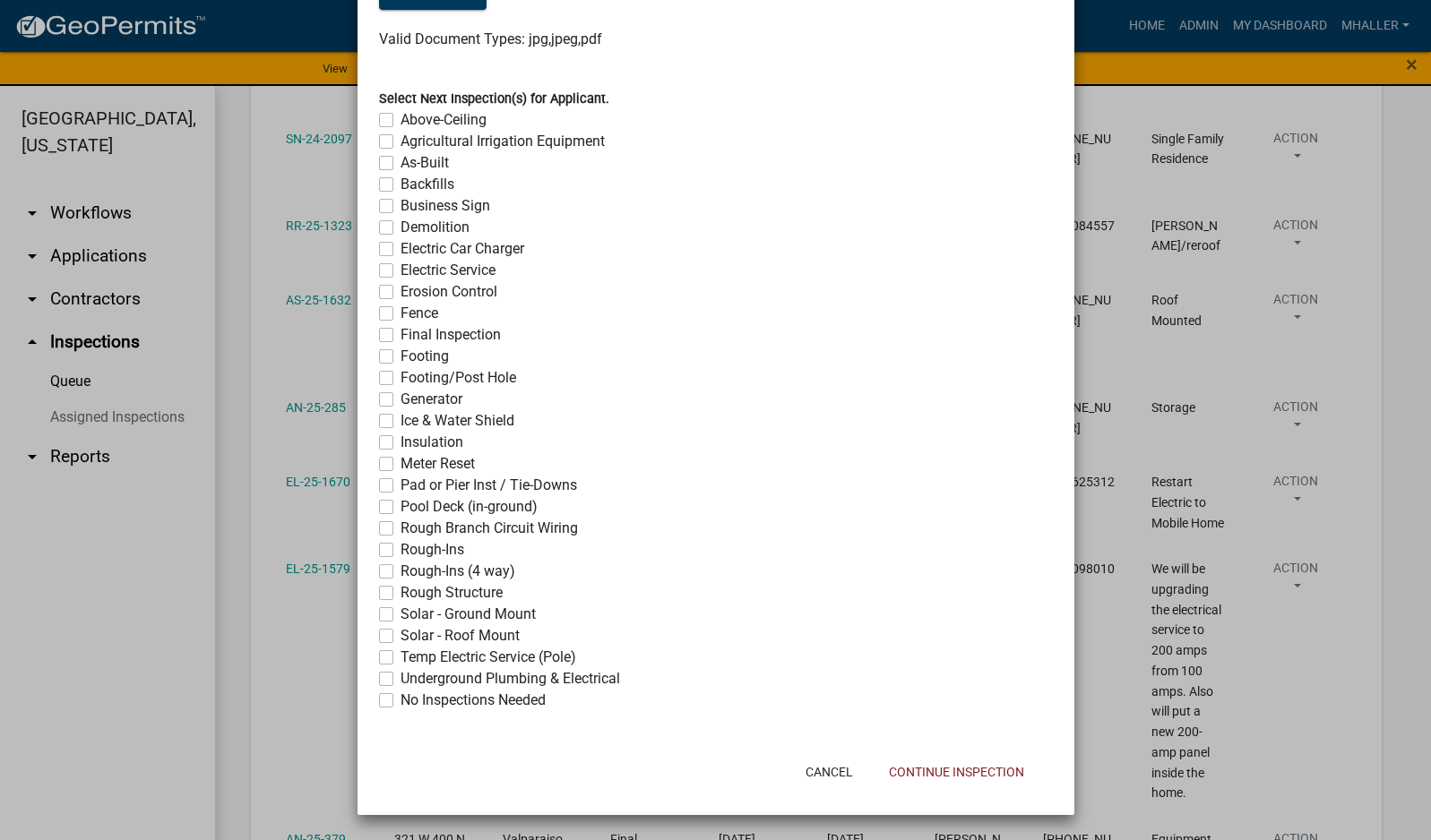
click at [401, 700] on label "No Inspections Needed" at bounding box center [473, 700] width 145 height 21
click at [401, 700] on input "No Inspections Needed" at bounding box center [406, 695] width 12 height 12
click at [930, 768] on button "Continue Inspection" at bounding box center [956, 771] width 164 height 32
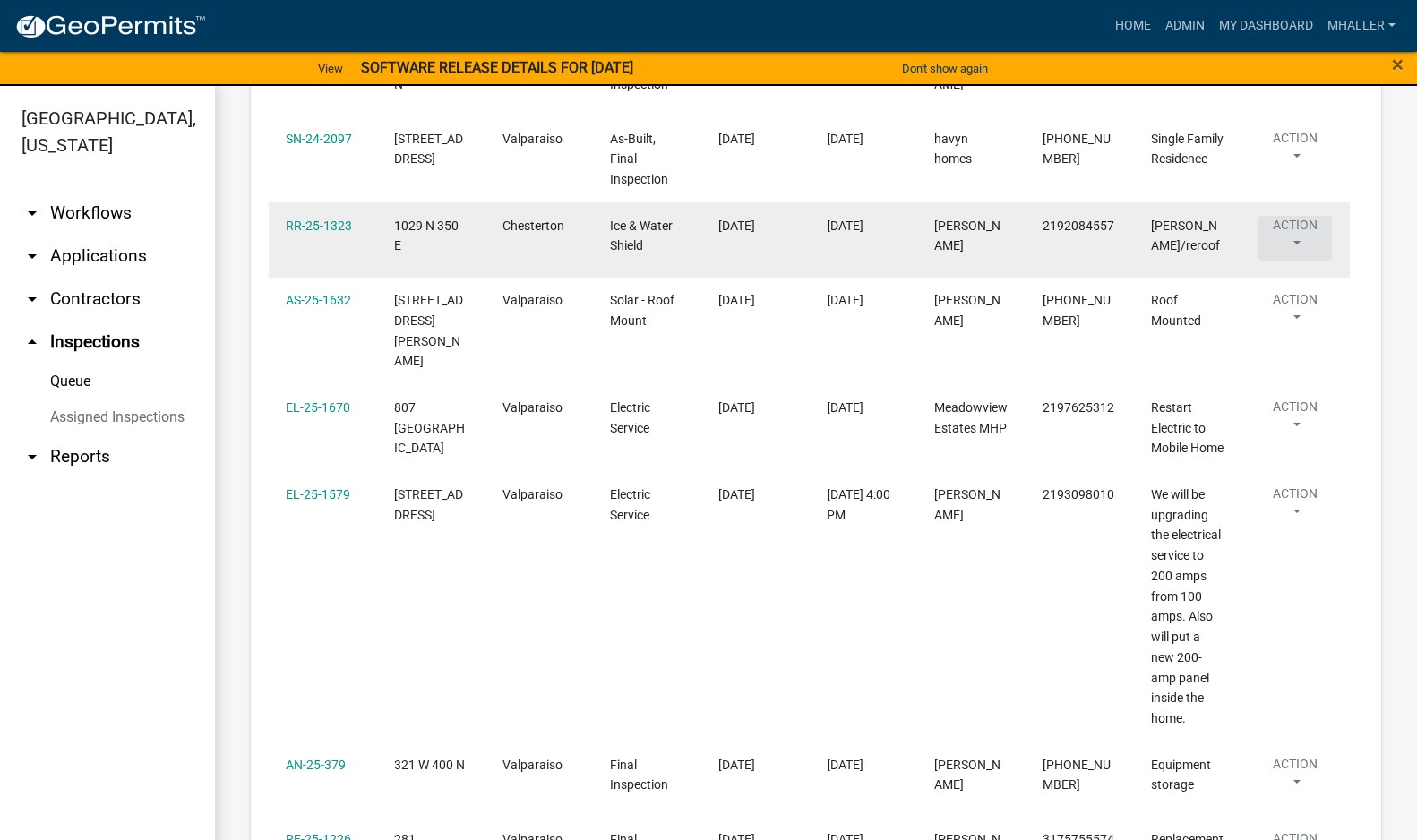
click at [1296, 239] on button "Action" at bounding box center [1295, 238] width 73 height 45
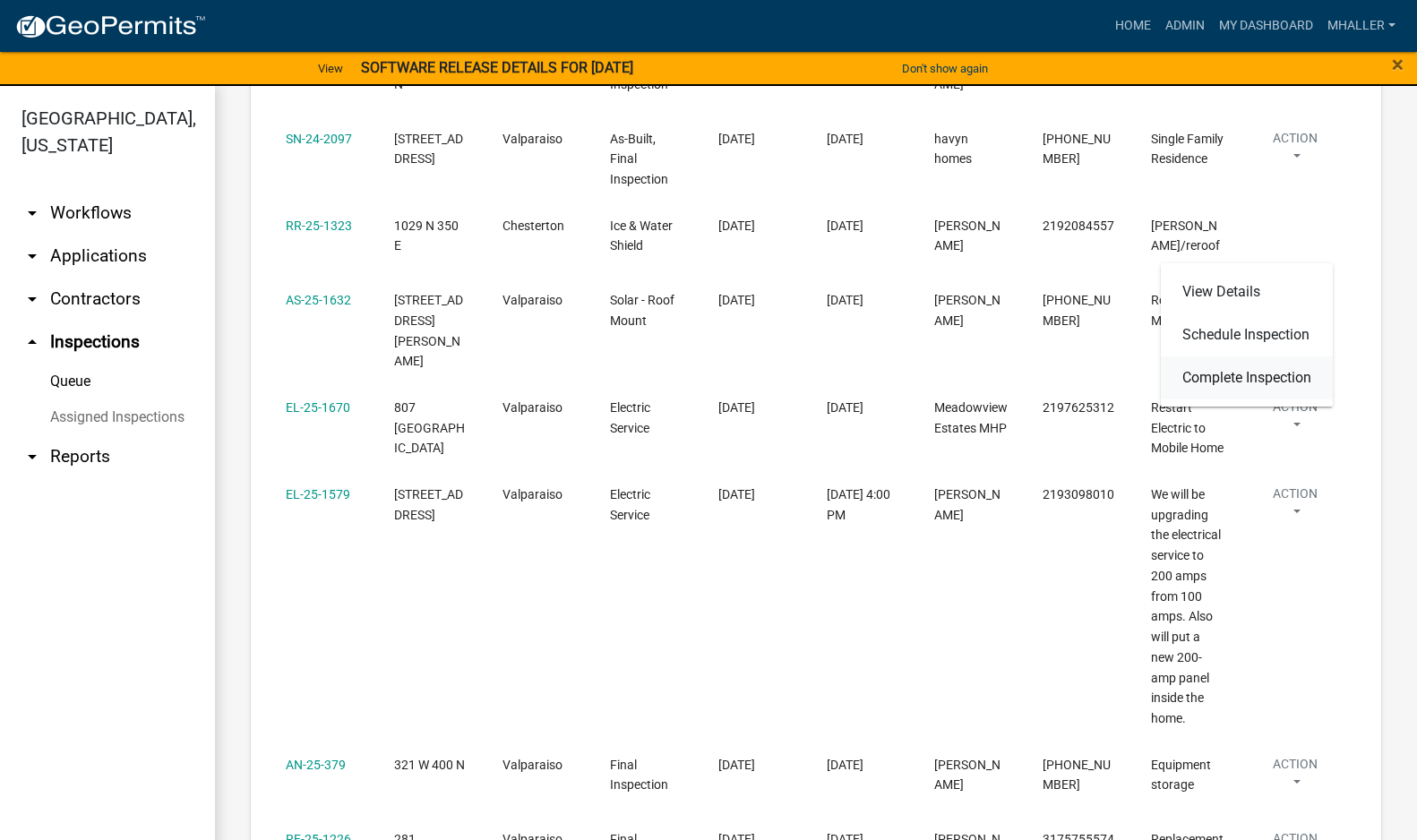
click at [1263, 382] on link "Complete Inspection" at bounding box center [1247, 378] width 172 height 43
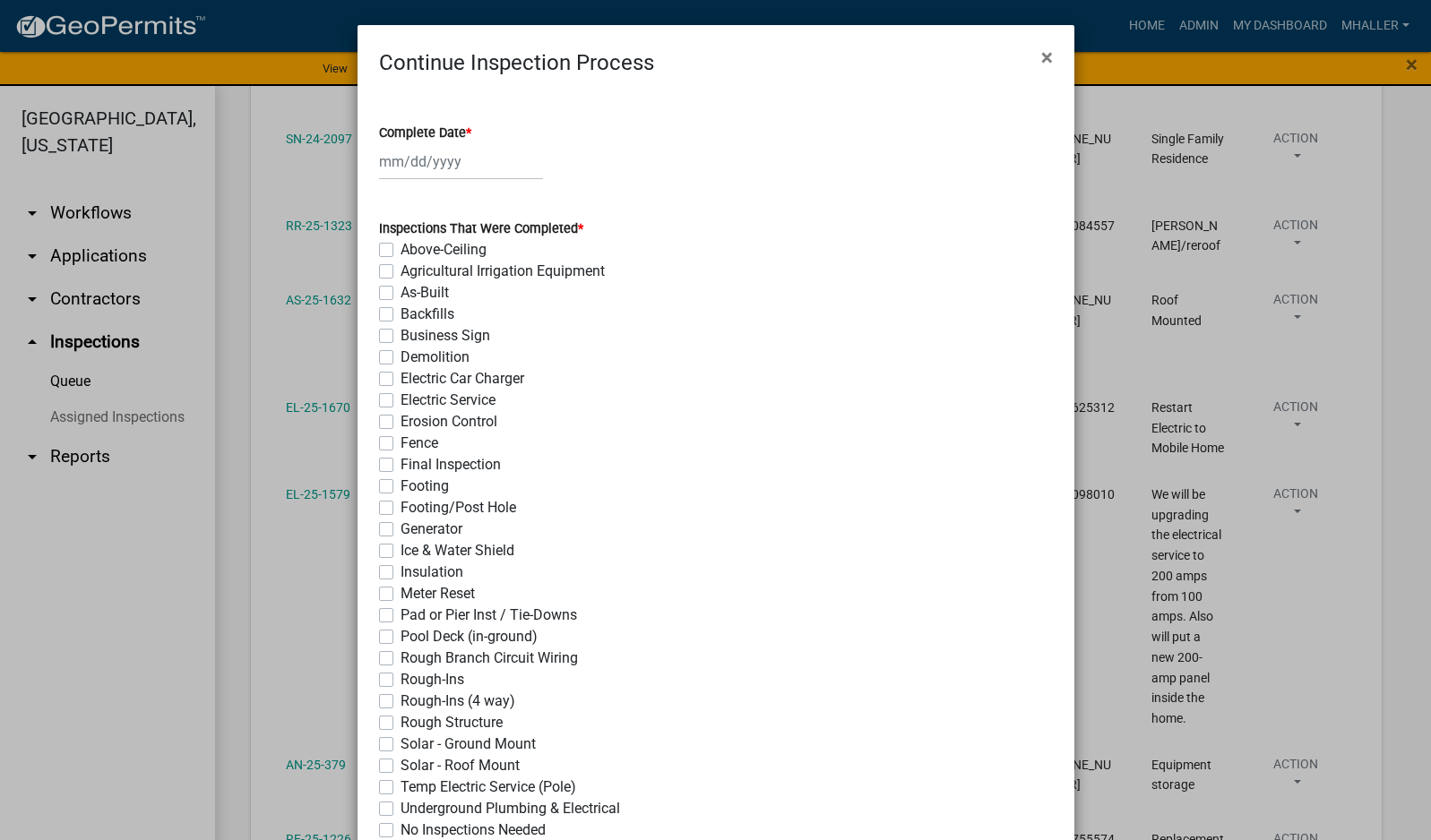
click at [428, 161] on div at bounding box center [460, 161] width 164 height 37
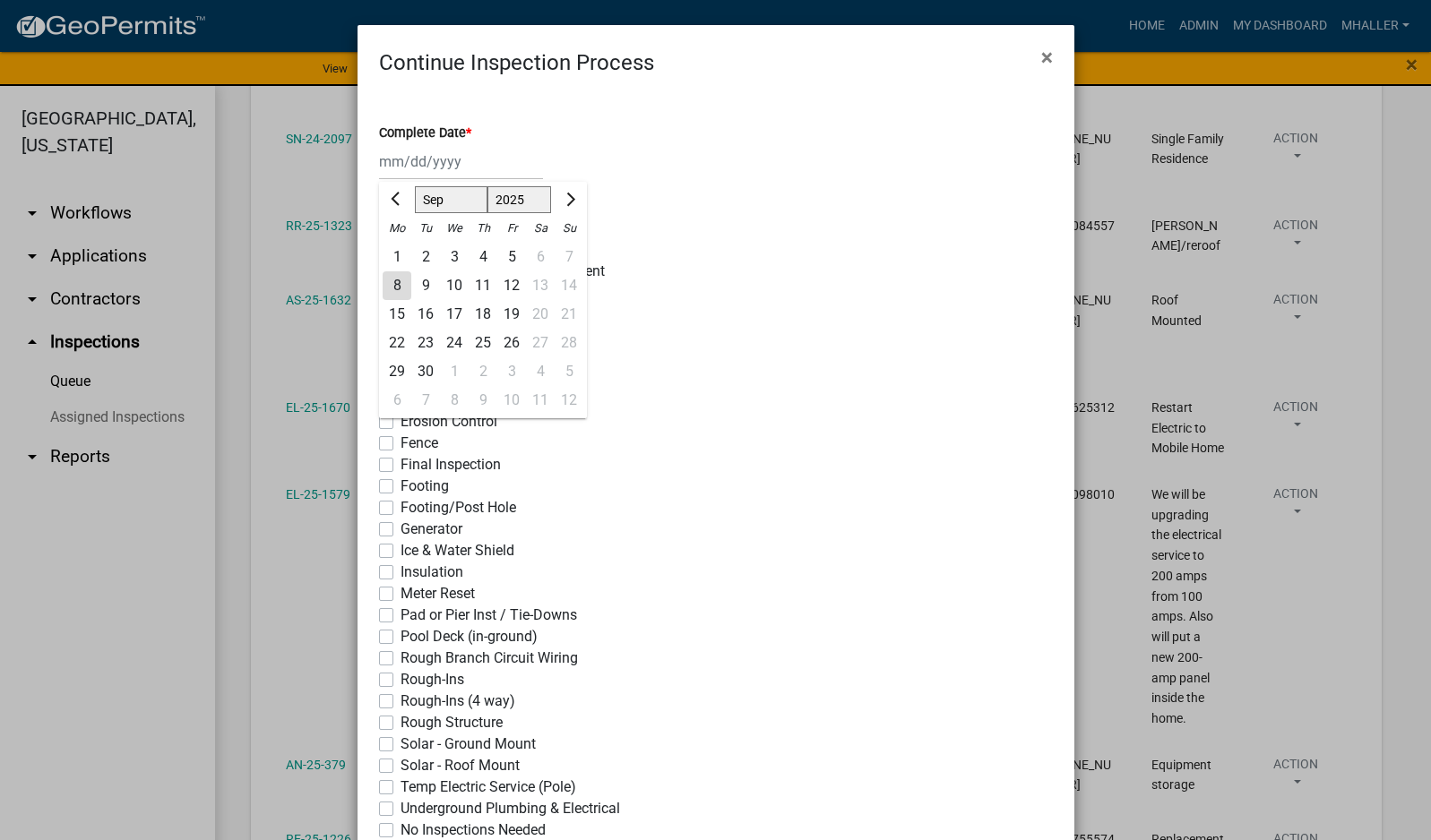
click at [394, 283] on div "8" at bounding box center [396, 285] width 28 height 28
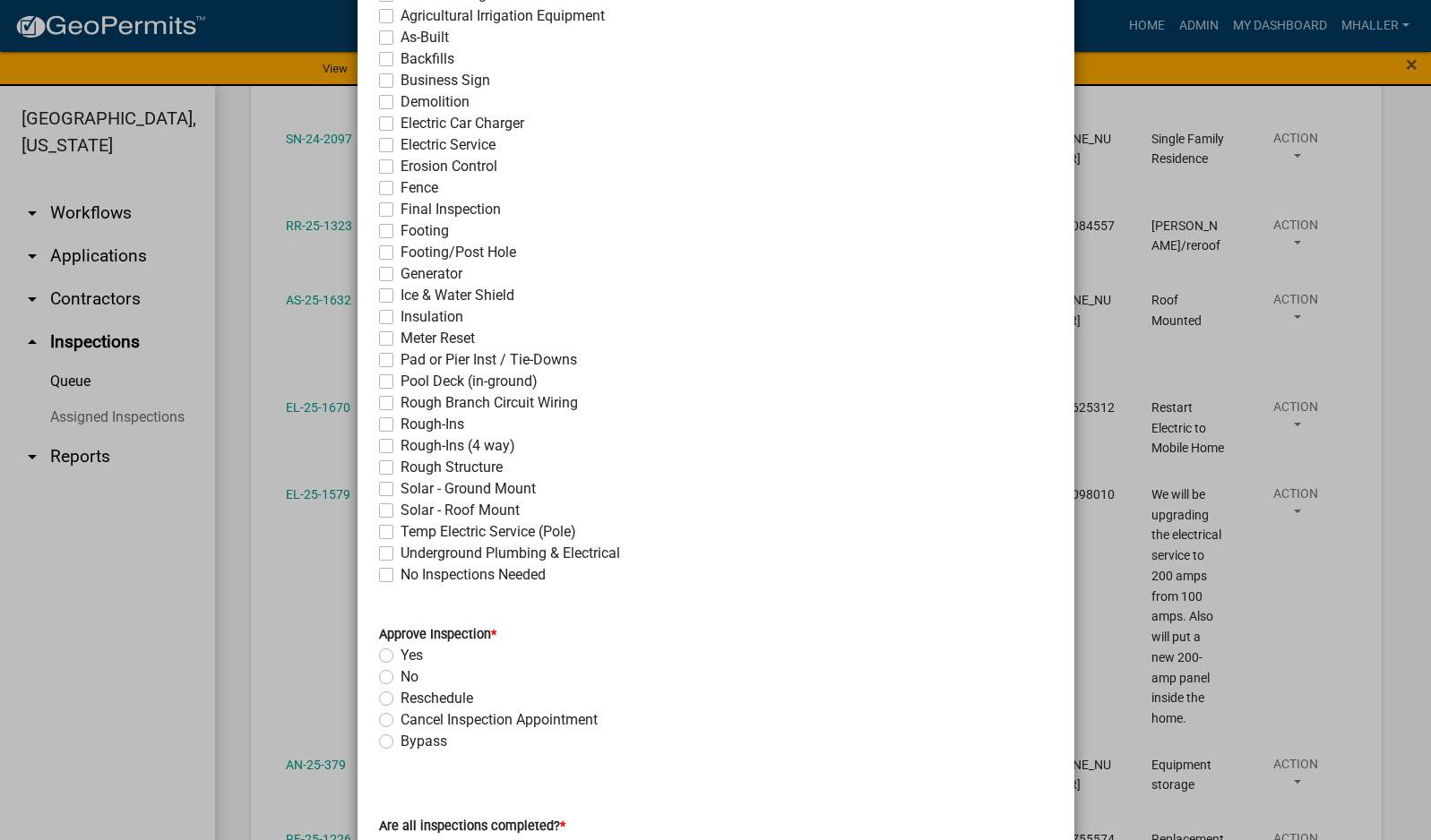
scroll to position [269, 0]
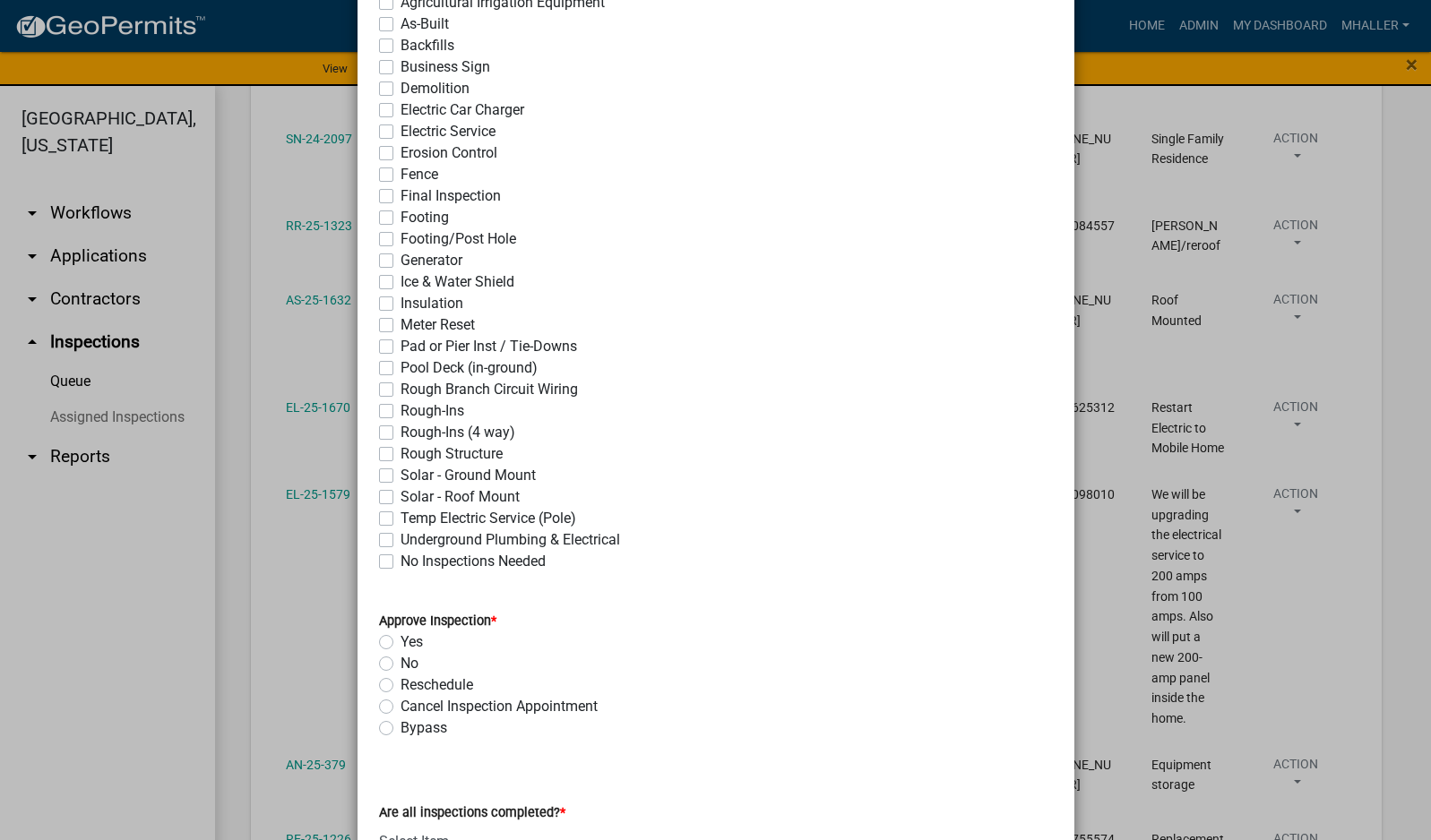
click at [401, 286] on label "Ice & Water Shield" at bounding box center [458, 282] width 114 height 21
click at [401, 283] on input "Ice & Water Shield" at bounding box center [406, 277] width 12 height 12
drag, startPoint x: 378, startPoint y: 641, endPoint x: 446, endPoint y: 639, distance: 68.0
click at [401, 641] on label "Yes" at bounding box center [412, 642] width 22 height 21
click at [401, 641] on input "Yes" at bounding box center [406, 637] width 12 height 12
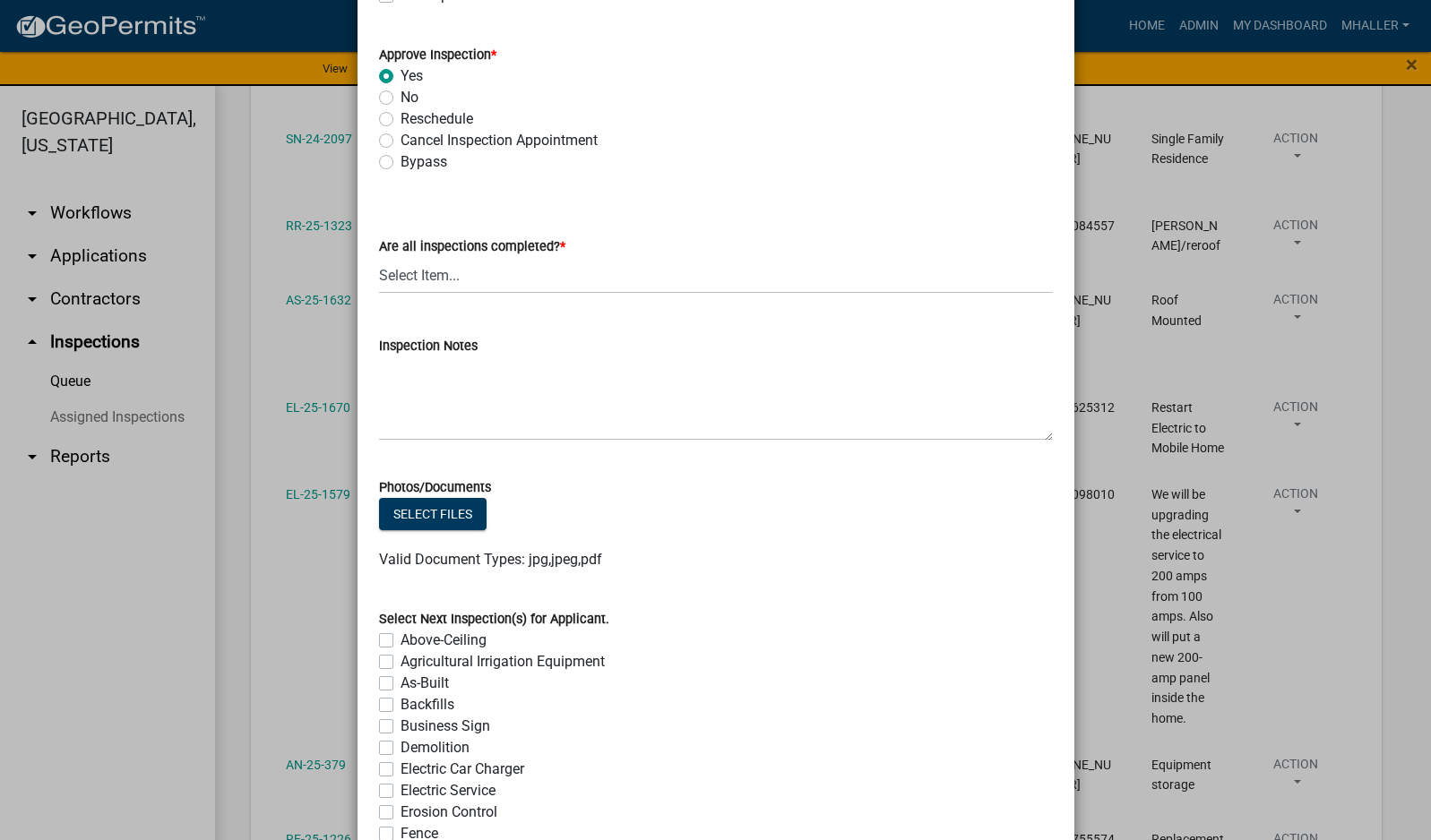
scroll to position [896, 0]
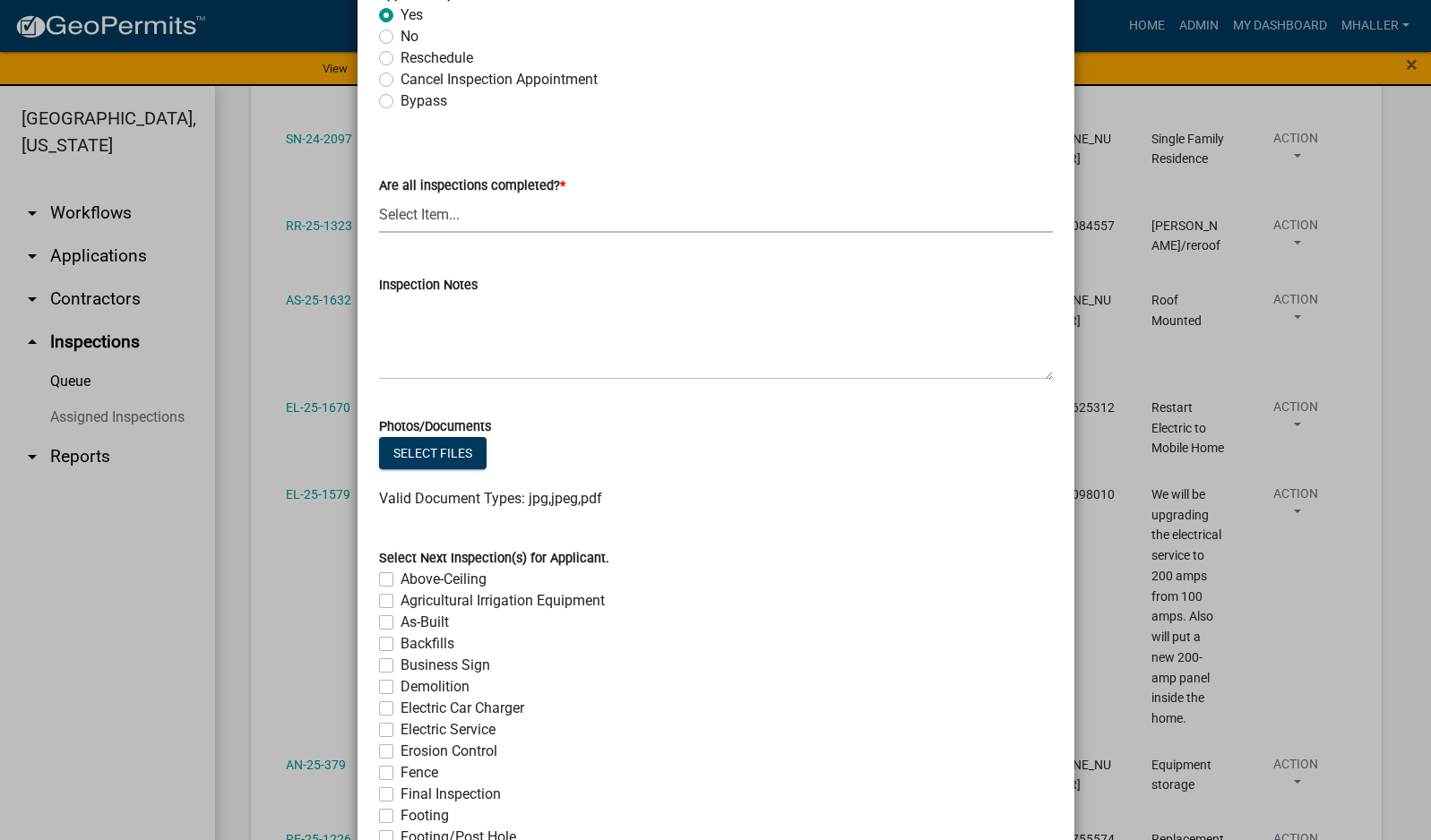
click at [413, 216] on select "Select Item... Yes - All Inspections Have Been Completed No - More Inspections …" at bounding box center [716, 215] width 674 height 37
click at [379, 196] on select "Select Item... Yes - All Inspections Have Been Completed No - More Inspections …" at bounding box center [716, 215] width 674 height 37
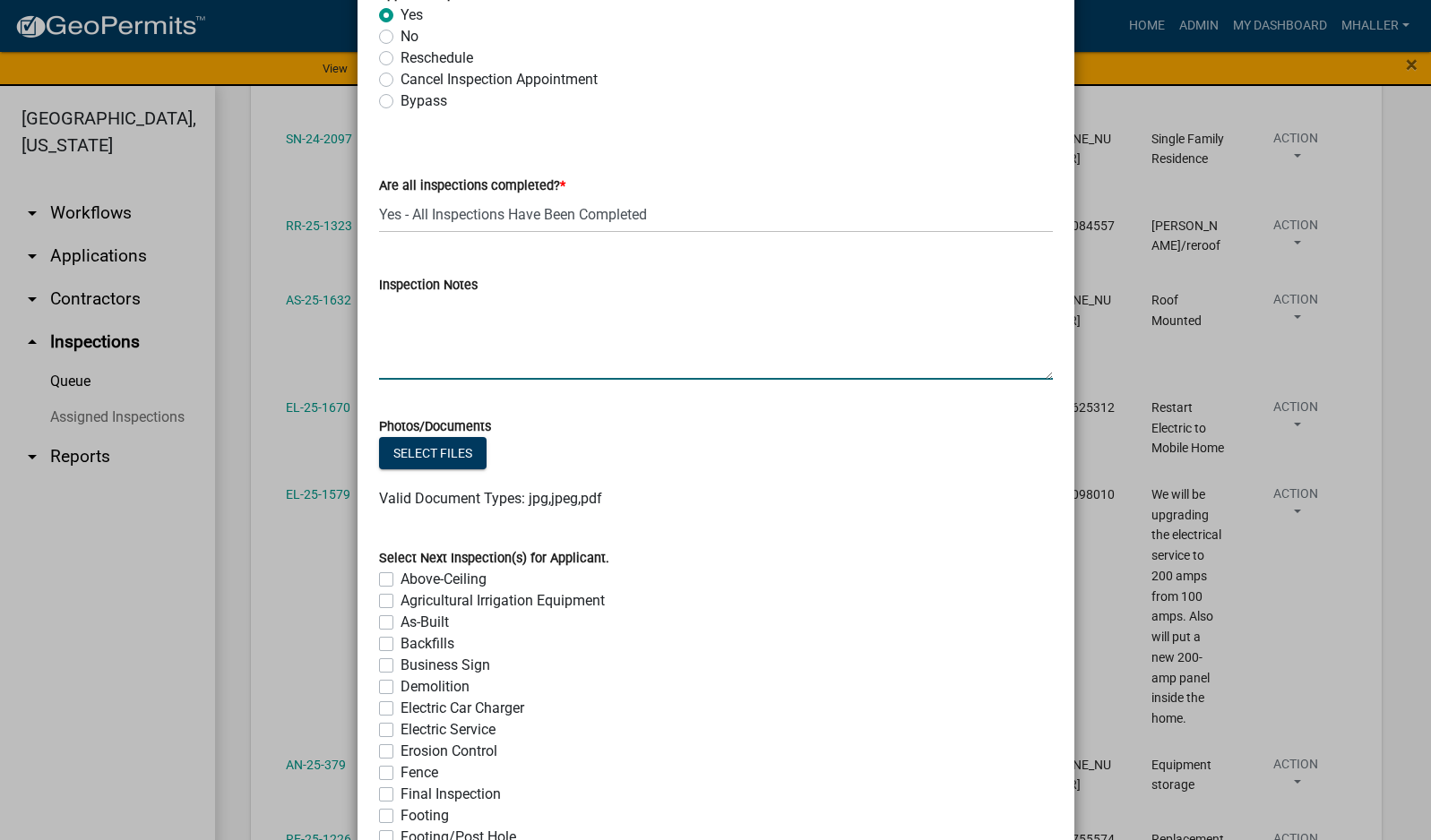
click at [464, 339] on textarea "Inspection Notes" at bounding box center [716, 337] width 674 height 84
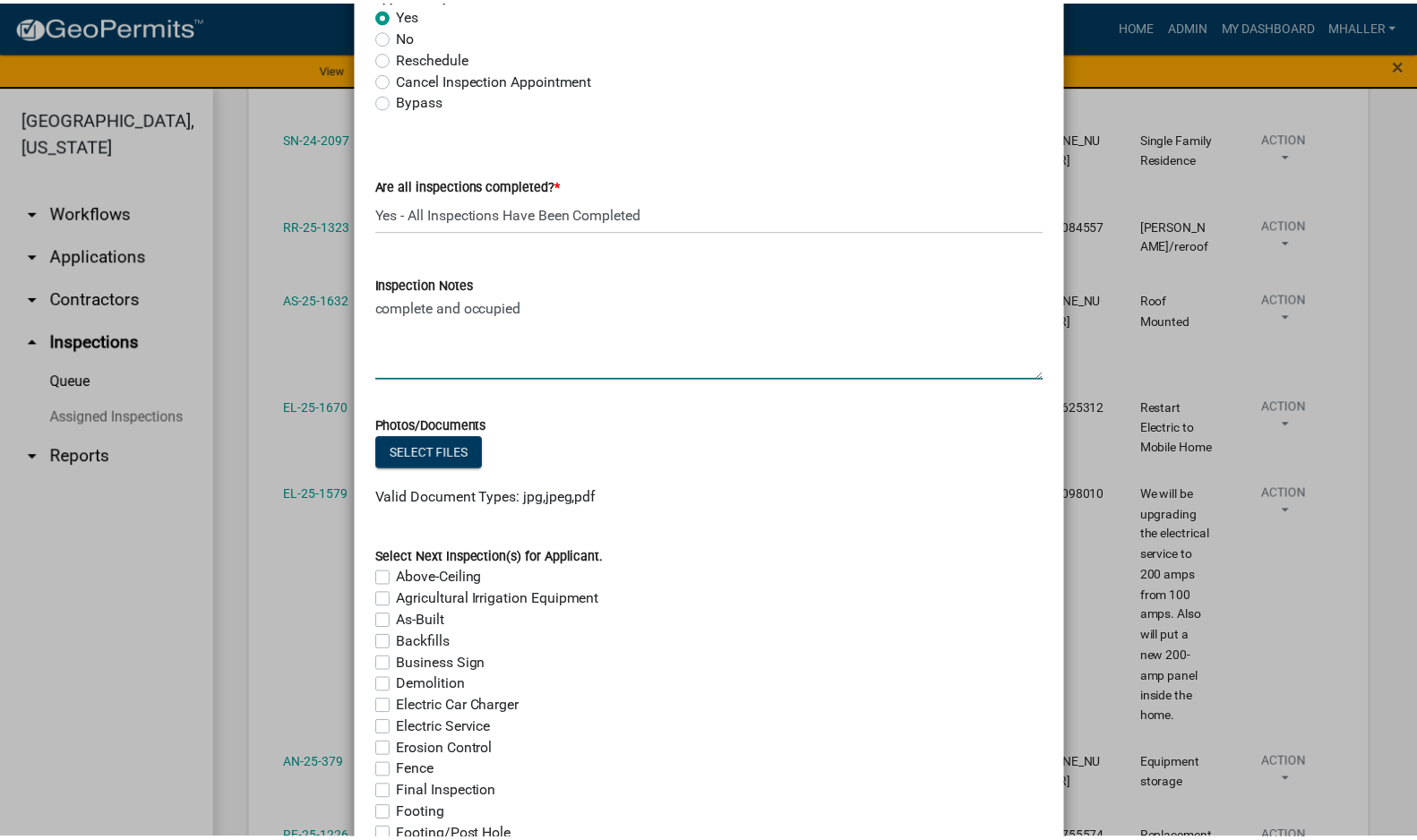
scroll to position [1355, 0]
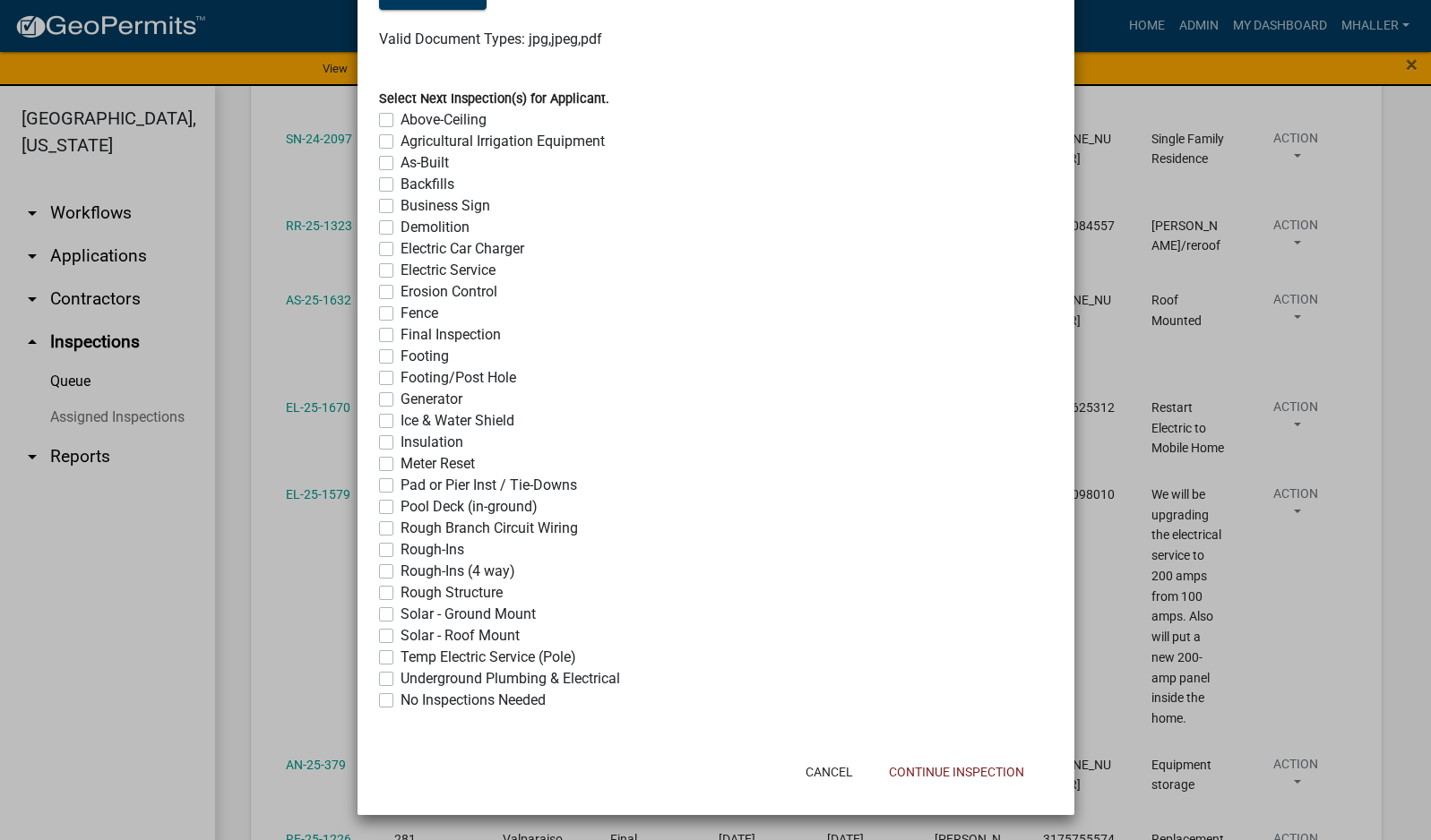
drag, startPoint x: 378, startPoint y: 701, endPoint x: 416, endPoint y: 711, distance: 39.3
click at [401, 700] on label "No Inspections Needed" at bounding box center [473, 700] width 145 height 21
click at [401, 700] on input "No Inspections Needed" at bounding box center [406, 695] width 12 height 12
click at [962, 773] on button "Continue Inspection" at bounding box center [956, 771] width 164 height 32
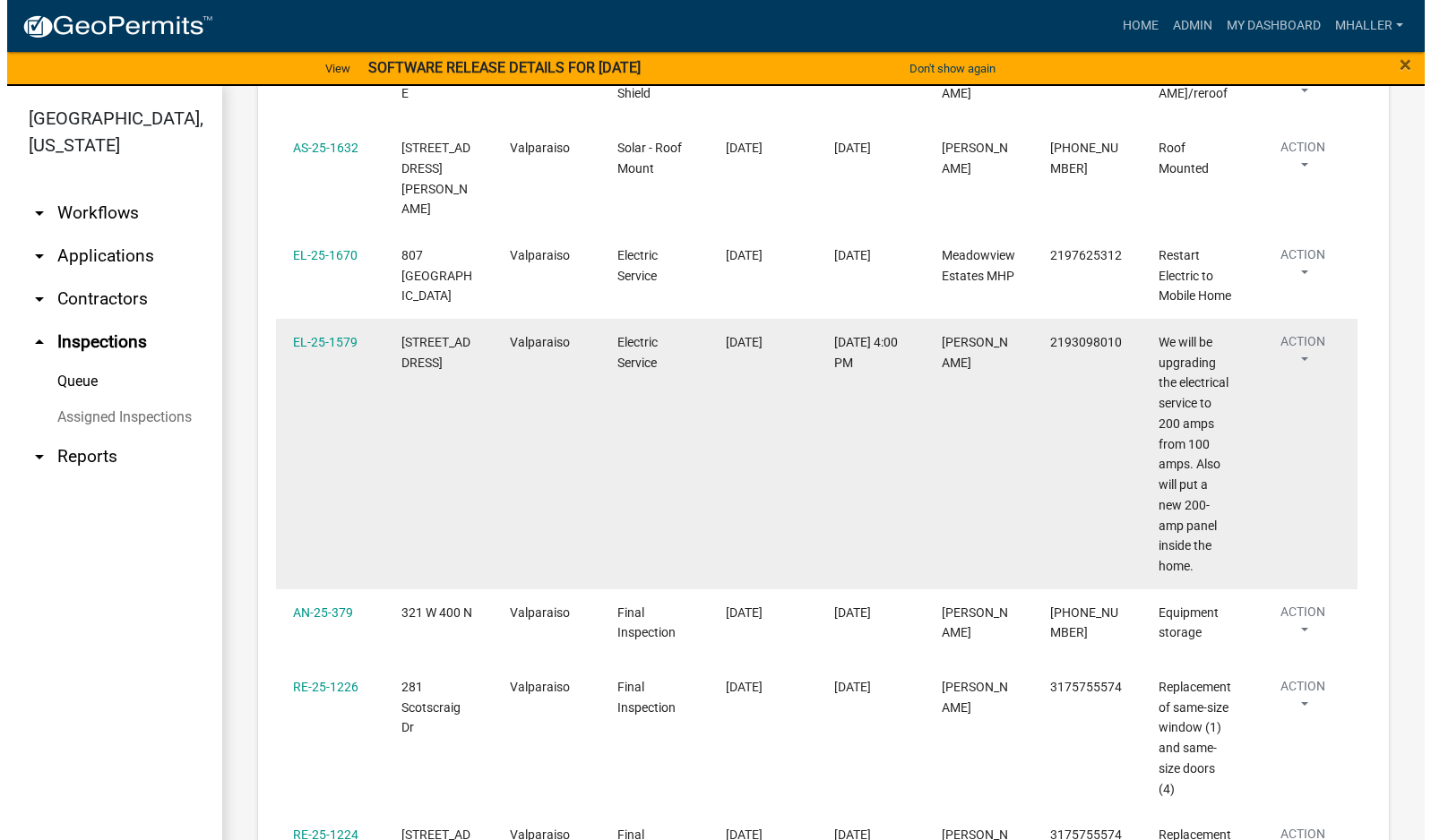
scroll to position [1343, 0]
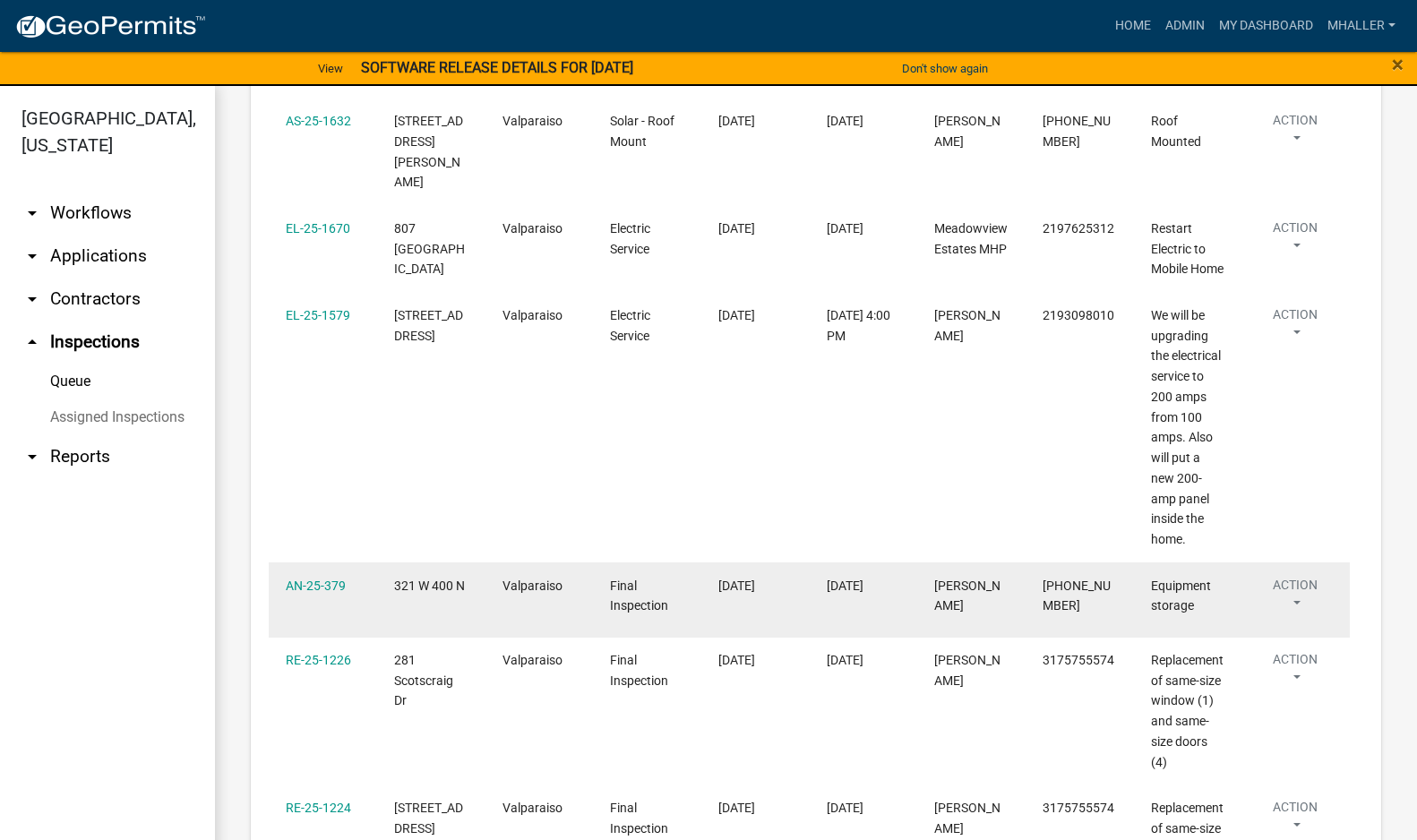
click at [1292, 596] on button "Action" at bounding box center [1295, 598] width 73 height 45
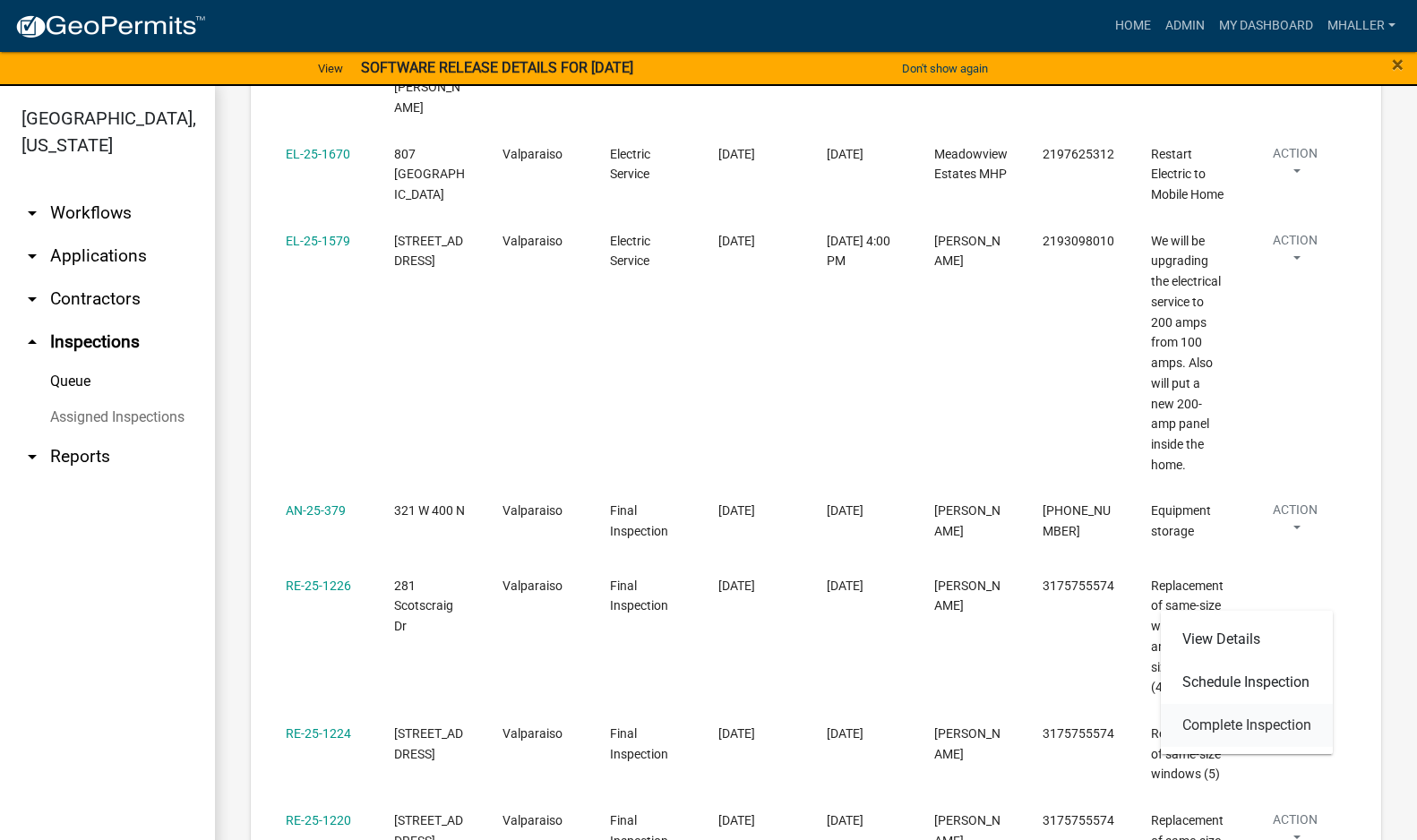
click at [1237, 723] on link "Complete Inspection" at bounding box center [1247, 725] width 172 height 43
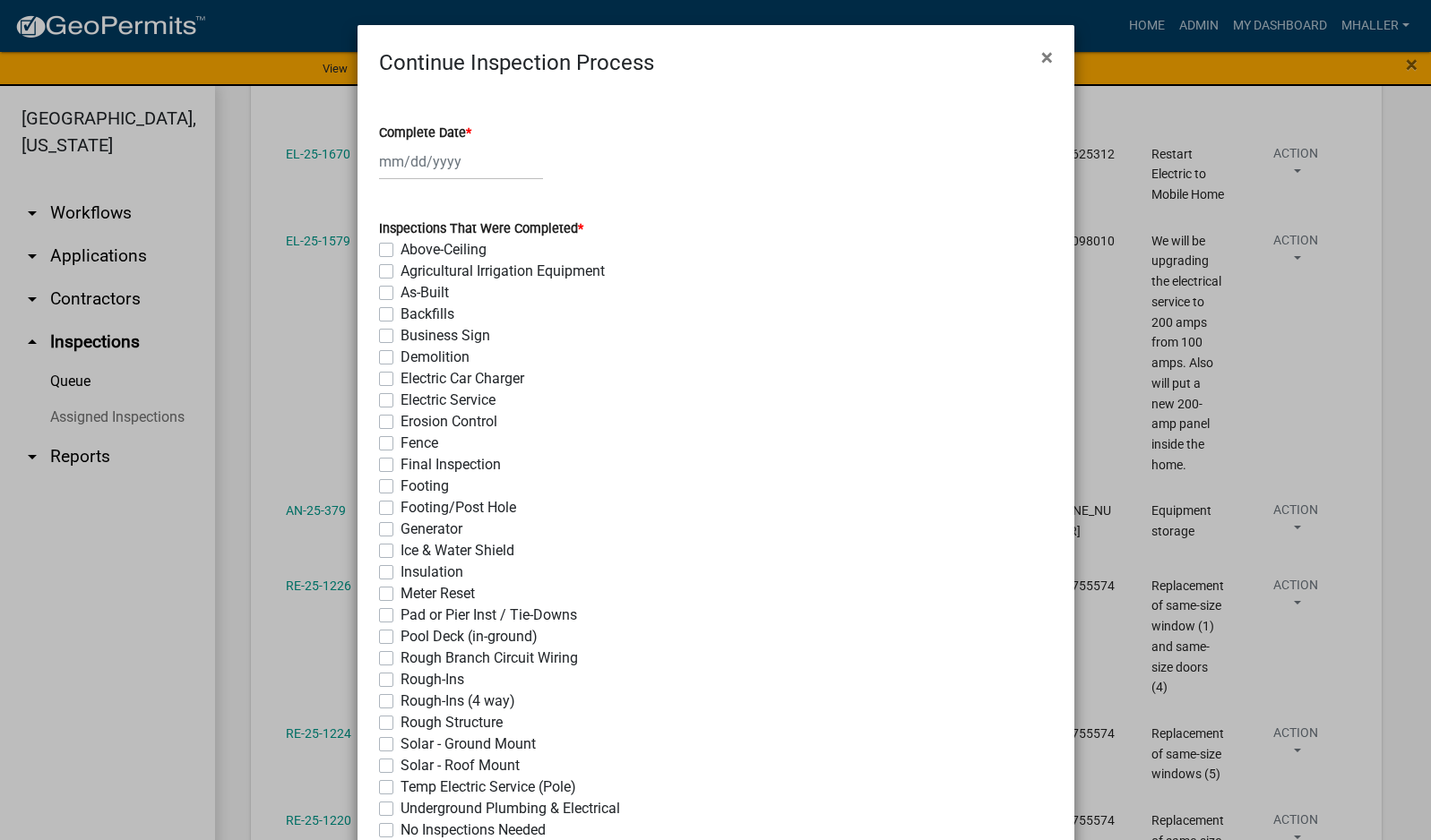
click at [447, 165] on div at bounding box center [460, 161] width 164 height 37
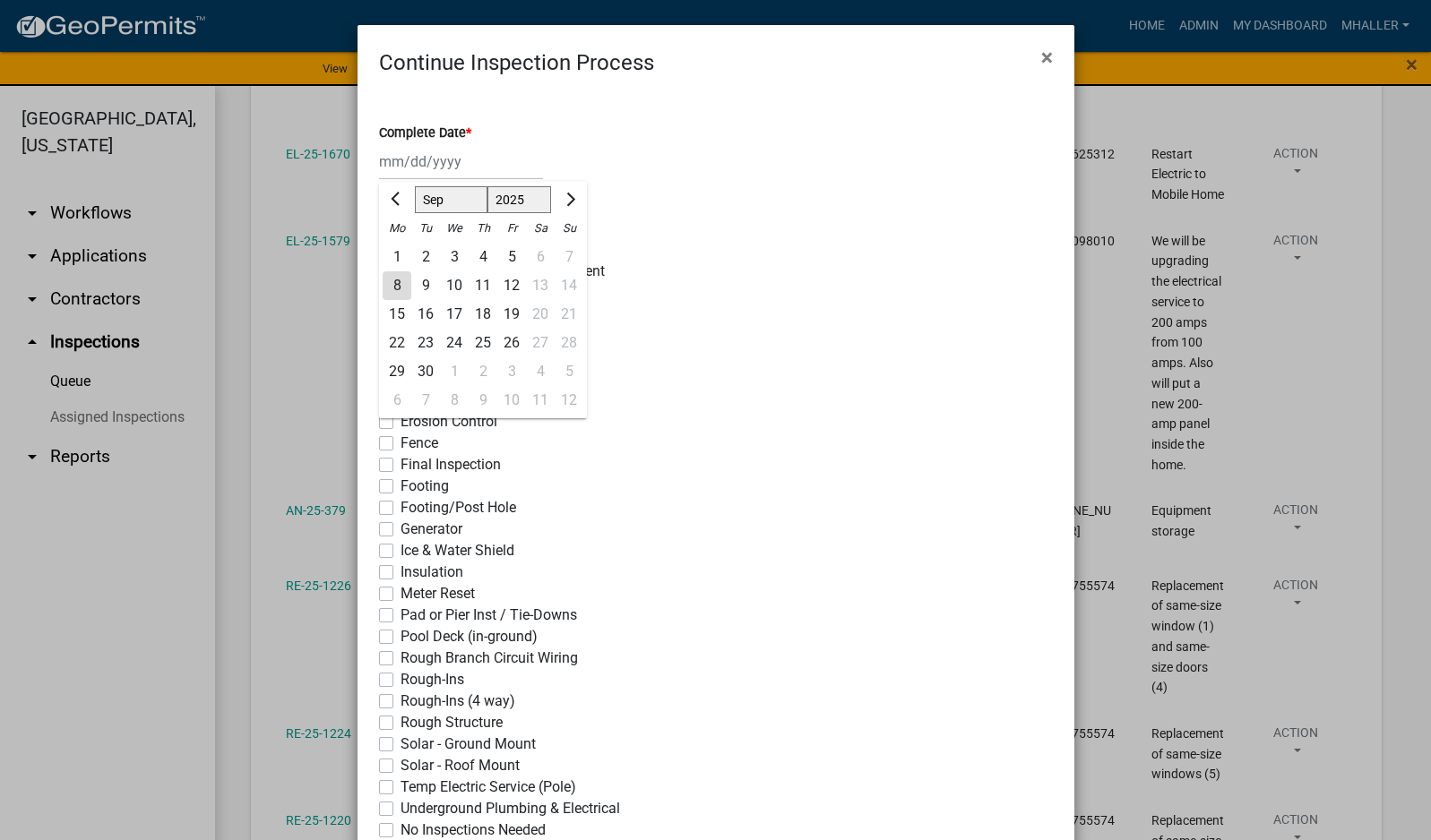
click at [383, 277] on div "8" at bounding box center [396, 285] width 28 height 28
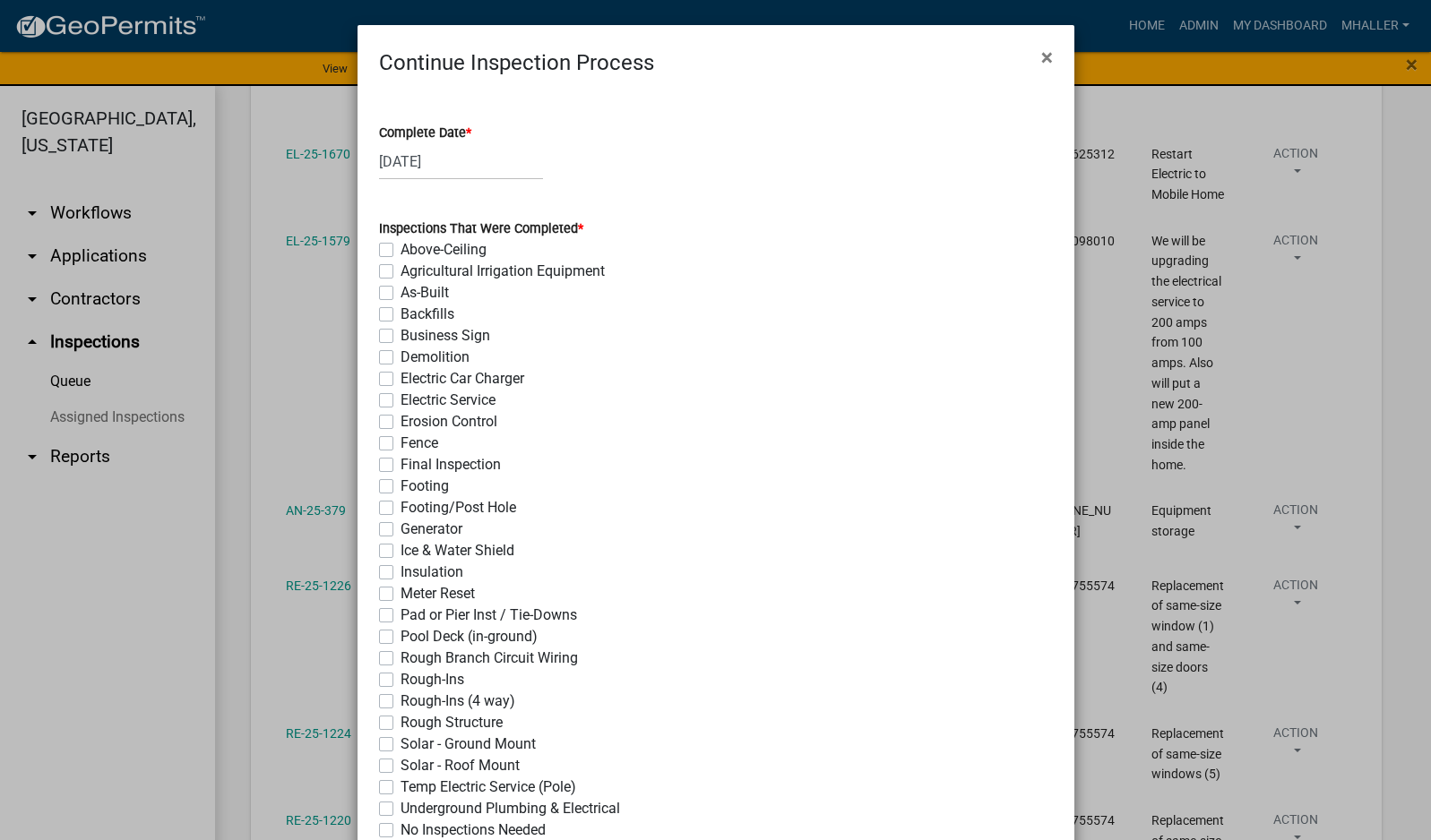
click at [401, 464] on label "Final Inspection" at bounding box center [450, 464] width 100 height 21
click at [401, 464] on input "Final Inspection" at bounding box center [406, 459] width 12 height 12
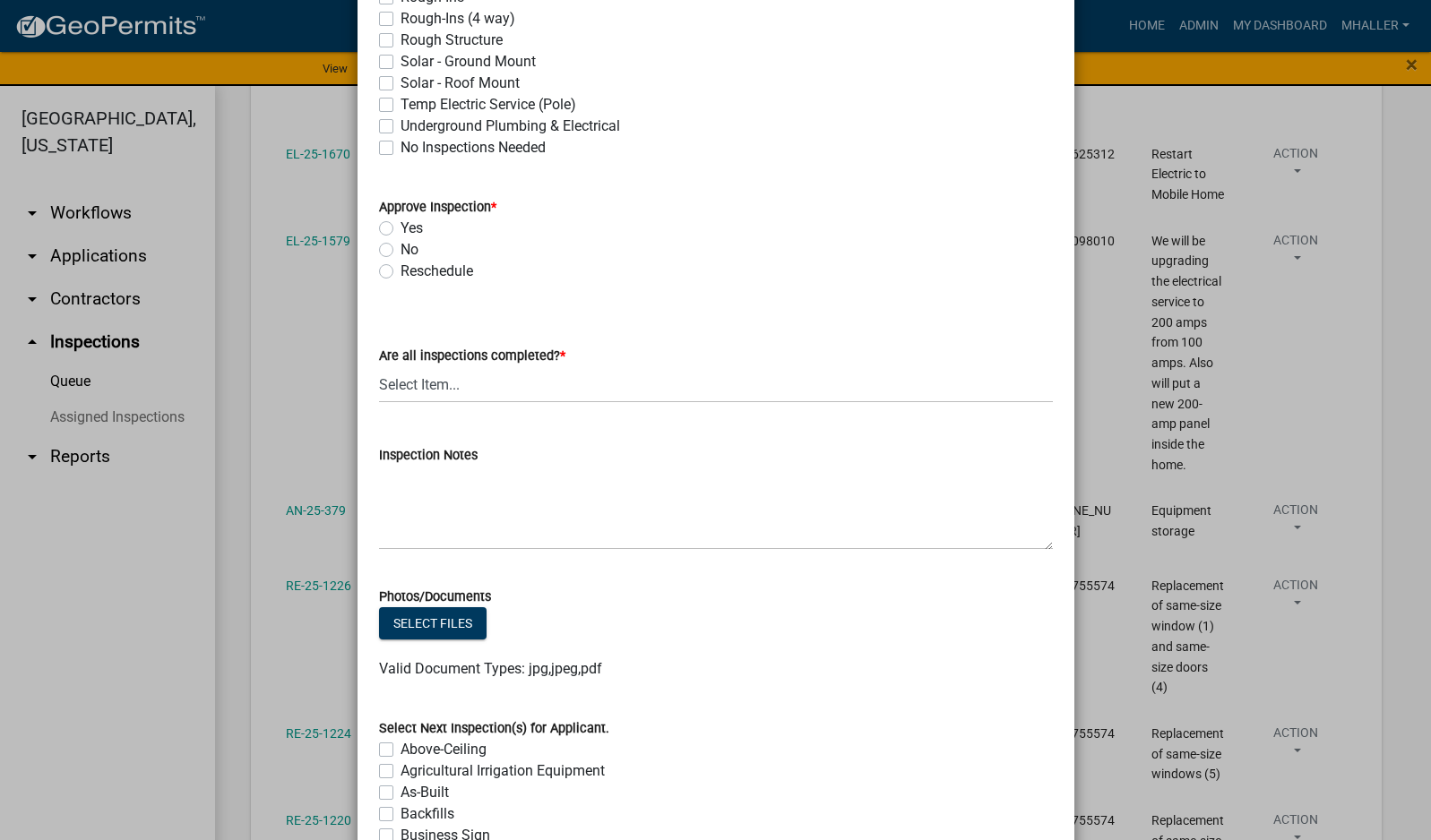
scroll to position [716, 0]
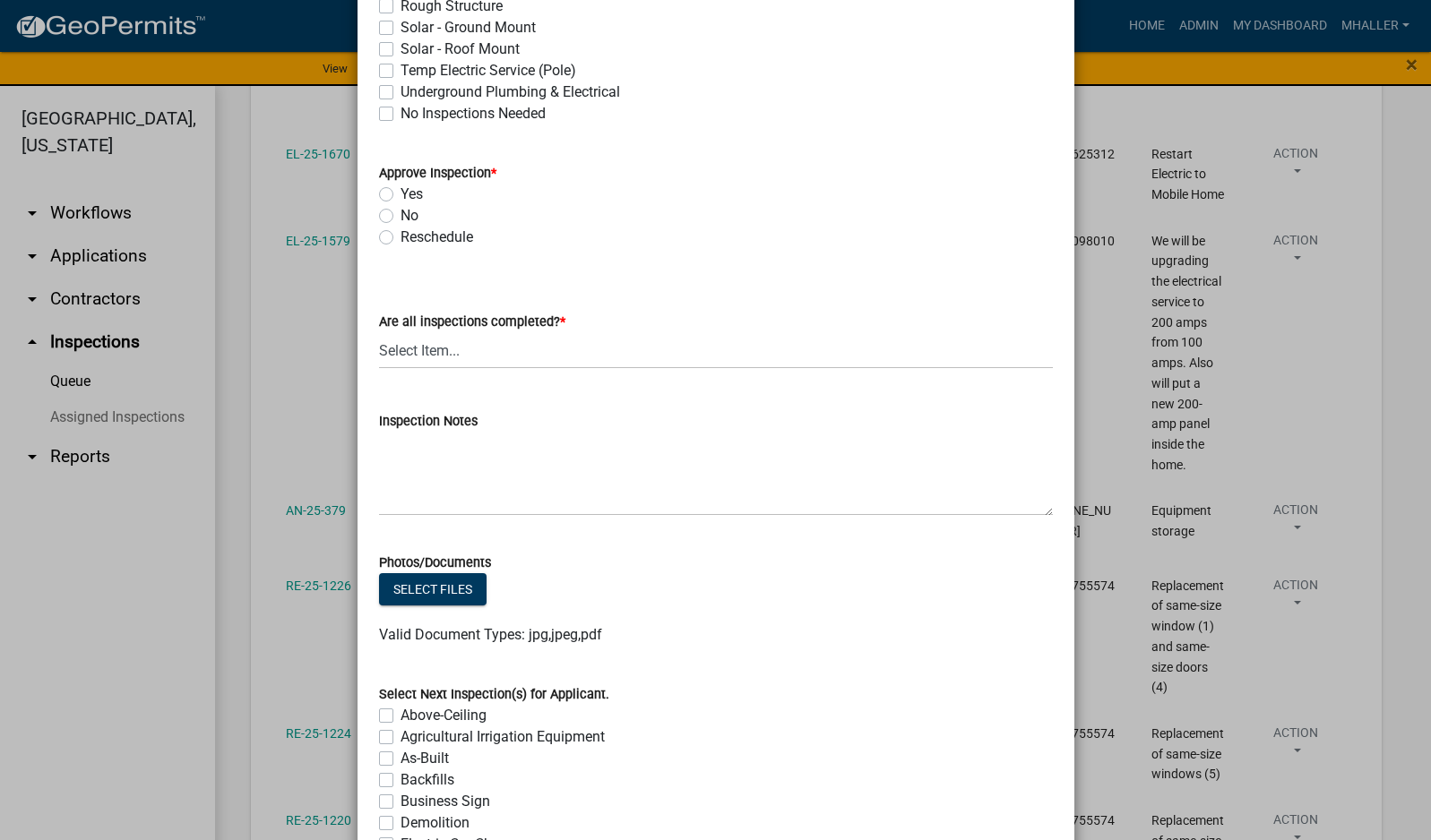
click at [401, 191] on label "Yes" at bounding box center [412, 193] width 22 height 21
click at [401, 191] on input "Yes" at bounding box center [406, 189] width 12 height 12
click at [491, 357] on select "Select Item... Yes - All Inspections Have Been Completed No - More Inspections …" at bounding box center [716, 350] width 674 height 37
click at [379, 332] on select "Select Item... Yes - All Inspections Have Been Completed No - More Inspections …" at bounding box center [716, 350] width 674 height 37
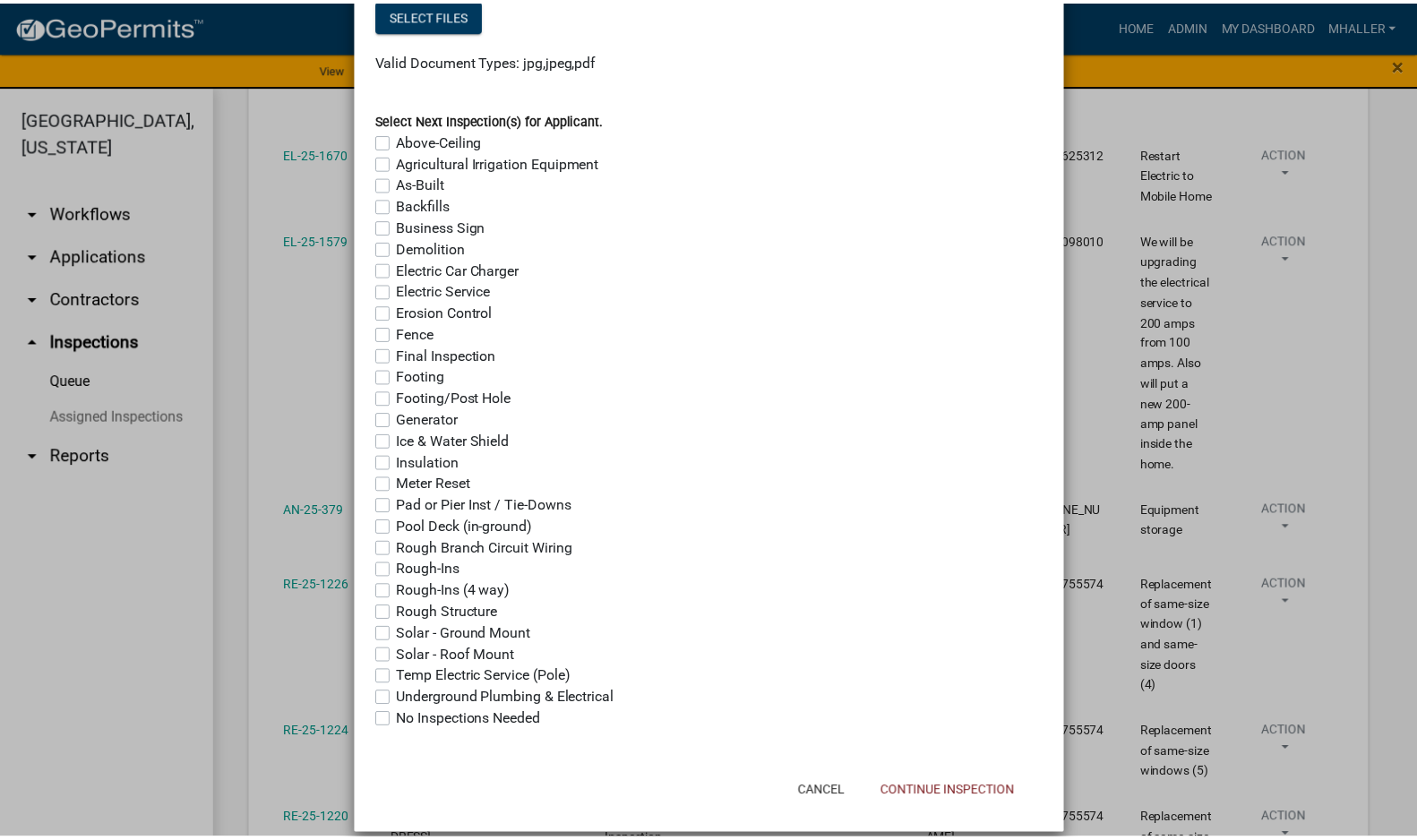
scroll to position [1312, 0]
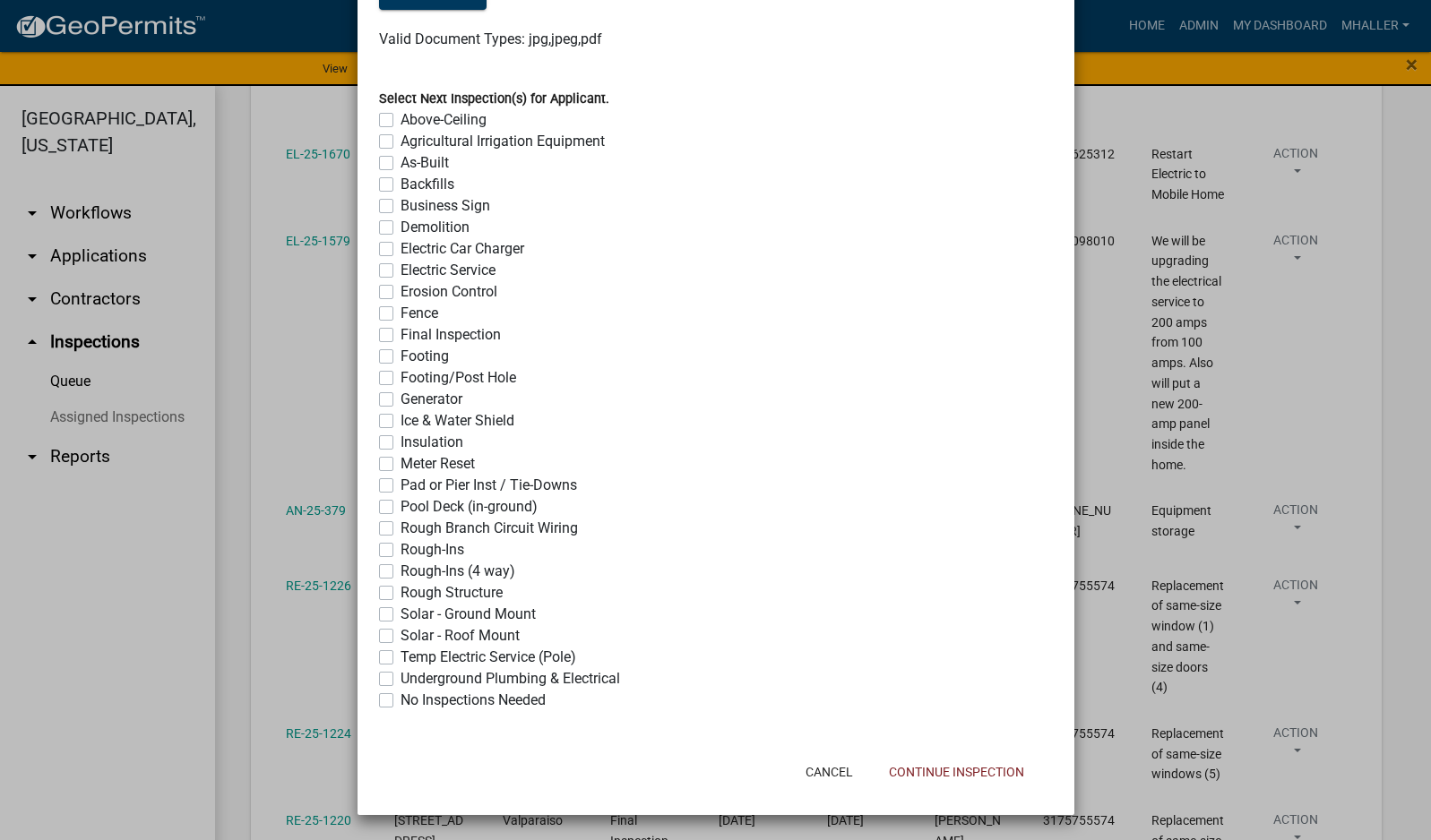
drag, startPoint x: 377, startPoint y: 700, endPoint x: 429, endPoint y: 707, distance: 52.5
click at [401, 700] on label "No Inspections Needed" at bounding box center [473, 700] width 145 height 21
click at [401, 700] on input "No Inspections Needed" at bounding box center [406, 695] width 12 height 12
click at [1003, 773] on button "Continue Inspection" at bounding box center [956, 771] width 164 height 32
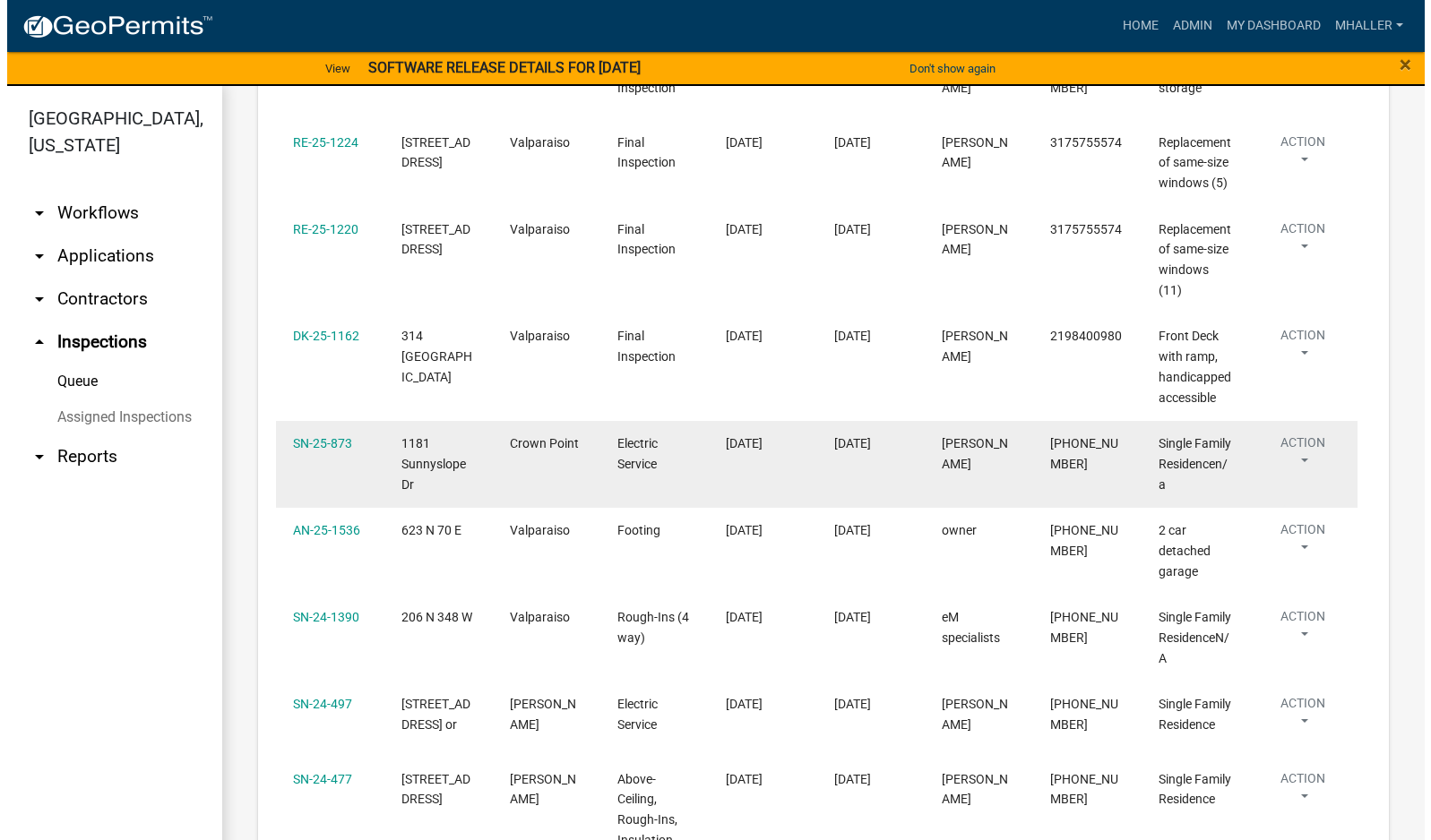
scroll to position [1792, 0]
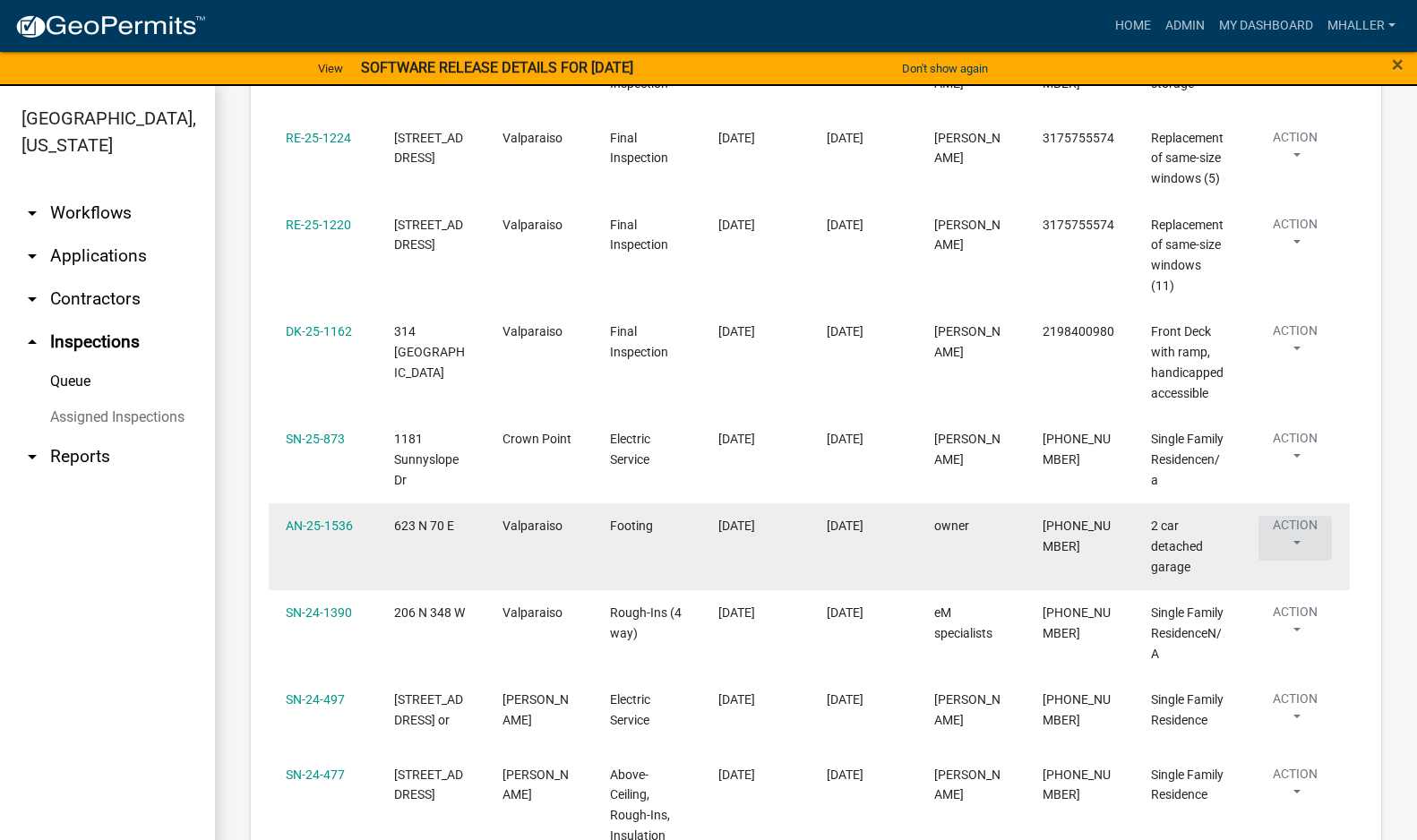
click at [1293, 546] on button "Action" at bounding box center [1295, 538] width 73 height 45
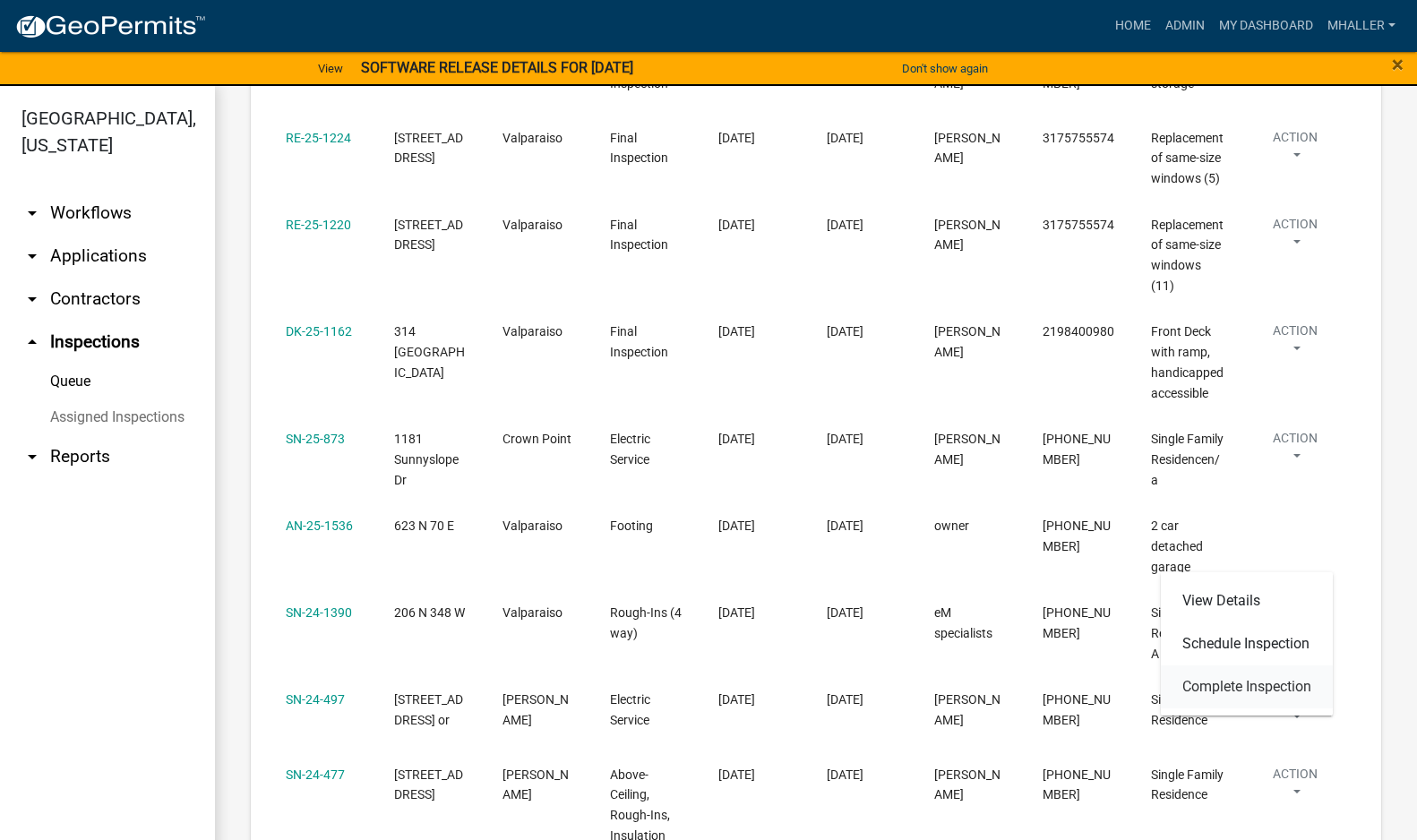
click at [1236, 680] on link "Complete Inspection" at bounding box center [1247, 687] width 172 height 43
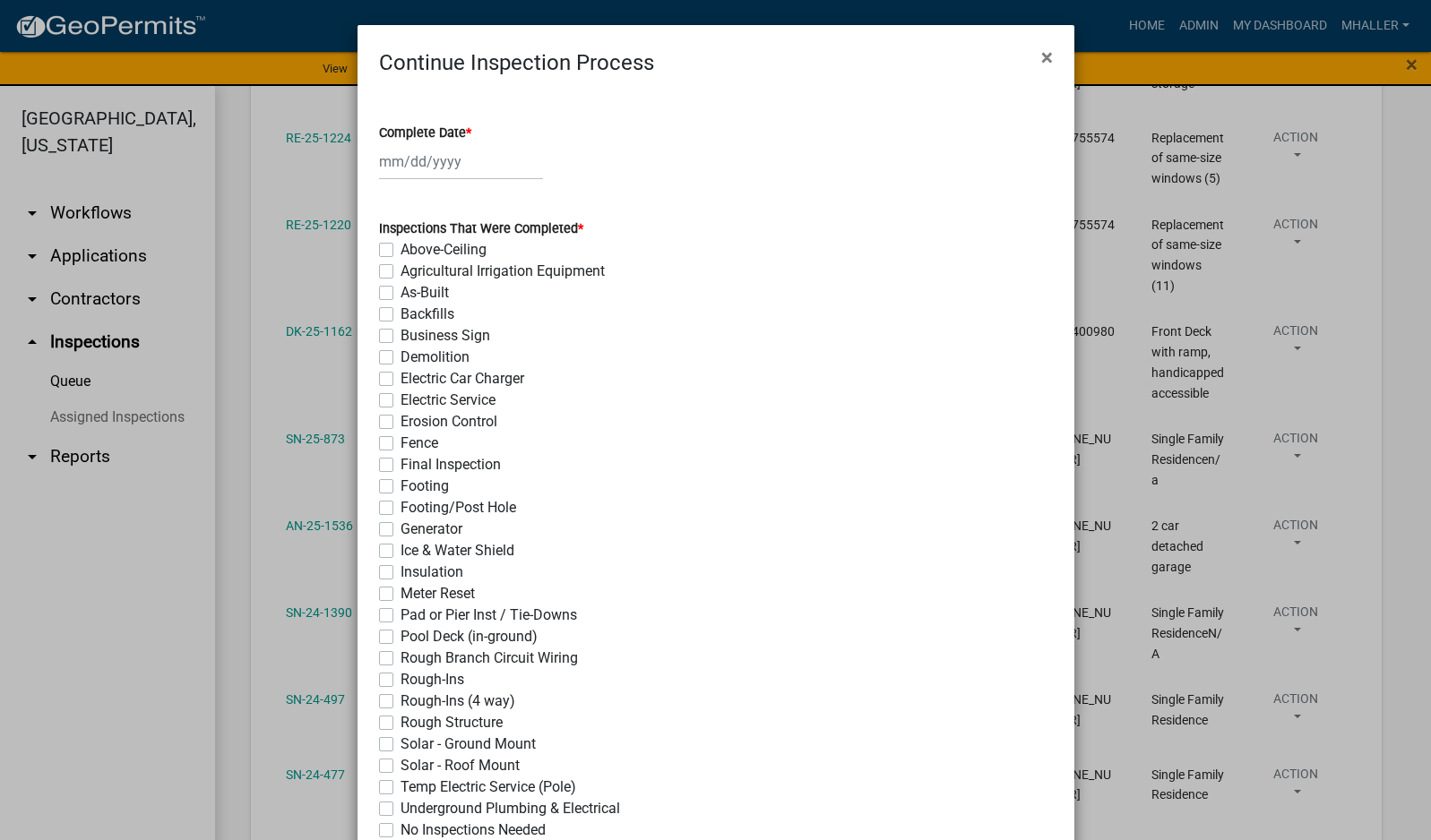
click at [417, 165] on div at bounding box center [460, 161] width 164 height 37
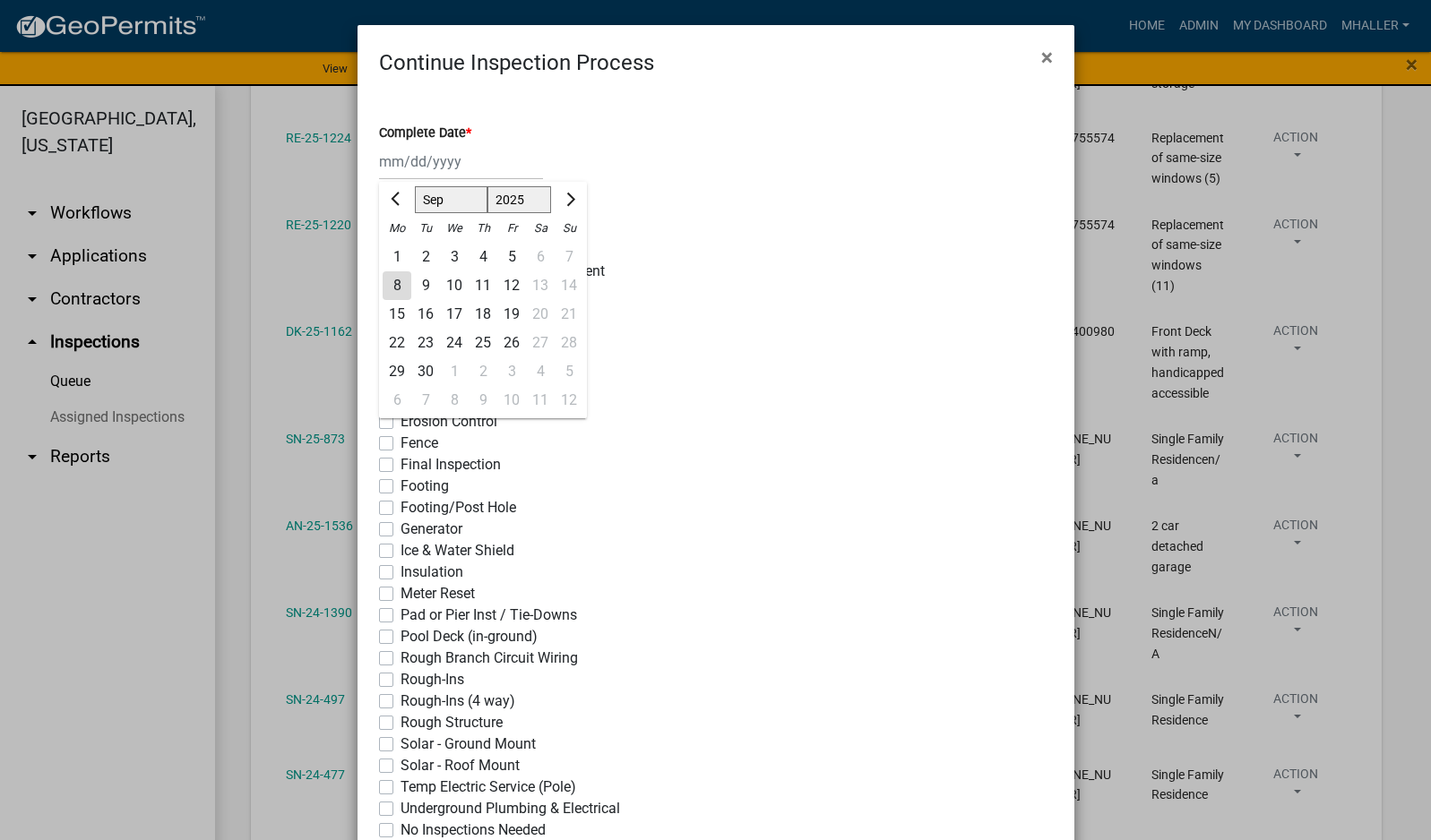
click at [387, 282] on div "8" at bounding box center [396, 285] width 28 height 28
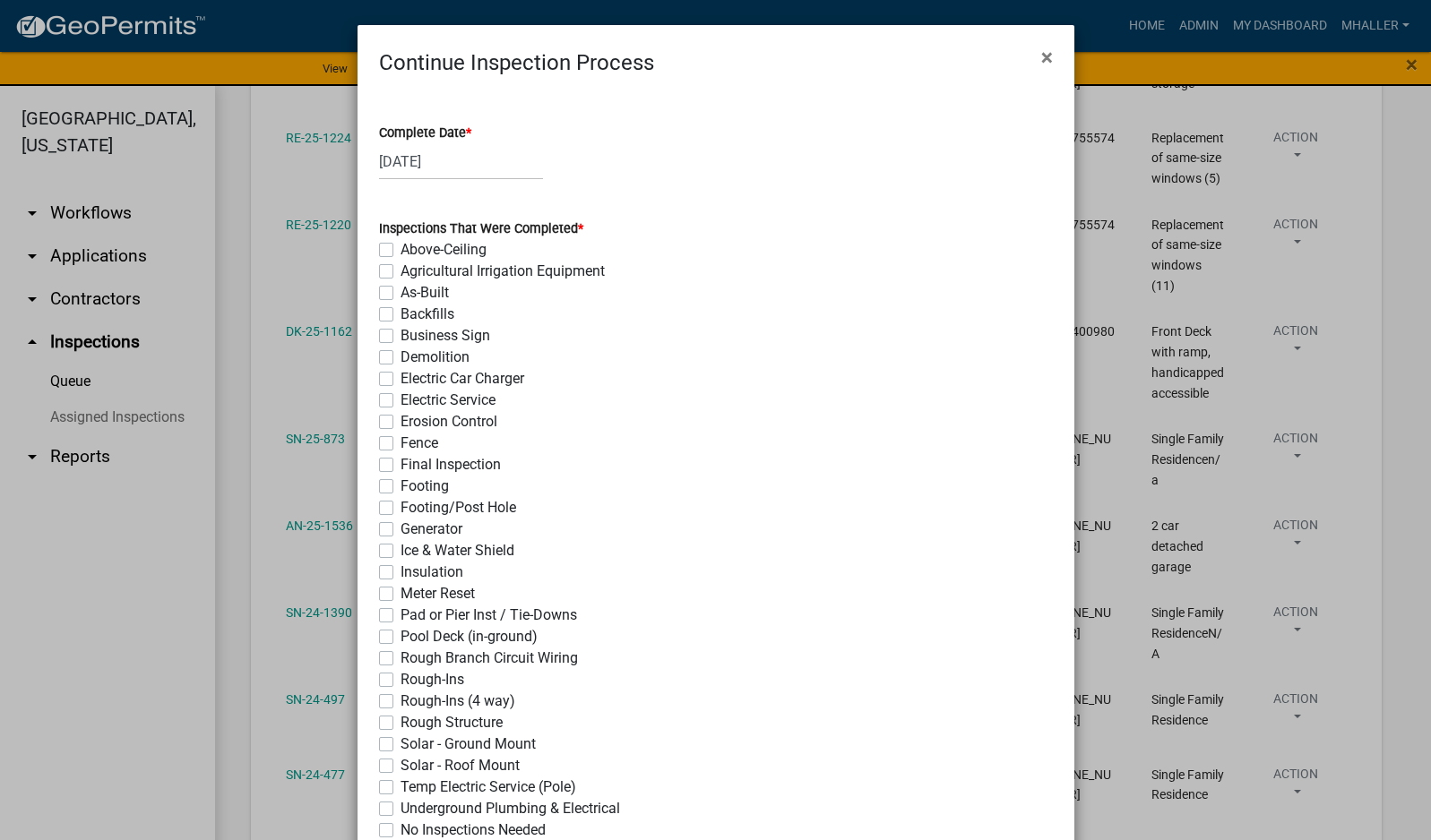
click at [401, 485] on label "Footing" at bounding box center [425, 486] width 49 height 21
click at [401, 485] on input "Footing" at bounding box center [406, 481] width 12 height 12
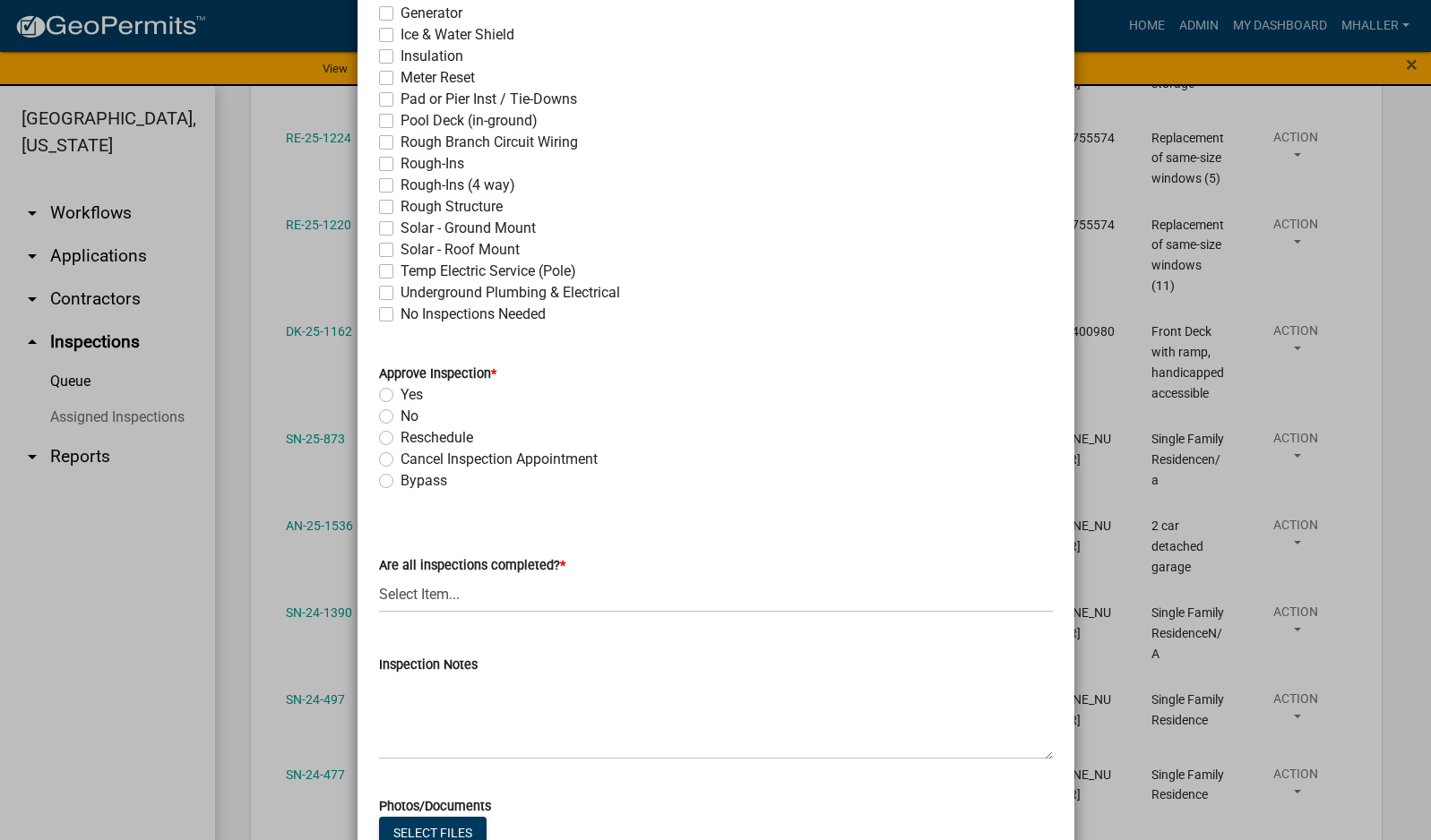
scroll to position [627, 0]
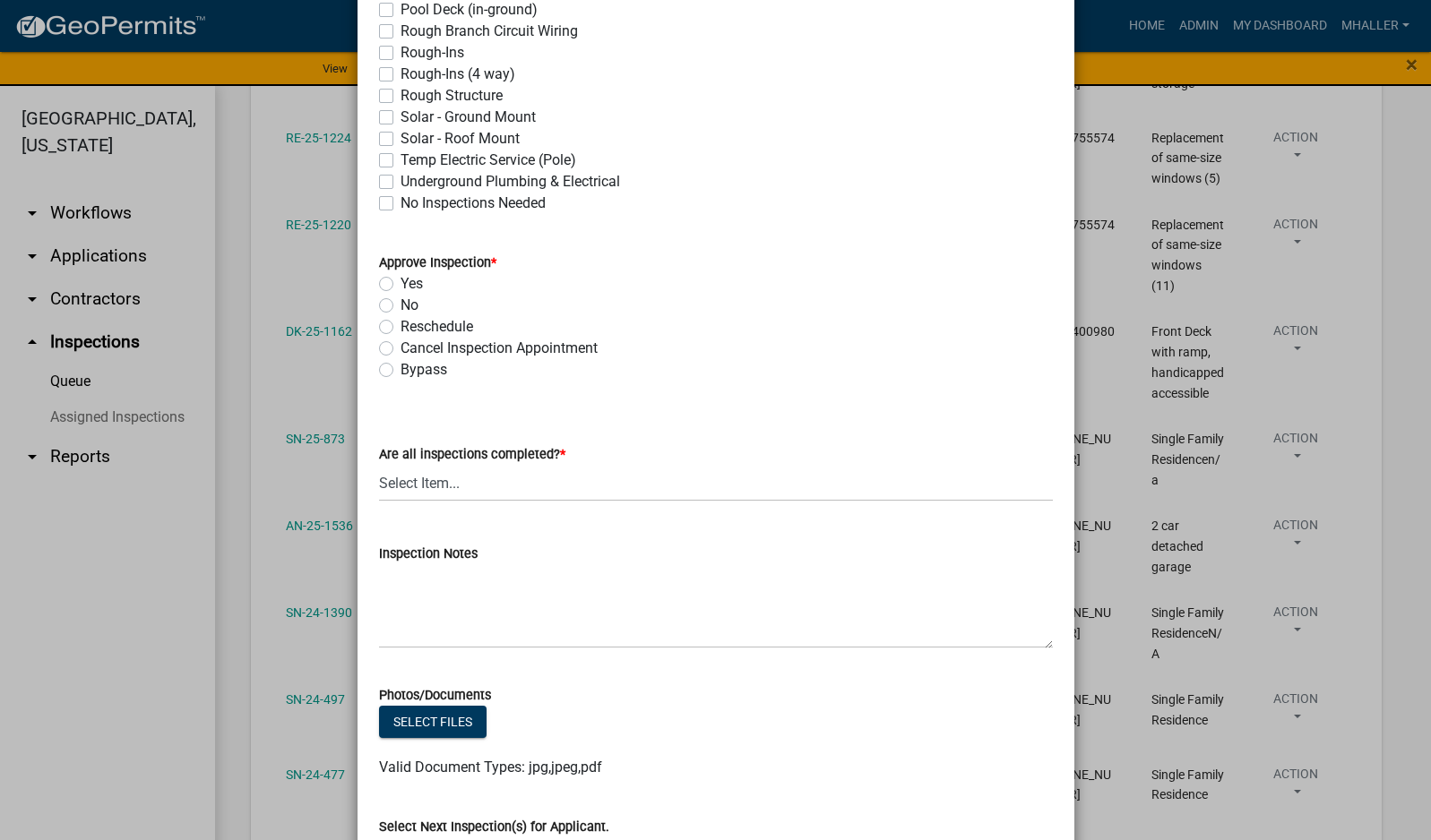
click at [401, 284] on label "Yes" at bounding box center [412, 283] width 22 height 21
click at [401, 284] on input "Yes" at bounding box center [406, 279] width 12 height 12
click at [469, 487] on select "Select Item... Yes - All Inspections Have Been Completed No - More Inspections …" at bounding box center [716, 483] width 674 height 37
click at [379, 465] on select "Select Item... Yes - All Inspections Have Been Completed No - More Inspections …" at bounding box center [716, 483] width 674 height 37
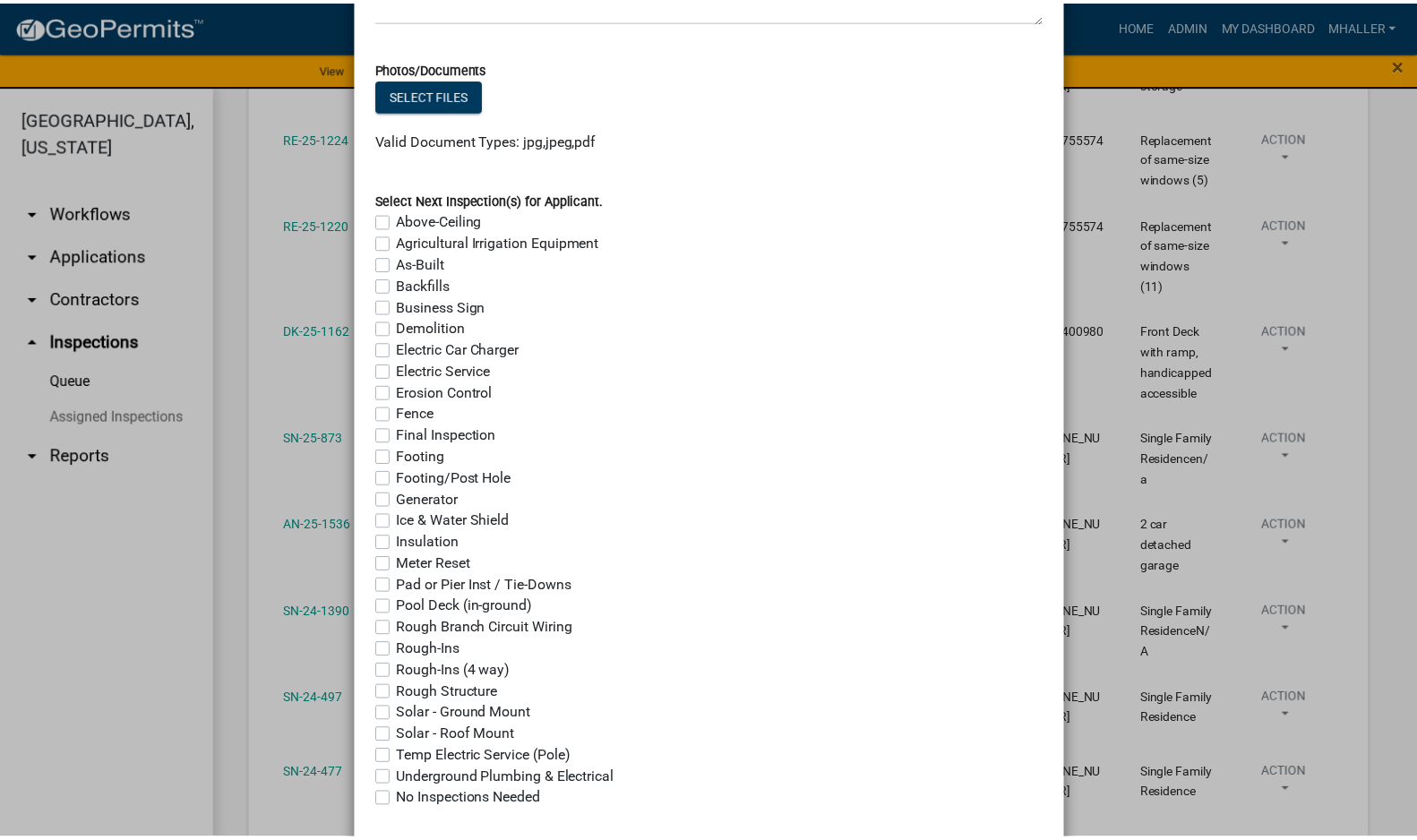
scroll to position [1355, 0]
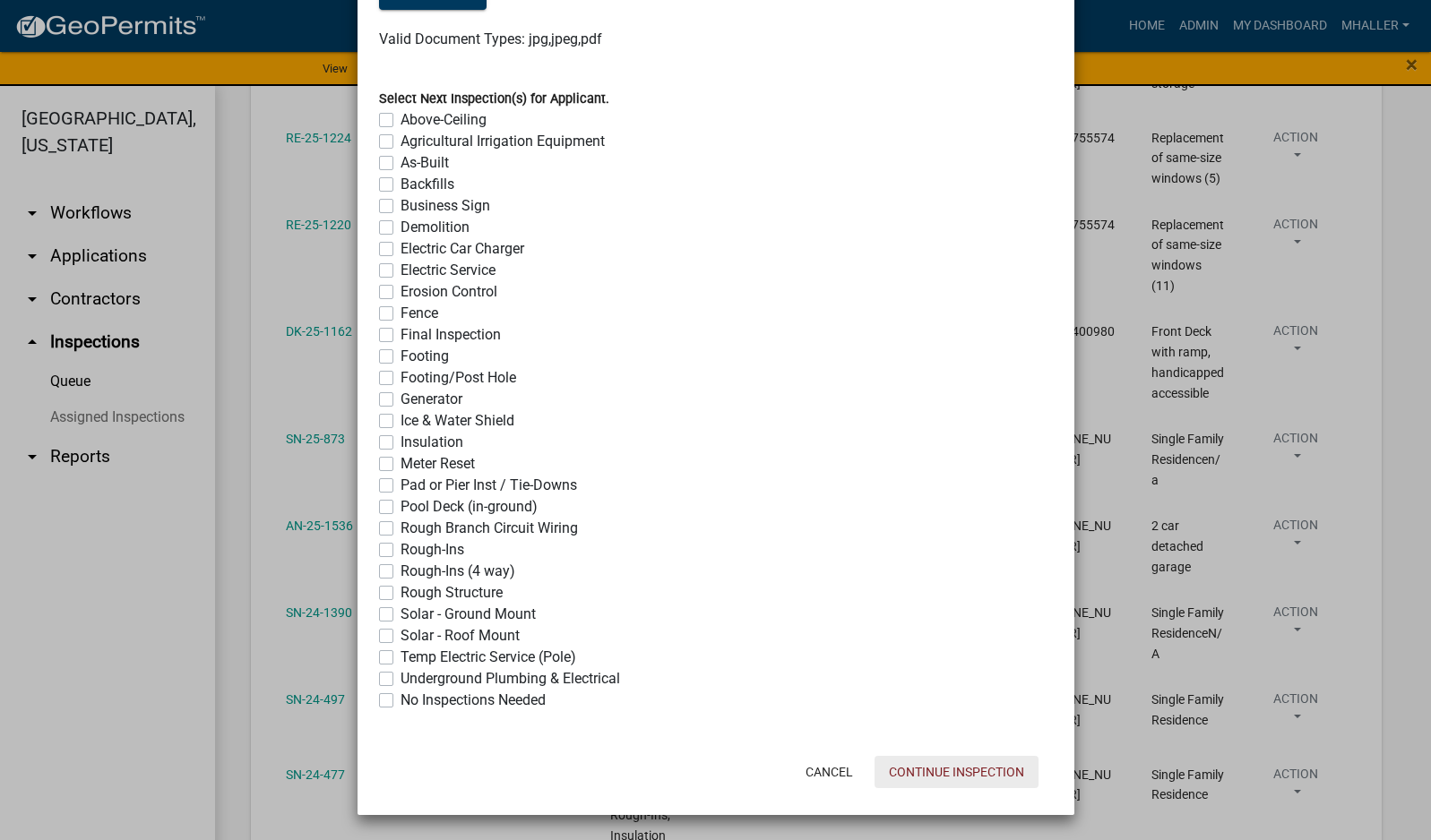
click at [927, 769] on button "Continue Inspection" at bounding box center [956, 771] width 164 height 32
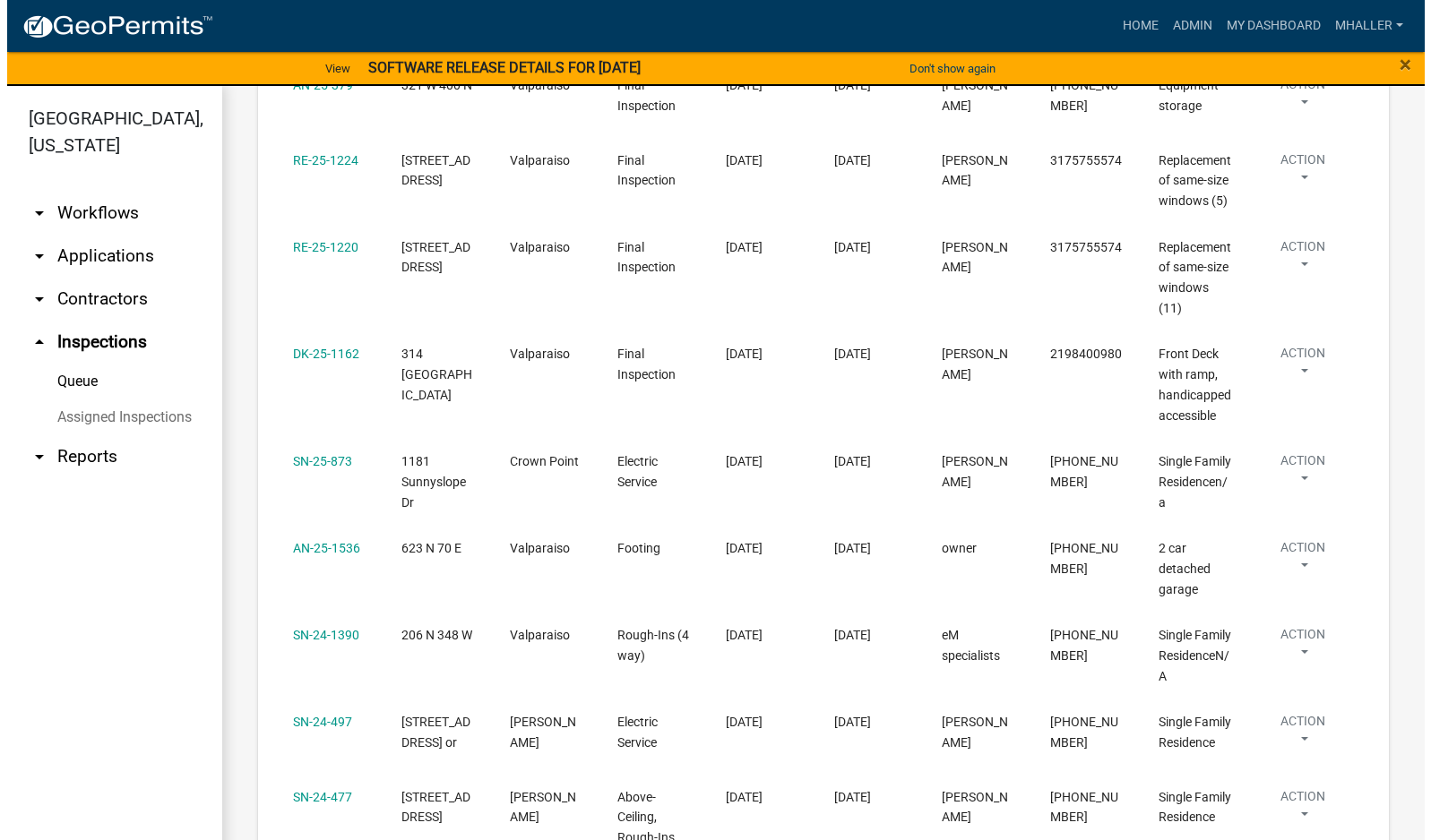
scroll to position [1760, 0]
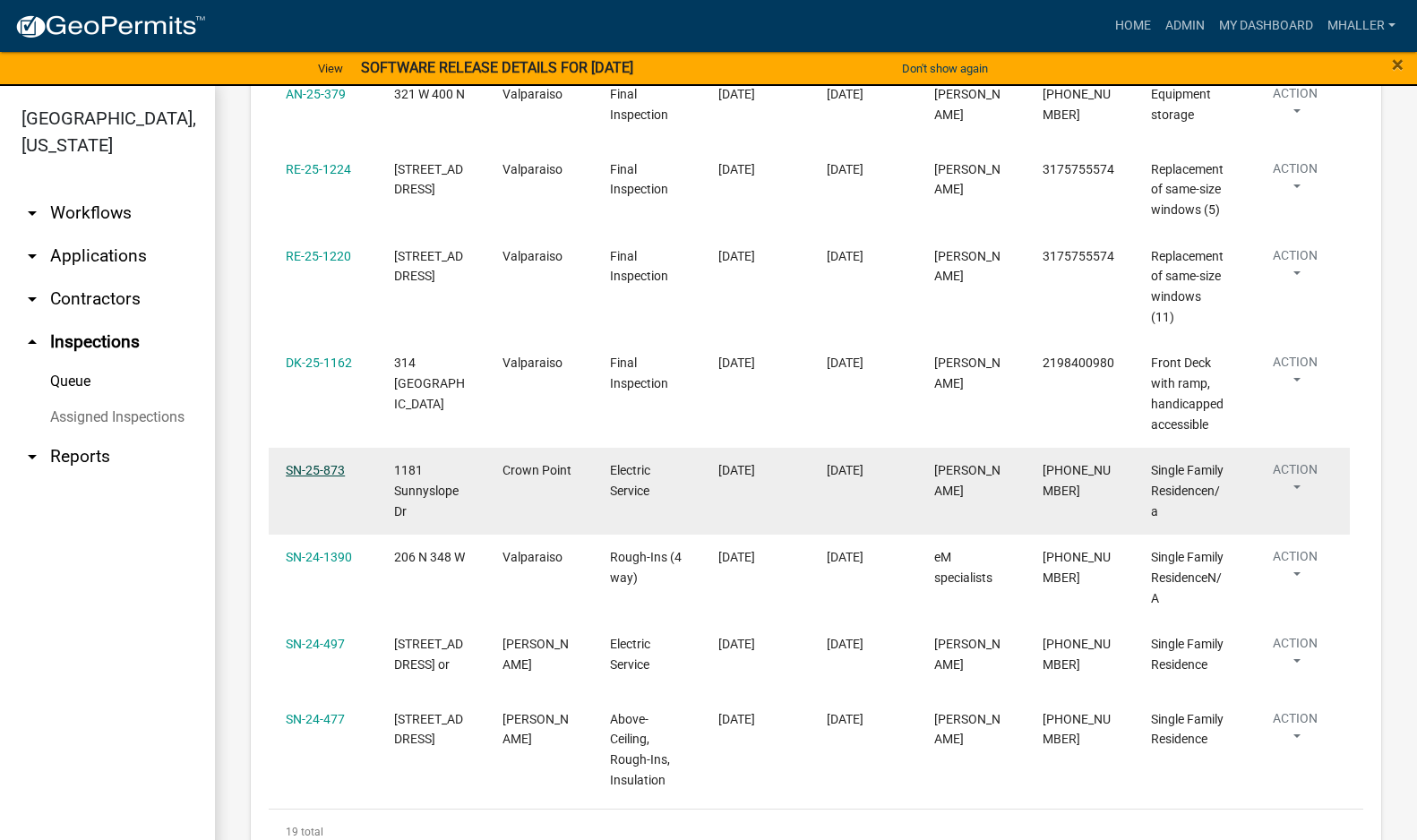
click at [293, 463] on link "SN-25-873" at bounding box center [316, 470] width 59 height 15
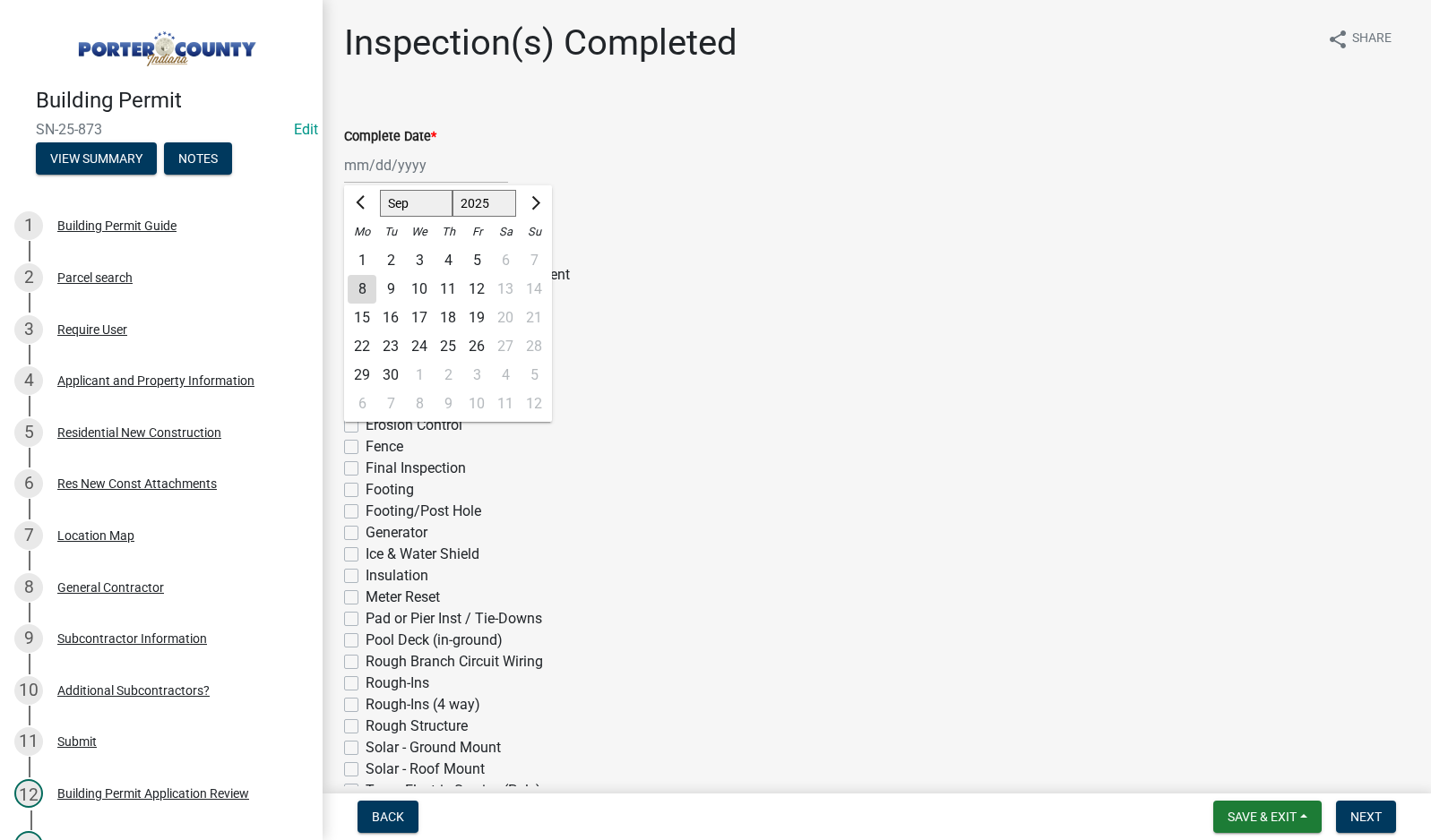
drag, startPoint x: 418, startPoint y: 168, endPoint x: 418, endPoint y: 182, distance: 14.0
click at [418, 168] on div "[PERSON_NAME] Feb Mar Apr [PERSON_NAME][DATE] Oct Nov [DATE] 1526 1527 1528 152…" at bounding box center [426, 165] width 164 height 37
click at [367, 290] on div "8" at bounding box center [361, 289] width 28 height 28
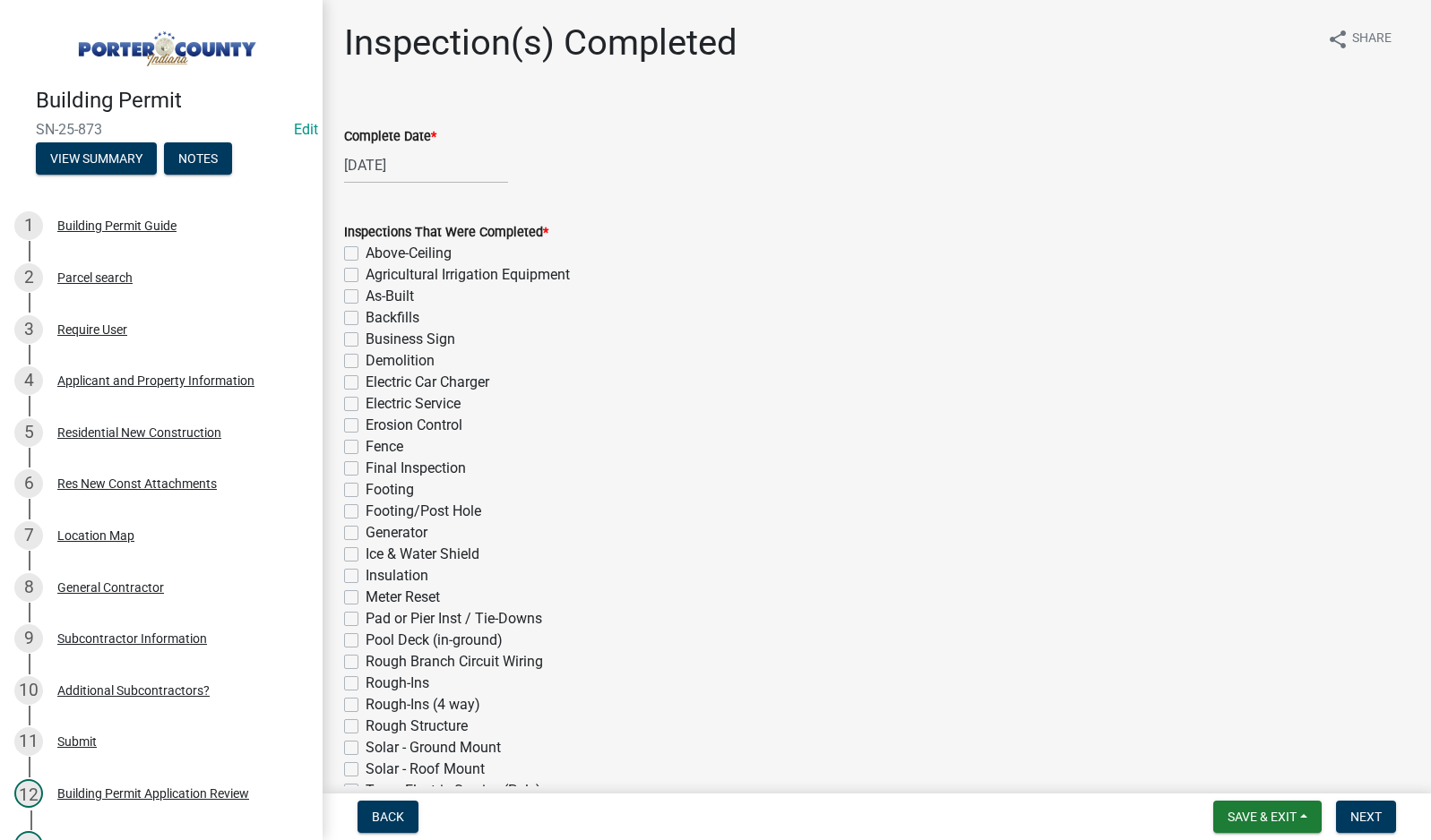
click at [366, 406] on label "Electric Service" at bounding box center [414, 403] width 95 height 21
click at [366, 404] on input "Electric Service" at bounding box center [372, 399] width 12 height 12
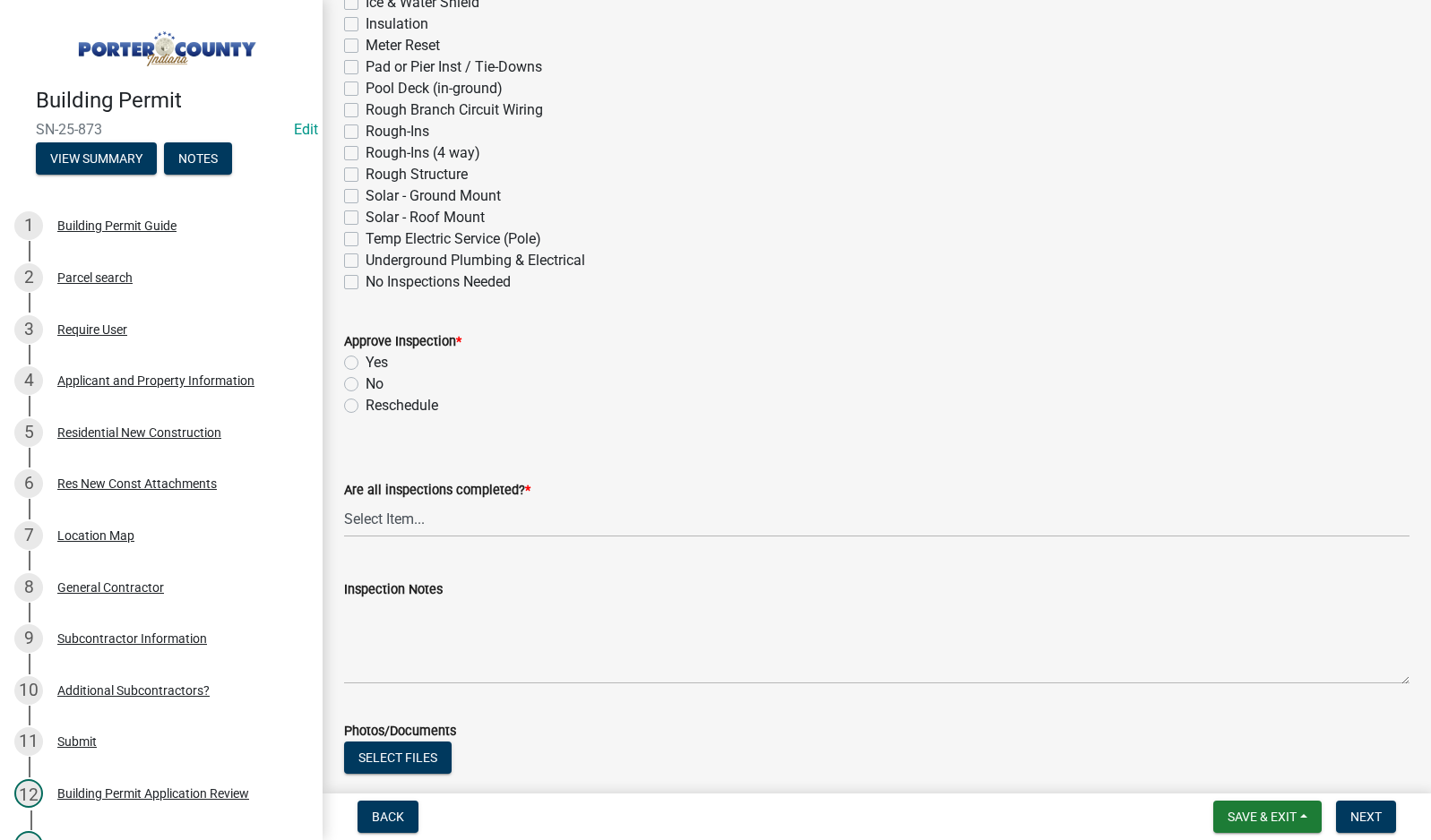
scroll to position [627, 0]
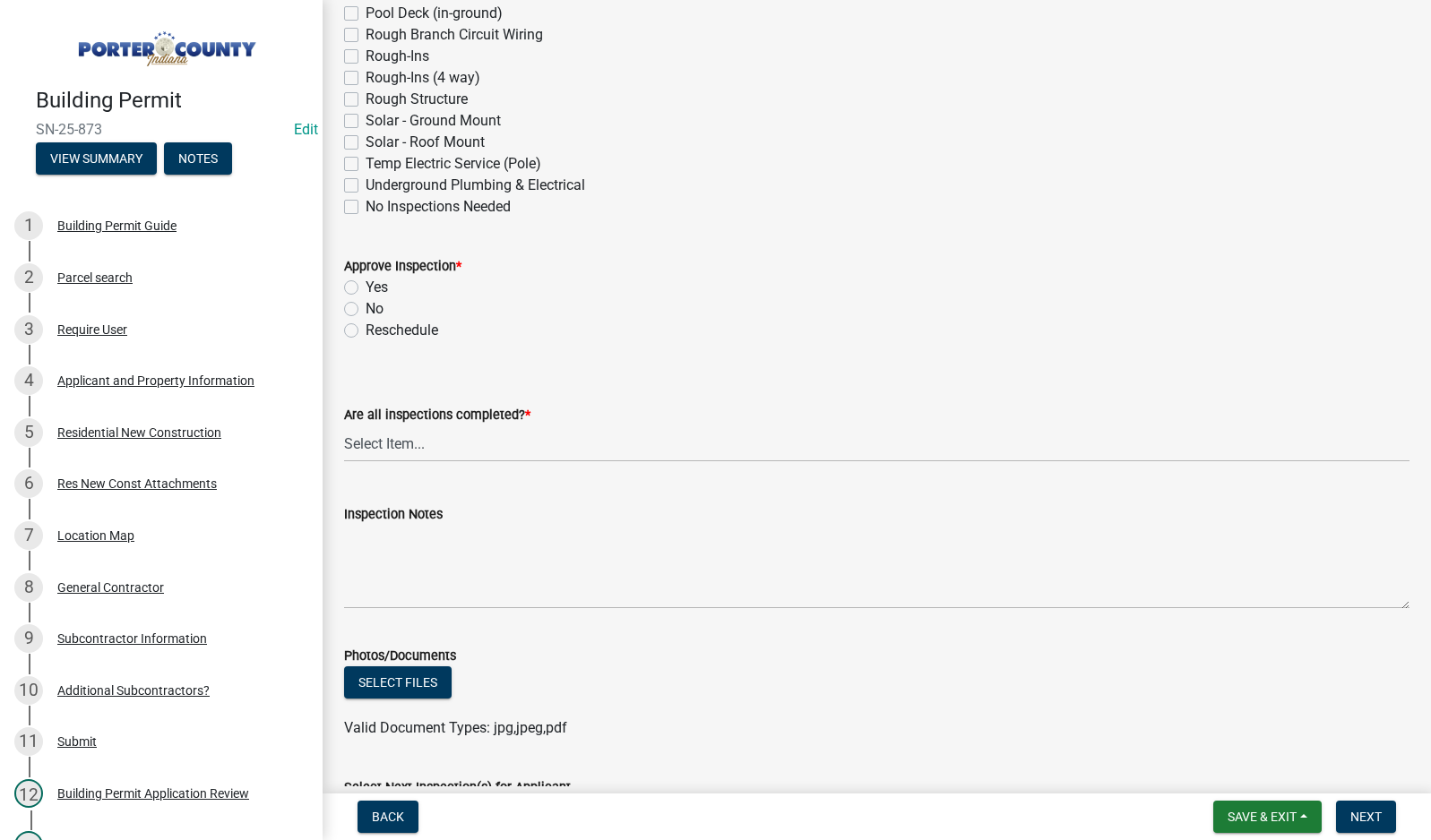
click at [366, 291] on label "Yes" at bounding box center [377, 287] width 22 height 21
click at [366, 289] on input "Yes" at bounding box center [372, 282] width 12 height 12
click at [476, 448] on select "Select Item... Yes - All Inspections Have Been Completed No - More Inspections …" at bounding box center [876, 444] width 1065 height 37
click at [344, 426] on select "Select Item... Yes - All Inspections Have Been Completed No - More Inspections …" at bounding box center [876, 444] width 1065 height 37
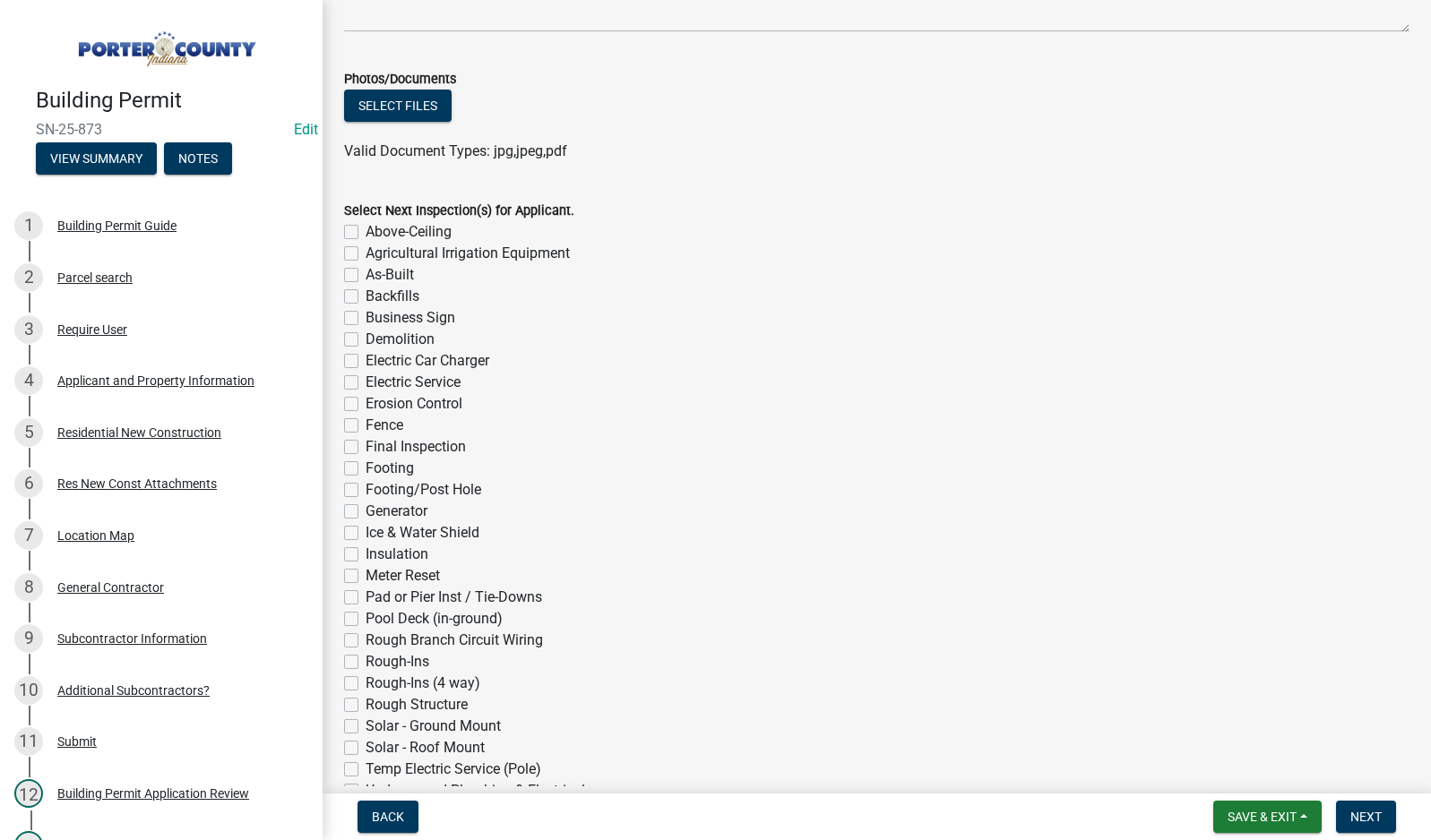
scroll to position [1327, 0]
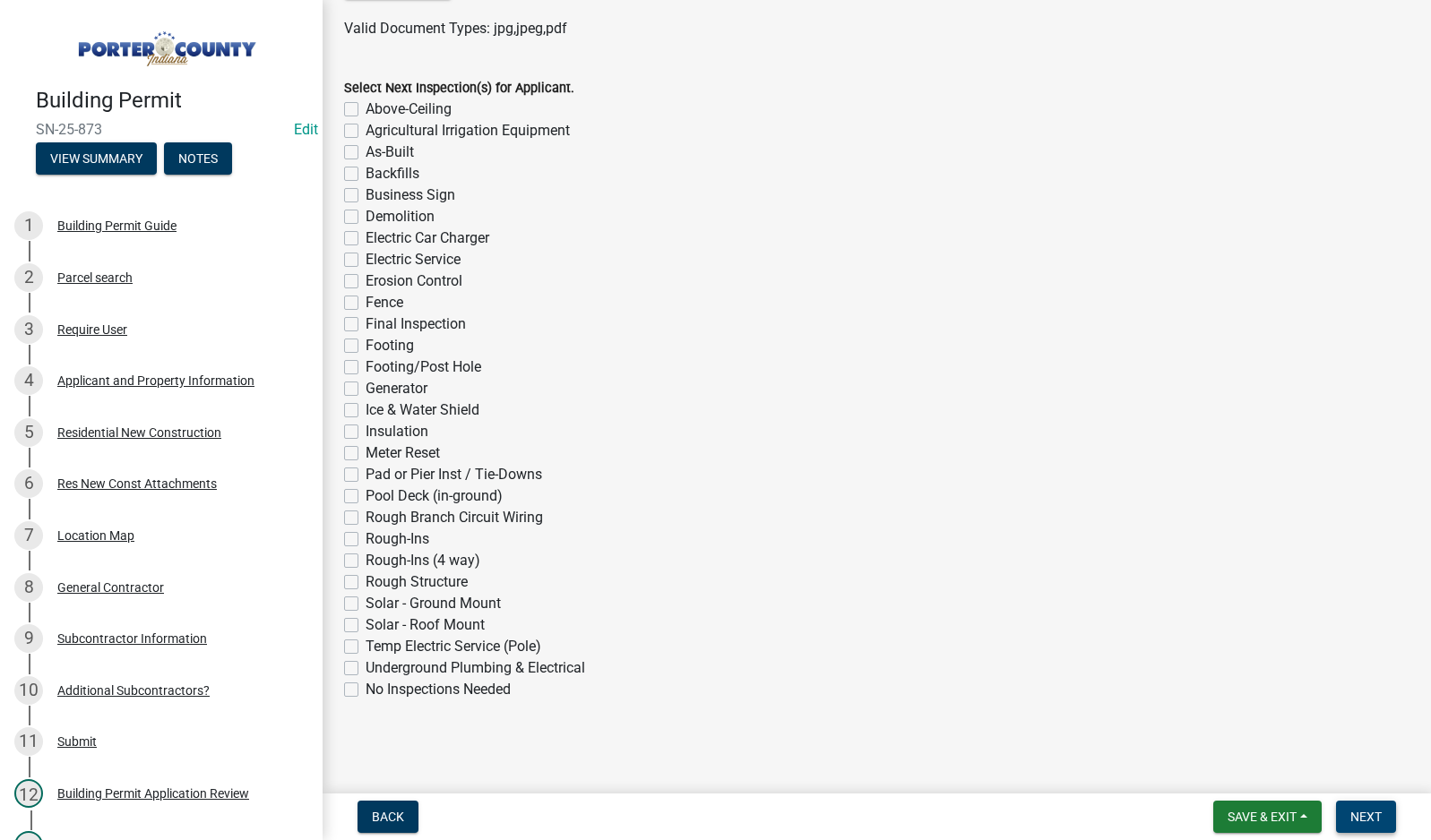
click at [1361, 816] on span "Next" at bounding box center [1366, 817] width 31 height 15
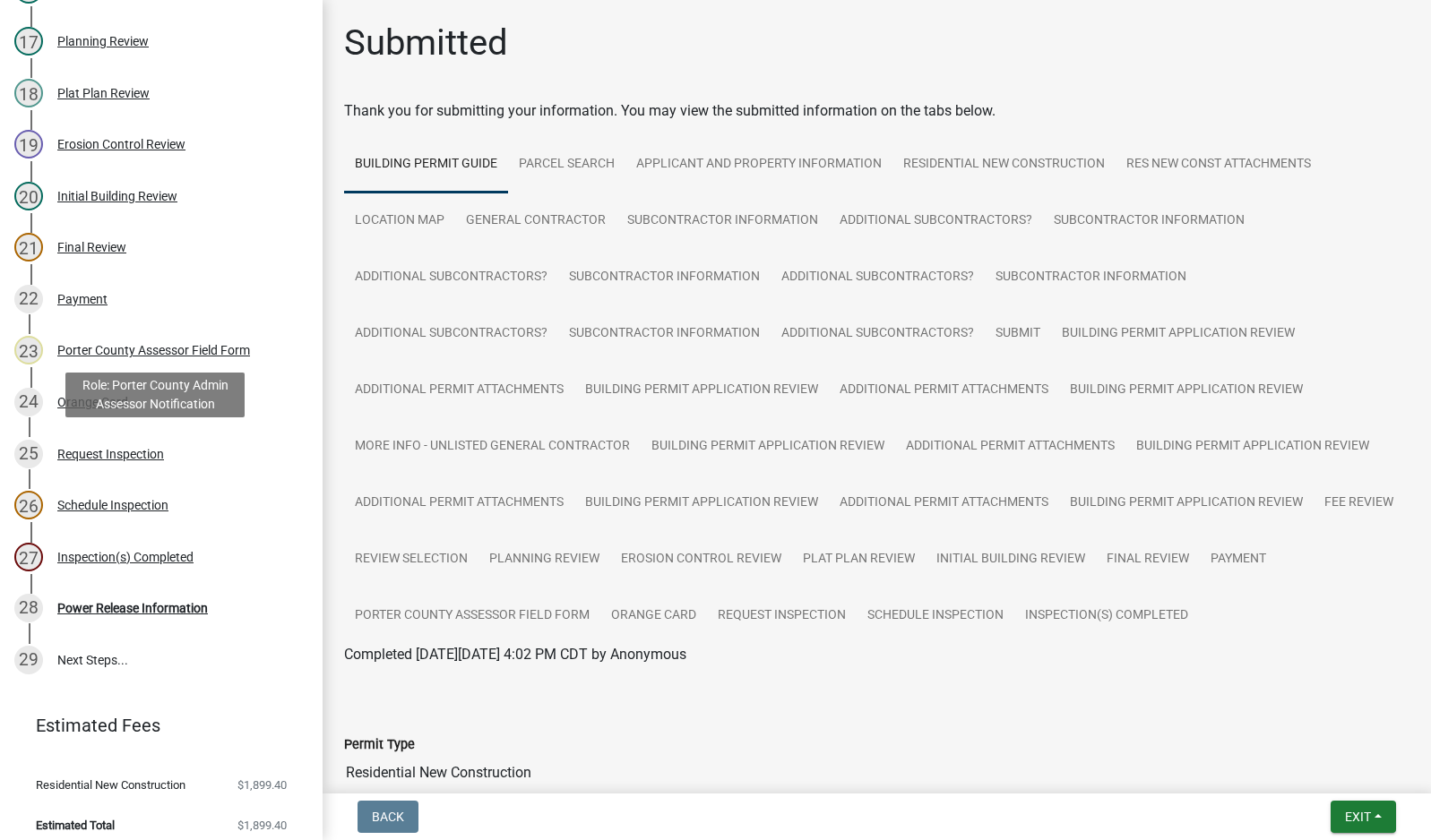
scroll to position [1021, 0]
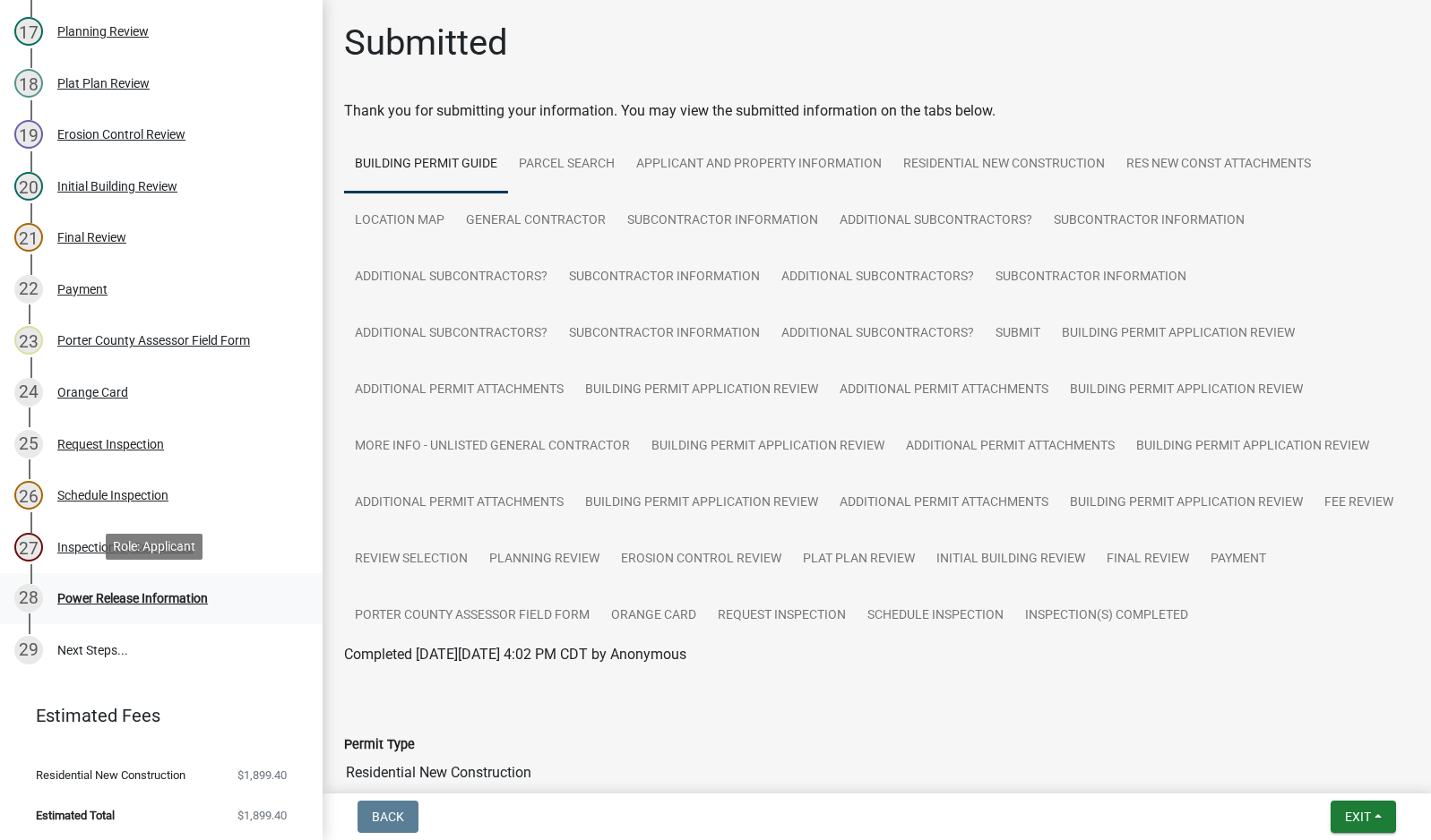
click at [103, 595] on div "Power Release Information" at bounding box center [133, 599] width 150 height 13
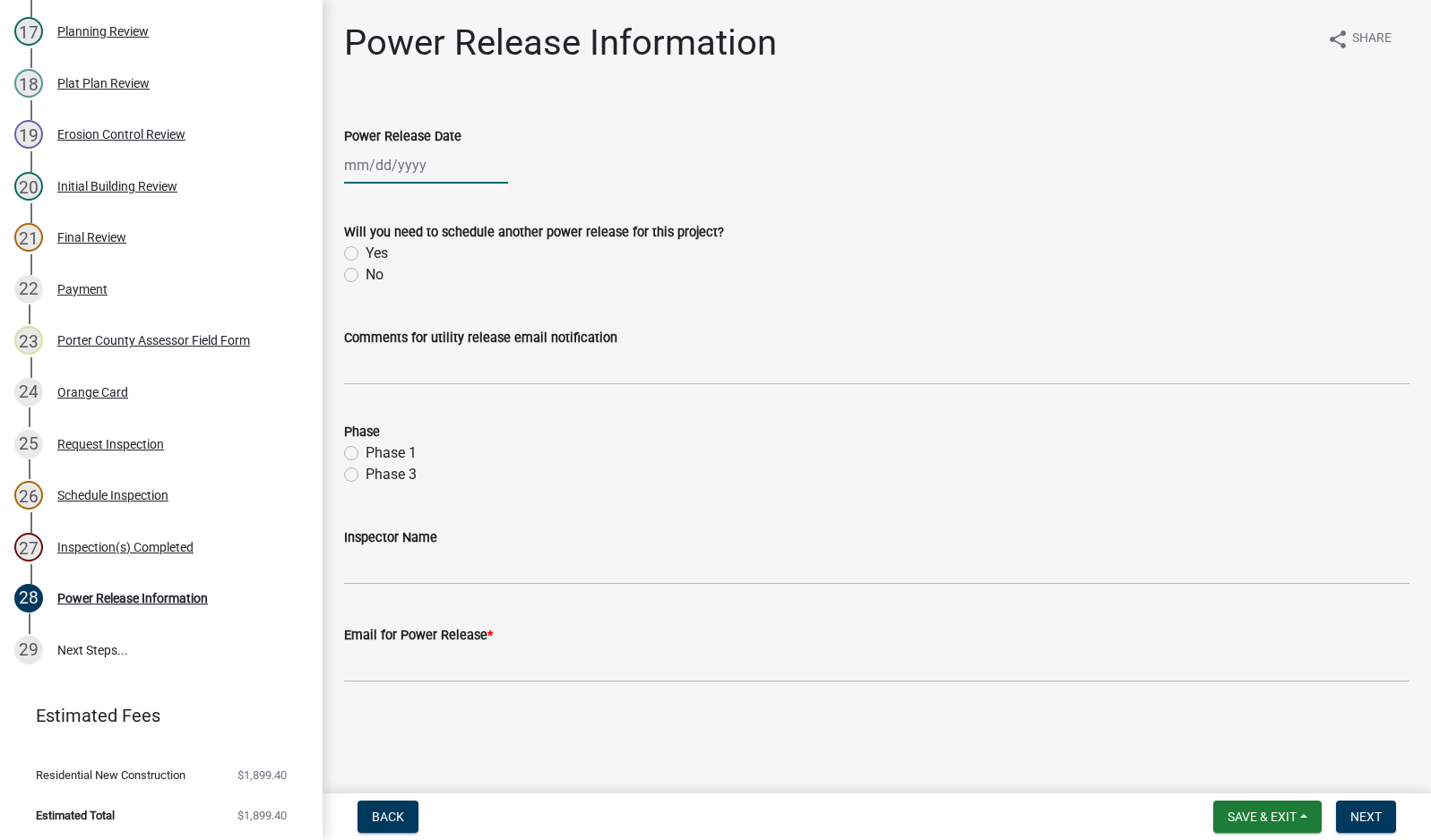
click at [382, 161] on div at bounding box center [426, 165] width 164 height 37
click at [363, 288] on div "8" at bounding box center [361, 289] width 28 height 28
click at [366, 273] on label "No" at bounding box center [375, 274] width 18 height 21
click at [366, 273] on input "No" at bounding box center [372, 270] width 12 height 12
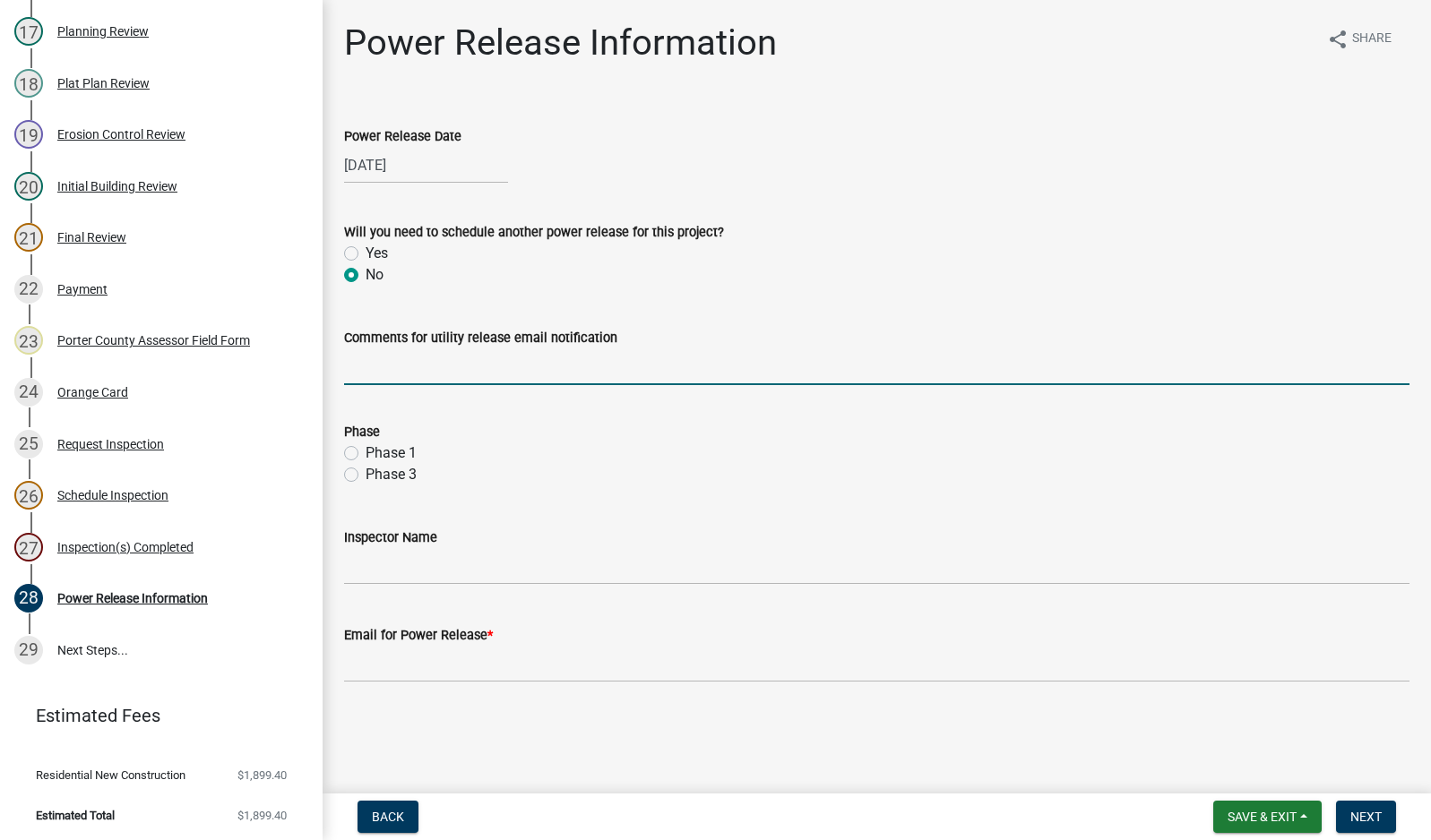
click at [423, 371] on input "Comments for utility release email notification" at bounding box center [876, 367] width 1065 height 37
click at [366, 451] on label "Phase 1" at bounding box center [392, 453] width 51 height 21
click at [366, 451] on input "Phase 1" at bounding box center [372, 448] width 12 height 12
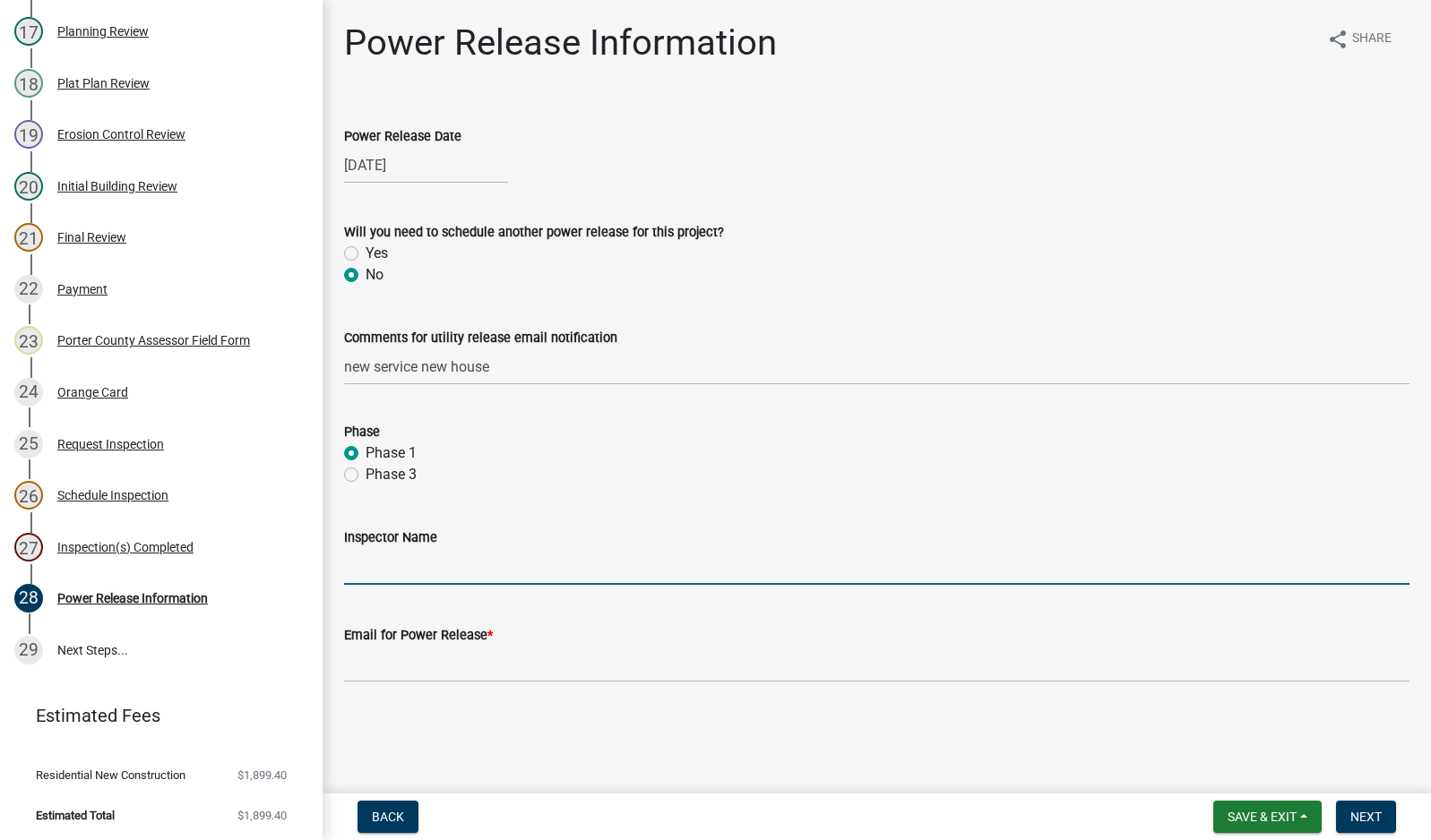
click at [421, 571] on input "Inspector Name" at bounding box center [876, 567] width 1065 height 37
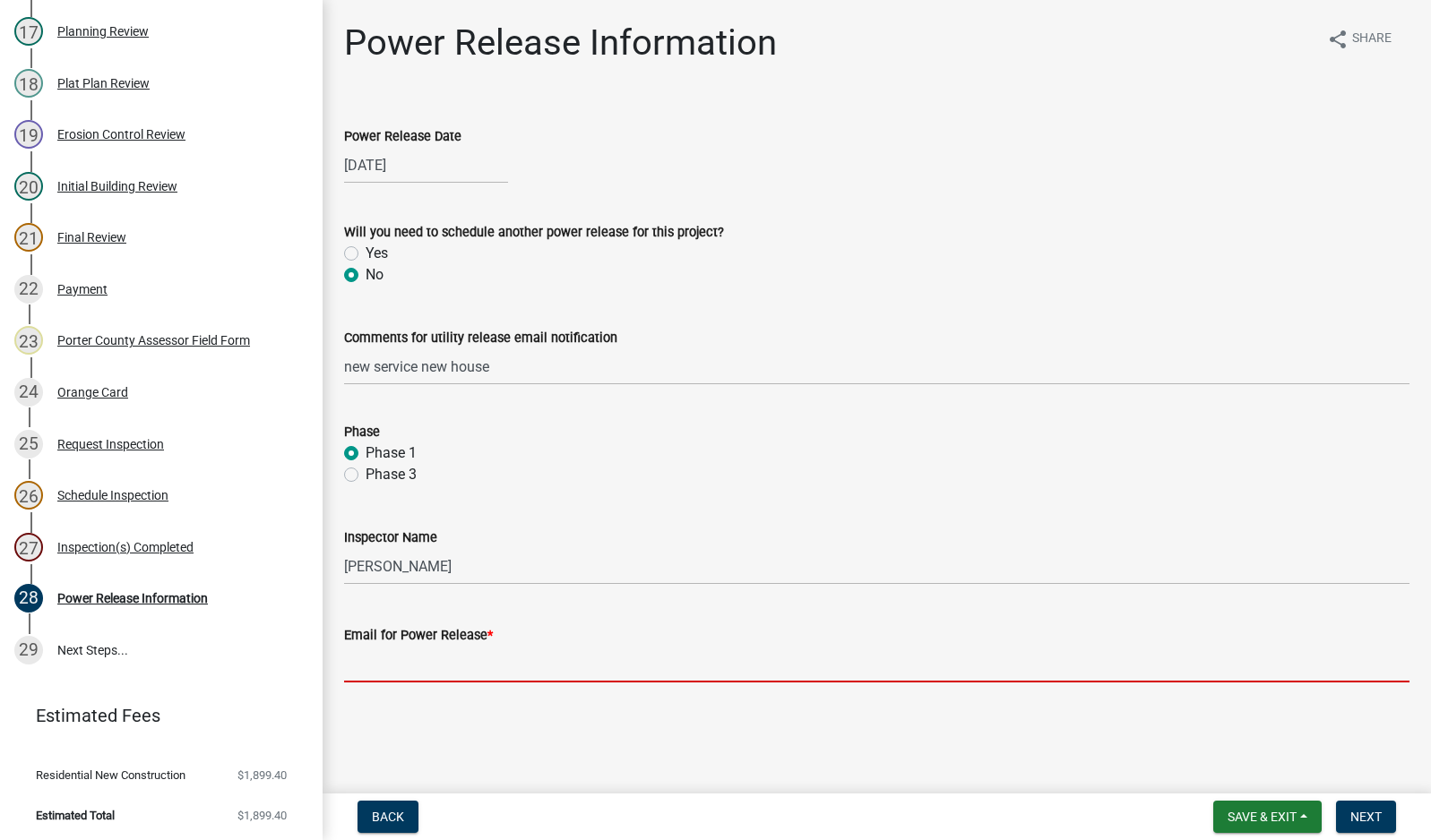
click at [506, 673] on input "Email for Power Release *" at bounding box center [876, 664] width 1065 height 37
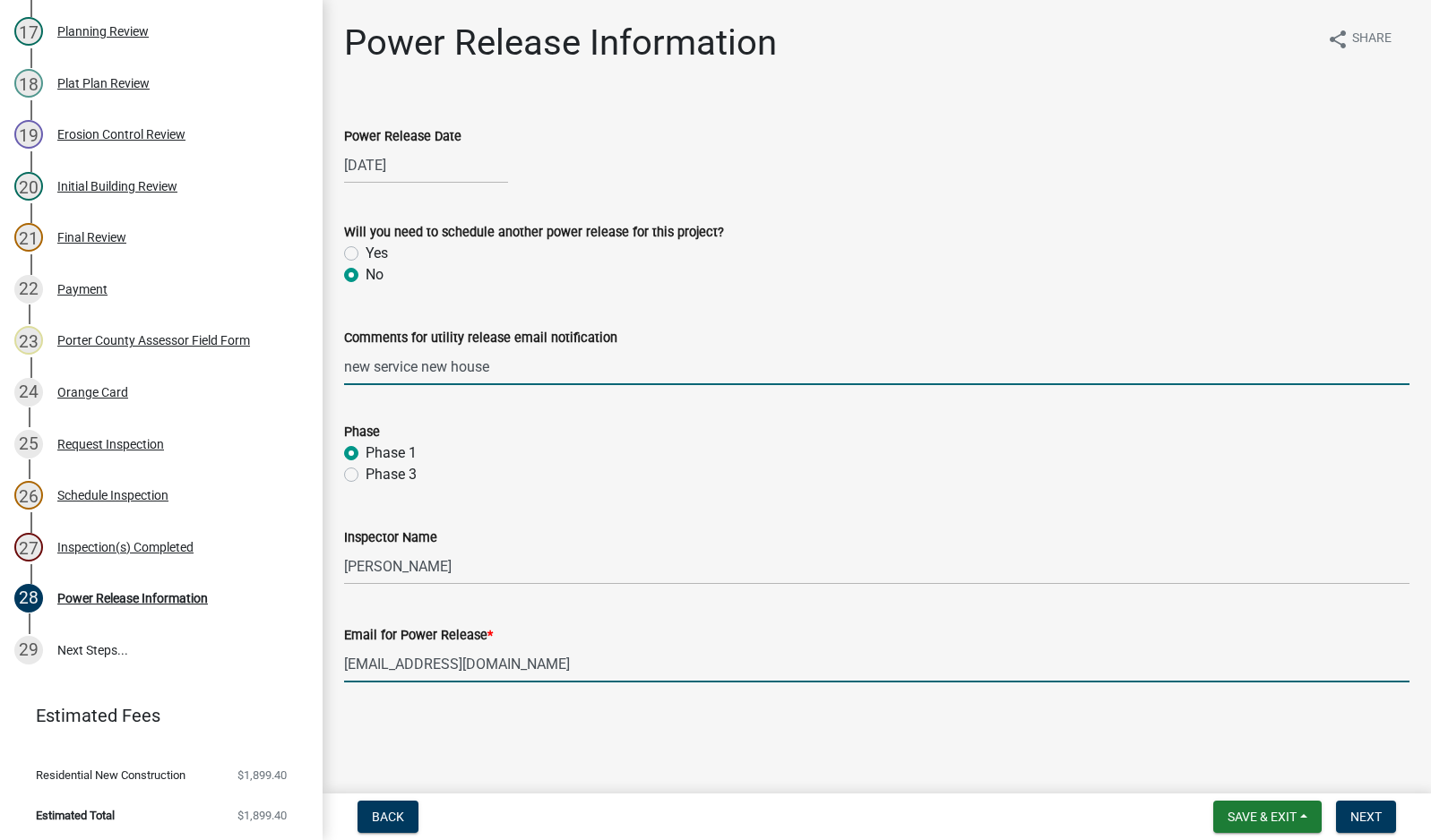
click at [512, 365] on input "new service new house" at bounding box center [876, 367] width 1065 height 37
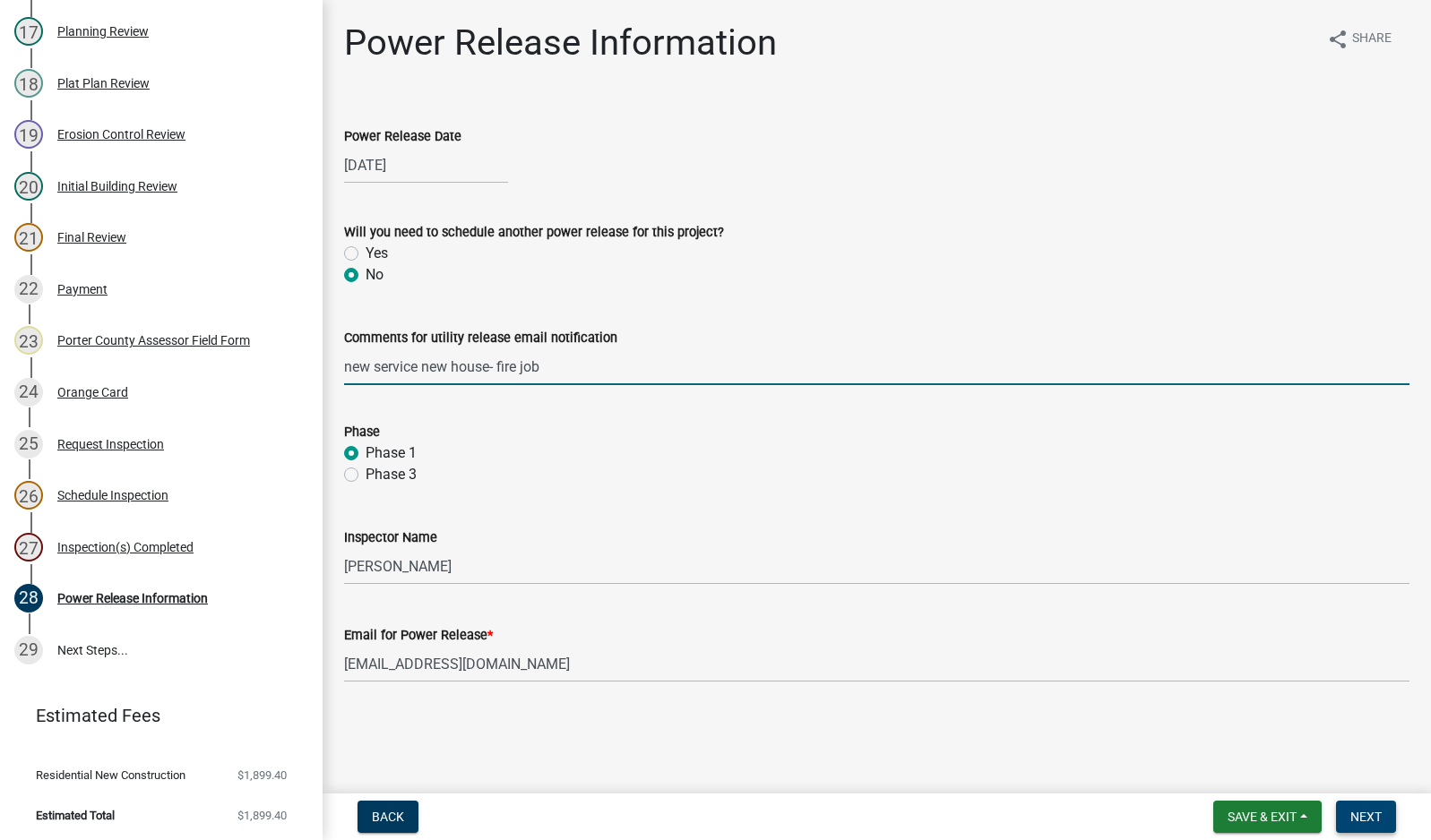
click at [1362, 822] on span "Next" at bounding box center [1366, 817] width 31 height 15
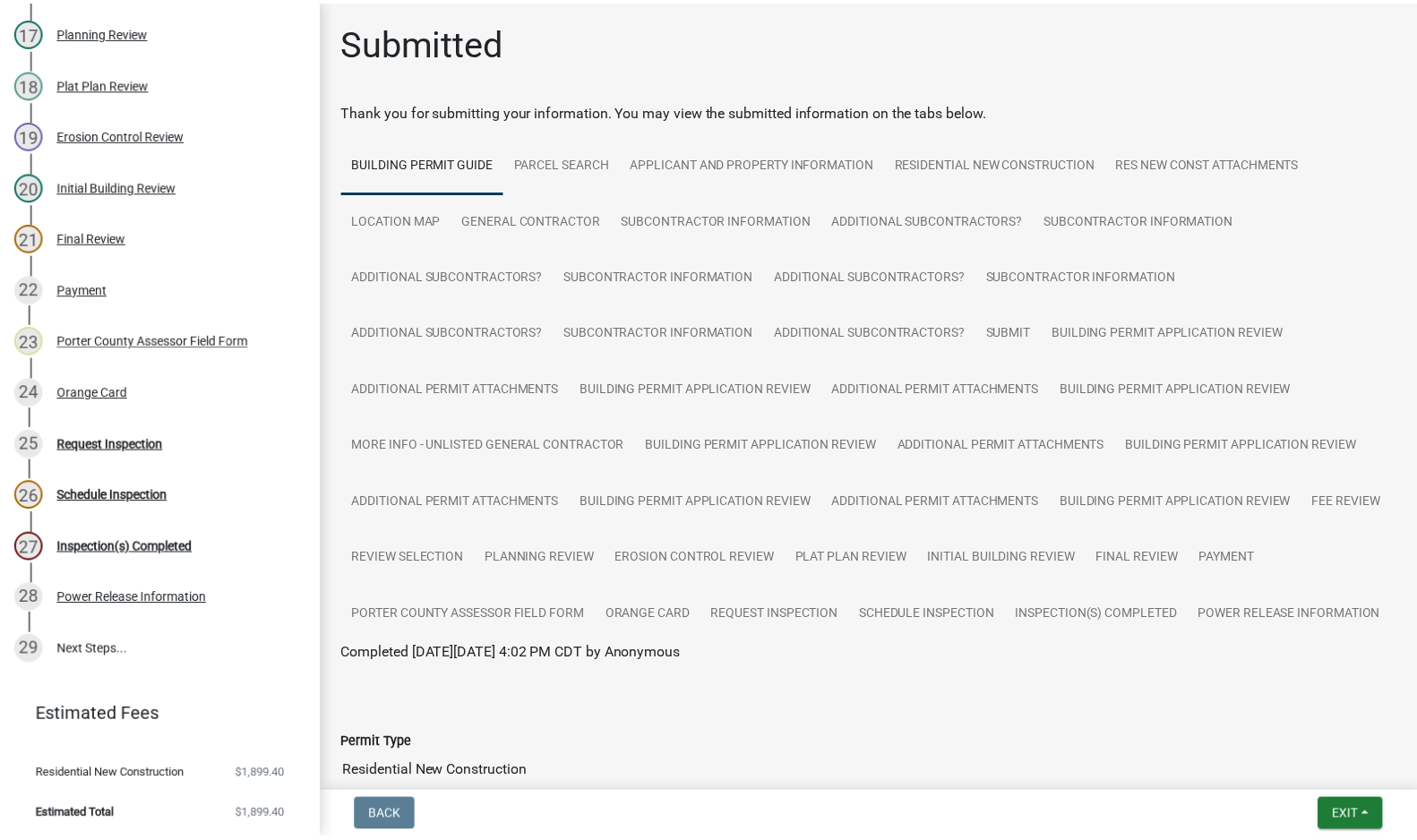
scroll to position [167, 0]
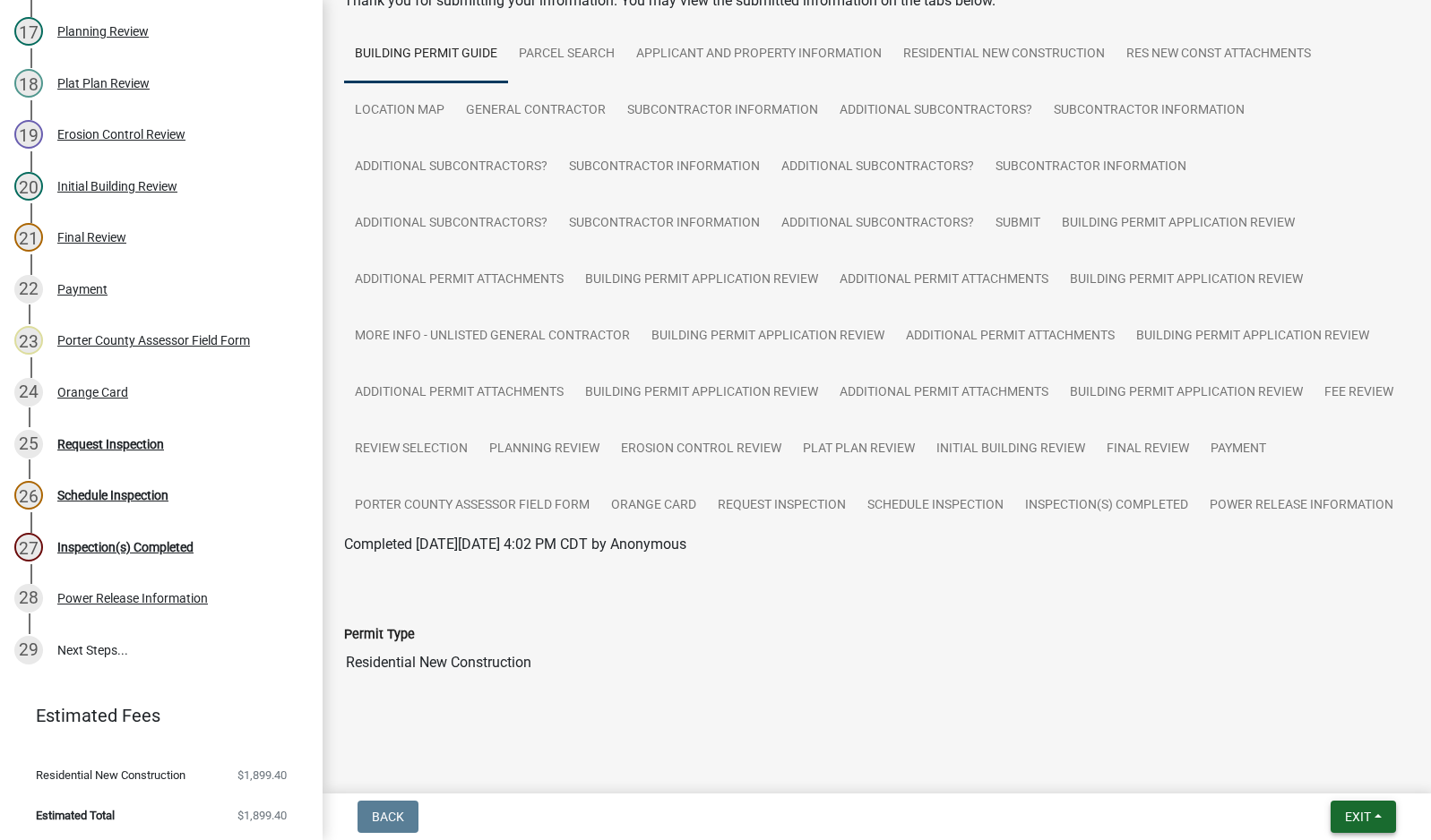
click at [1365, 814] on span "Exit" at bounding box center [1358, 817] width 26 height 15
click at [1355, 776] on button "Save & Exit" at bounding box center [1325, 770] width 143 height 43
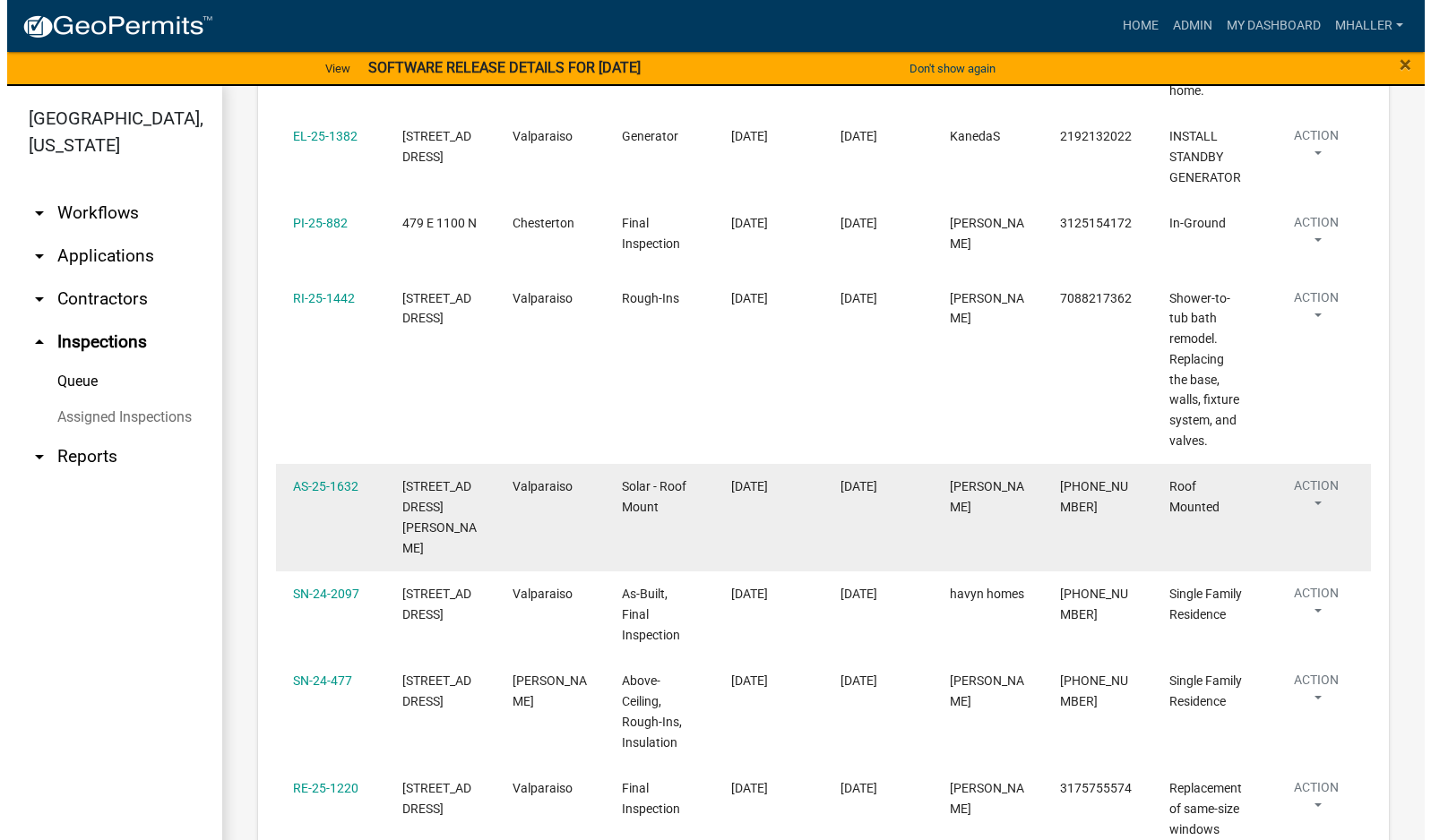
scroll to position [985, 0]
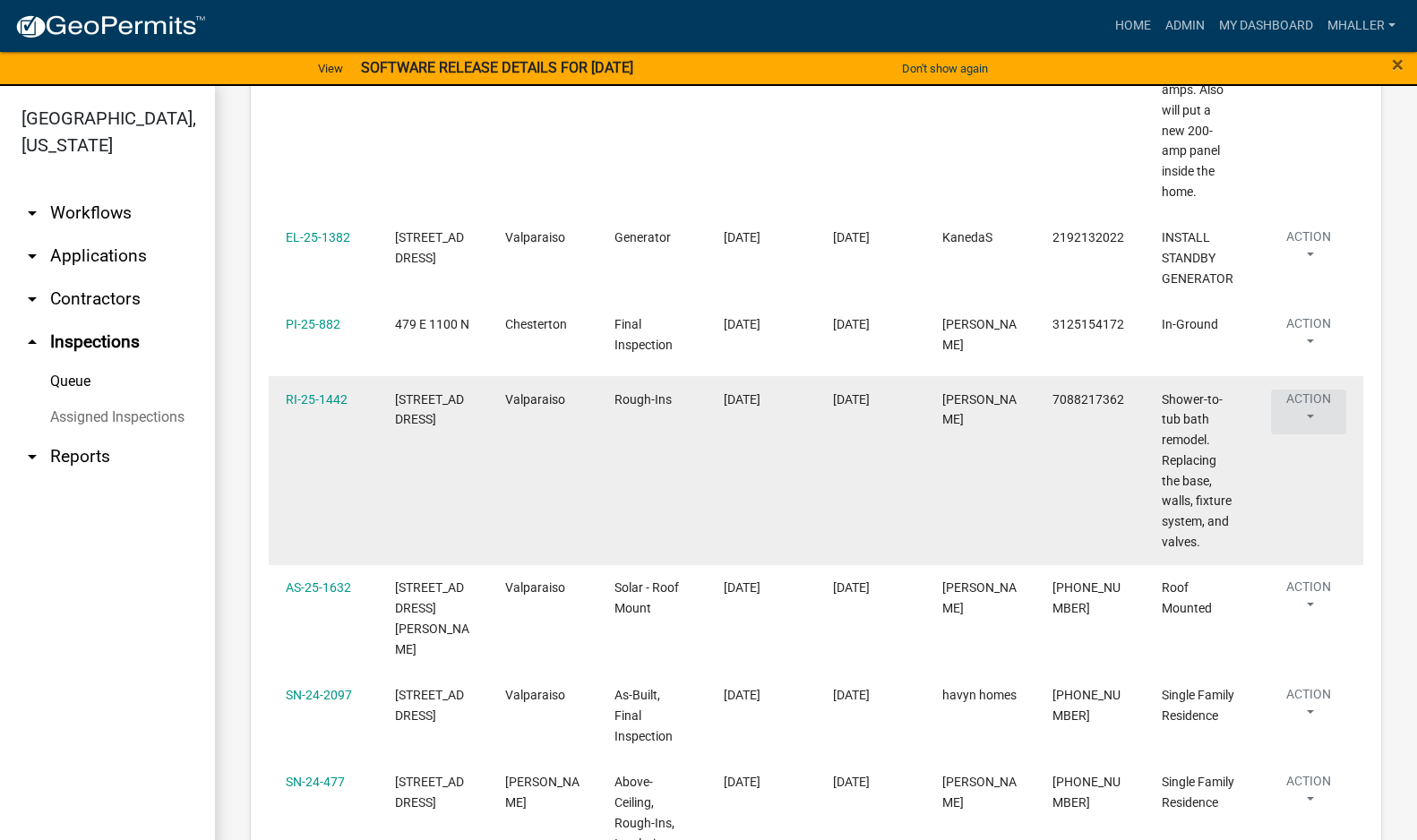
click at [1296, 404] on button "Action" at bounding box center [1309, 412] width 75 height 45
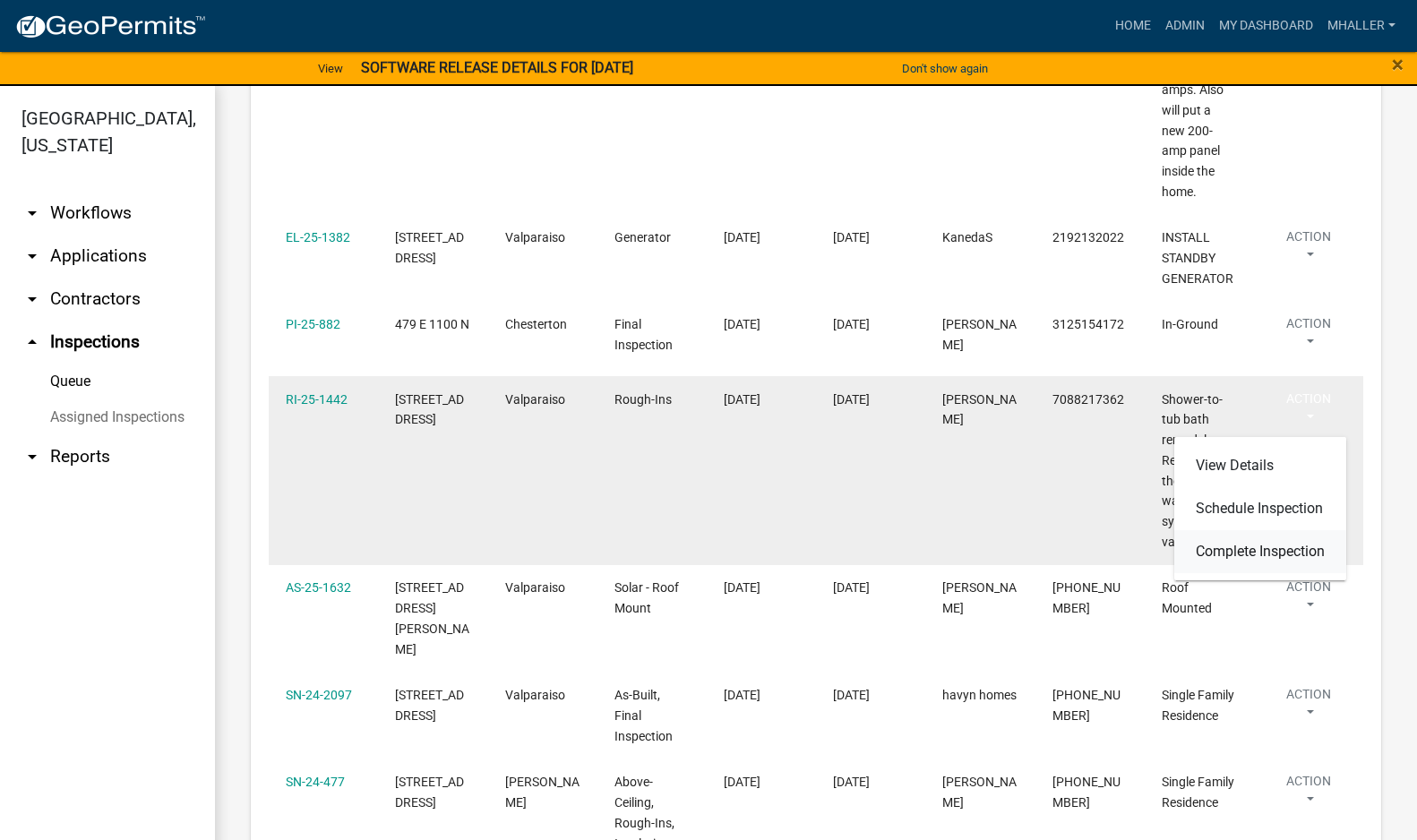
click at [1263, 551] on link "Complete Inspection" at bounding box center [1261, 551] width 172 height 43
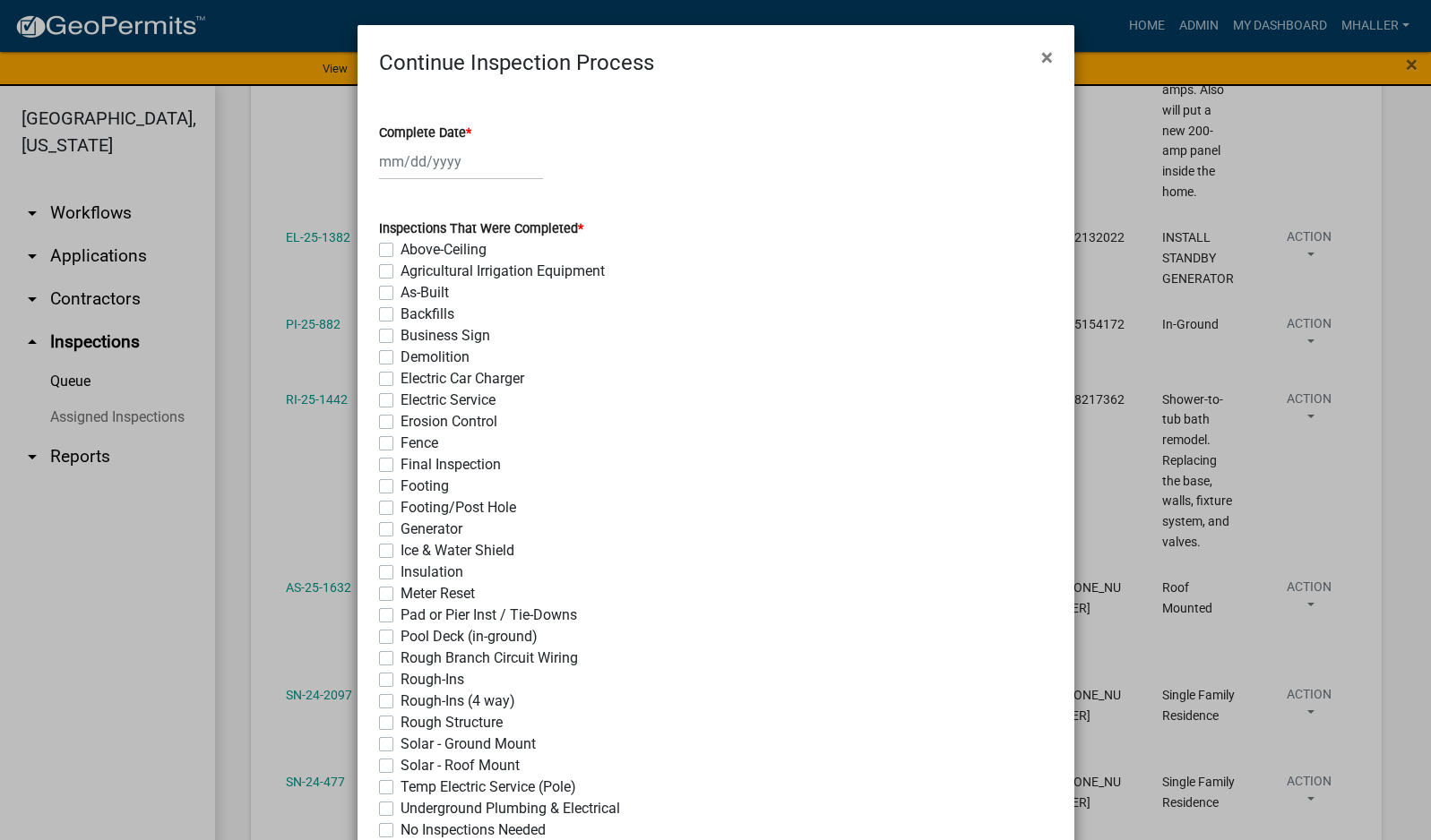
click at [420, 161] on div at bounding box center [460, 161] width 164 height 37
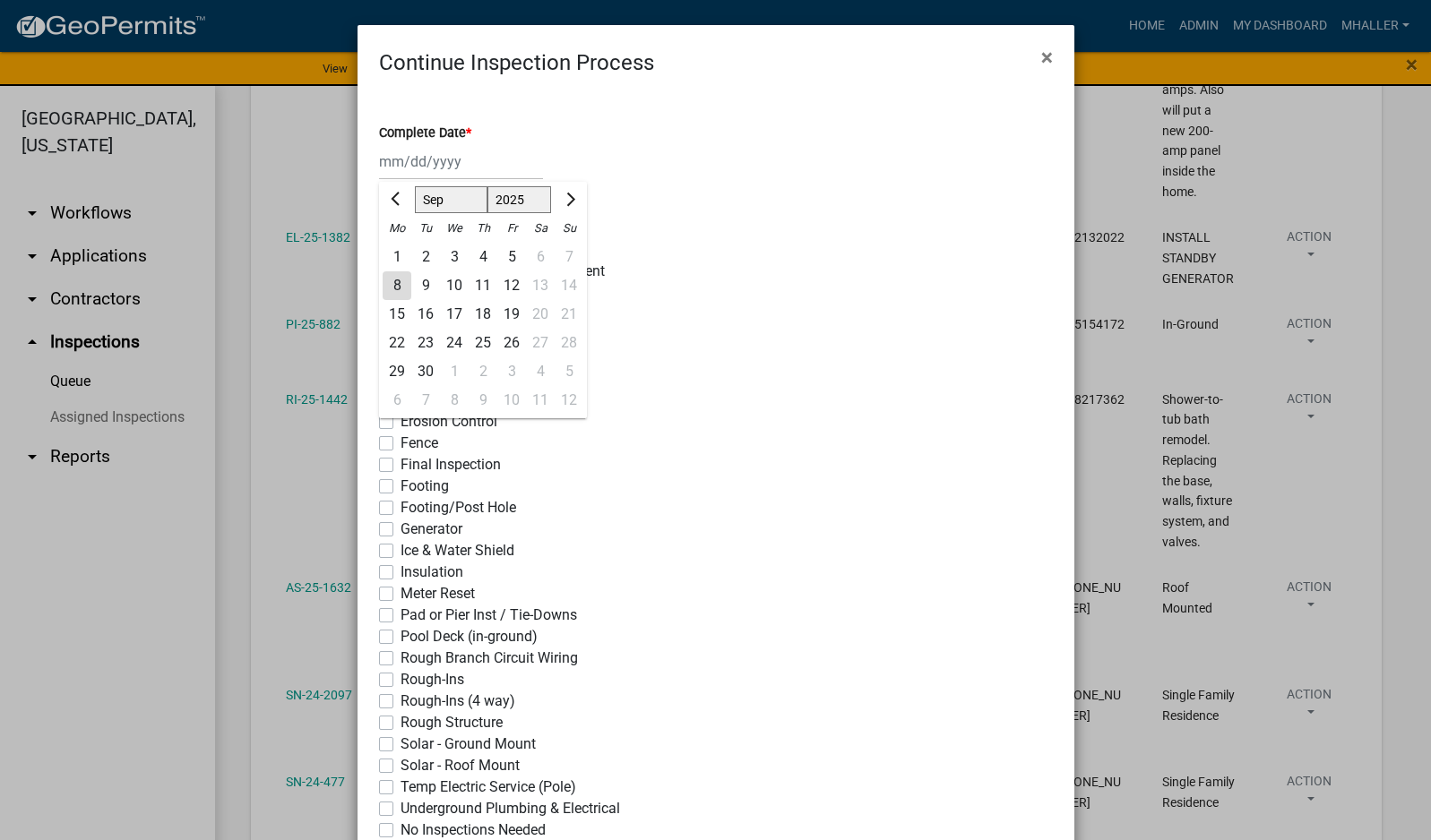
click at [387, 283] on div "8" at bounding box center [396, 285] width 28 height 28
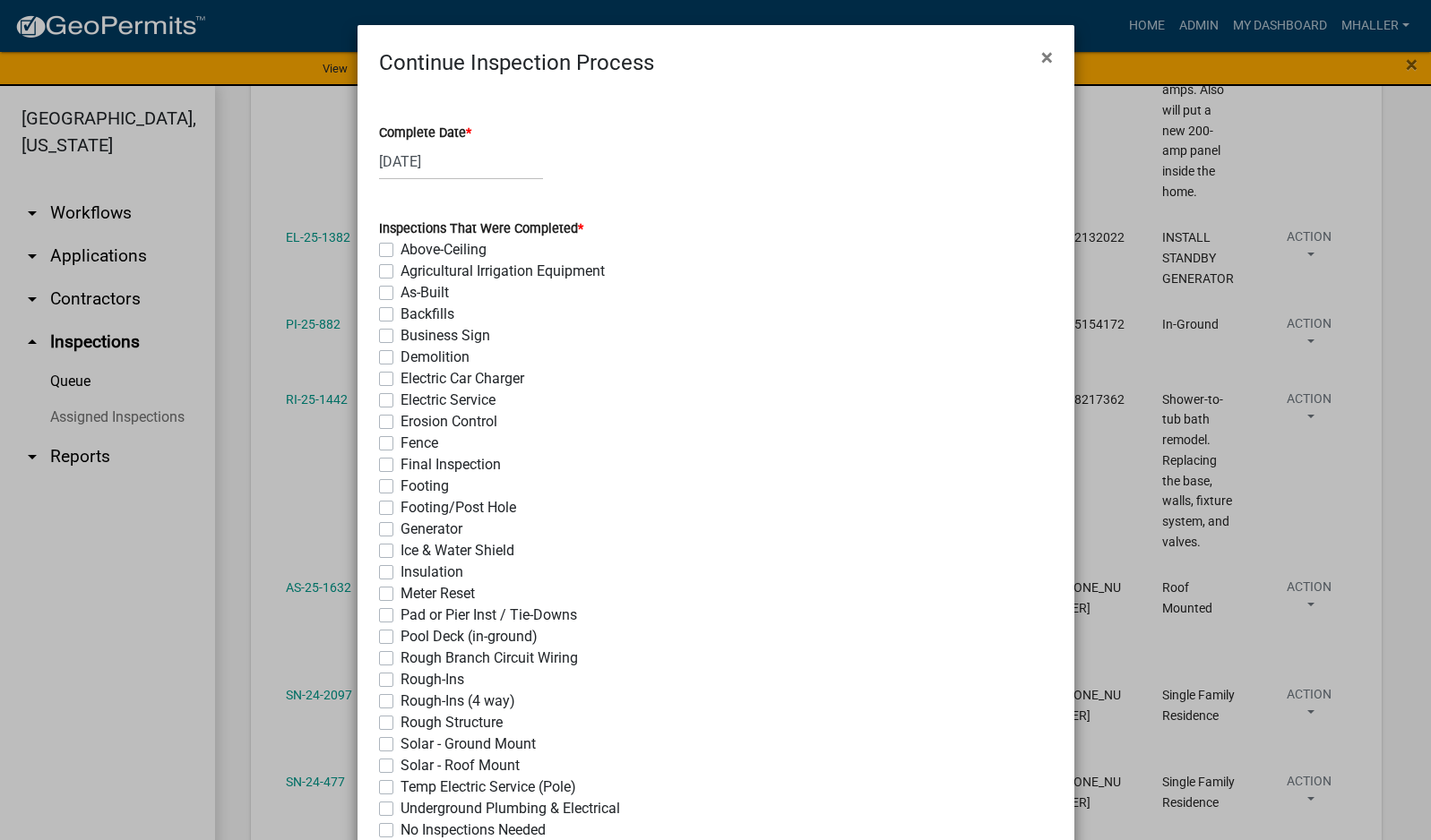
click at [401, 683] on label "Rough-Ins" at bounding box center [432, 680] width 63 height 21
click at [401, 680] on input "Rough-Ins" at bounding box center [406, 675] width 12 height 12
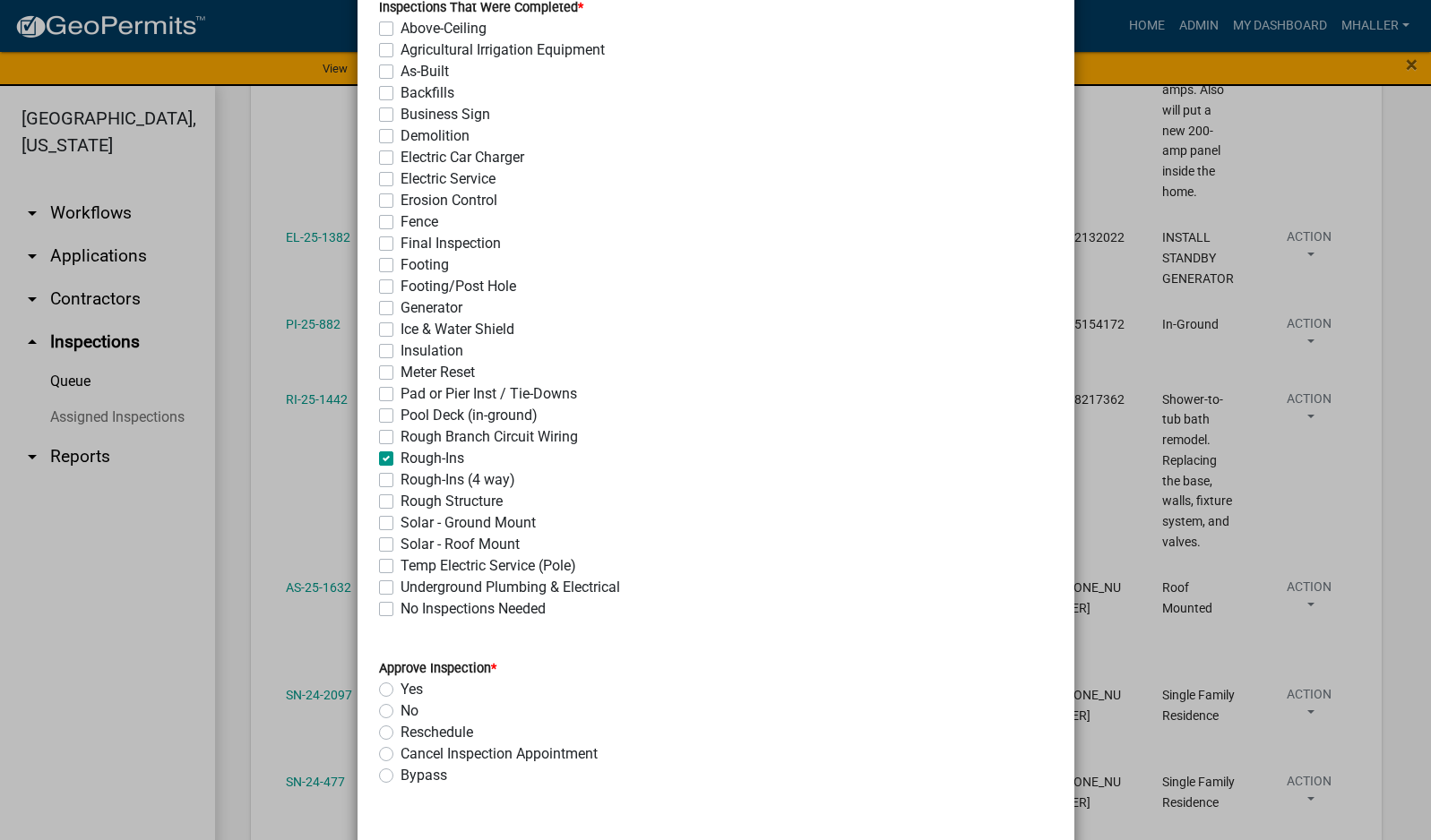
scroll to position [537, 0]
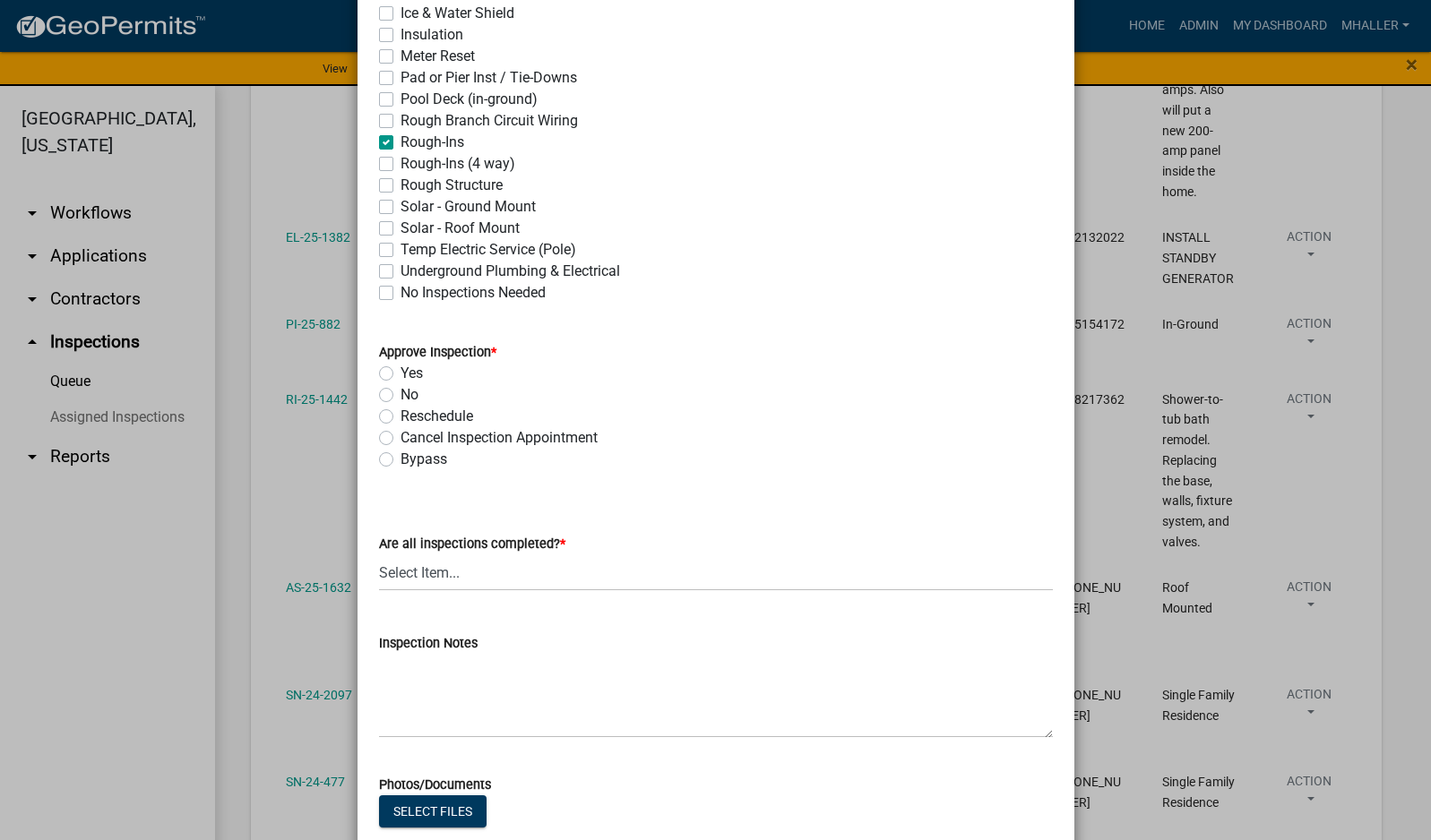
click at [401, 373] on label "Yes" at bounding box center [412, 373] width 22 height 21
click at [401, 373] on input "Yes" at bounding box center [406, 369] width 12 height 12
click at [510, 580] on select "Select Item... Yes - All Inspections Have Been Completed No - More Inspections …" at bounding box center [716, 573] width 674 height 37
click at [379, 555] on select "Select Item... Yes - All Inspections Have Been Completed No - More Inspections …" at bounding box center [716, 573] width 674 height 37
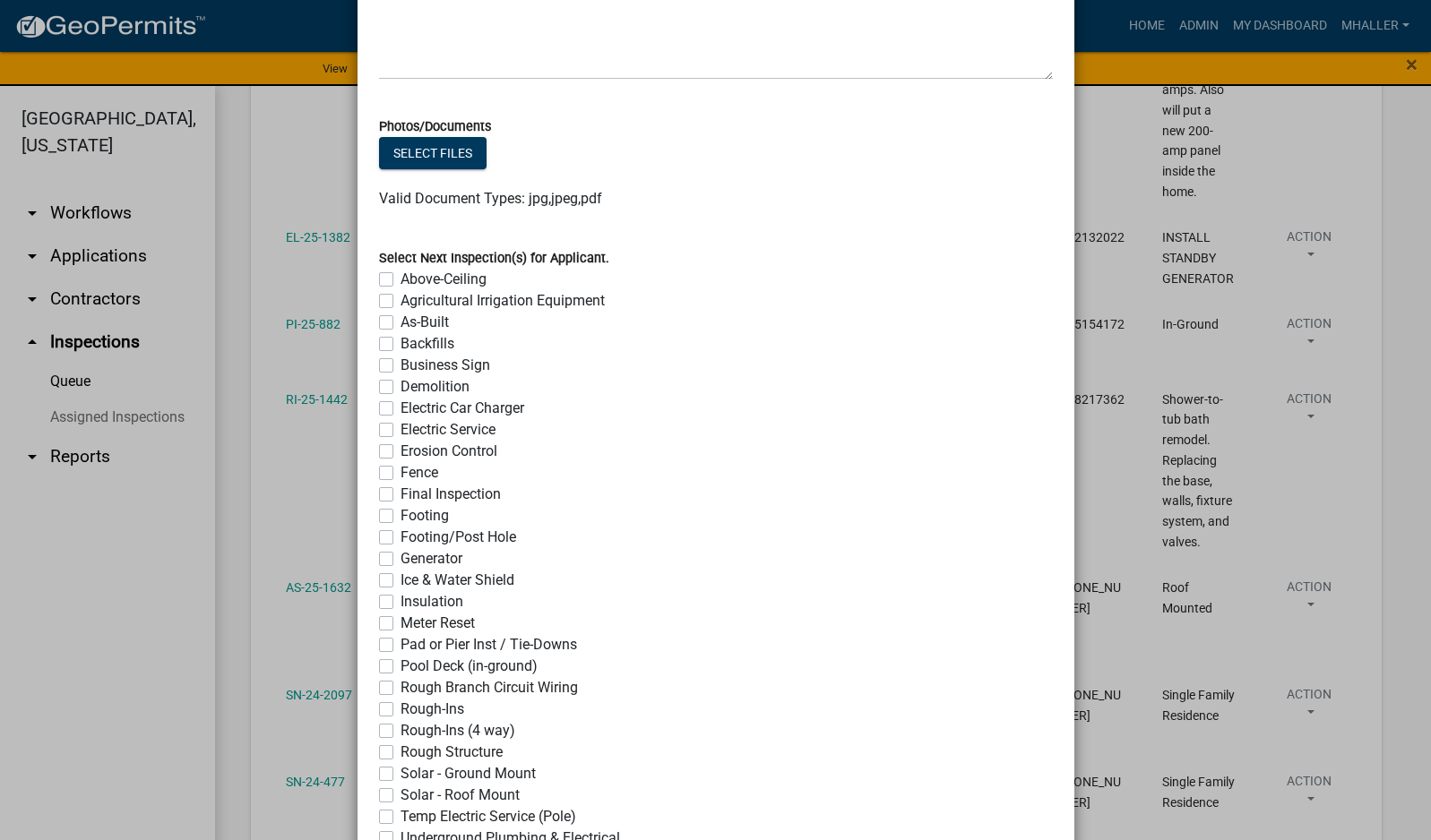
scroll to position [1355, 0]
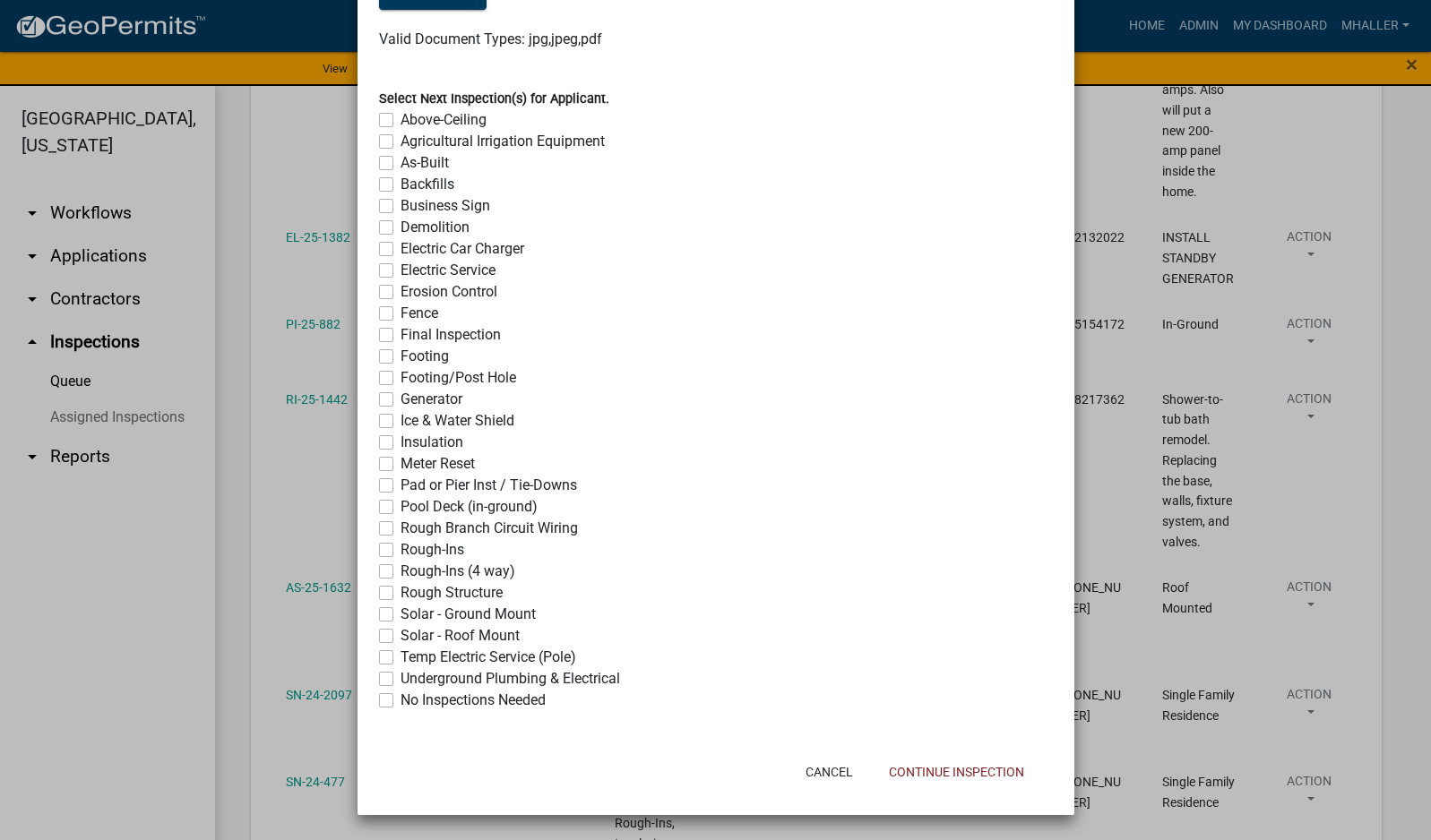
drag, startPoint x: 376, startPoint y: 701, endPoint x: 502, endPoint y: 724, distance: 128.1
click at [401, 700] on label "No Inspections Needed" at bounding box center [473, 700] width 145 height 21
click at [401, 700] on input "No Inspections Needed" at bounding box center [406, 695] width 12 height 12
click at [917, 777] on button "Continue Inspection" at bounding box center [956, 771] width 164 height 32
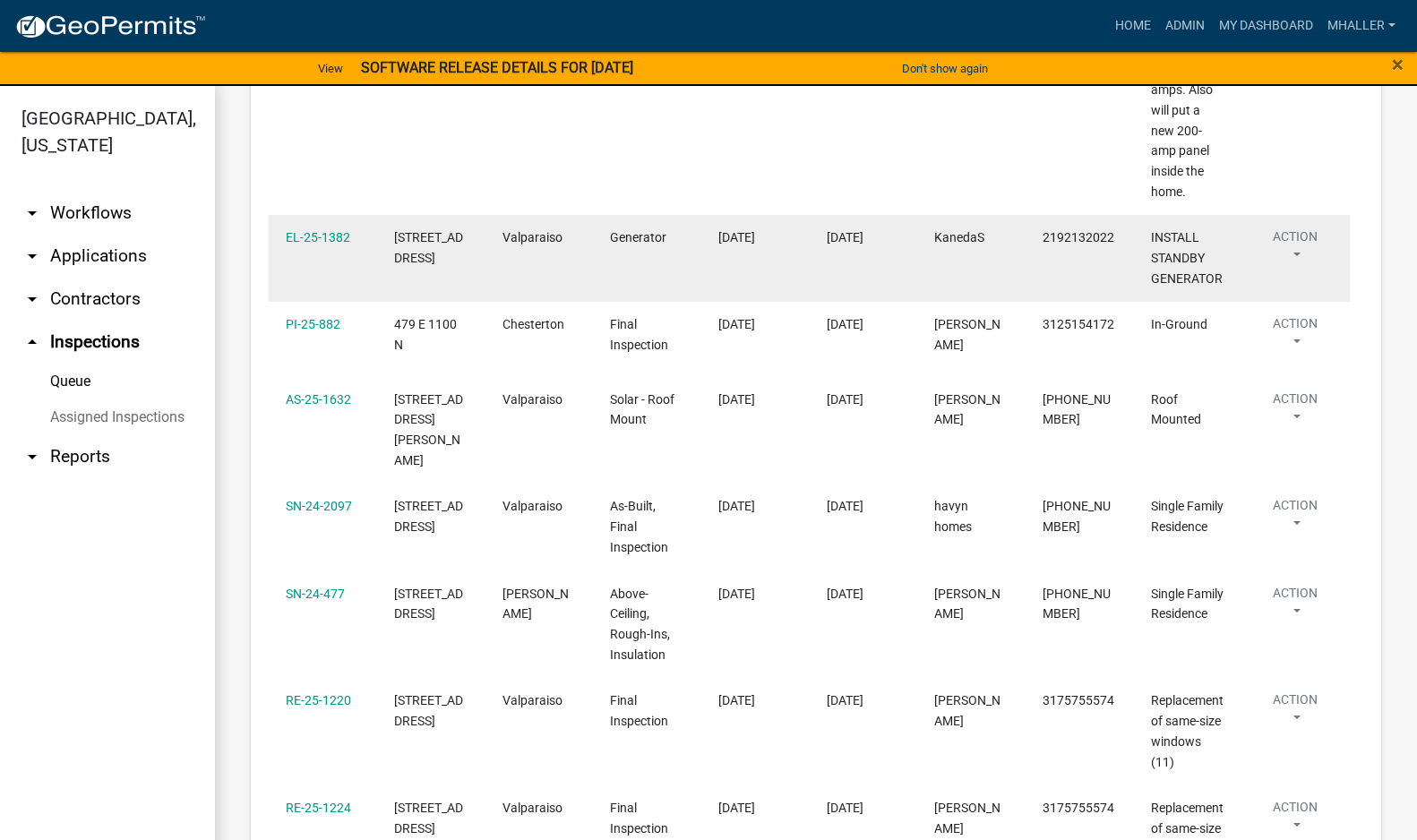
click at [1293, 255] on button "Action" at bounding box center [1295, 249] width 73 height 45
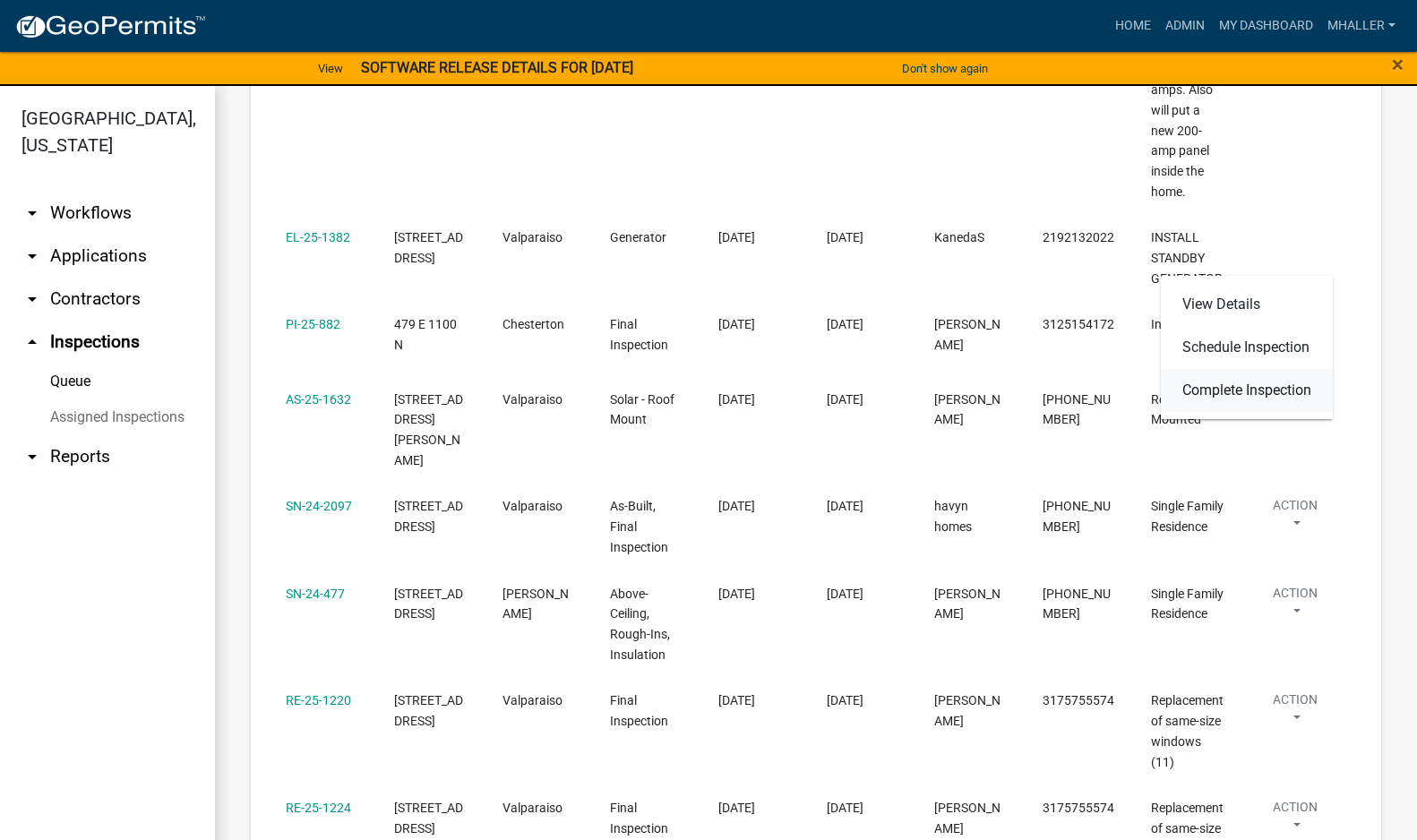
click at [1252, 389] on link "Complete Inspection" at bounding box center [1247, 390] width 172 height 43
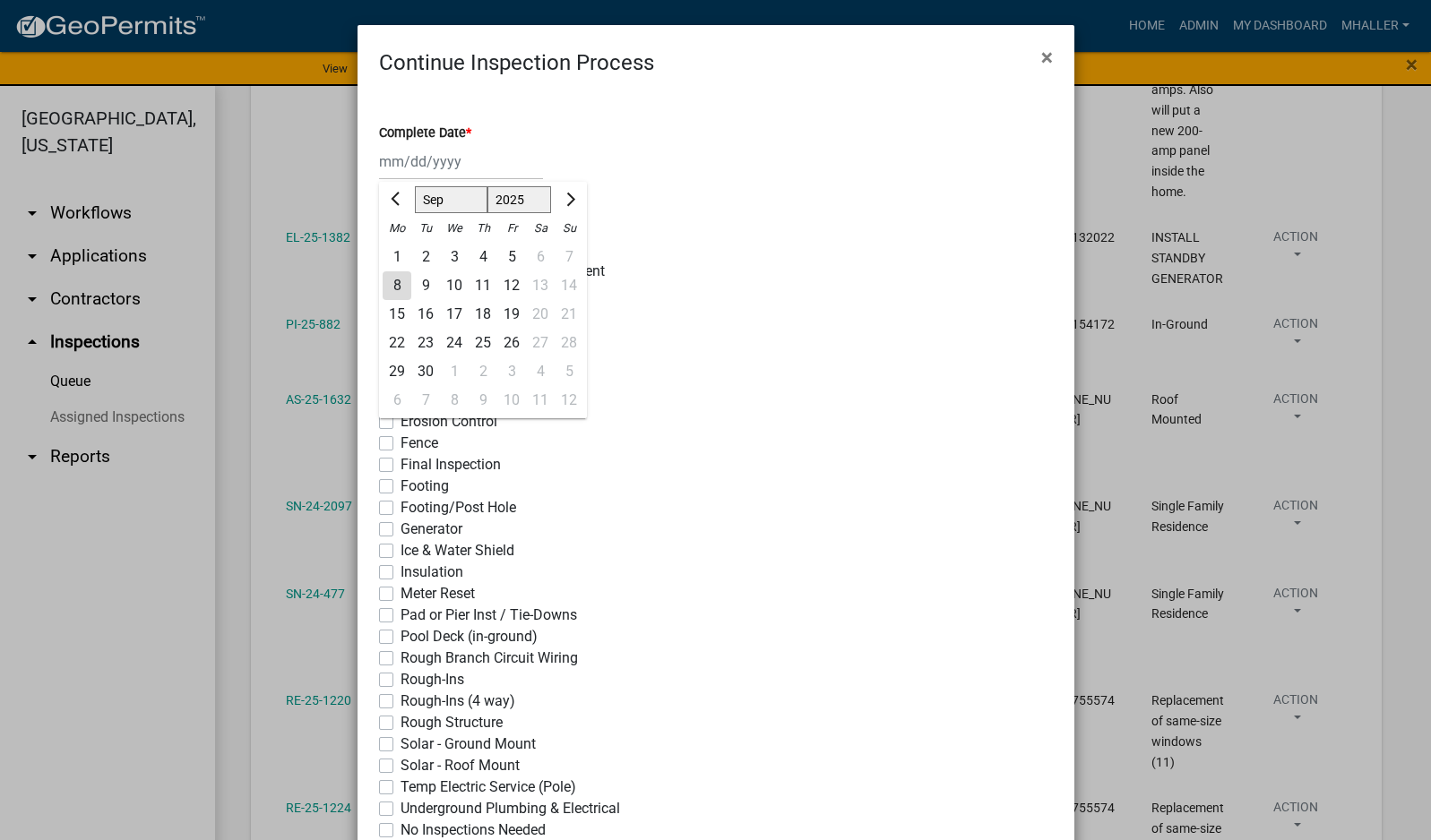
click at [442, 159] on div "[PERSON_NAME] Feb Mar Apr [PERSON_NAME][DATE] Oct Nov [DATE] 1526 1527 1528 152…" at bounding box center [460, 161] width 164 height 37
click at [389, 284] on div "8" at bounding box center [396, 285] width 28 height 28
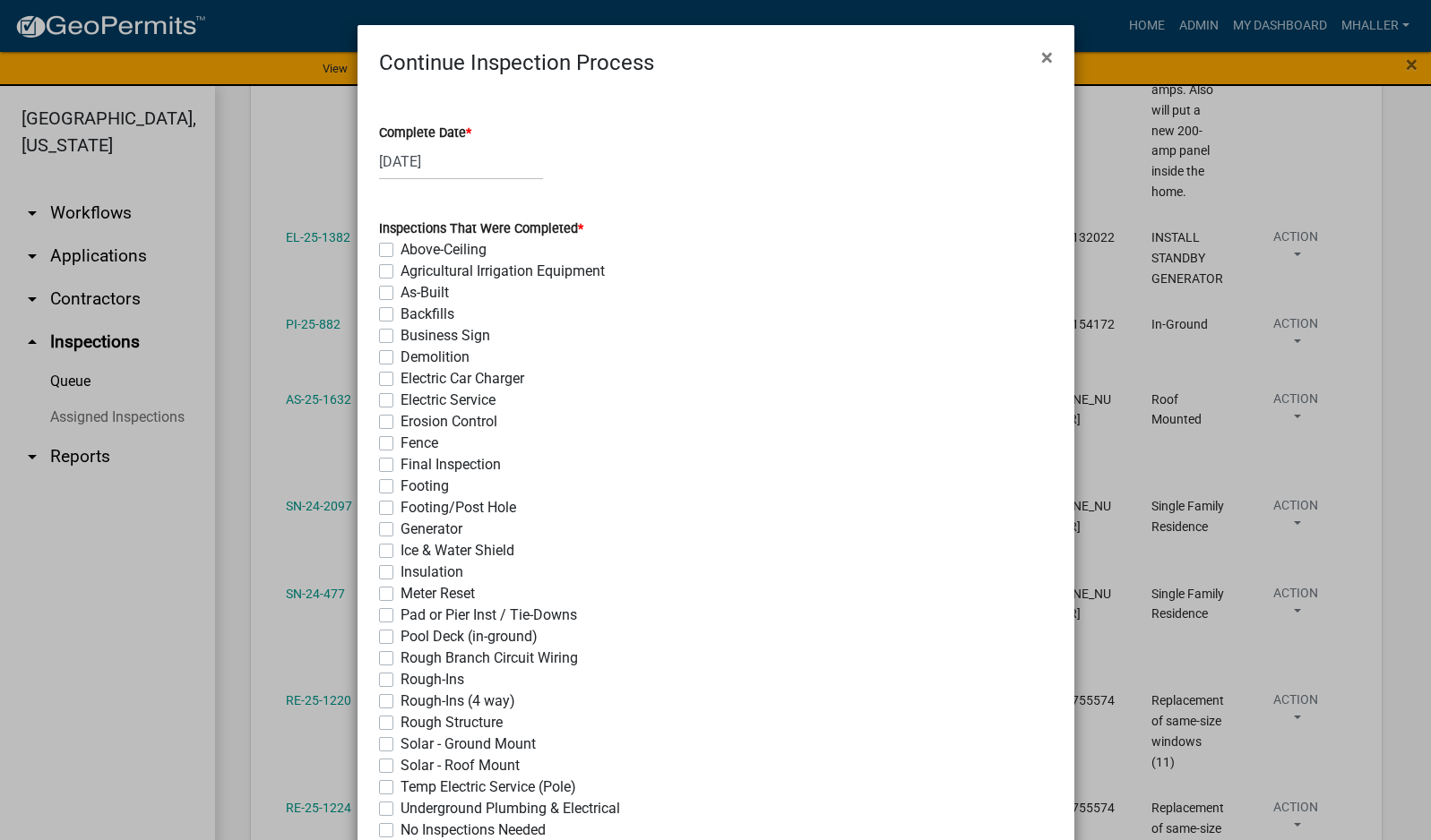
click at [401, 532] on label "Generator" at bounding box center [431, 529] width 61 height 21
click at [401, 530] on input "Generator" at bounding box center [406, 525] width 12 height 12
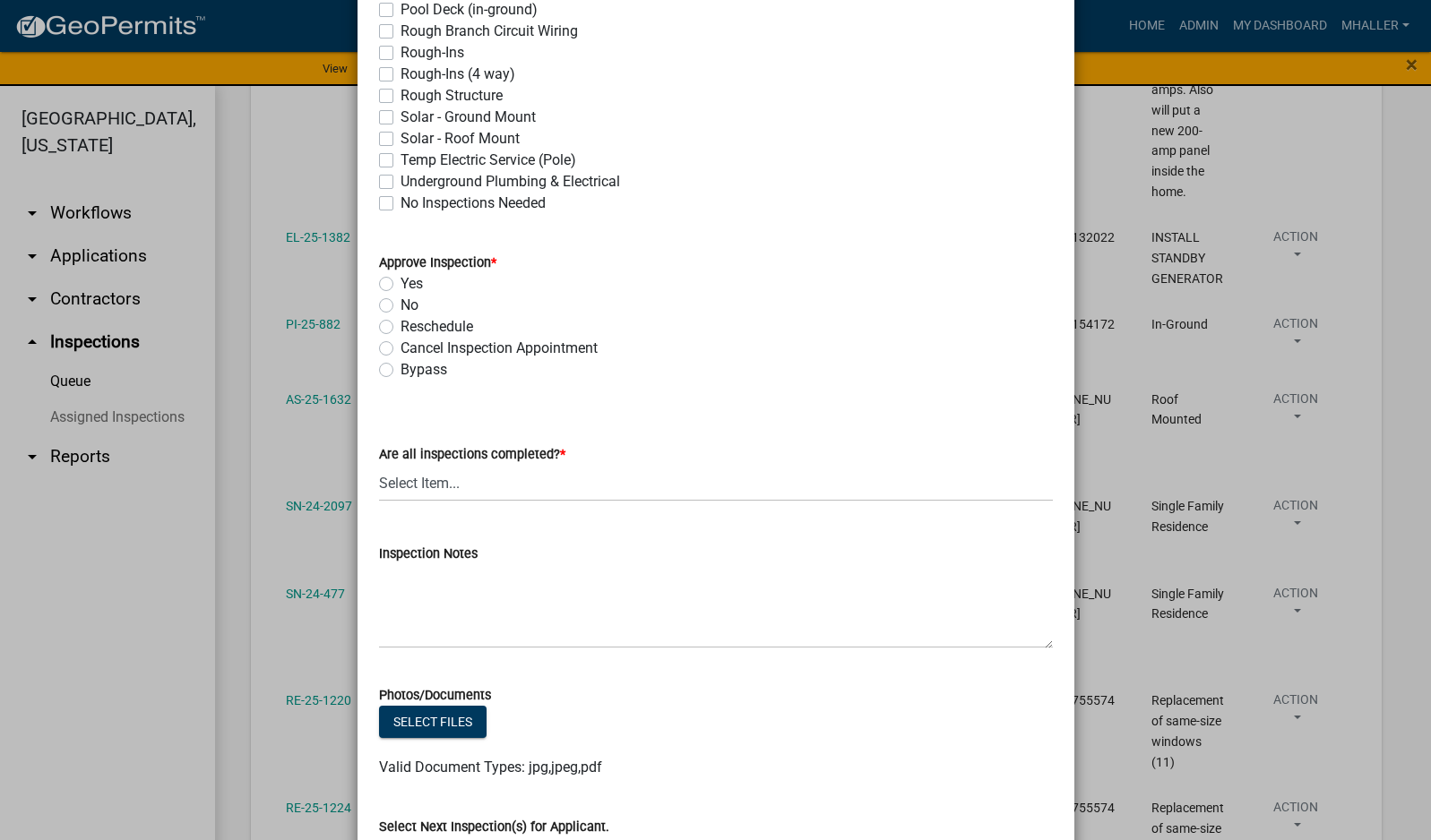
scroll to position [179, 0]
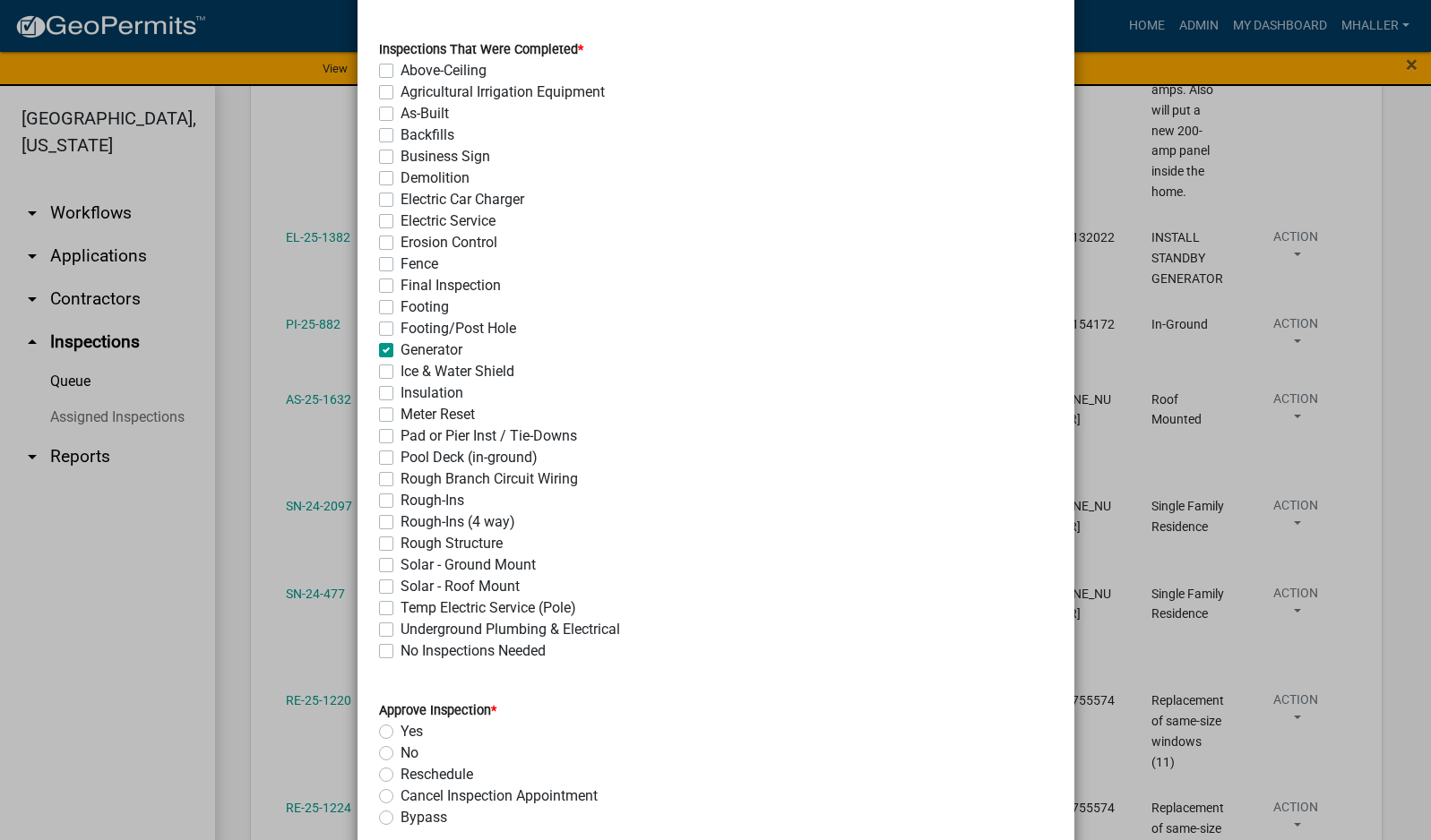
click at [401, 348] on label "Generator" at bounding box center [431, 349] width 61 height 21
click at [401, 348] on input "Generator" at bounding box center [406, 345] width 12 height 12
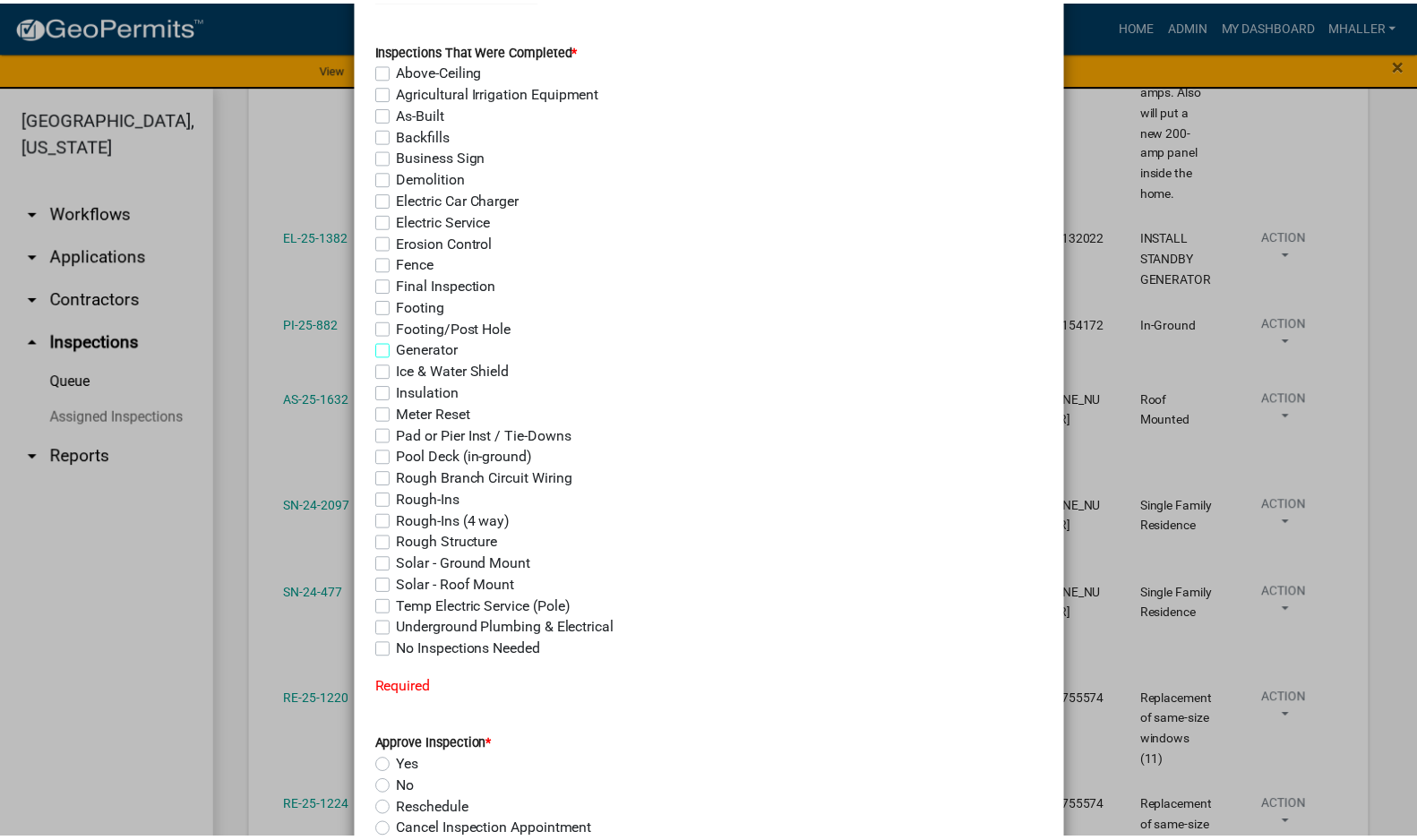
scroll to position [0, 0]
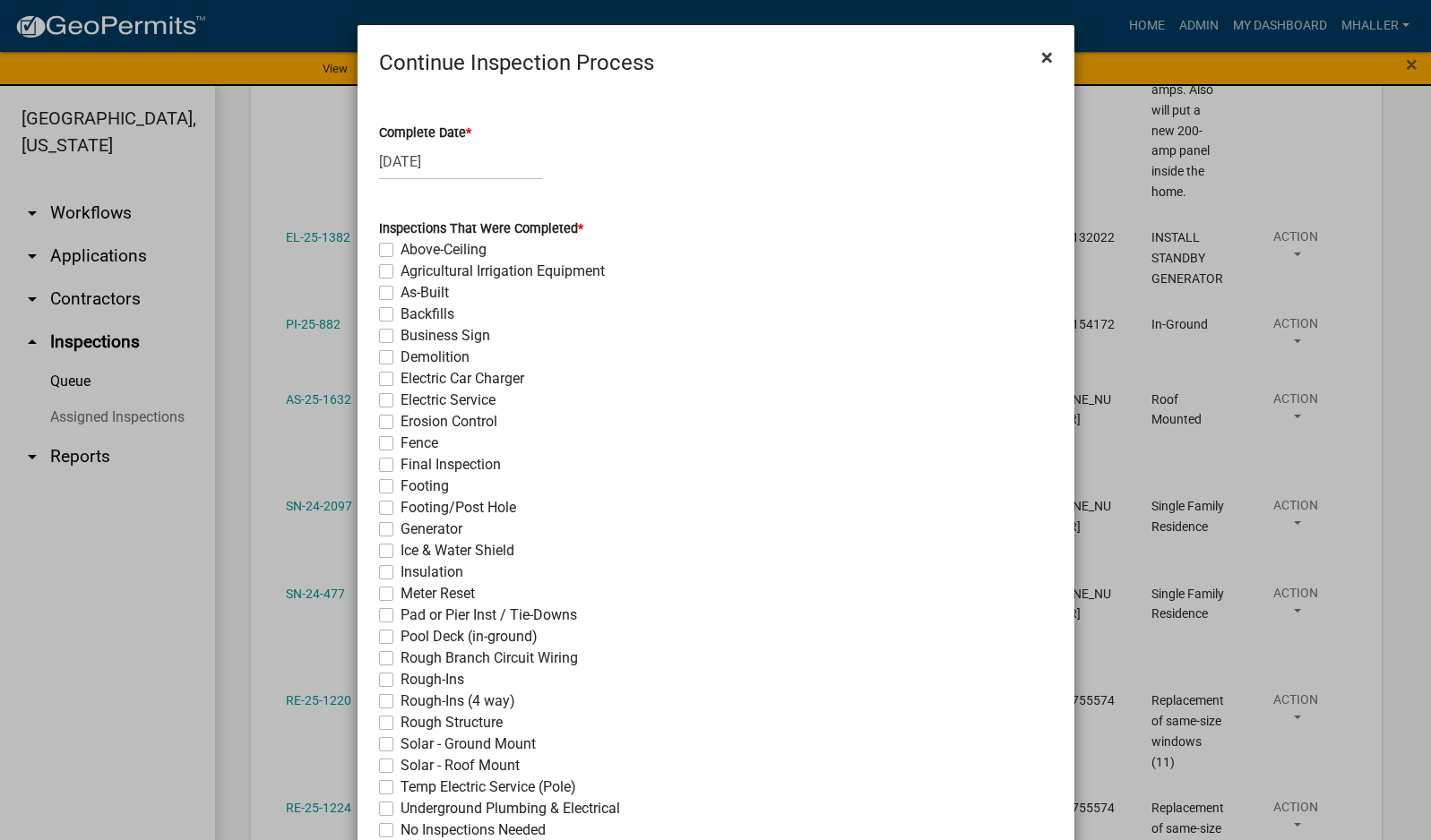
click at [1041, 59] on span "×" at bounding box center [1047, 57] width 12 height 25
